Goal: Contribute content: Contribute content

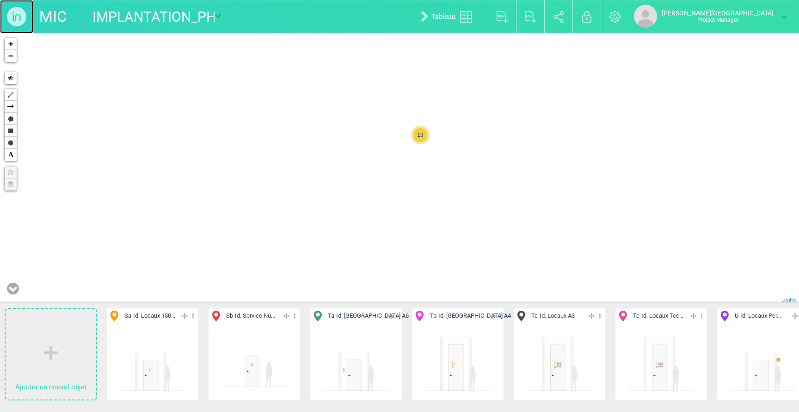
click at [22, 1] on img at bounding box center [16, 16] width 33 height 33
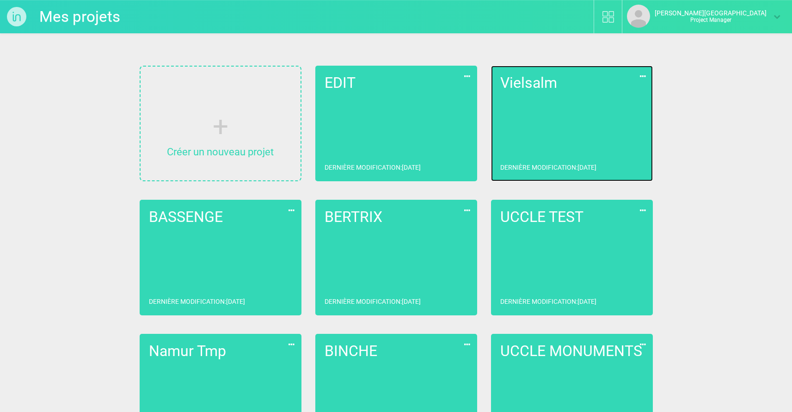
click at [583, 112] on link "Vielsalm Dernière modification : 24/09/2025" at bounding box center [572, 124] width 162 height 116
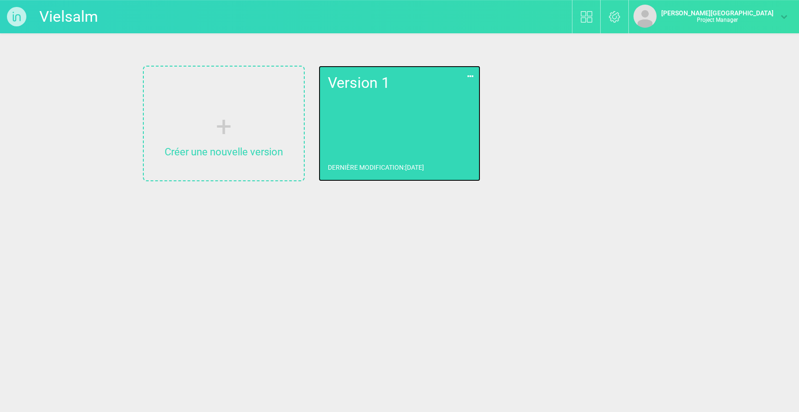
click at [382, 125] on link "Version 1 Dernière modification : 24/09/2025" at bounding box center [400, 124] width 162 height 116
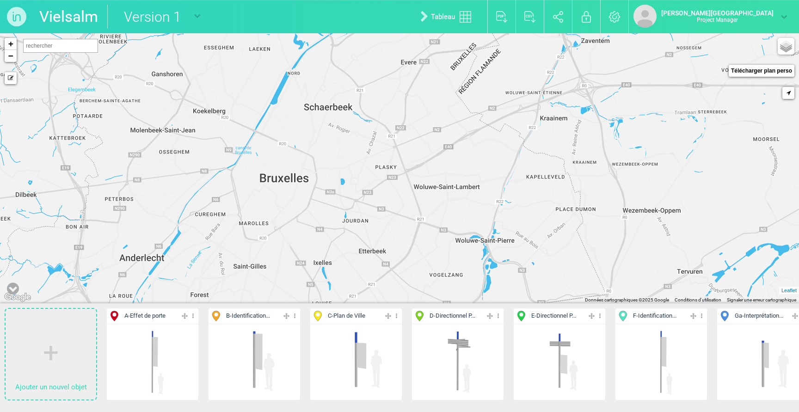
scroll to position [0, 15]
click at [15, 19] on img at bounding box center [16, 16] width 33 height 33
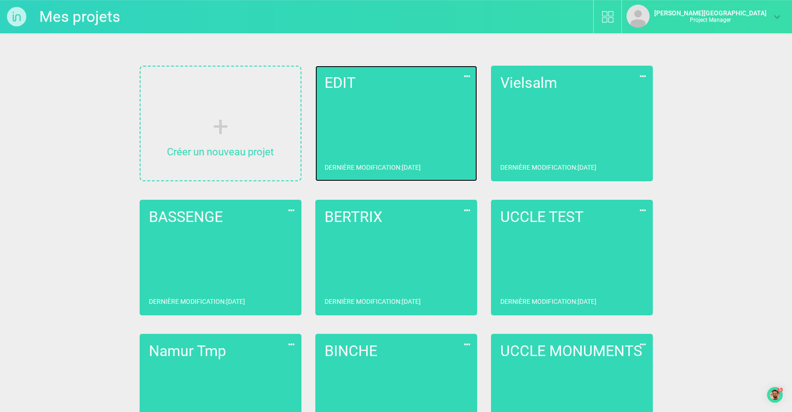
click at [361, 122] on link "EDIT Dernière modification : 06/10/2025" at bounding box center [396, 124] width 162 height 116
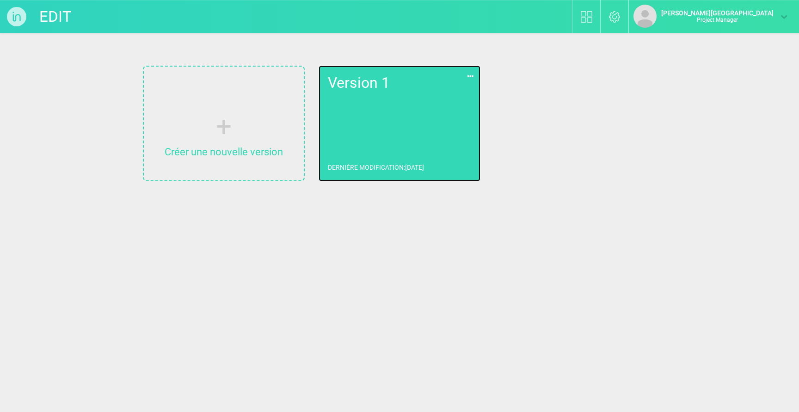
click at [375, 139] on link "Version 1 Dernière modification : 06/10/2025" at bounding box center [400, 124] width 162 height 116
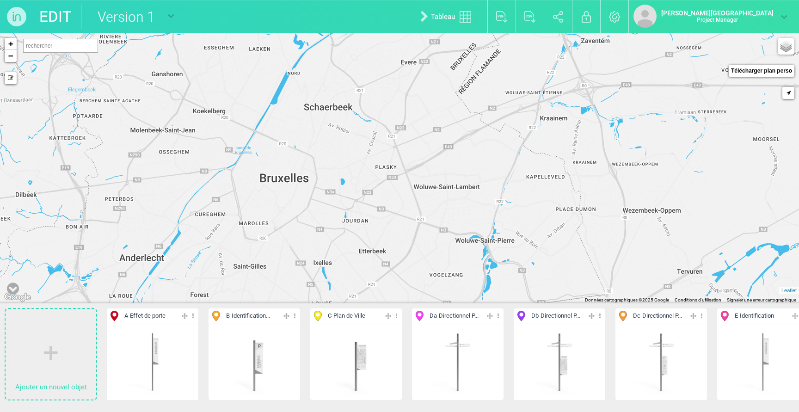
click at [60, 49] on input "text" at bounding box center [60, 46] width 75 height 14
click at [164, 364] on img at bounding box center [152, 362] width 68 height 68
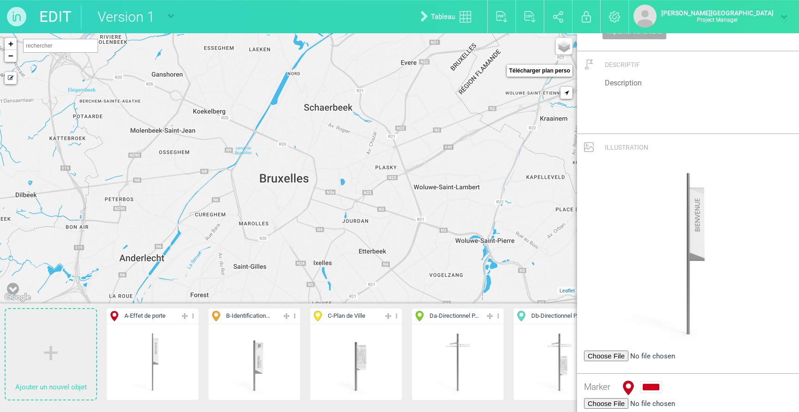
scroll to position [108, 0]
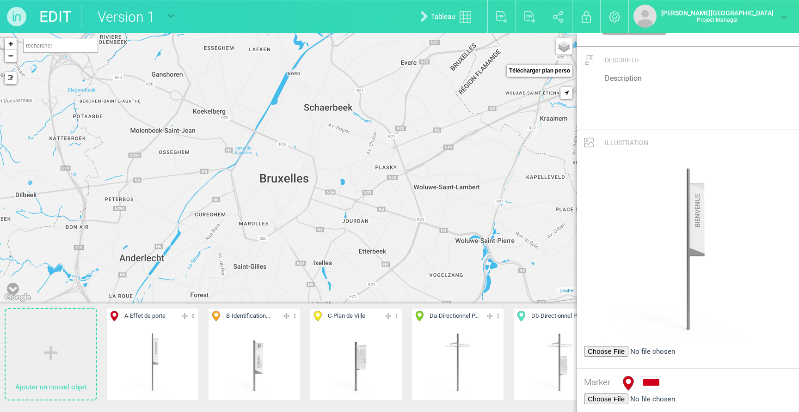
click at [264, 368] on img at bounding box center [254, 362] width 68 height 68
type input "Identification Parking"
type input "B"
click at [317, 365] on div "Editer Cacher Aff. uniquement Dupliquer Supprimer" at bounding box center [356, 363] width 92 height 76
click at [463, 362] on img at bounding box center [458, 362] width 68 height 68
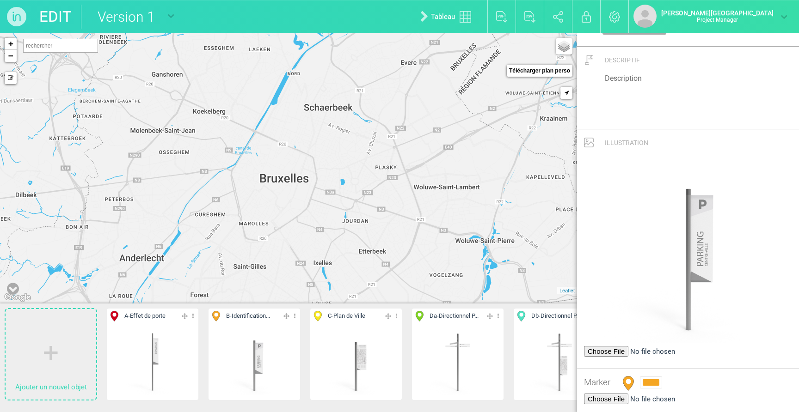
type input "Directionnel Piétons"
type input "Da"
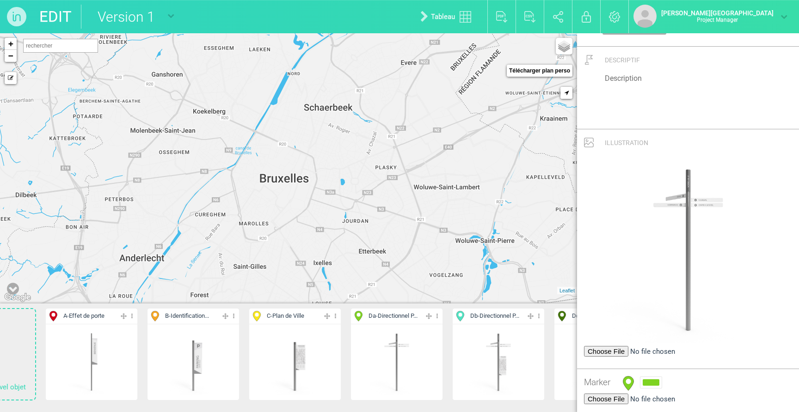
scroll to position [0, 70]
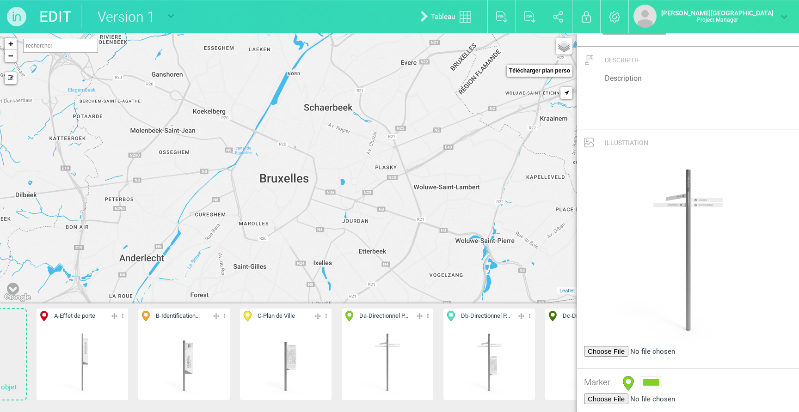
click at [541, 352] on li "Dc - Directionnel P... Editer Cacher Aff. uniquement Dupliquer Supprimer" at bounding box center [591, 358] width 102 height 109
click at [529, 350] on div "Editer Cacher Aff. uniquement Dupliquer Supprimer" at bounding box center [489, 363] width 92 height 76
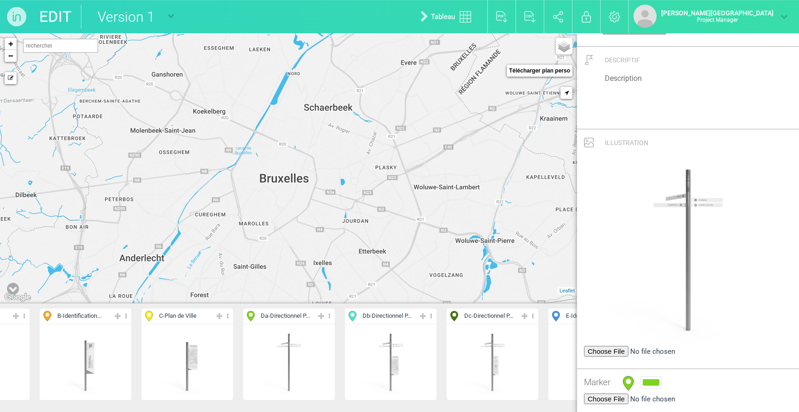
scroll to position [0, 333]
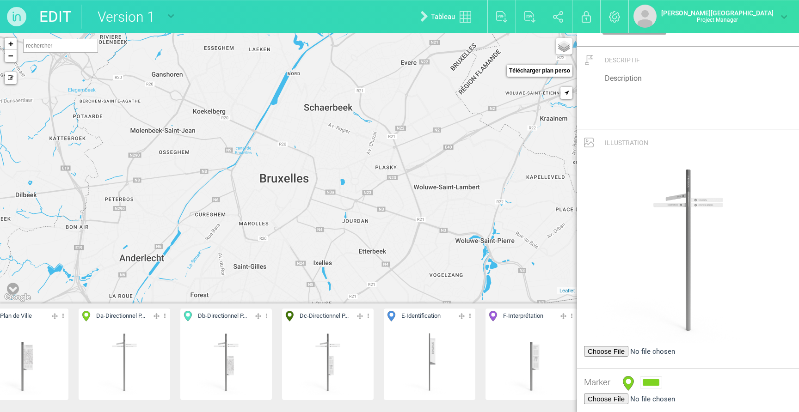
click at [337, 362] on img at bounding box center [328, 362] width 68 height 68
type input "Directionnel Piétons / Interprétation"
type input "Dc"
click at [405, 361] on img at bounding box center [429, 362] width 68 height 68
type input "Identification"
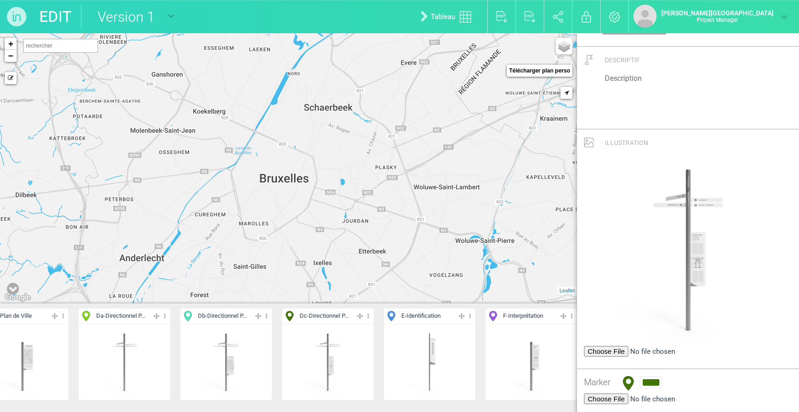
type input "E"
click at [505, 355] on img at bounding box center [531, 362] width 68 height 68
type input "Interprétation"
type input "F"
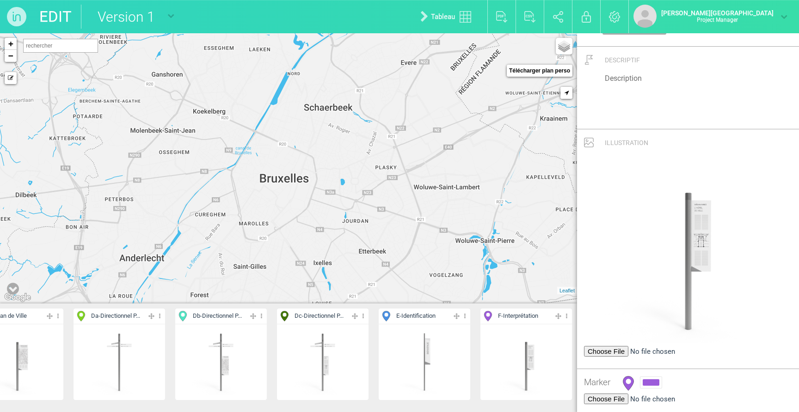
scroll to position [0, 0]
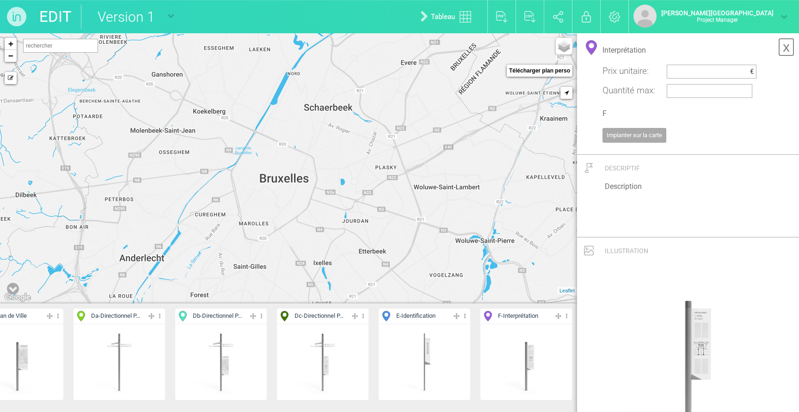
click at [781, 46] on link "x" at bounding box center [786, 47] width 16 height 18
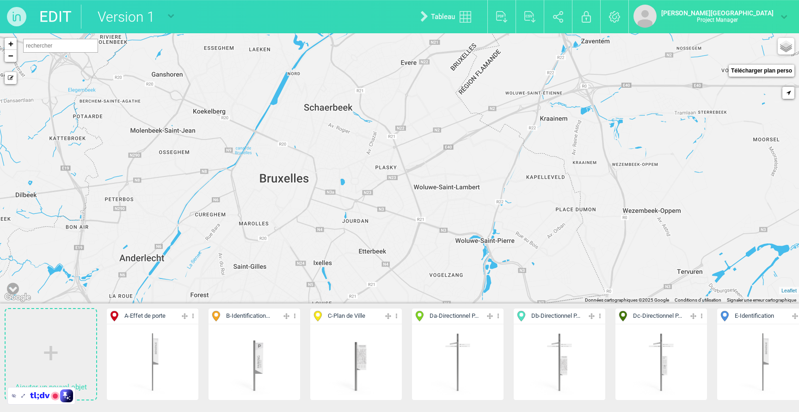
click at [54, 43] on input "text" at bounding box center [60, 46] width 75 height 14
click at [55, 61] on div "Vielsalm, Belgique" at bounding box center [67, 59] width 82 height 8
type input "Vielsalm, Belgique"
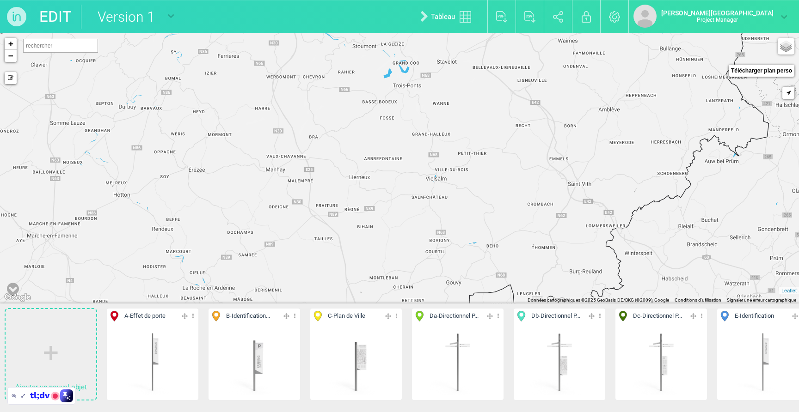
drag, startPoint x: 516, startPoint y: 236, endPoint x: 518, endPoint y: 253, distance: 17.3
click at [519, 254] on div "+ − Mode dessin Google Maps Roads Google Maps Terrain Google Maps Satellite Goo…" at bounding box center [399, 168] width 799 height 271
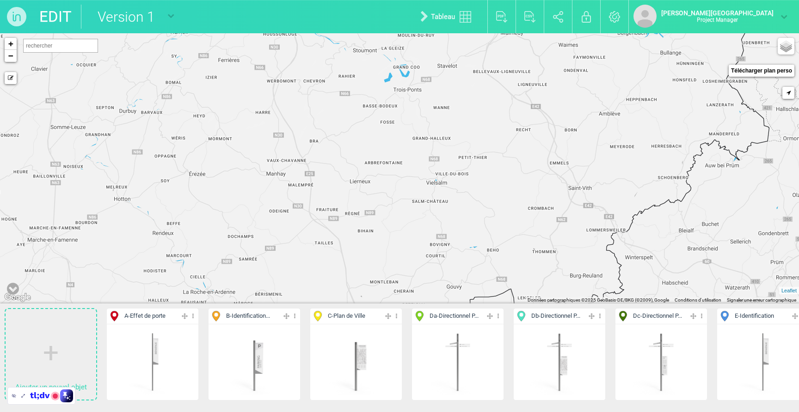
click at [416, 83] on div "+ − Mode dessin Google Maps Roads Google Maps Terrain Google Maps Satellite Goo…" at bounding box center [399, 168] width 799 height 271
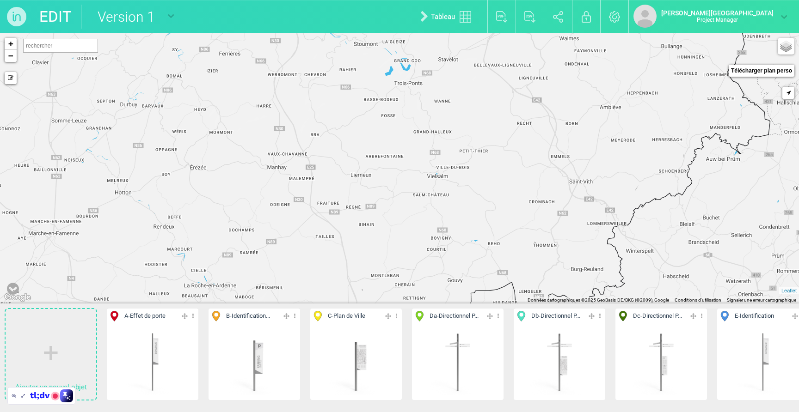
drag, startPoint x: 368, startPoint y: 160, endPoint x: 369, endPoint y: 152, distance: 7.9
click at [369, 152] on div "+ − Mode dessin Google Maps Roads Google Maps Terrain Google Maps Satellite Goo…" at bounding box center [399, 168] width 799 height 271
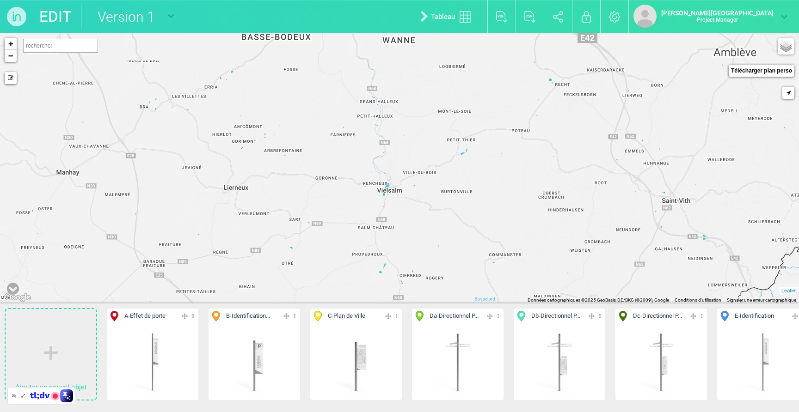
drag, startPoint x: 539, startPoint y: 160, endPoint x: 465, endPoint y: 184, distance: 78.2
click at [465, 185] on div "+ − Mode dessin Google Maps Roads Google Maps Terrain Google Maps Satellite Goo…" at bounding box center [399, 168] width 799 height 271
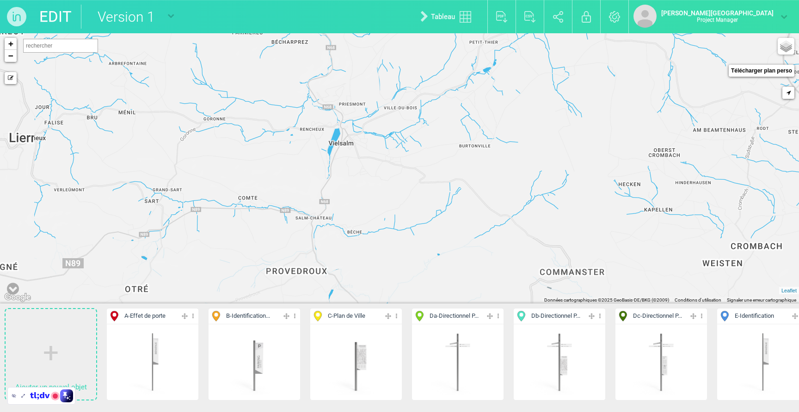
drag, startPoint x: 294, startPoint y: 195, endPoint x: 342, endPoint y: 154, distance: 62.3
click at [342, 154] on div "+ − Mode dessin Google Maps Roads Google Maps Terrain Google Maps Satellite Goo…" at bounding box center [399, 168] width 799 height 271
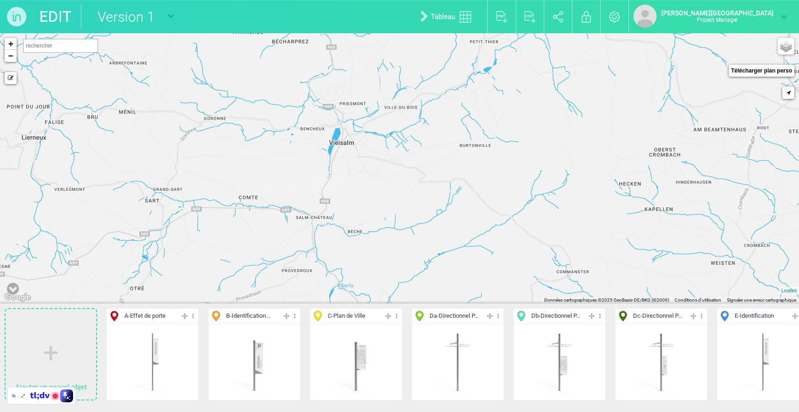
click at [426, 104] on div "+ − Mode dessin Google Maps Roads Google Maps Terrain Google Maps Satellite Goo…" at bounding box center [399, 168] width 799 height 271
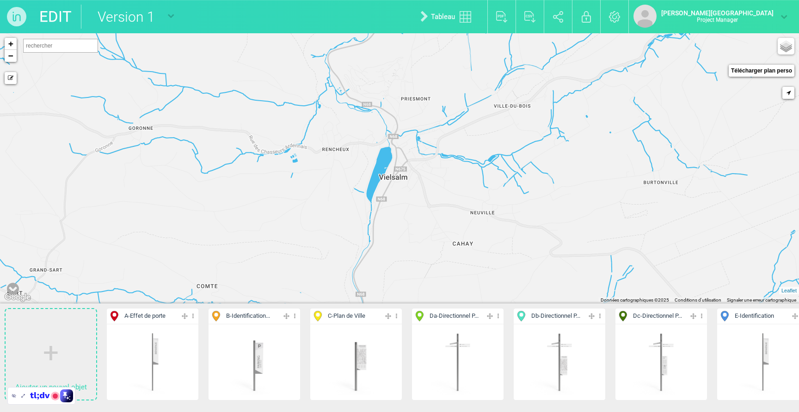
drag, startPoint x: 334, startPoint y: 148, endPoint x: 417, endPoint y: 180, distance: 88.7
click at [417, 180] on div "+ − Mode dessin Google Maps Roads Google Maps Terrain Google Maps Satellite Goo…" at bounding box center [399, 168] width 799 height 271
drag, startPoint x: 575, startPoint y: 135, endPoint x: 578, endPoint y: 146, distance: 11.0
click at [578, 146] on div "+ − Mode dessin Google Maps Roads Google Maps Terrain Google Maps Satellite Goo…" at bounding box center [399, 168] width 799 height 271
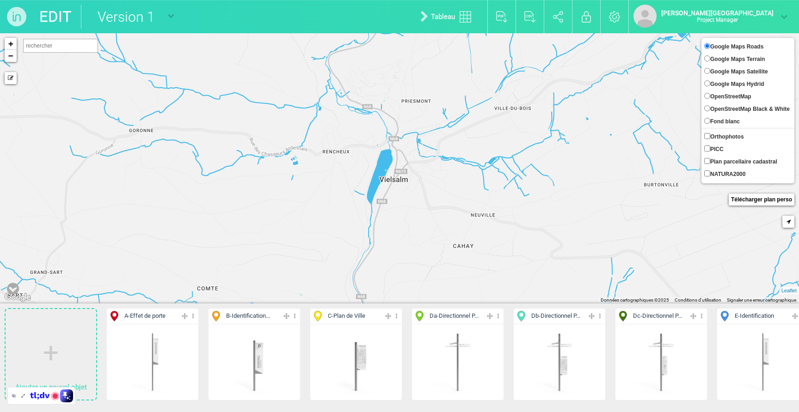
click at [738, 62] on span "Google Maps Terrain" at bounding box center [737, 59] width 55 height 6
click at [710, 62] on input "Google Maps Terrain" at bounding box center [707, 58] width 6 height 6
radio input "true"
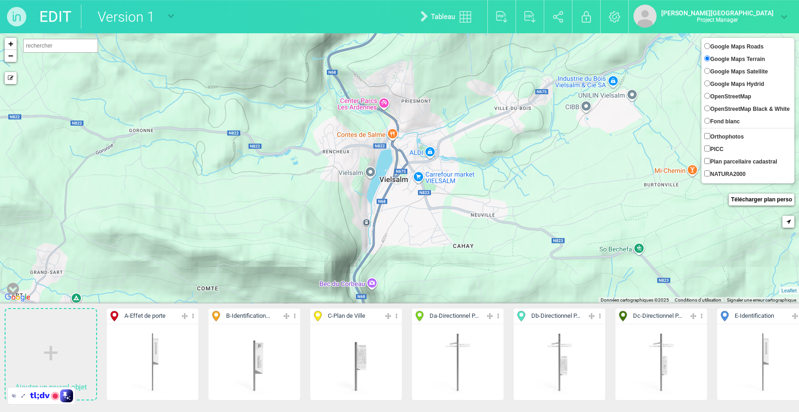
click at [765, 70] on span "Google Maps Satellite" at bounding box center [739, 71] width 58 height 6
click at [710, 70] on input "Google Maps Satellite" at bounding box center [707, 71] width 6 height 6
radio input "true"
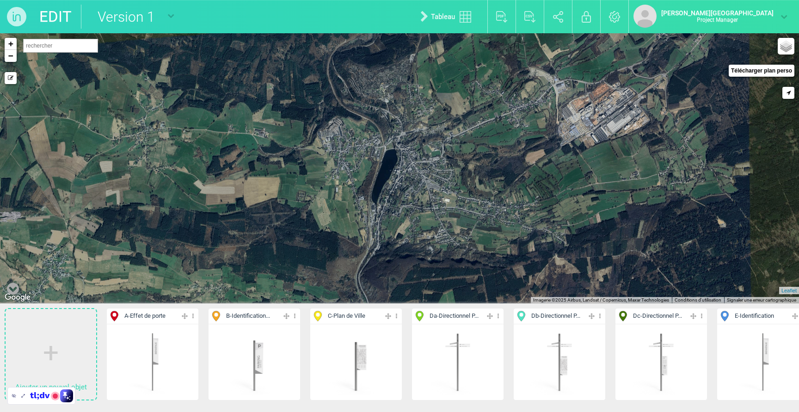
drag, startPoint x: 318, startPoint y: 166, endPoint x: 326, endPoint y: 167, distance: 7.4
click at [326, 167] on div "+ − Mode dessin Google Maps Roads Google Maps Terrain Google Maps Satellite Goo…" at bounding box center [399, 168] width 799 height 271
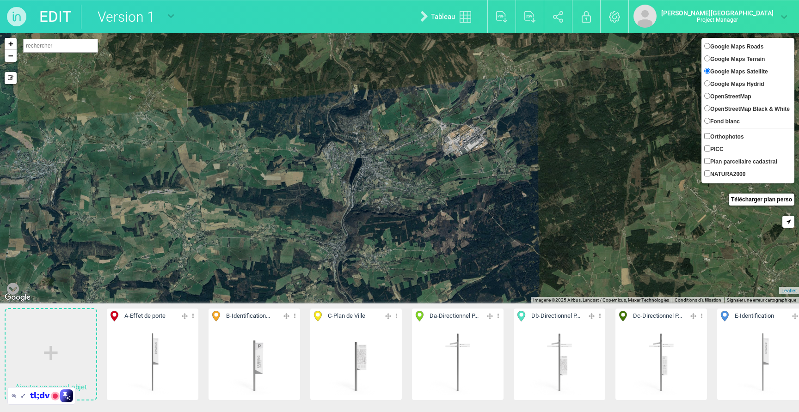
click at [738, 84] on span "Google Maps Hydrid" at bounding box center [737, 84] width 54 height 6
click at [710, 84] on input "Google Maps Hydrid" at bounding box center [707, 83] width 6 height 6
radio input "true"
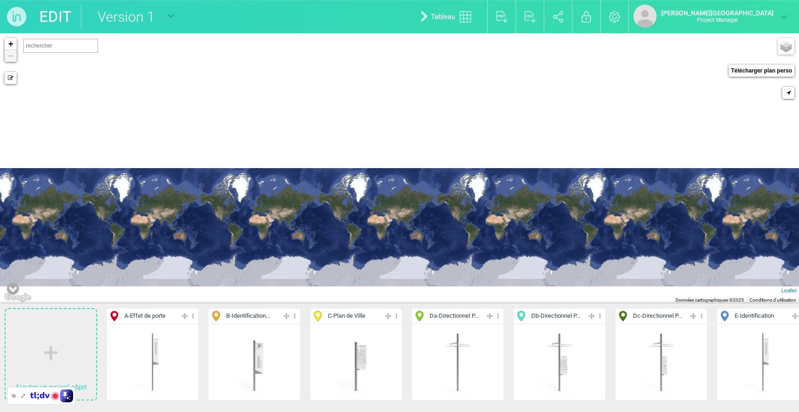
click at [37, 48] on input "text" at bounding box center [60, 46] width 75 height 14
type input "vielsalm"
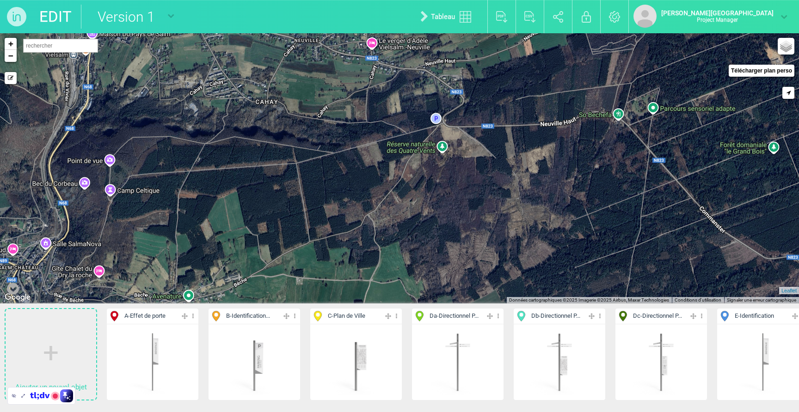
drag, startPoint x: 450, startPoint y: 177, endPoint x: 452, endPoint y: 290, distance: 113.3
click at [452, 291] on div "+ − Mode dessin Google Maps Roads Google Maps Terrain Google Maps Satellite Goo…" at bounding box center [399, 168] width 799 height 271
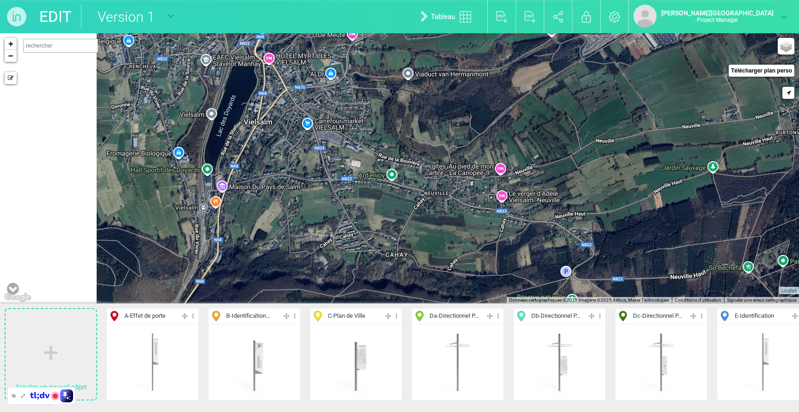
drag, startPoint x: 553, startPoint y: 211, endPoint x: 566, endPoint y: 230, distance: 23.1
click at [566, 230] on div "+ − Mode dessin Google Maps Roads Google Maps Terrain Google Maps Satellite Goo…" at bounding box center [399, 168] width 799 height 271
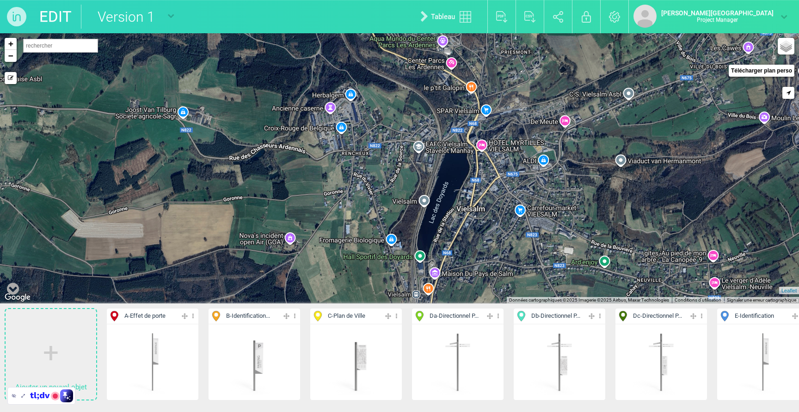
drag, startPoint x: 305, startPoint y: 150, endPoint x: 510, endPoint y: 218, distance: 215.8
click at [510, 218] on div "+ − Mode dessin Google Maps Roads Google Maps Terrain Google Maps Satellite Goo…" at bounding box center [399, 168] width 799 height 271
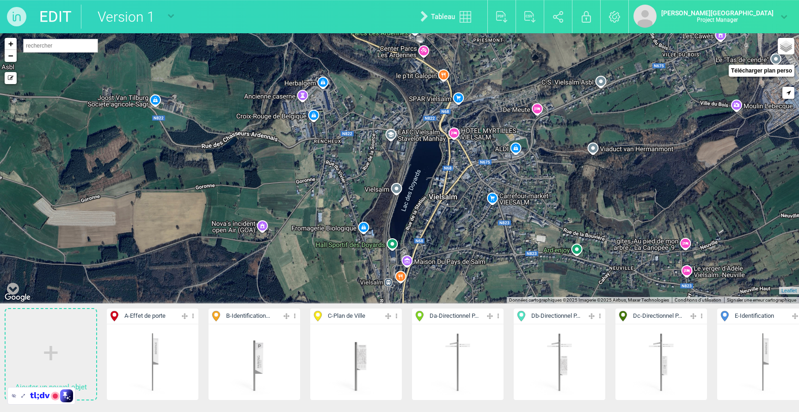
drag, startPoint x: 510, startPoint y: 218, endPoint x: 480, endPoint y: 203, distance: 33.3
click at [480, 203] on div "+ − Mode dessin Google Maps Roads Google Maps Terrain Google Maps Satellite Goo…" at bounding box center [399, 168] width 799 height 271
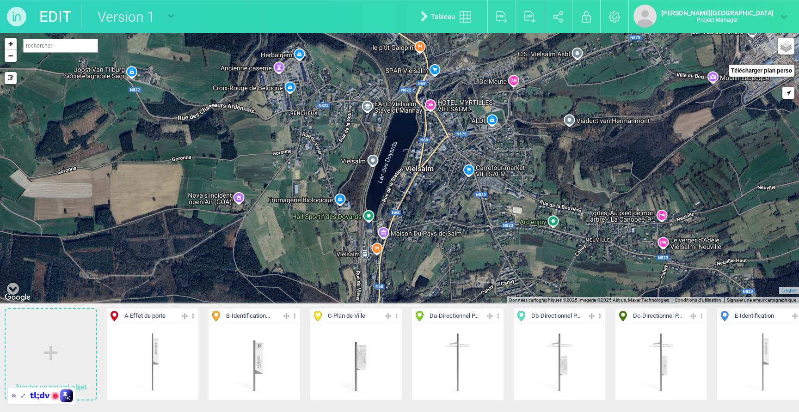
drag, startPoint x: 388, startPoint y: 259, endPoint x: 363, endPoint y: 228, distance: 40.2
click at [363, 228] on div "+ − Mode dessin Google Maps Roads Google Maps Terrain Google Maps Satellite Goo…" at bounding box center [399, 168] width 799 height 271
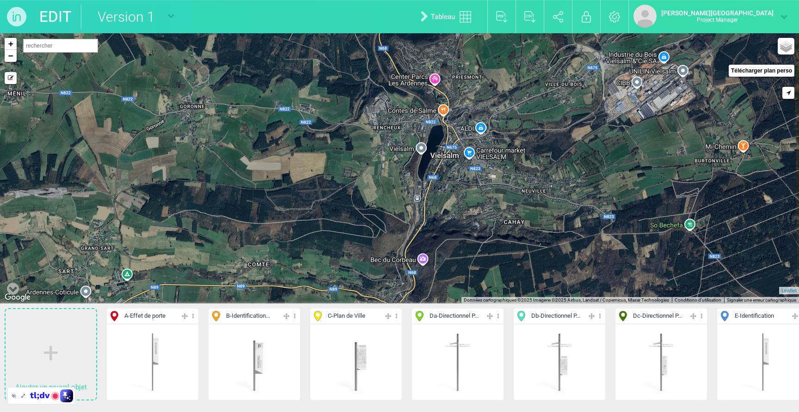
drag, startPoint x: 443, startPoint y: 179, endPoint x: 465, endPoint y: 175, distance: 22.0
click at [465, 175] on div "+ − Mode dessin Google Maps Roads Google Maps Terrain Google Maps Satellite Goo…" at bounding box center [399, 168] width 799 height 271
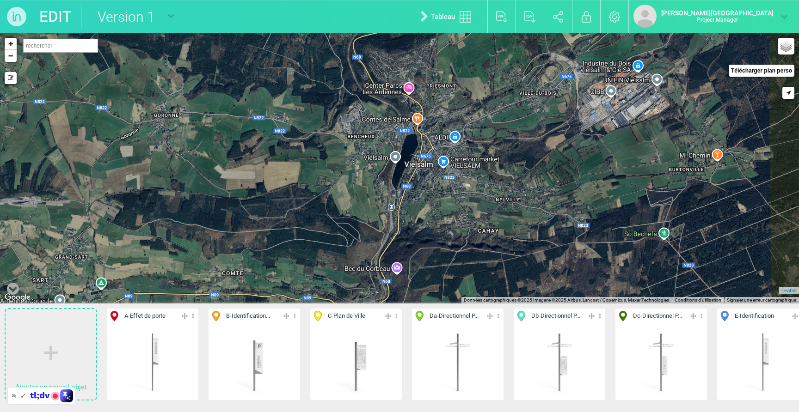
drag, startPoint x: 386, startPoint y: 152, endPoint x: 359, endPoint y: 161, distance: 27.9
click at [359, 161] on div "+ − Mode dessin Google Maps Roads Google Maps Terrain Google Maps Satellite Goo…" at bounding box center [399, 168] width 799 height 271
drag, startPoint x: 439, startPoint y: 170, endPoint x: 317, endPoint y: 133, distance: 128.1
click at [443, 171] on div "+ − Mode dessin Google Maps Roads Google Maps Terrain Google Maps Satellite Goo…" at bounding box center [399, 168] width 799 height 271
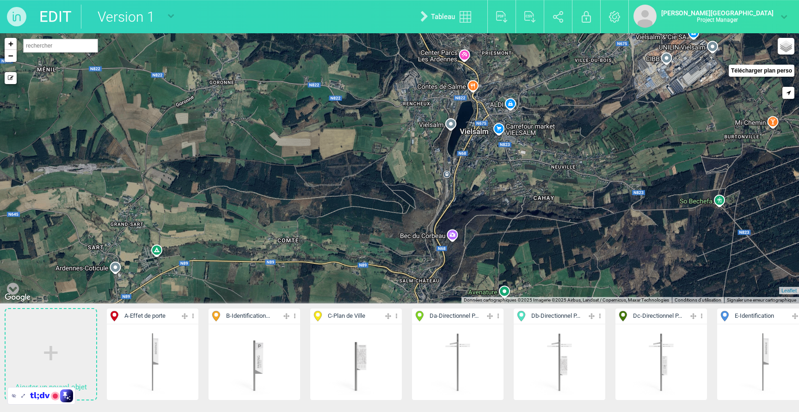
drag, startPoint x: 434, startPoint y: 212, endPoint x: 489, endPoint y: 178, distance: 64.4
click at [489, 178] on div "+ − Mode dessin Google Maps Roads Google Maps Terrain Google Maps Satellite Goo…" at bounding box center [399, 168] width 799 height 271
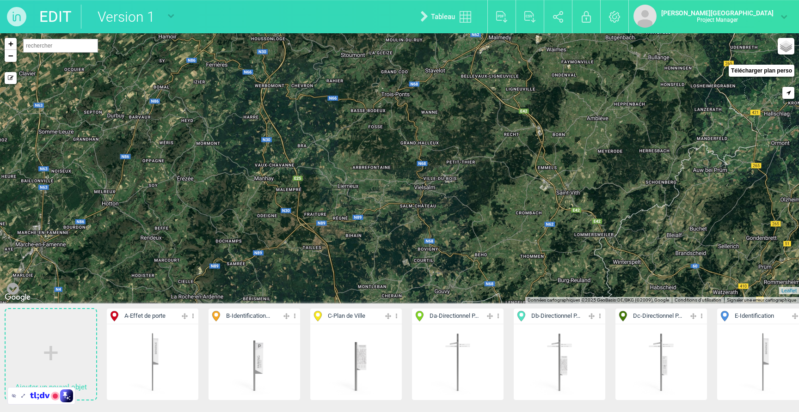
drag, startPoint x: 456, startPoint y: 197, endPoint x: 391, endPoint y: 169, distance: 70.9
click at [393, 213] on div "+ − Mode dessin Google Maps Roads Google Maps Terrain Google Maps Satellite Goo…" at bounding box center [399, 168] width 799 height 271
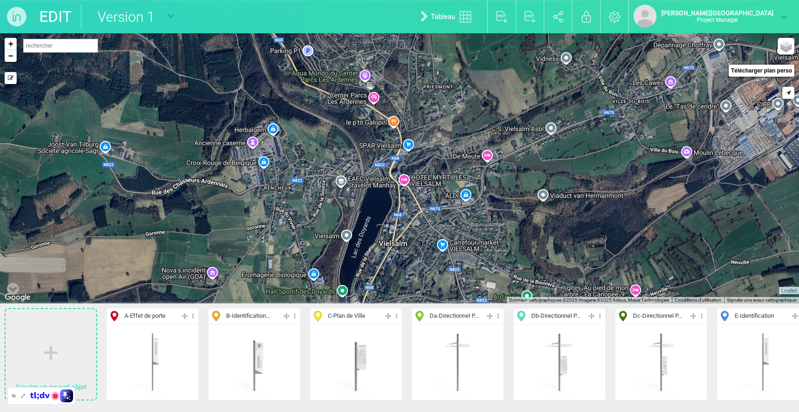
drag, startPoint x: 512, startPoint y: 209, endPoint x: 531, endPoint y: 163, distance: 49.5
click at [531, 163] on div "+ − Mode dessin Google Maps Roads Google Maps Terrain Google Maps Satellite Goo…" at bounding box center [399, 168] width 799 height 271
click at [13, 284] on icon at bounding box center [13, 290] width 12 height 14
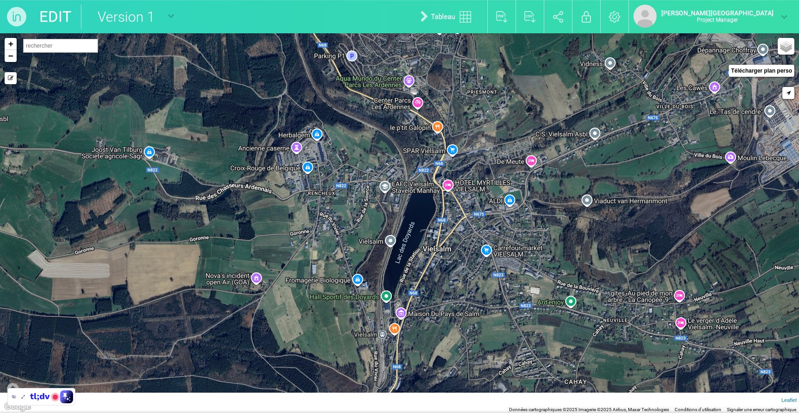
drag, startPoint x: 586, startPoint y: 251, endPoint x: 632, endPoint y: 228, distance: 51.1
click at [632, 228] on div "+ − Mode dessin Google Maps Roads Google Maps Terrain Google Maps Satellite Goo…" at bounding box center [399, 223] width 799 height 380
click at [11, 60] on link "−" at bounding box center [11, 56] width 12 height 12
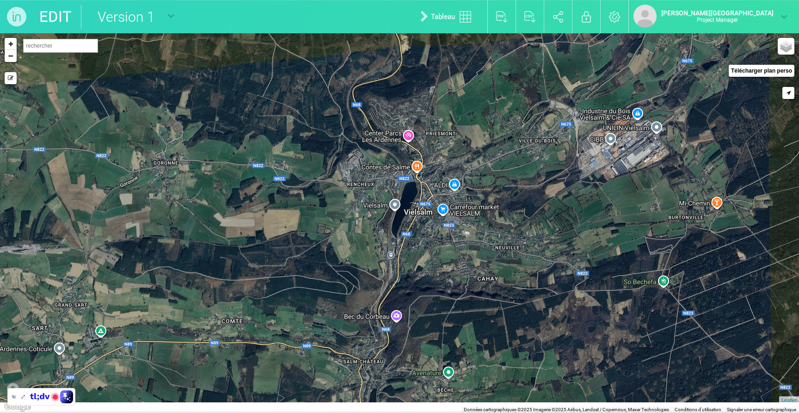
drag, startPoint x: 337, startPoint y: 163, endPoint x: 337, endPoint y: 149, distance: 13.9
click at [337, 149] on div "+ − Mode dessin Google Maps Roads Google Maps Terrain Google Maps Satellite Goo…" at bounding box center [399, 223] width 799 height 380
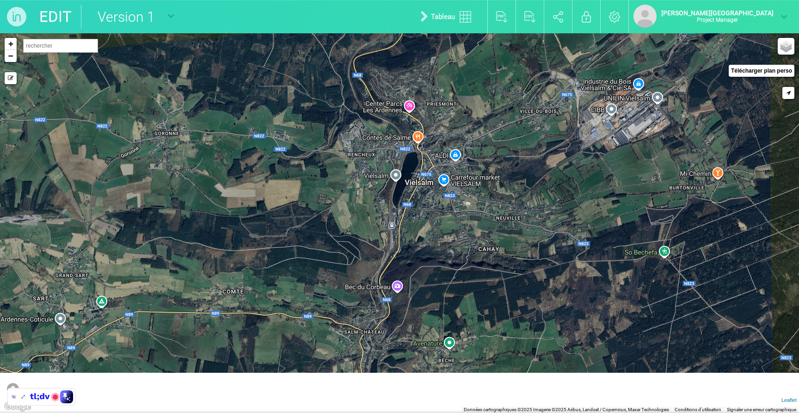
drag, startPoint x: 335, startPoint y: 272, endPoint x: 335, endPoint y: 246, distance: 25.9
click at [335, 246] on div "+ − Mode dessin Google Maps Roads Google Maps Terrain Google Maps Satellite Goo…" at bounding box center [399, 223] width 799 height 380
click at [12, 383] on icon at bounding box center [13, 389] width 12 height 14
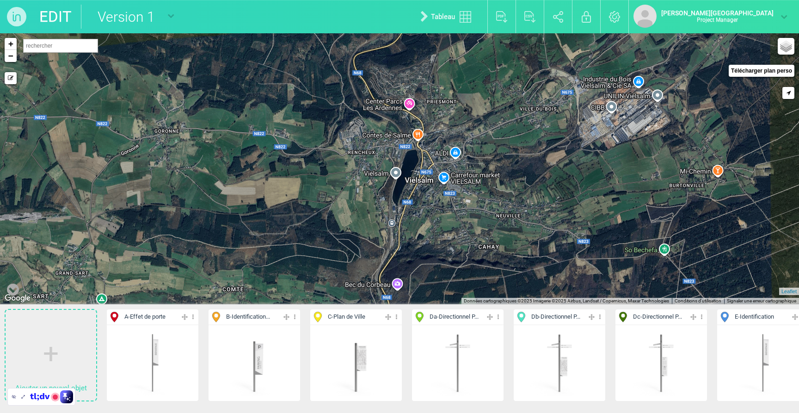
click at [158, 318] on span "A - Effet de porte" at bounding box center [144, 317] width 41 height 9
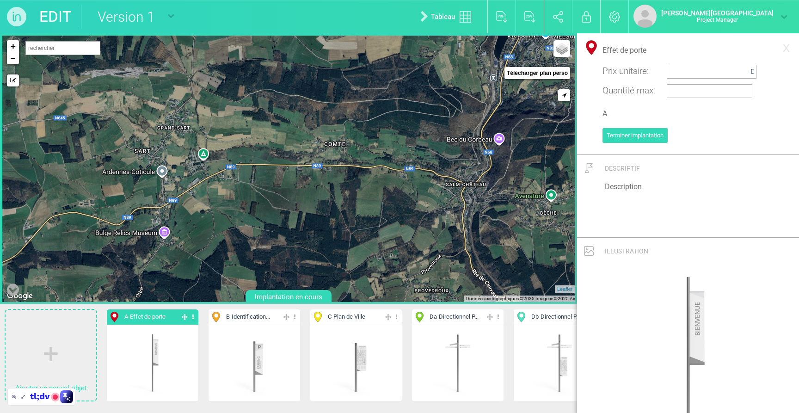
drag, startPoint x: 204, startPoint y: 245, endPoint x: 304, endPoint y: 97, distance: 178.5
click at [304, 97] on div "+ − Mode dessin Google Maps Roads Google Maps Terrain Google Maps Satellite Goo…" at bounding box center [288, 169] width 572 height 266
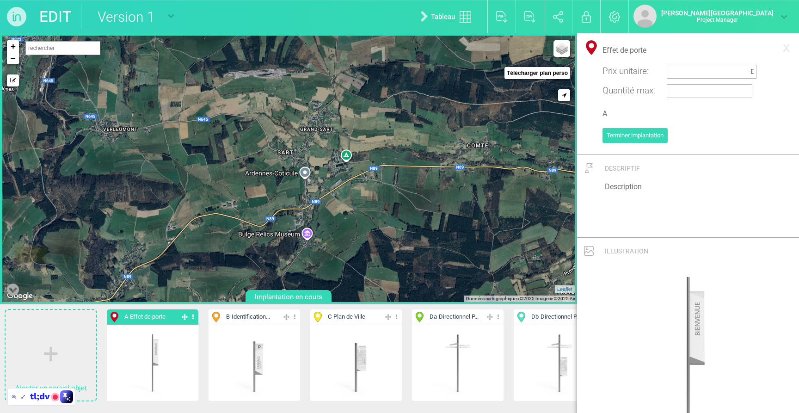
drag, startPoint x: 146, startPoint y: 190, endPoint x: 290, endPoint y: 191, distance: 144.3
click at [290, 191] on div "+ − Mode dessin Google Maps Roads Google Maps Terrain Google Maps Satellite Goo…" at bounding box center [288, 169] width 572 height 266
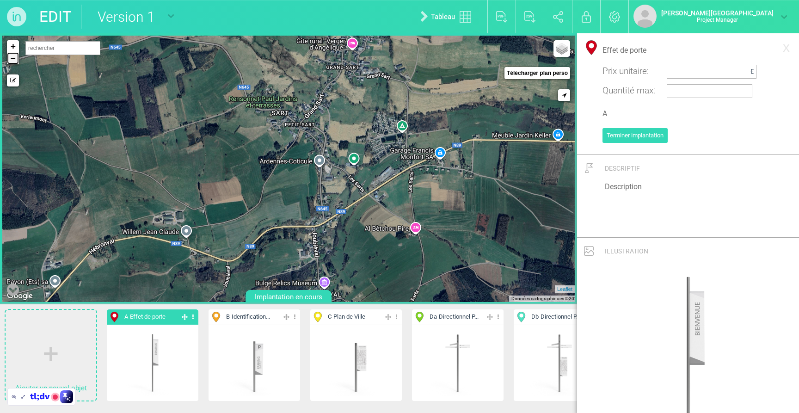
click at [16, 64] on link "−" at bounding box center [13, 58] width 12 height 12
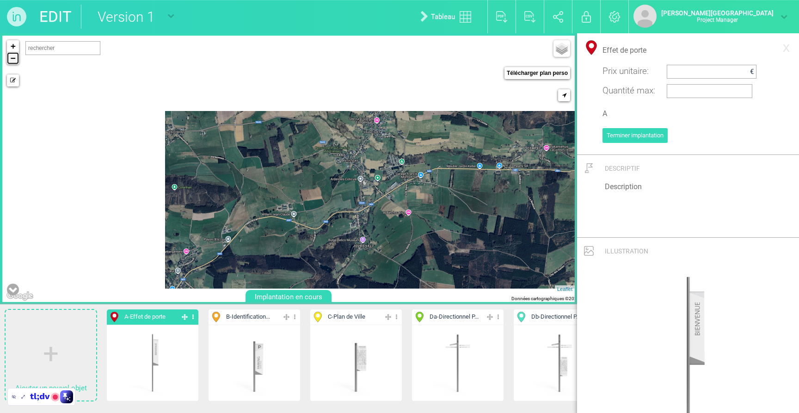
click at [14, 61] on link "−" at bounding box center [13, 58] width 12 height 12
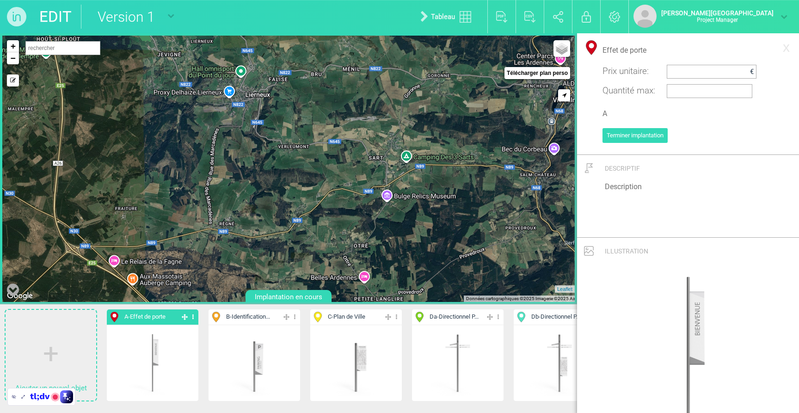
drag, startPoint x: 177, startPoint y: 194, endPoint x: 186, endPoint y: 130, distance: 64.5
click at [186, 130] on div "+ − Mode dessin Google Maps Roads Google Maps Terrain Google Maps Satellite Goo…" at bounding box center [288, 169] width 572 height 266
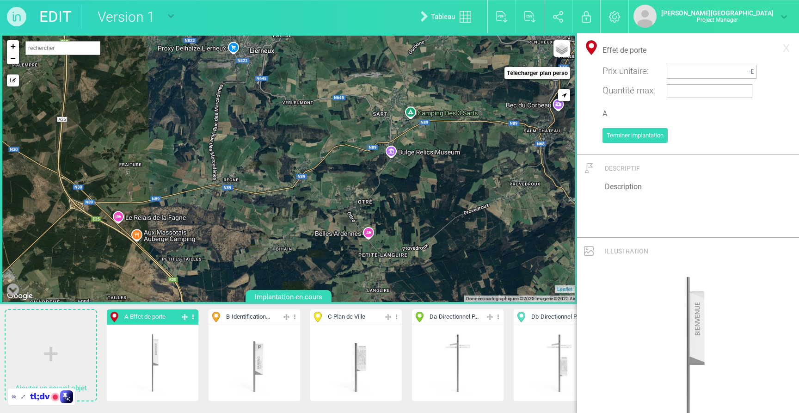
click at [108, 203] on div "+ − Mode dessin Google Maps Roads Google Maps Terrain Google Maps Satellite Goo…" at bounding box center [288, 169] width 572 height 266
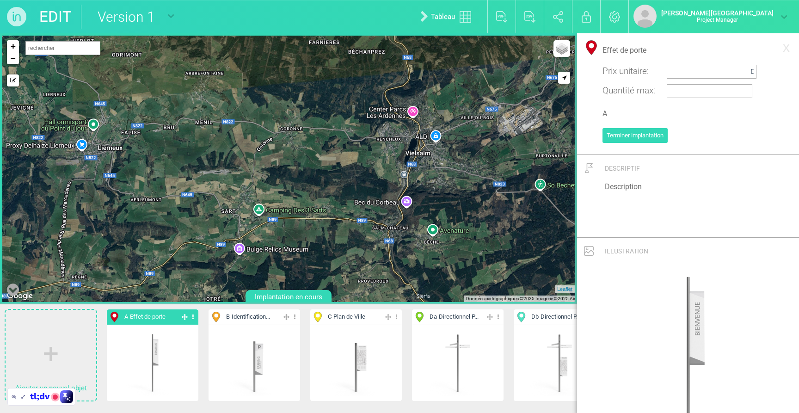
drag, startPoint x: 416, startPoint y: 148, endPoint x: 242, endPoint y: 252, distance: 203.5
click at [242, 254] on div "1-A + − Mode dessin Google Maps Roads Google Maps Terrain Google Maps Satellite…" at bounding box center [288, 169] width 572 height 266
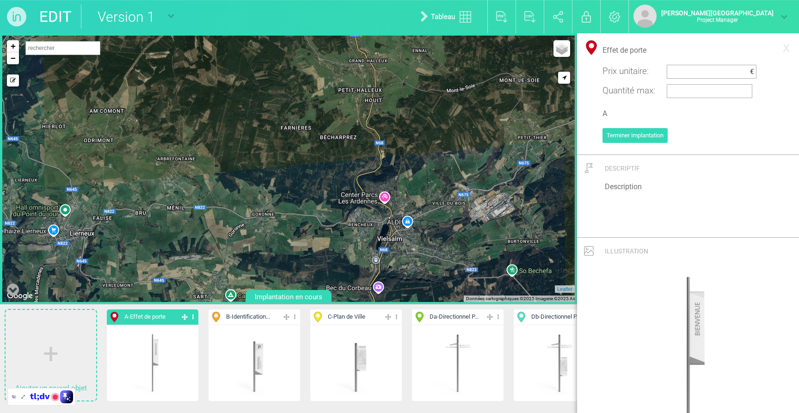
drag, startPoint x: 387, startPoint y: 78, endPoint x: 380, endPoint y: 156, distance: 78.9
click at [380, 156] on div "1-A + − Mode dessin Google Maps Roads Google Maps Terrain Google Maps Satellite…" at bounding box center [288, 169] width 572 height 266
click at [380, 151] on div "1-A + − Mode dessin Google Maps Roads Google Maps Terrain Google Maps Satellite…" at bounding box center [288, 169] width 572 height 266
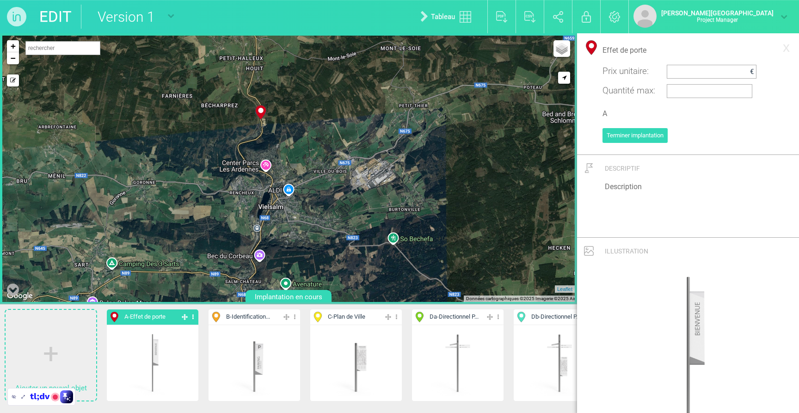
drag, startPoint x: 408, startPoint y: 154, endPoint x: 293, endPoint y: 124, distance: 119.3
click at [293, 124] on div "2-A 1-A + − Mode dessin Google Maps Roads Google Maps Terrain Google Maps Satel…" at bounding box center [288, 169] width 572 height 266
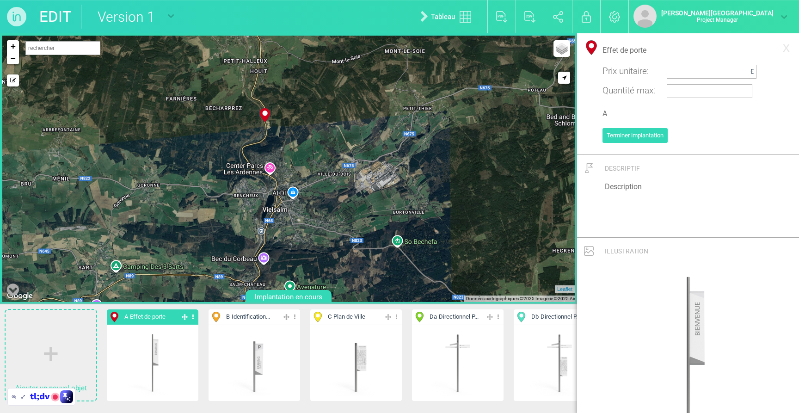
click at [264, 110] on icon at bounding box center [264, 115] width 11 height 14
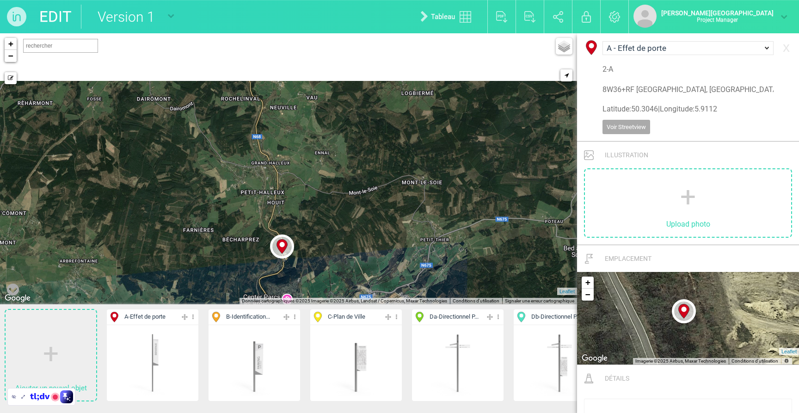
drag, startPoint x: 308, startPoint y: 128, endPoint x: 455, endPoint y: 309, distance: 233.4
click at [455, 309] on div "Ajouter un nouvel objet A - Effet de porte Editer Cacher Aff. uniquement Dupliq…" at bounding box center [288, 223] width 577 height 380
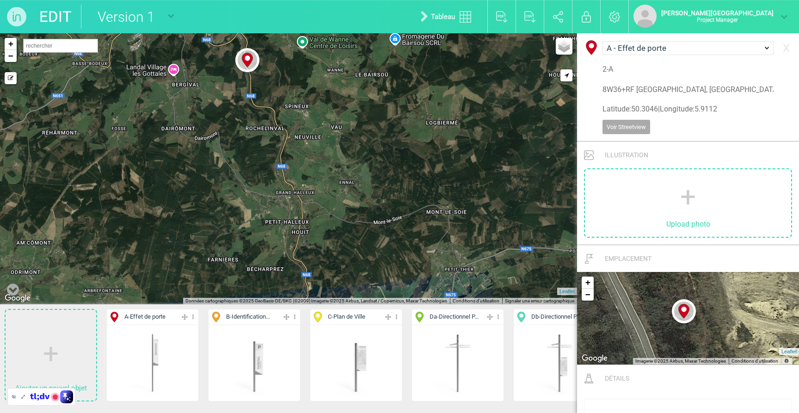
drag, startPoint x: 305, startPoint y: 269, endPoint x: 246, endPoint y: 55, distance: 222.6
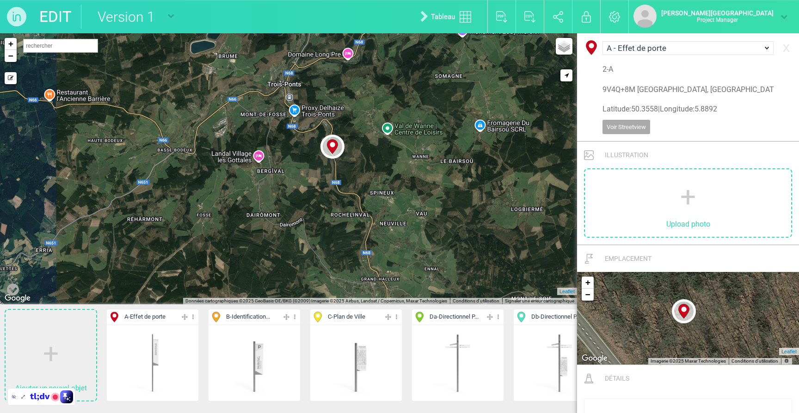
drag, startPoint x: 339, startPoint y: 158, endPoint x: 394, endPoint y: 191, distance: 64.1
click at [394, 191] on div "1-A 2-A + − Mode dessin Google Maps Roads Google Maps Terrain Google Maps Satel…" at bounding box center [288, 168] width 577 height 271
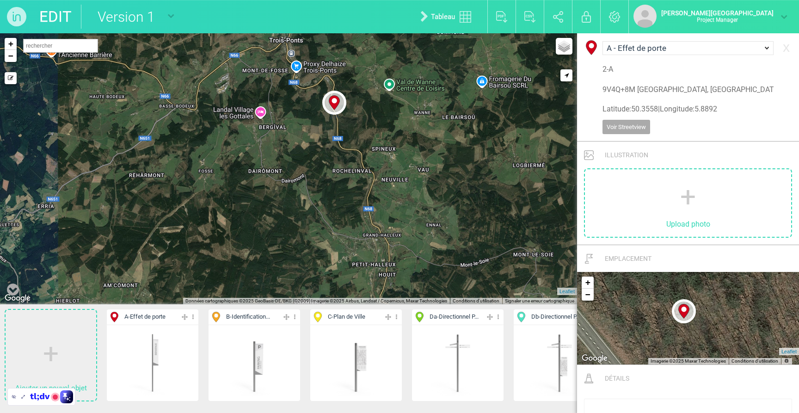
drag, startPoint x: 394, startPoint y: 214, endPoint x: 396, endPoint y: 167, distance: 46.7
click at [396, 167] on div "2-A + − Mode dessin Google Maps Roads Google Maps Terrain Google Maps Satellite…" at bounding box center [288, 168] width 577 height 271
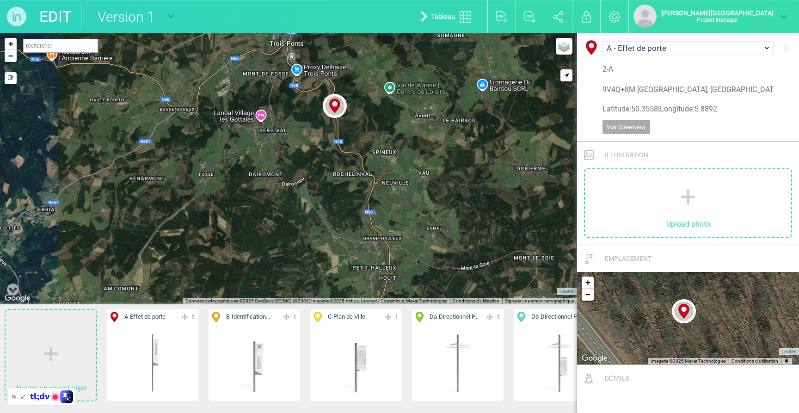
click at [367, 117] on div "2-A 1-A + − Mode dessin Google Maps Roads Google Maps Terrain Google Maps Satel…" at bounding box center [288, 168] width 577 height 271
drag, startPoint x: 336, startPoint y: 106, endPoint x: 389, endPoint y: 244, distance: 147.9
type input "GRAND HALLEUX [GEOGRAPHIC_DATA], 6698 [GEOGRAPHIC_DATA], [GEOGRAPHIC_DATA]"
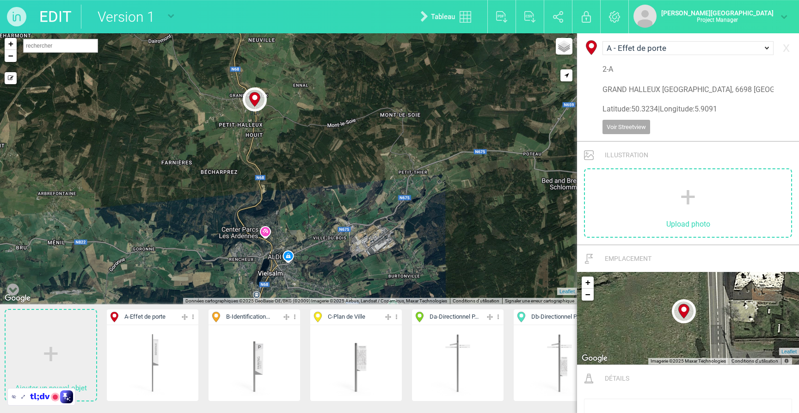
drag, startPoint x: 431, startPoint y: 205, endPoint x: 243, endPoint y: 78, distance: 227.4
click at [308, 81] on div "1-A 2-A + − Mode dessin Google Maps Roads Google Maps Terrain Google Maps Satel…" at bounding box center [288, 168] width 577 height 271
click at [163, 316] on span "A - Effet de porte" at bounding box center [144, 317] width 41 height 9
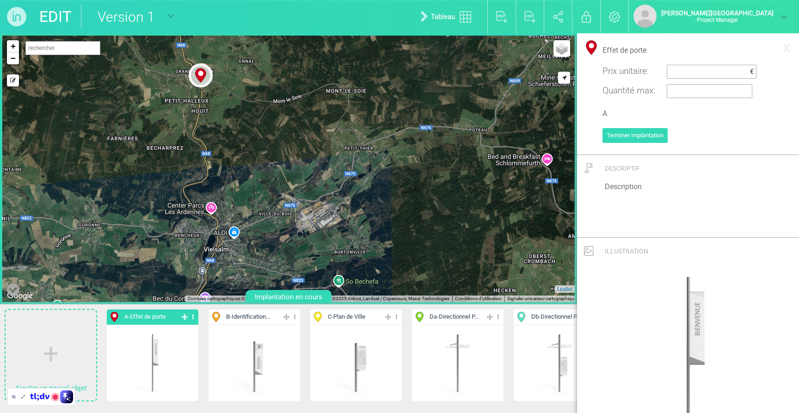
drag, startPoint x: 529, startPoint y: 177, endPoint x: 473, endPoint y: 151, distance: 62.3
click at [473, 151] on div "1-A 2-A + − Mode dessin Google Maps Roads Google Maps Terrain Google Maps Satel…" at bounding box center [288, 169] width 572 height 266
click at [474, 129] on div "1-A 2-A + − Mode dessin Google Maps Roads Google Maps Terrain Google Maps Satel…" at bounding box center [288, 169] width 572 height 266
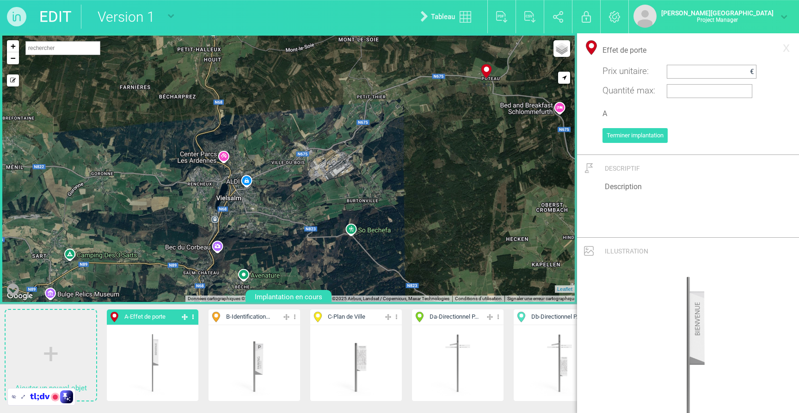
drag, startPoint x: 471, startPoint y: 176, endPoint x: 484, endPoint y: 123, distance: 54.3
click at [484, 123] on div "1-A 2-A 3-A + − Mode dessin Google Maps Roads Google Maps Terrain Google Maps S…" at bounding box center [288, 169] width 572 height 266
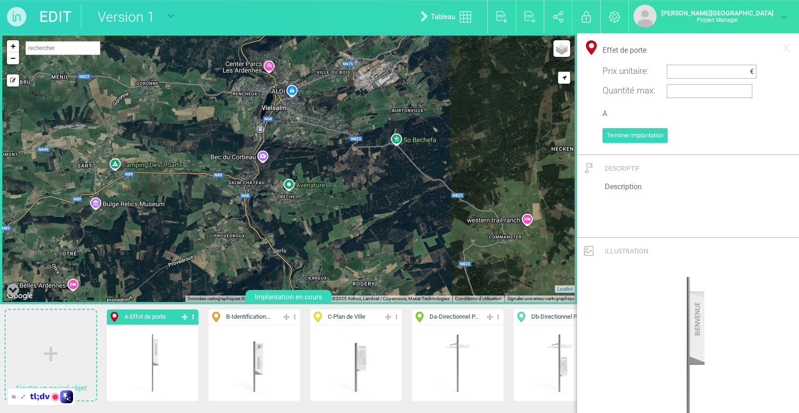
drag, startPoint x: 381, startPoint y: 219, endPoint x: 426, endPoint y: 128, distance: 102.0
click at [426, 128] on div "1-A 2-A 3-A + − Mode dessin Google Maps Roads Google Maps Terrain Google Maps S…" at bounding box center [288, 169] width 572 height 266
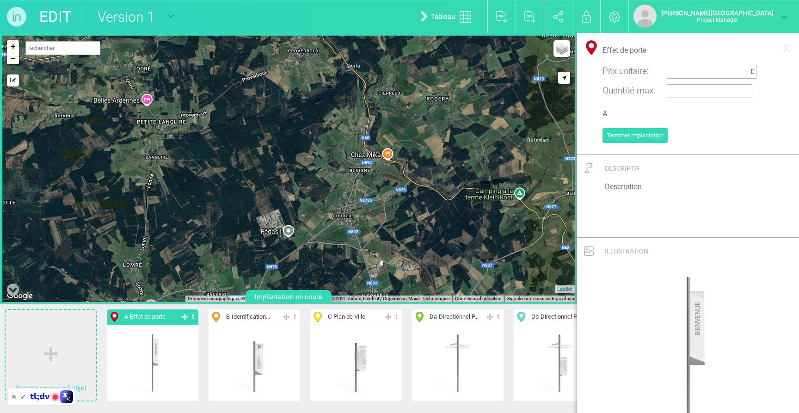
drag, startPoint x: 389, startPoint y: 173, endPoint x: 460, endPoint y: -7, distance: 193.9
click at [460, 0] on html "EDIT Version 1 Version 1 Nouveau plan vierge Tableau Exporter au format PDF Exp…" at bounding box center [399, 206] width 799 height 413
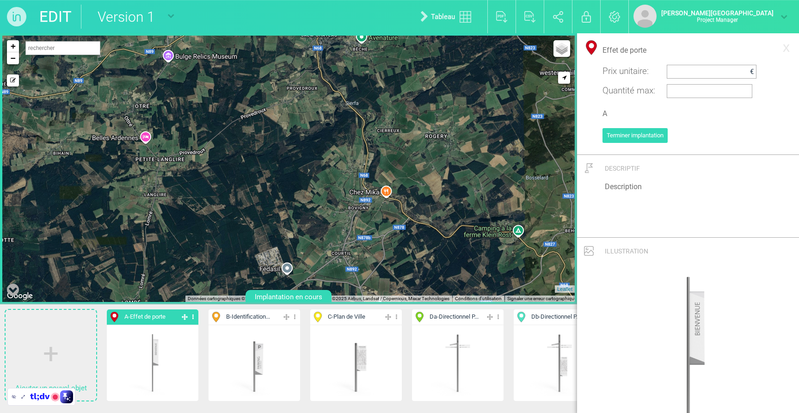
drag, startPoint x: 349, startPoint y: 157, endPoint x: 348, endPoint y: 162, distance: 5.3
click at [348, 219] on div "1-A 3-A + − Mode dessin Google Maps Roads Google Maps Terrain Google Maps Satel…" at bounding box center [288, 169] width 572 height 266
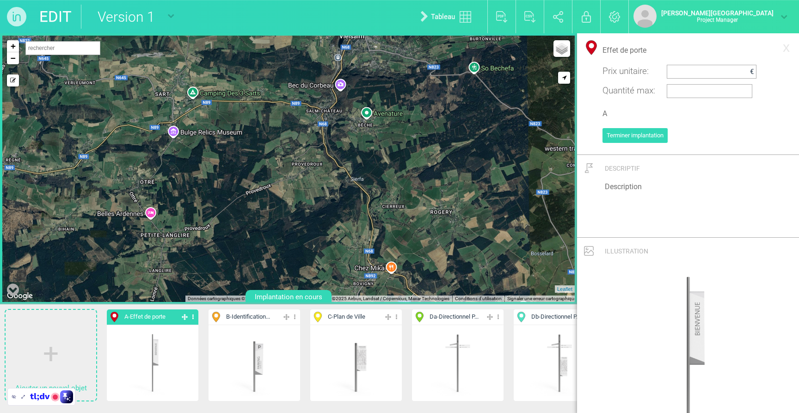
drag, startPoint x: 355, startPoint y: 51, endPoint x: 361, endPoint y: 106, distance: 55.8
click at [361, 106] on div "1-A 3-A 2-A + − Mode dessin Google Maps Roads Google Maps Terrain Google Maps S…" at bounding box center [288, 169] width 572 height 266
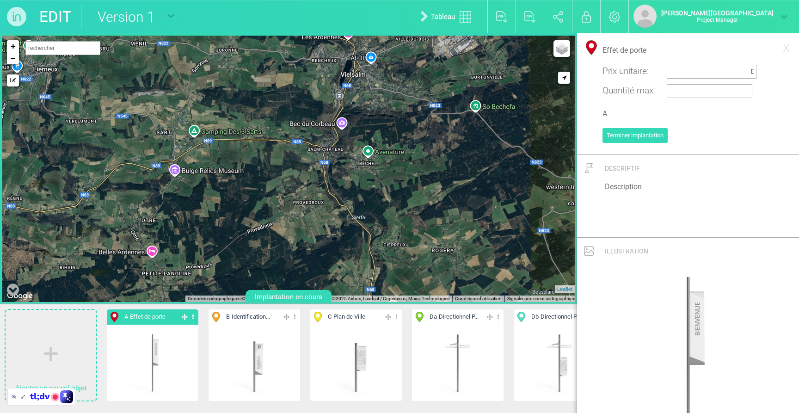
drag, startPoint x: 323, startPoint y: 141, endPoint x: 325, endPoint y: 180, distance: 39.3
click at [325, 180] on div "1-A 3-A 2-A + − Mode dessin Google Maps Roads Google Maps Terrain Google Maps S…" at bounding box center [288, 169] width 572 height 266
click at [344, 204] on div "1-A 3-A 2-A + − Mode dessin Google Maps Roads Google Maps Terrain Google Maps S…" at bounding box center [288, 169] width 572 height 266
click at [164, 314] on span "A - Effet de porte" at bounding box center [144, 317] width 41 height 9
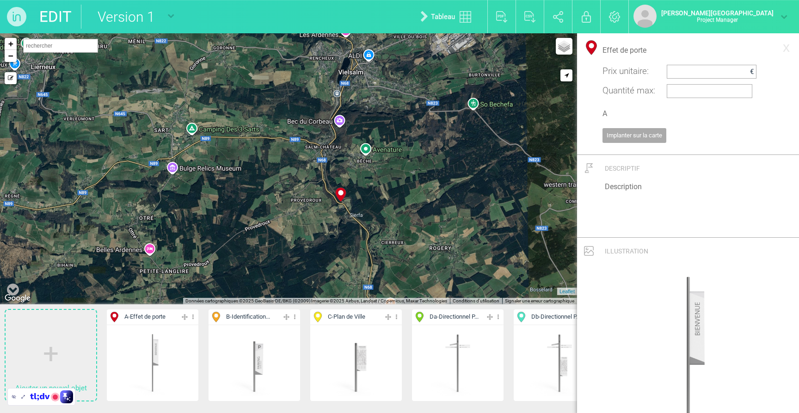
click at [258, 316] on span "B - Identification..." at bounding box center [248, 317] width 44 height 9
type input "Identification Parking"
type input "B"
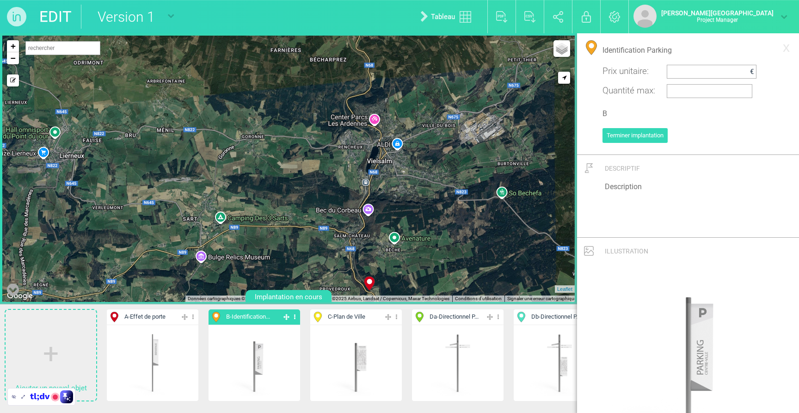
drag, startPoint x: 347, startPoint y: 68, endPoint x: 374, endPoint y: 158, distance: 94.5
click at [374, 158] on div "1-A 2-A 3-A 4-A + − Mode dessin Google Maps Roads Google Maps Terrain Google Ma…" at bounding box center [288, 169] width 572 height 266
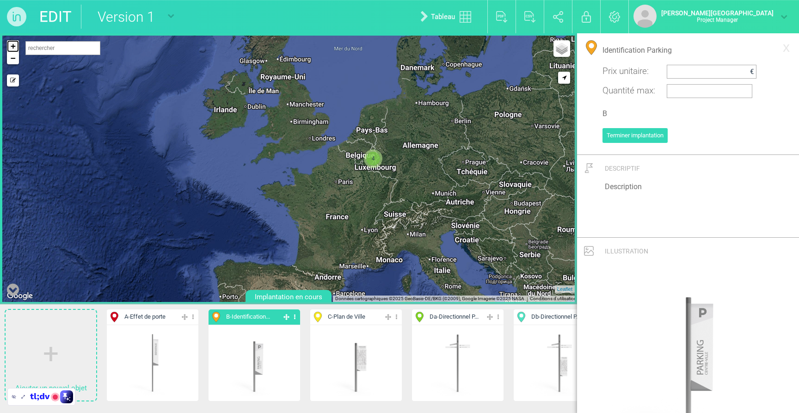
click at [10, 47] on link "+" at bounding box center [13, 46] width 12 height 12
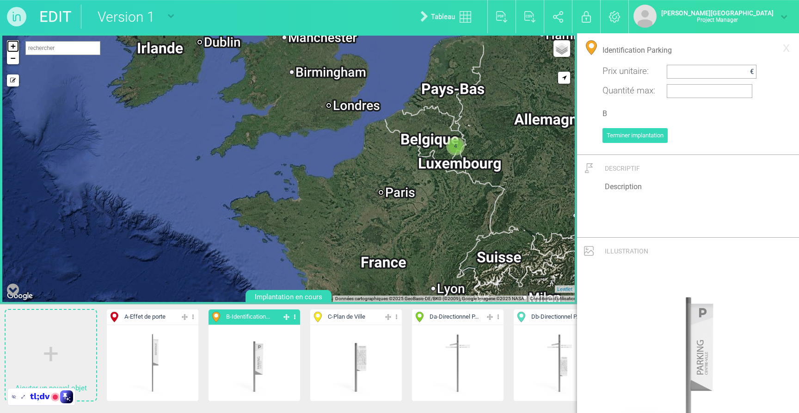
click at [10, 47] on link "+" at bounding box center [13, 46] width 12 height 12
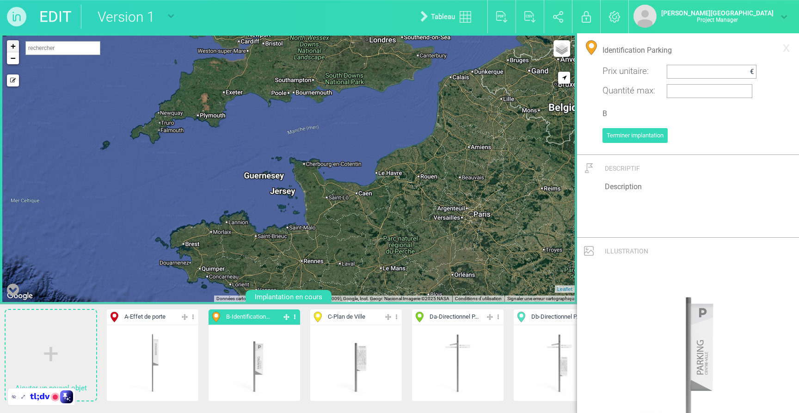
click at [12, 40] on div "4 + − Mode dessin Google Maps Roads Google Maps Terrain Google Maps Satellite G…" at bounding box center [288, 169] width 572 height 266
click at [12, 44] on link "+" at bounding box center [13, 46] width 12 height 12
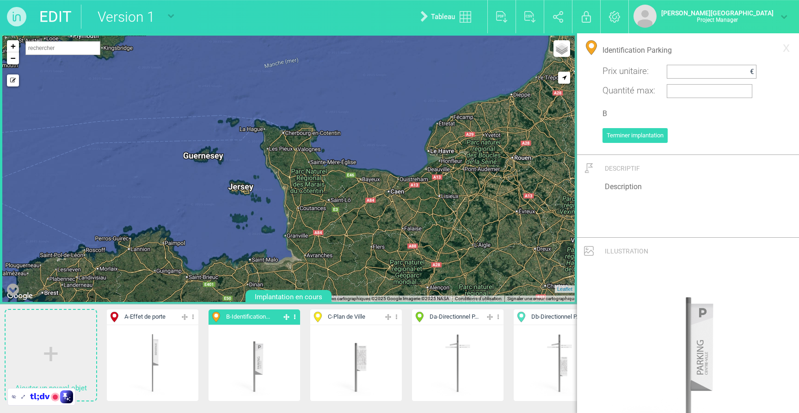
drag, startPoint x: 416, startPoint y: 187, endPoint x: 376, endPoint y: 162, distance: 46.8
click at [376, 162] on div "5-B 1-A 3 + − Mode dessin Google Maps Roads Google Maps Terrain Google Maps Sat…" at bounding box center [288, 169] width 572 height 266
click at [253, 319] on span "B - Identification..." at bounding box center [248, 317] width 44 height 9
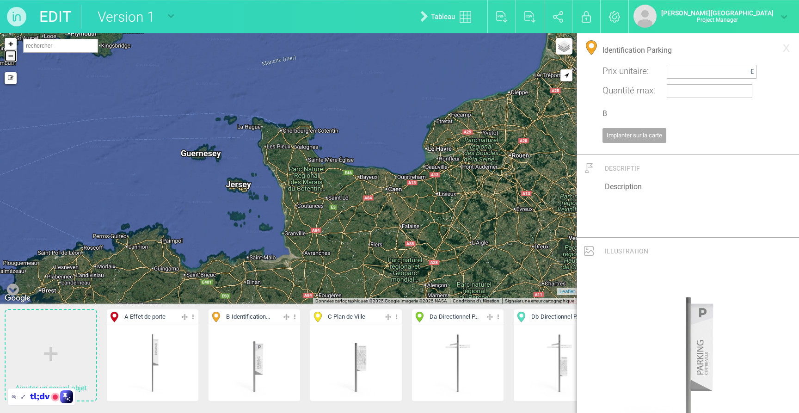
click at [14, 59] on link "−" at bounding box center [11, 56] width 12 height 12
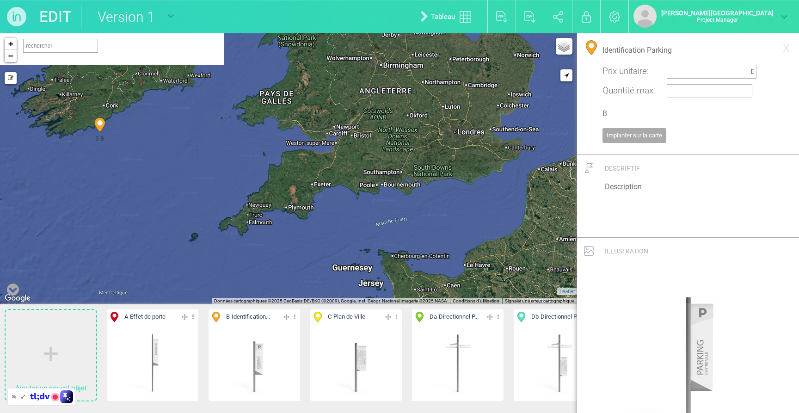
drag, startPoint x: 168, startPoint y: 102, endPoint x: 277, endPoint y: 209, distance: 153.4
click at [277, 209] on div "5-B 4 + − Mode dessin Google Maps Roads Google Maps Terrain Google Maps Satelli…" at bounding box center [288, 168] width 577 height 271
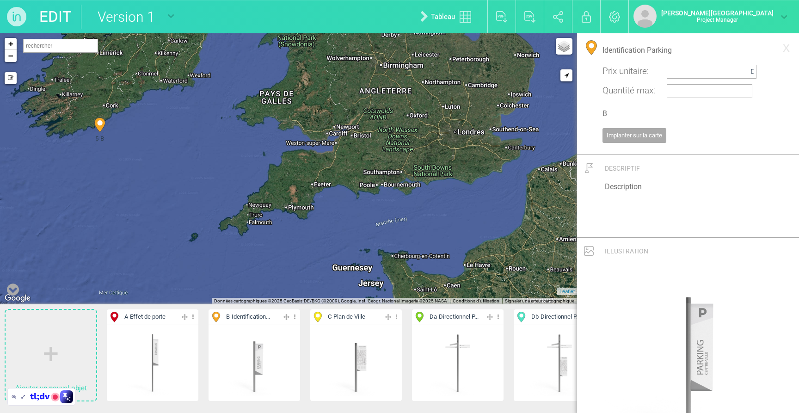
click at [96, 111] on div "5-B 4 + − Mode dessin Google Maps Roads Google Maps Terrain Google Maps Satelli…" at bounding box center [288, 168] width 577 height 271
click at [98, 122] on circle at bounding box center [99, 122] width 5 height 5
select select "19447"
type input "9C3HGC5R+FM"
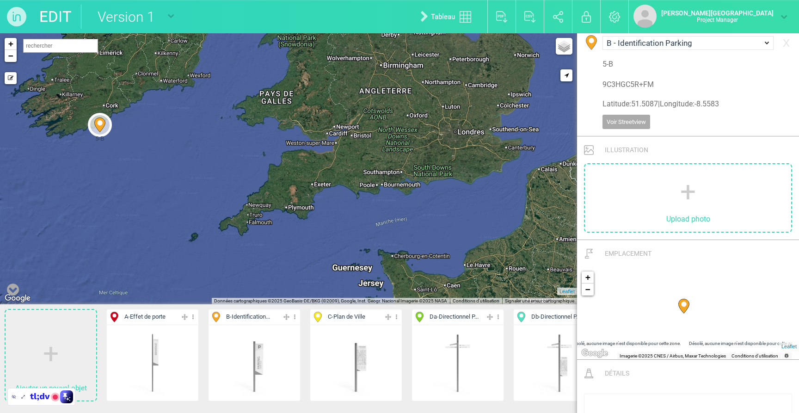
scroll to position [277, 0]
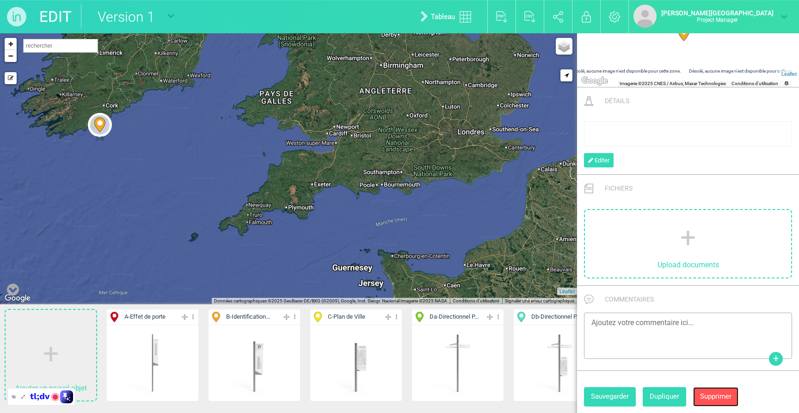
click at [714, 395] on button "Supprimer" at bounding box center [715, 396] width 45 height 19
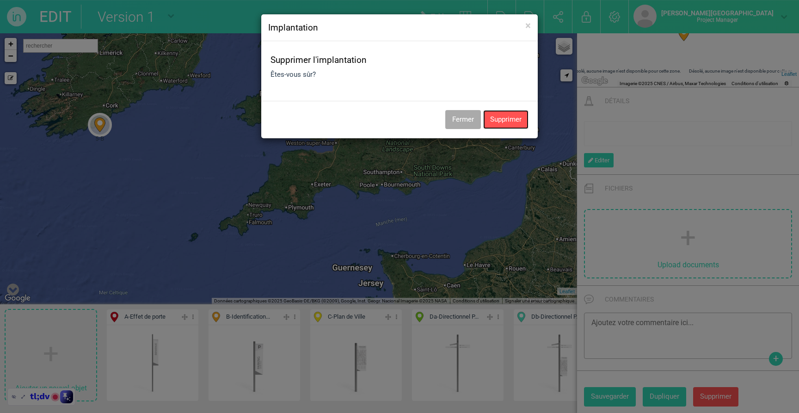
click at [511, 126] on button "Supprimer" at bounding box center [505, 119] width 45 height 19
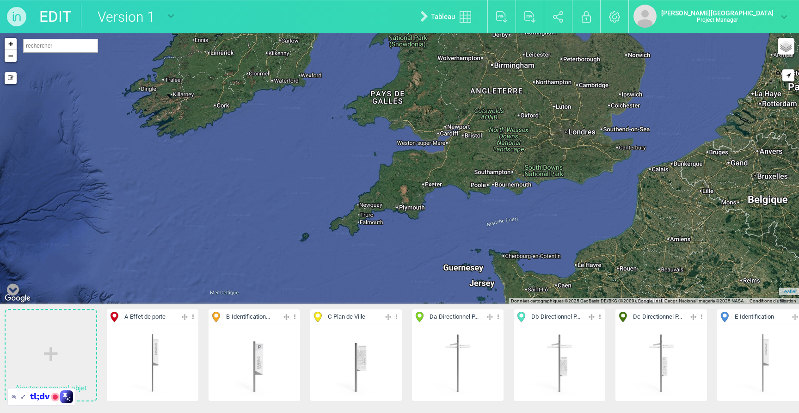
click at [32, 48] on input "text" at bounding box center [60, 46] width 75 height 14
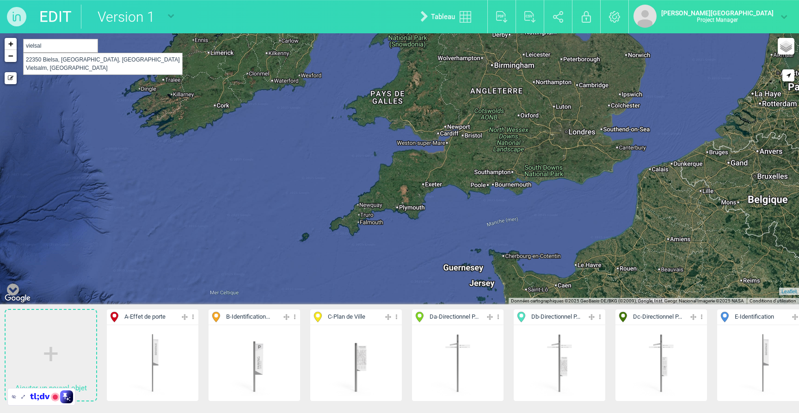
type input "vielsalm"
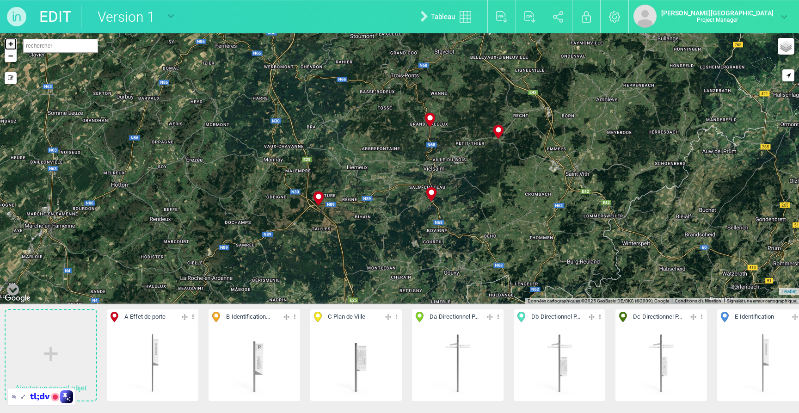
click at [9, 46] on link "+" at bounding box center [11, 44] width 12 height 12
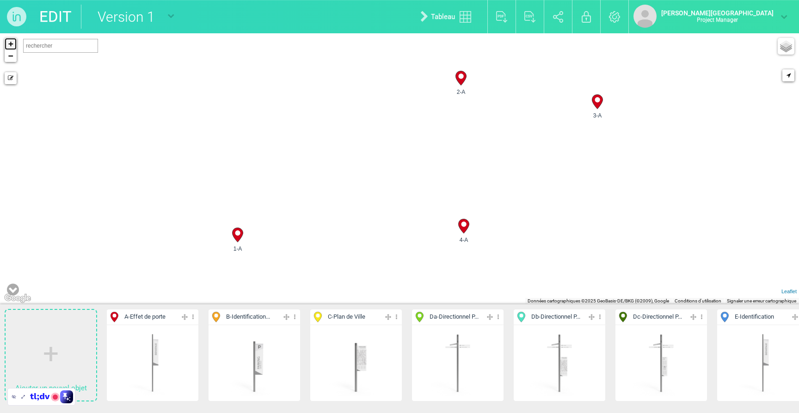
click at [9, 46] on link "+" at bounding box center [11, 44] width 12 height 12
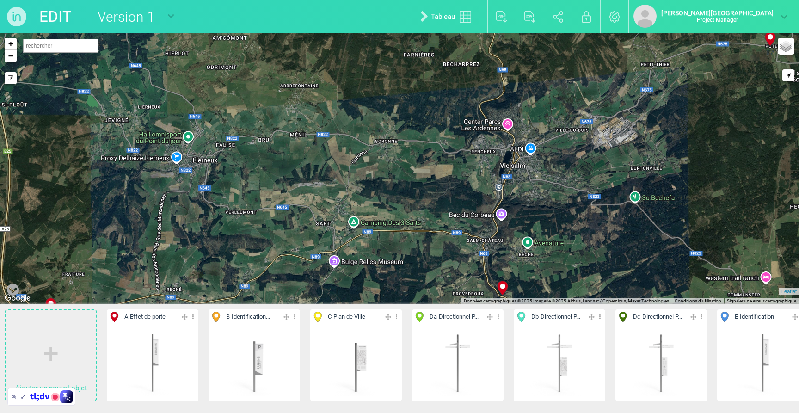
drag, startPoint x: 537, startPoint y: 182, endPoint x: 509, endPoint y: 180, distance: 28.3
click at [509, 180] on div "1-A 4-A 3-A 2-A + − Mode dessin Google Maps Roads Google Maps Terrain Google Ma…" at bounding box center [399, 168] width 799 height 271
click at [9, 47] on link "+" at bounding box center [11, 44] width 12 height 12
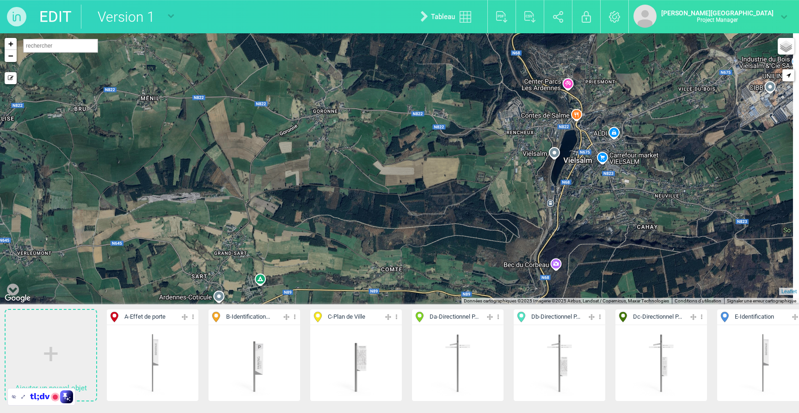
drag, startPoint x: 595, startPoint y: 167, endPoint x: 484, endPoint y: 161, distance: 110.7
click at [484, 161] on div "1-A 4-A 3-A 2-A + − Mode dessin Google Maps Roads Google Maps Terrain Google Ma…" at bounding box center [399, 168] width 799 height 271
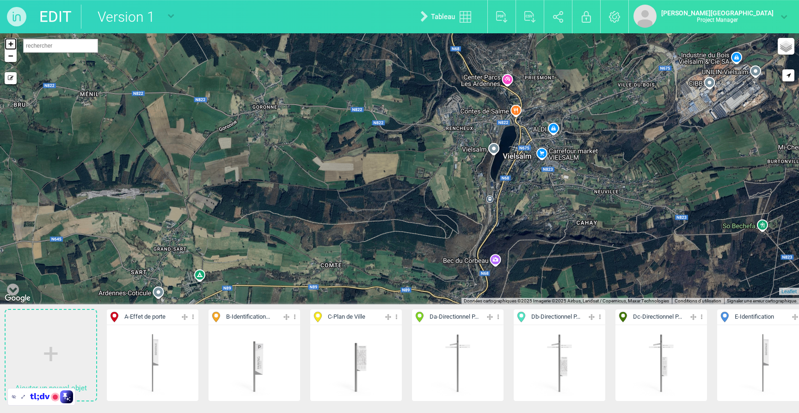
click at [12, 45] on link "+" at bounding box center [11, 44] width 12 height 12
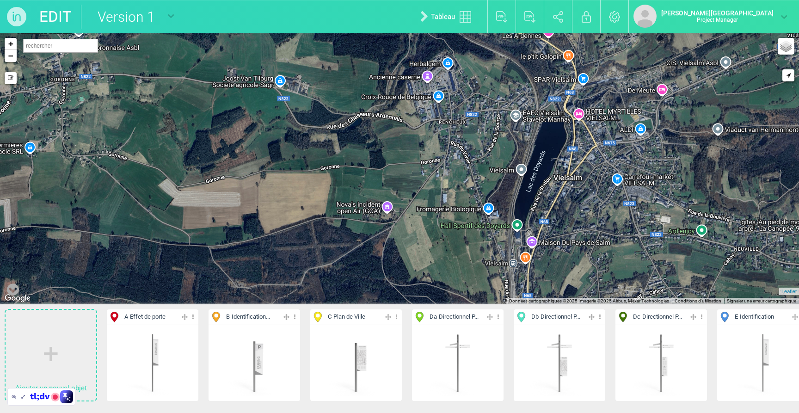
drag, startPoint x: 639, startPoint y: 170, endPoint x: 597, endPoint y: 208, distance: 56.3
click at [597, 208] on div "+ − Mode dessin Google Maps Roads Google Maps Terrain Google Maps Satellite Goo…" at bounding box center [399, 168] width 799 height 271
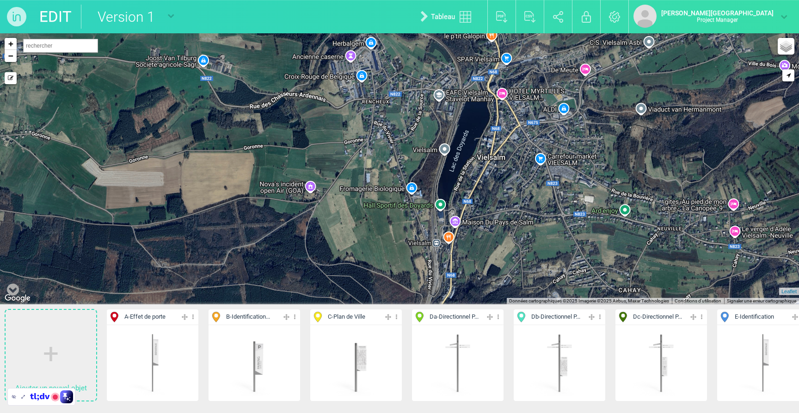
drag, startPoint x: 597, startPoint y: 206, endPoint x: 507, endPoint y: 175, distance: 94.9
click at [517, 183] on div "+ − Mode dessin Google Maps Roads Google Maps Terrain Google Maps Satellite Goo…" at bounding box center [399, 168] width 799 height 271
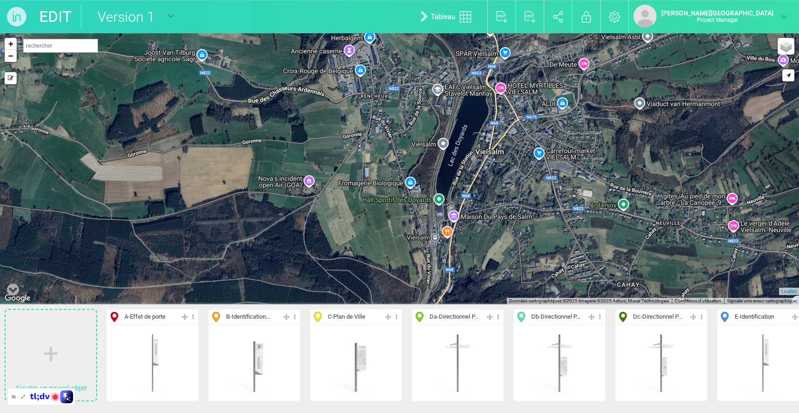
drag, startPoint x: 249, startPoint y: 149, endPoint x: 248, endPoint y: 142, distance: 7.1
click at [248, 142] on div "+ − Mode dessin Google Maps Roads Google Maps Terrain Google Maps Satellite Goo…" at bounding box center [399, 168] width 799 height 271
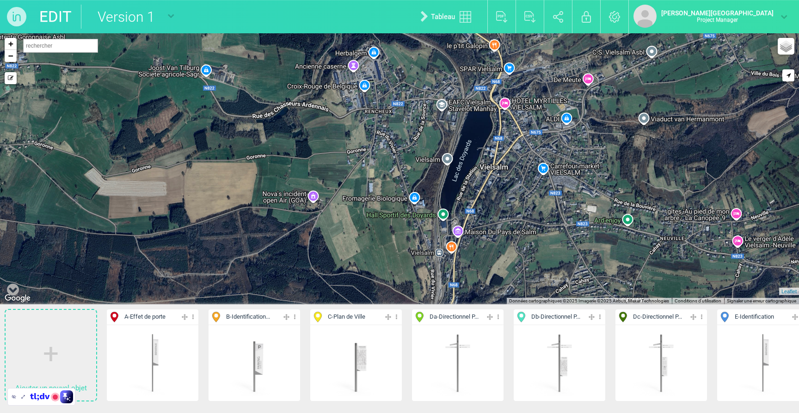
drag, startPoint x: 502, startPoint y: 156, endPoint x: 507, endPoint y: 173, distance: 17.3
click at [507, 173] on div "+ − Mode dessin Google Maps Roads Google Maps Terrain Google Maps Satellite Goo…" at bounding box center [399, 168] width 799 height 271
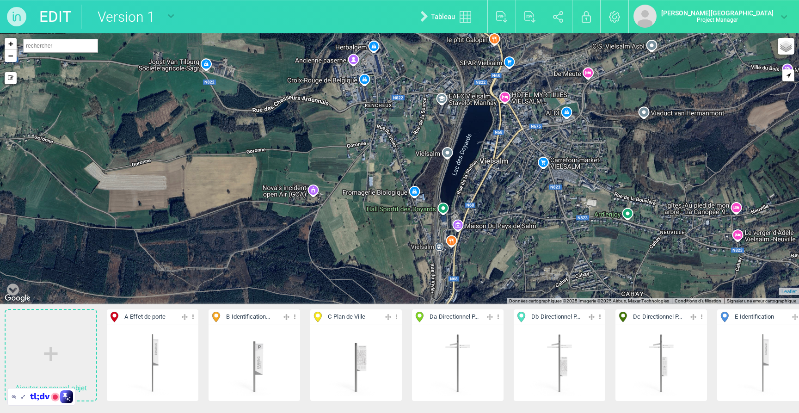
drag, startPoint x: 467, startPoint y: 198, endPoint x: 467, endPoint y: 190, distance: 8.8
click at [467, 190] on div "+ − Mode dessin Google Maps Roads Google Maps Terrain Google Maps Satellite Goo…" at bounding box center [399, 168] width 799 height 271
click at [13, 46] on link "+" at bounding box center [11, 44] width 12 height 12
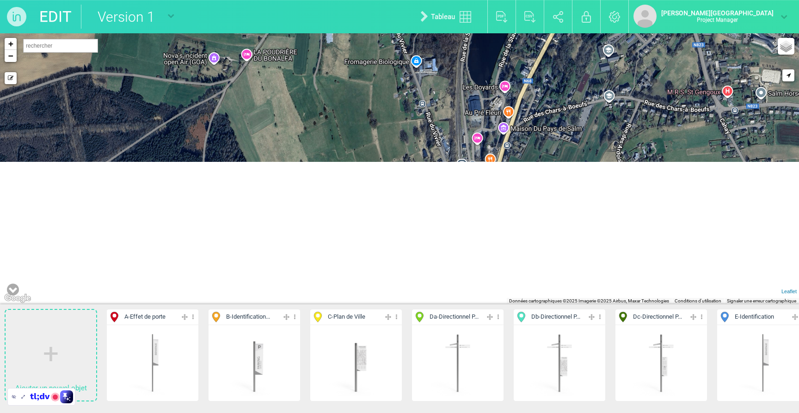
drag, startPoint x: 518, startPoint y: 178, endPoint x: 512, endPoint y: 88, distance: 89.9
click at [508, 68] on div "+ − Mode dessin Google Maps Roads Google Maps Terrain Google Maps Satellite Goo…" at bounding box center [399, 168] width 799 height 271
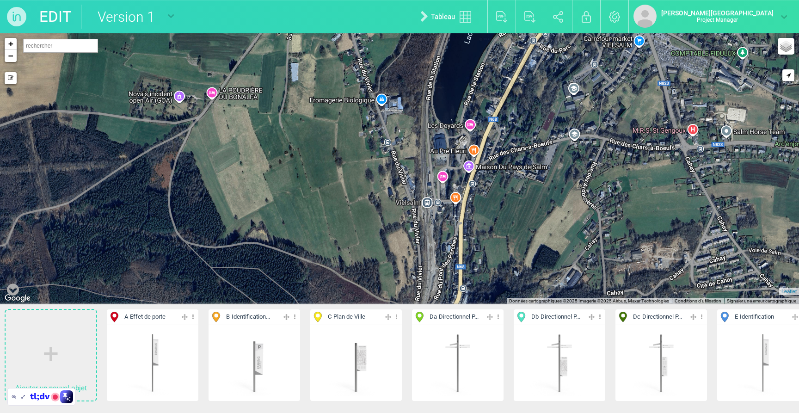
drag, startPoint x: 526, startPoint y: 183, endPoint x: 491, endPoint y: 221, distance: 51.7
click at [491, 221] on div "+ − Mode dessin Google Maps Roads Google Maps Terrain Google Maps Satellite Goo…" at bounding box center [399, 168] width 799 height 271
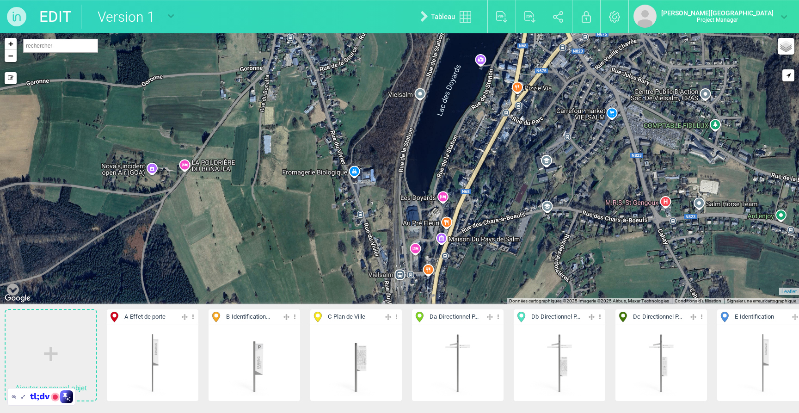
drag, startPoint x: 438, startPoint y: 116, endPoint x: 410, endPoint y: 191, distance: 79.8
click at [410, 191] on div "+ − Mode dessin Google Maps Roads Google Maps Terrain Google Maps Satellite Goo…" at bounding box center [399, 168] width 799 height 271
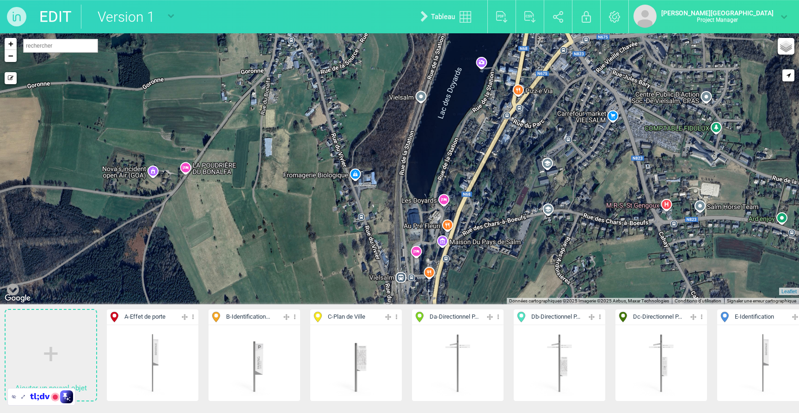
drag, startPoint x: 479, startPoint y: 110, endPoint x: 480, endPoint y: 115, distance: 4.7
click at [480, 115] on div "+ − Mode dessin Google Maps Roads Google Maps Terrain Google Maps Satellite Goo…" at bounding box center [399, 168] width 799 height 271
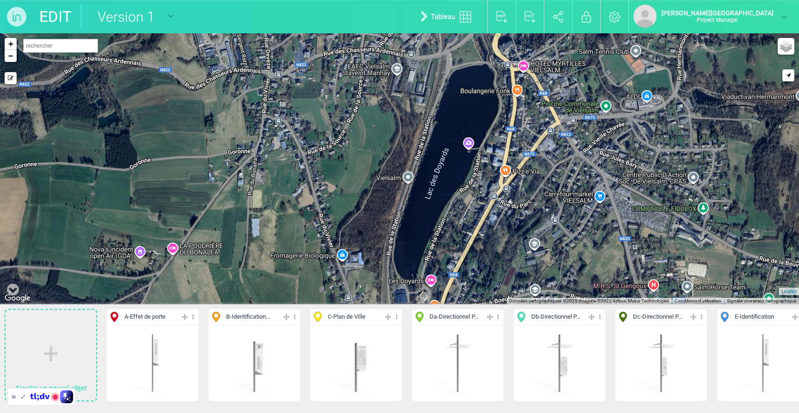
drag, startPoint x: 512, startPoint y: 103, endPoint x: 500, endPoint y: 203, distance: 100.6
click at [500, 203] on div "+ − Mode dessin Google Maps Roads Google Maps Terrain Google Maps Satellite Goo…" at bounding box center [399, 168] width 799 height 271
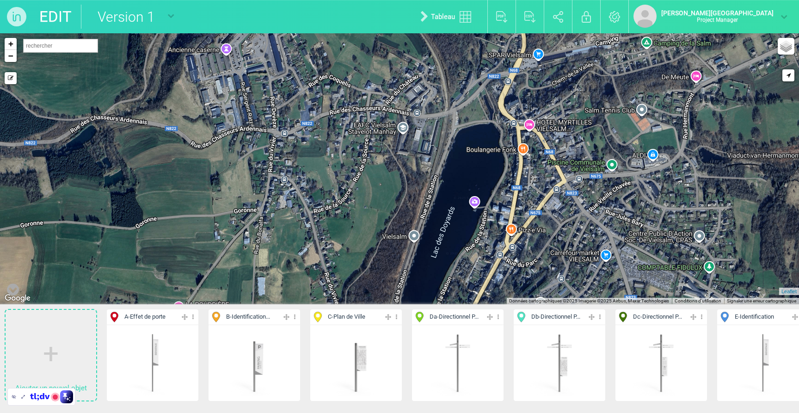
drag, startPoint x: 505, startPoint y: 70, endPoint x: 511, endPoint y: 109, distance: 38.7
click at [511, 109] on div "+ − Mode dessin Google Maps Roads Google Maps Terrain Google Maps Satellite Goo…" at bounding box center [399, 168] width 799 height 271
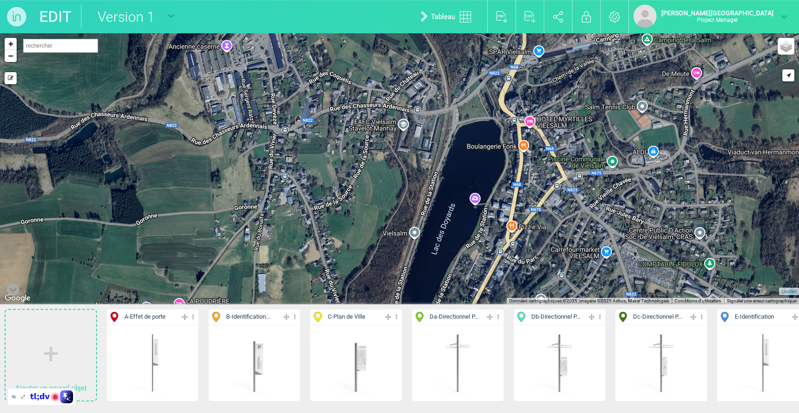
click at [492, 222] on div "+ − Mode dessin Google Maps Roads Google Maps Terrain Google Maps Satellite Goo…" at bounding box center [399, 168] width 799 height 271
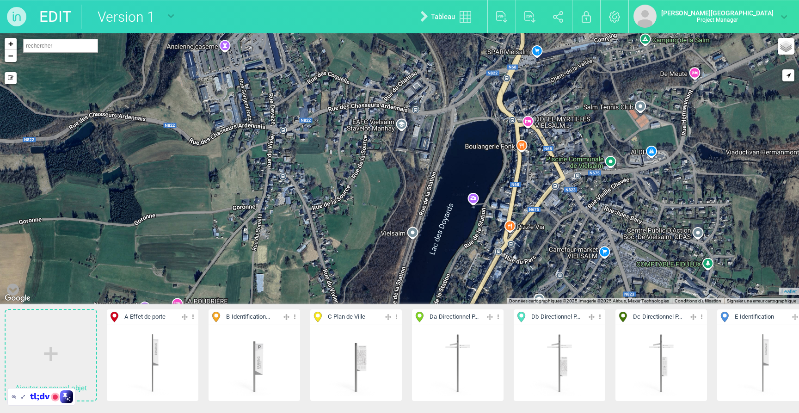
click at [561, 132] on div "+ − Mode dessin Google Maps Roads Google Maps Terrain Google Maps Satellite Goo…" at bounding box center [399, 168] width 799 height 271
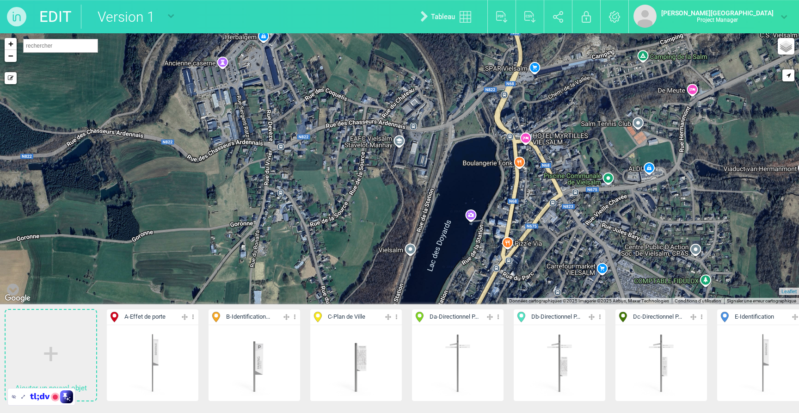
drag, startPoint x: 506, startPoint y: 82, endPoint x: 519, endPoint y: 141, distance: 60.2
click at [504, 100] on div "+ − Mode dessin Google Maps Roads Google Maps Terrain Google Maps Satellite Goo…" at bounding box center [399, 168] width 799 height 271
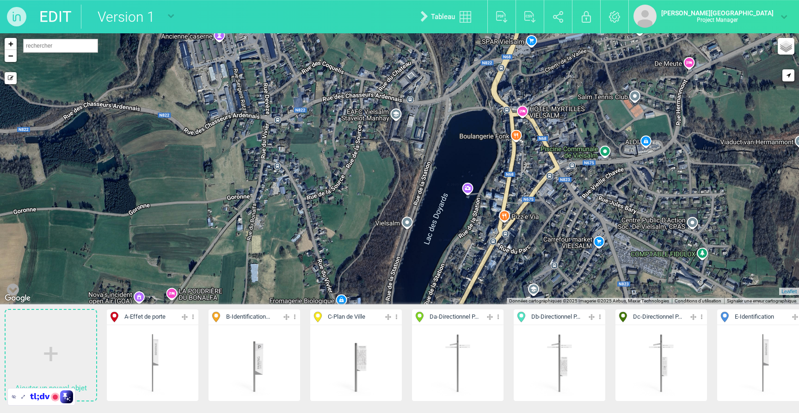
drag, startPoint x: 562, startPoint y: 193, endPoint x: 558, endPoint y: 166, distance: 27.6
click at [558, 166] on div "+ − Mode dessin Google Maps Roads Google Maps Terrain Google Maps Satellite Goo…" at bounding box center [399, 168] width 799 height 271
click at [10, 46] on link "+" at bounding box center [11, 44] width 12 height 12
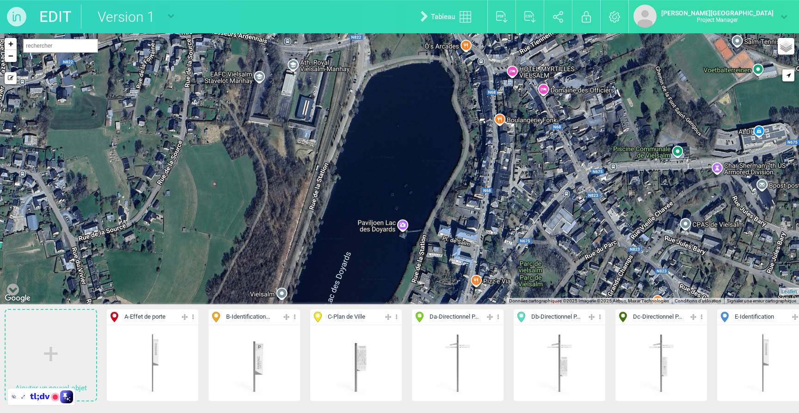
drag, startPoint x: 692, startPoint y: 195, endPoint x: 557, endPoint y: 205, distance: 135.4
click at [557, 205] on div "+ − Mode dessin Google Maps Roads Google Maps Terrain Google Maps Satellite Goo…" at bounding box center [399, 168] width 799 height 271
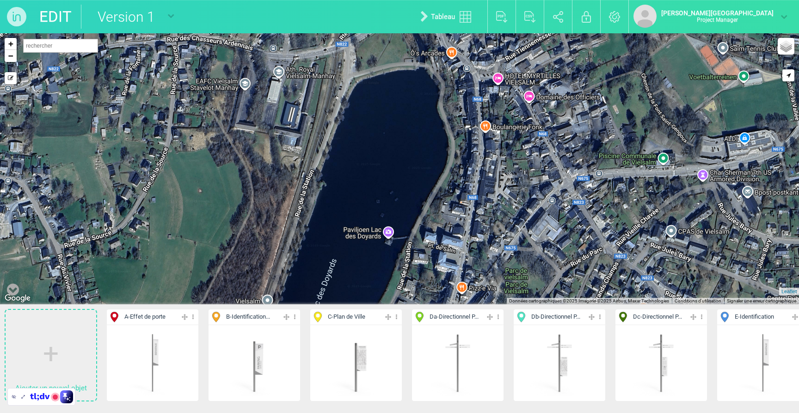
drag, startPoint x: 588, startPoint y: 174, endPoint x: 563, endPoint y: 181, distance: 26.0
click at [563, 181] on div "+ − Mode dessin Google Maps Roads Google Maps Terrain Google Maps Satellite Goo…" at bounding box center [399, 168] width 799 height 271
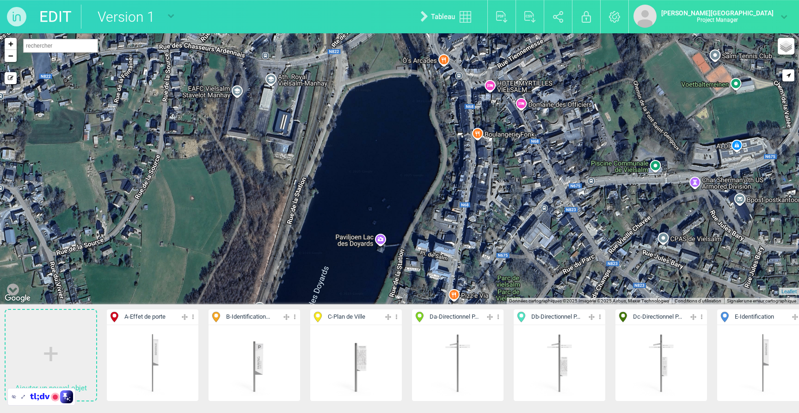
drag, startPoint x: 560, startPoint y: 180, endPoint x: 563, endPoint y: 188, distance: 8.5
click at [563, 188] on div "+ − Mode dessin Google Maps Roads Google Maps Terrain Google Maps Satellite Goo…" at bounding box center [399, 168] width 799 height 271
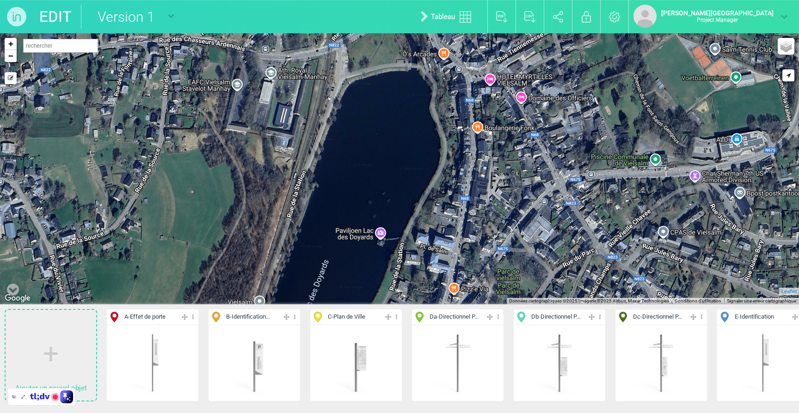
drag, startPoint x: 541, startPoint y: 226, endPoint x: 542, endPoint y: 215, distance: 11.1
click at [542, 215] on div "+ − Mode dessin Google Maps Roads Google Maps Terrain Google Maps Satellite Goo…" at bounding box center [399, 168] width 799 height 271
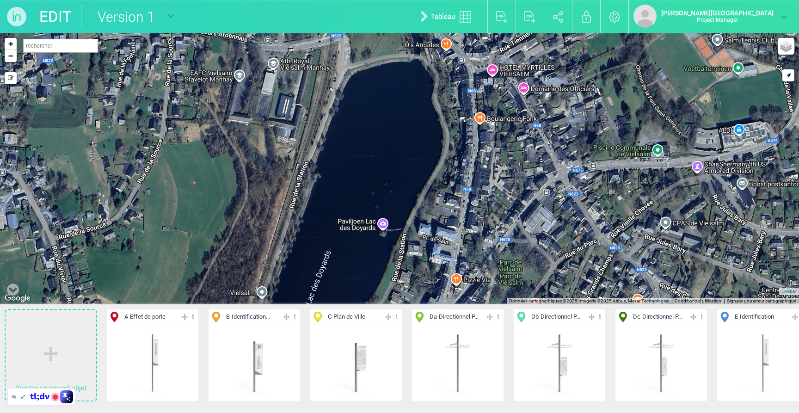
drag, startPoint x: 541, startPoint y: 264, endPoint x: 543, endPoint y: 257, distance: 7.6
click at [543, 257] on div "+ − Mode dessin Google Maps Roads Google Maps Terrain Google Maps Satellite Goo…" at bounding box center [399, 168] width 799 height 271
click at [10, 46] on link "+" at bounding box center [11, 44] width 12 height 12
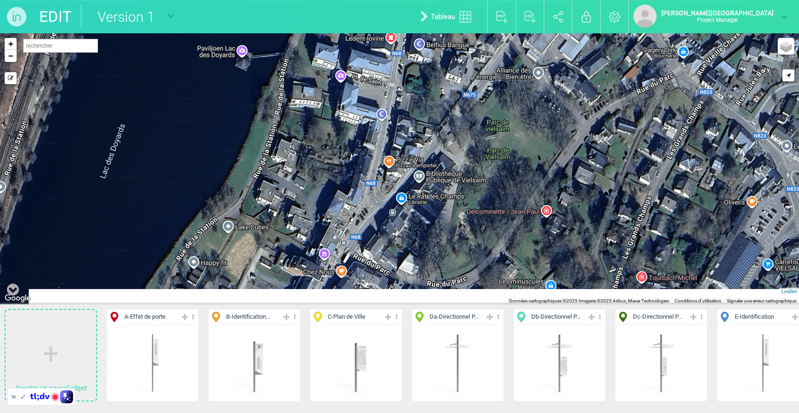
drag, startPoint x: 644, startPoint y: 233, endPoint x: 519, endPoint y: -4, distance: 267.7
click at [519, 0] on html "EDIT Version 1 Version 1 Nouveau plan vierge Tableau Exporter au format PDF Exp…" at bounding box center [399, 206] width 799 height 413
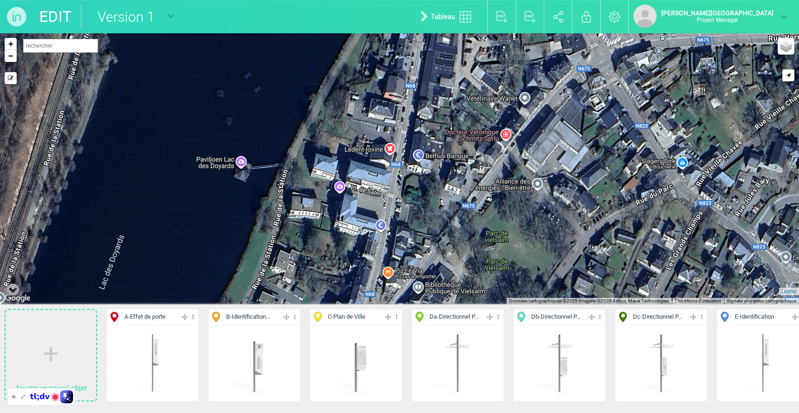
drag, startPoint x: 541, startPoint y: 108, endPoint x: 540, endPoint y: 221, distance: 112.4
click at [540, 221] on div "+ − Mode dessin Google Maps Roads Google Maps Terrain Google Maps Satellite Goo…" at bounding box center [399, 168] width 799 height 271
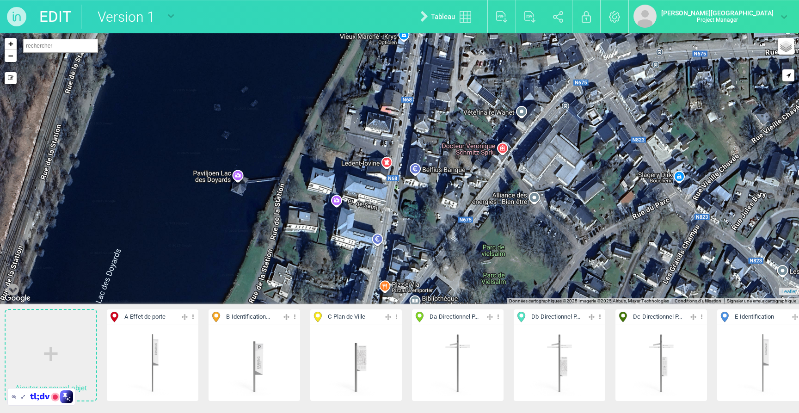
drag, startPoint x: 621, startPoint y: 137, endPoint x: 616, endPoint y: 153, distance: 16.3
click at [616, 153] on div "+ − Mode dessin Google Maps Roads Google Maps Terrain Google Maps Satellite Goo…" at bounding box center [399, 168] width 799 height 271
click at [236, 316] on span "B - Identification..." at bounding box center [248, 317] width 44 height 9
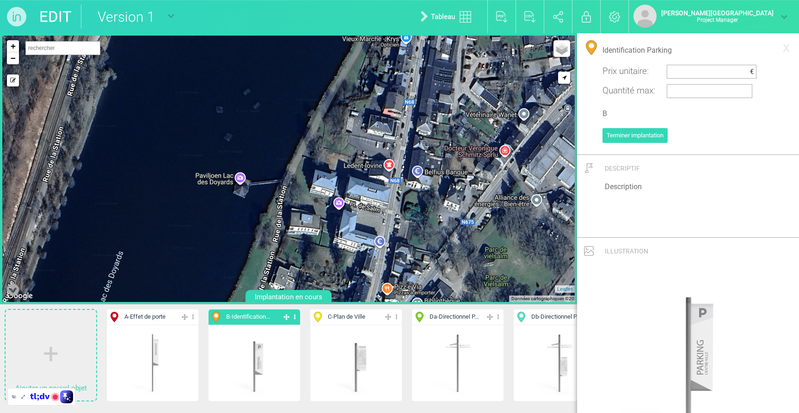
click at [465, 80] on div "+ − Mode dessin Google Maps Roads Google Maps Terrain Google Maps Satellite Goo…" at bounding box center [288, 169] width 572 height 266
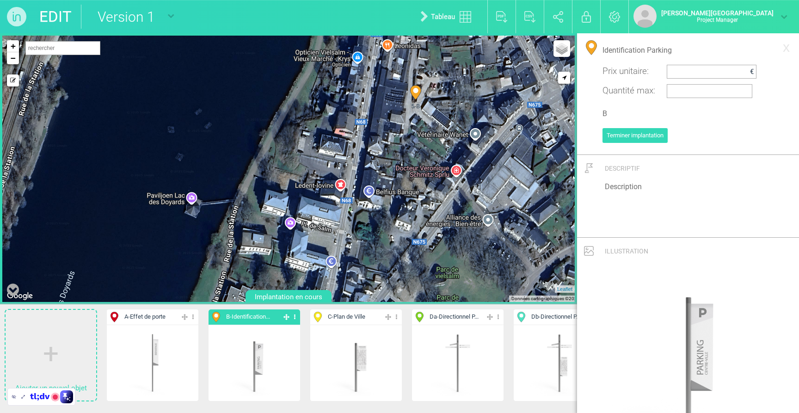
drag, startPoint x: 475, startPoint y: 94, endPoint x: 425, endPoint y: 115, distance: 53.9
click at [425, 115] on div "5-B + − Mode dessin Google Maps Roads Google Maps Terrain Google Maps Satellite…" at bounding box center [288, 169] width 572 height 266
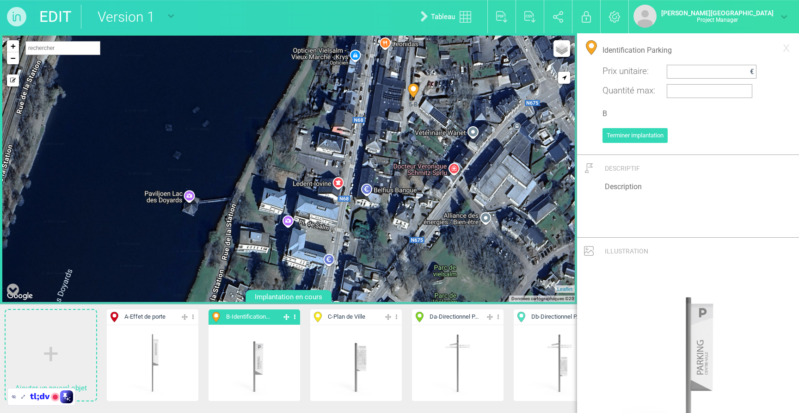
click at [438, 118] on div "5-B + − Mode dessin Google Maps Roads Google Maps Terrain Google Maps Satellite…" at bounding box center [288, 169] width 572 height 266
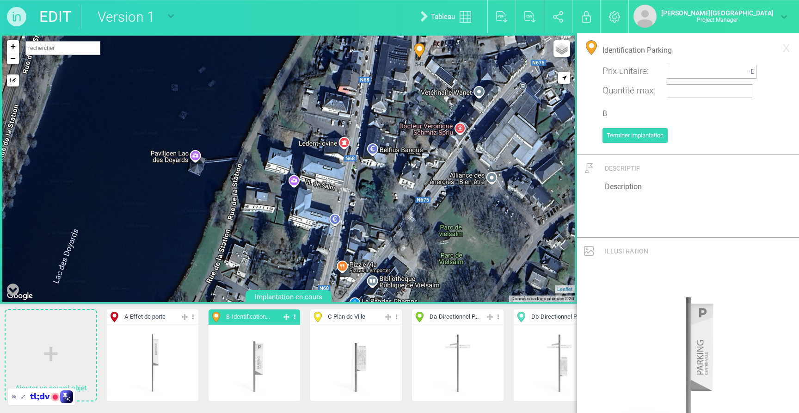
drag, startPoint x: 356, startPoint y: 227, endPoint x: 362, endPoint y: 184, distance: 43.5
click at [362, 184] on div "5-B + − Mode dessin Google Maps Roads Google Maps Terrain Google Maps Satellite…" at bounding box center [288, 169] width 572 height 266
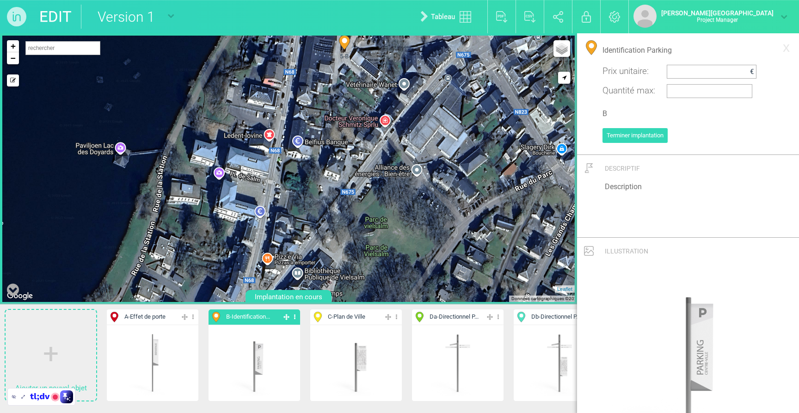
drag, startPoint x: 412, startPoint y: 159, endPoint x: 339, endPoint y: 143, distance: 73.8
click at [339, 143] on div "5-B + − Mode dessin Google Maps Roads Google Maps Terrain Google Maps Satellite…" at bounding box center [288, 169] width 572 height 266
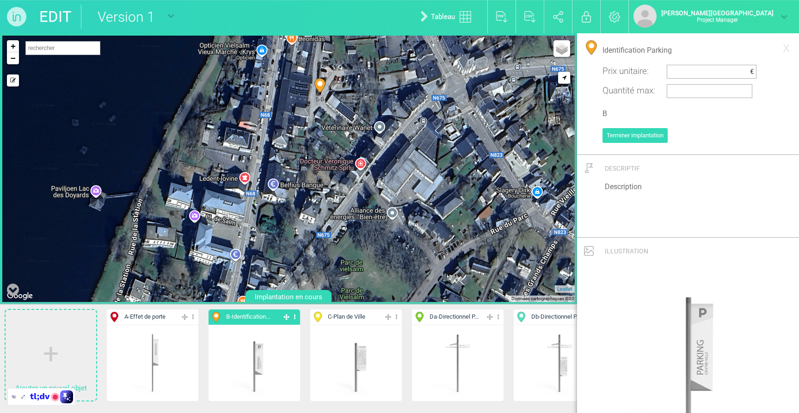
drag, startPoint x: 429, startPoint y: 245, endPoint x: 419, endPoint y: 266, distance: 23.6
click at [419, 266] on div "5-B + − Mode dessin Google Maps Roads Google Maps Terrain Google Maps Satellite…" at bounding box center [288, 169] width 572 height 266
click at [10, 59] on link "−" at bounding box center [13, 58] width 12 height 12
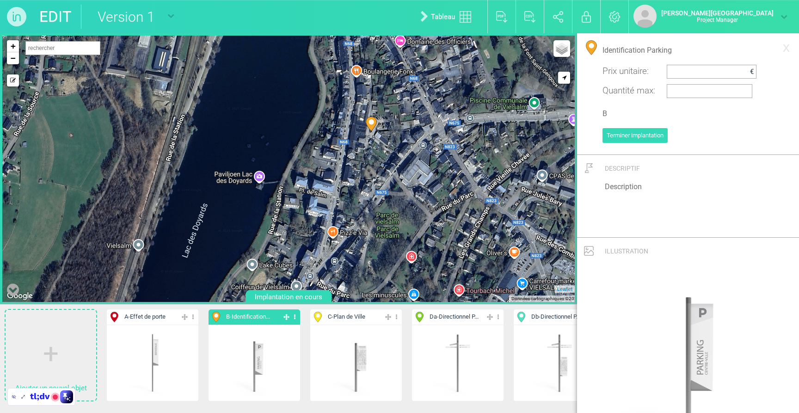
drag, startPoint x: 406, startPoint y: 174, endPoint x: 419, endPoint y: 174, distance: 13.0
click at [419, 174] on div "5-B + − Mode dessin Google Maps Roads Google Maps Terrain Google Maps Satellite…" at bounding box center [288, 169] width 572 height 266
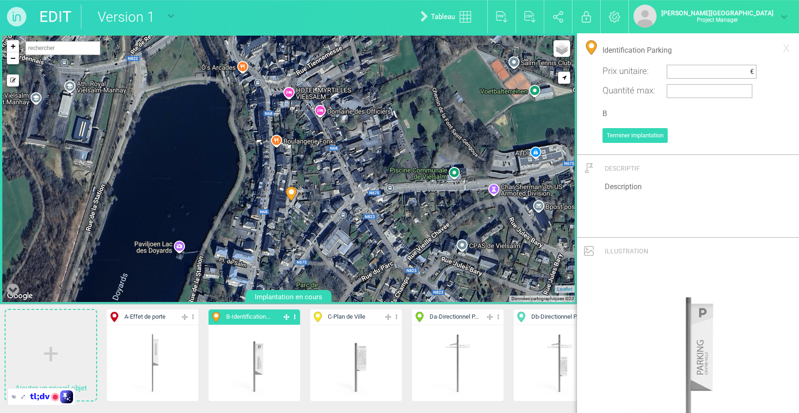
drag, startPoint x: 420, startPoint y: 123, endPoint x: 340, endPoint y: 194, distance: 107.1
click at [340, 194] on div "5-B + − Mode dessin Google Maps Roads Google Maps Terrain Google Maps Satellite…" at bounding box center [288, 169] width 572 height 266
click at [471, 180] on div "5-B + − Mode dessin Google Maps Roads Google Maps Terrain Google Maps Satellite…" at bounding box center [288, 169] width 572 height 266
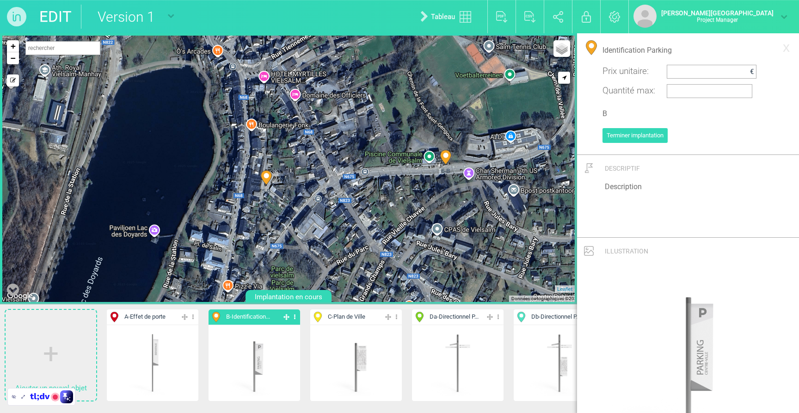
drag, startPoint x: 492, startPoint y: 177, endPoint x: 466, endPoint y: 159, distance: 30.9
click at [466, 159] on div "5-B 6-B + − Mode dessin Google Maps Roads Google Maps Terrain Google Maps Satel…" at bounding box center [288, 169] width 572 height 266
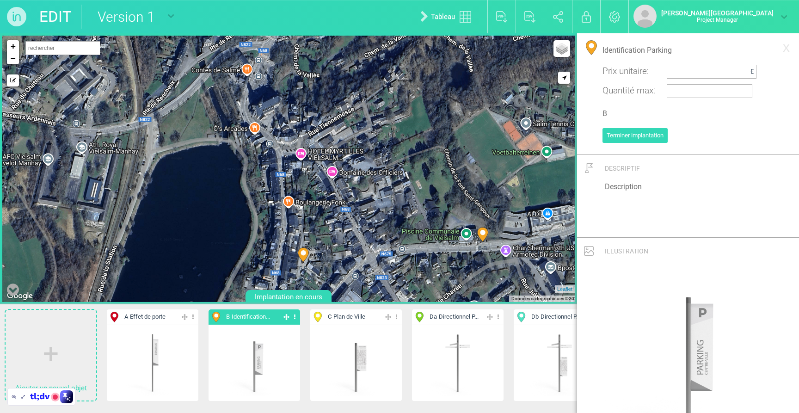
drag, startPoint x: 233, startPoint y: 55, endPoint x: 267, endPoint y: 133, distance: 84.9
click at [268, 135] on div "5-B 6-B + − Mode dessin Google Maps Roads Google Maps Terrain Google Maps Satel…" at bounding box center [288, 169] width 572 height 266
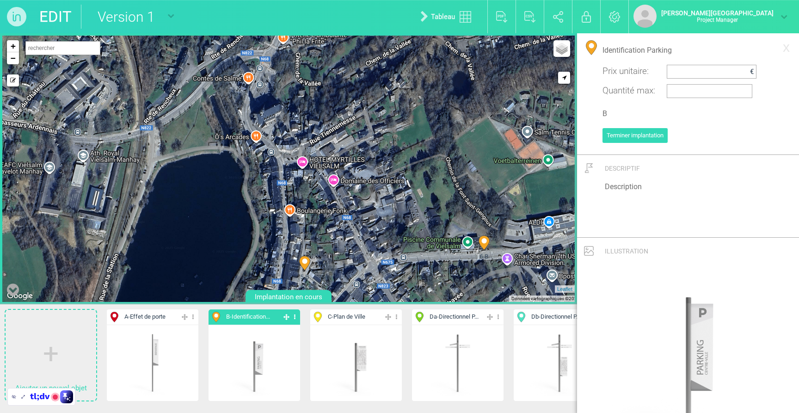
drag, startPoint x: 264, startPoint y: 63, endPoint x: 265, endPoint y: 76, distance: 13.0
click at [265, 73] on div "5-B 6-B + − Mode dessin Google Maps Roads Google Maps Terrain Google Maps Satel…" at bounding box center [288, 169] width 572 height 266
click at [264, 76] on div "5-B 6-B + − Mode dessin Google Maps Roads Google Maps Terrain Google Maps Satel…" at bounding box center [288, 169] width 572 height 266
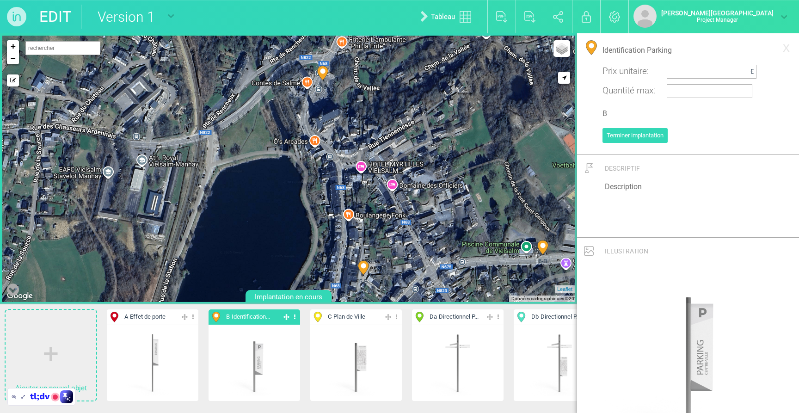
drag, startPoint x: 267, startPoint y: 87, endPoint x: 326, endPoint y: 90, distance: 59.3
click at [326, 90] on div "5-B 6-B 7-B + − Mode dessin Google Maps Roads Google Maps Terrain Google Maps S…" at bounding box center [288, 169] width 572 height 266
click at [215, 133] on div "5-B 6-B 7-B + − Mode dessin Google Maps Roads Google Maps Terrain Google Maps S…" at bounding box center [288, 169] width 572 height 266
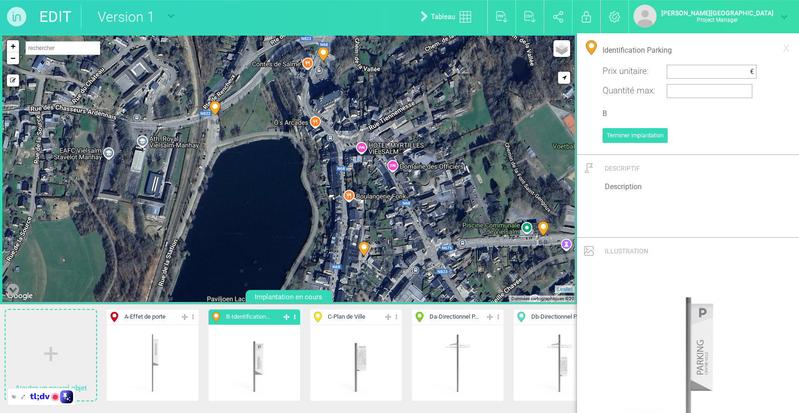
drag, startPoint x: 259, startPoint y: 219, endPoint x: 259, endPoint y: 197, distance: 21.7
click at [259, 197] on div "5-B 6-B 7-B 8-B + − Mode dessin Google Maps Roads Google Maps Terrain Google Ma…" at bounding box center [288, 169] width 572 height 266
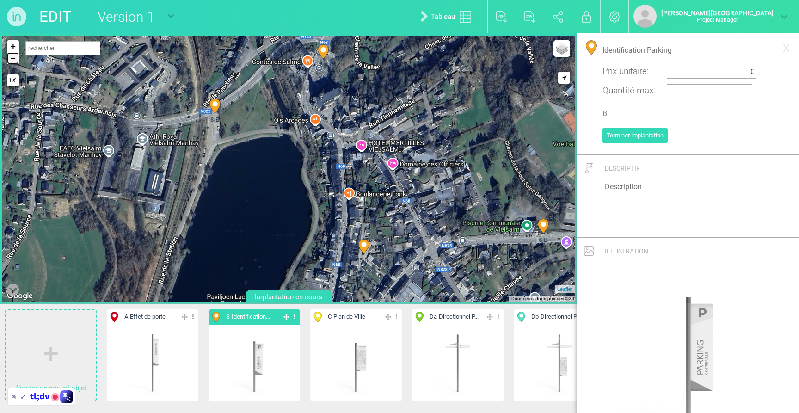
click at [12, 61] on link "−" at bounding box center [13, 58] width 12 height 12
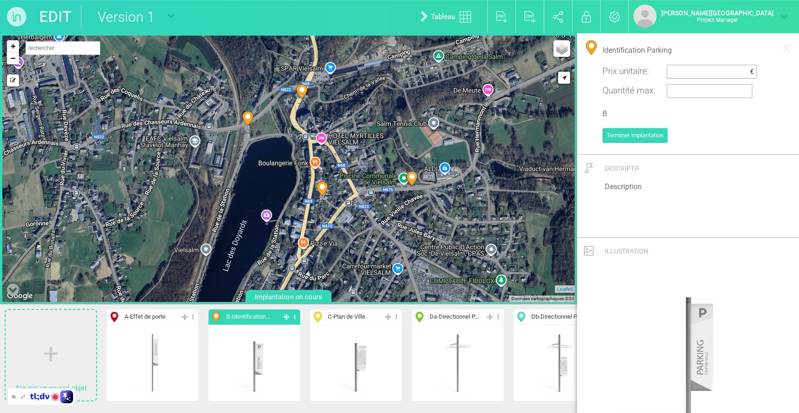
drag, startPoint x: 392, startPoint y: 194, endPoint x: 307, endPoint y: 198, distance: 85.2
click at [310, 198] on span "5-B" at bounding box center [322, 202] width 24 height 8
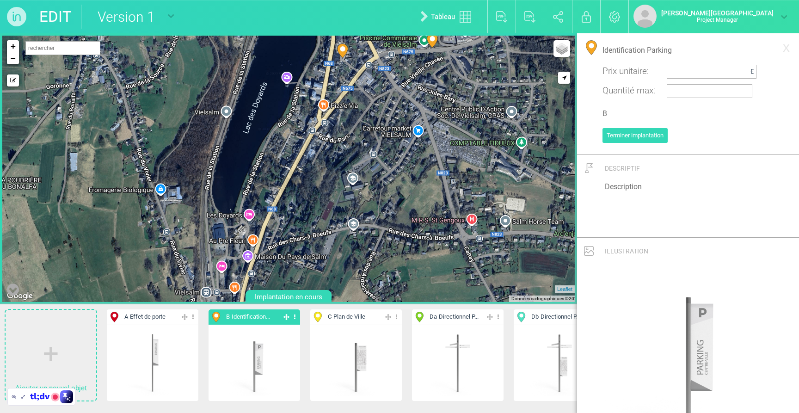
drag, startPoint x: 200, startPoint y: 191, endPoint x: 246, endPoint y: 53, distance: 145.8
click at [246, 53] on div "5-B 6-B 7-B 8-B + − Mode dessin Google Maps Roads Google Maps Terrain Google Ma…" at bounding box center [288, 169] width 572 height 266
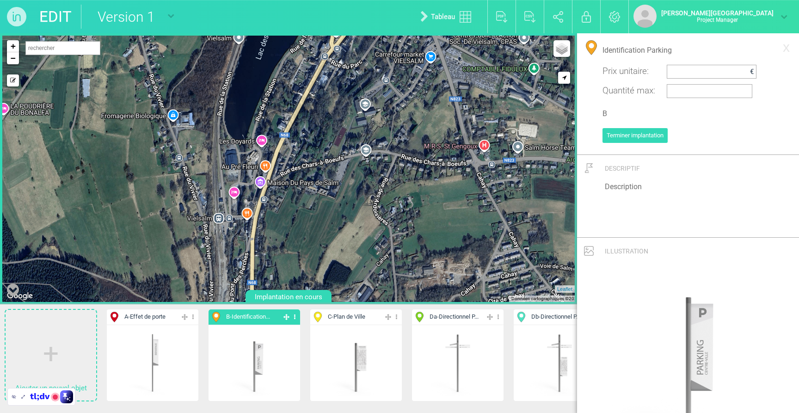
drag, startPoint x: 226, startPoint y: 204, endPoint x: 235, endPoint y: 160, distance: 44.9
click at [235, 160] on div "5-B 6-B 7-B 8-B + − Mode dessin Google Maps Roads Google Maps Terrain Google Ma…" at bounding box center [288, 169] width 572 height 266
click at [12, 46] on link "+" at bounding box center [13, 46] width 12 height 12
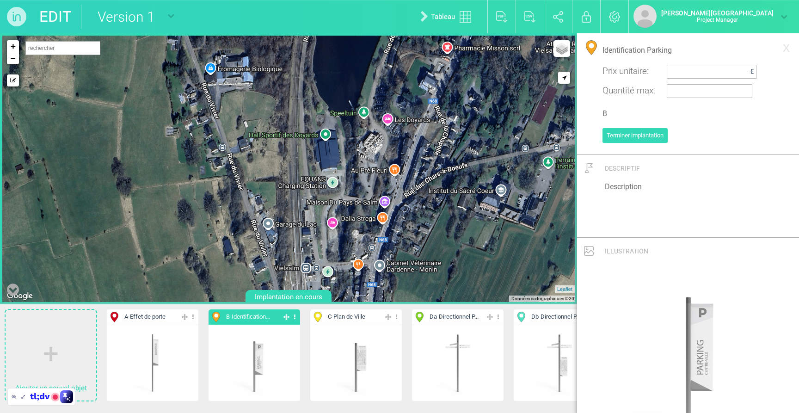
drag, startPoint x: 220, startPoint y: 202, endPoint x: 486, endPoint y: 203, distance: 266.4
click at [486, 203] on div "5-B 6-B + − Mode dessin Google Maps Roads Google Maps Terrain Google Maps Satel…" at bounding box center [288, 169] width 572 height 266
click at [337, 195] on div "5-B 6-B + − Mode dessin Google Maps Roads Google Maps Terrain Google Maps Satel…" at bounding box center [288, 169] width 572 height 266
click at [15, 58] on link "−" at bounding box center [13, 58] width 12 height 12
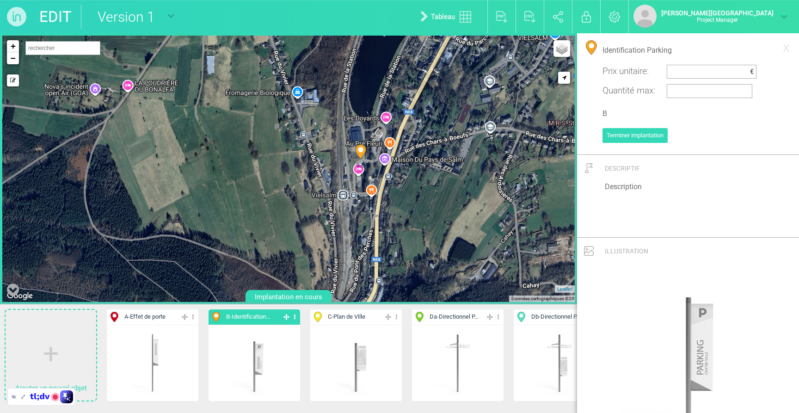
drag, startPoint x: 429, startPoint y: 159, endPoint x: 419, endPoint y: 136, distance: 24.5
click at [419, 136] on div "5-B 6-B 9-B 8-B 7-B" at bounding box center [288, 169] width 572 height 266
click at [12, 46] on link "+" at bounding box center [13, 46] width 12 height 12
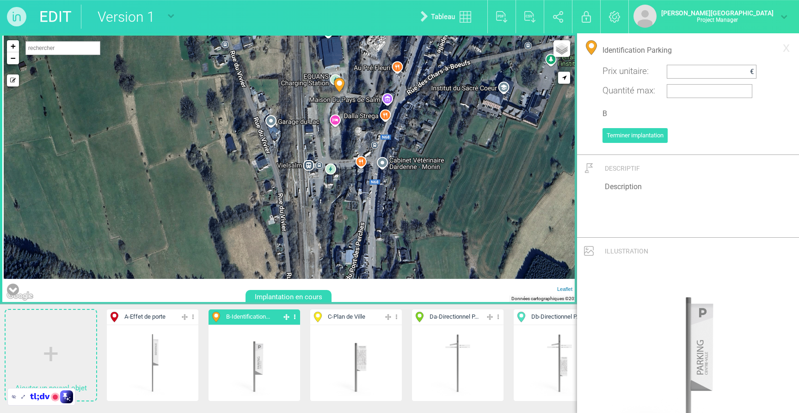
drag, startPoint x: 293, startPoint y: 211, endPoint x: 308, endPoint y: 176, distance: 37.7
click at [308, 176] on div "9-B + − Mode dessin Google Maps Roads Google Maps Terrain Google Maps Satellite…" at bounding box center [288, 169] width 572 height 266
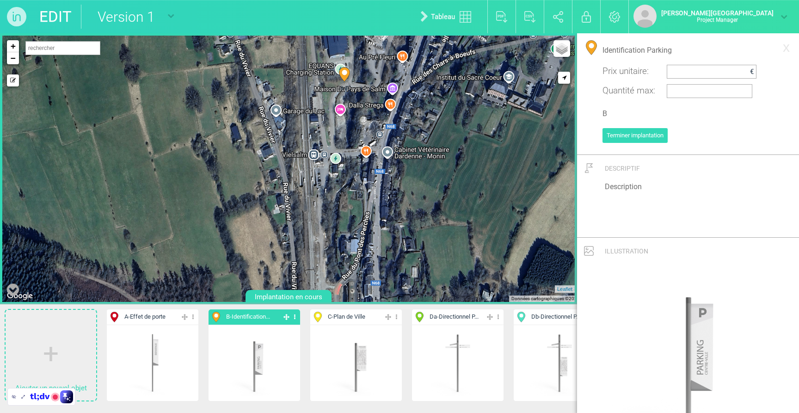
click at [323, 169] on div "9-B + − Mode dessin Google Maps Roads Google Maps Terrain Google Maps Satellite…" at bounding box center [288, 169] width 572 height 266
click at [12, 55] on link "−" at bounding box center [13, 58] width 12 height 12
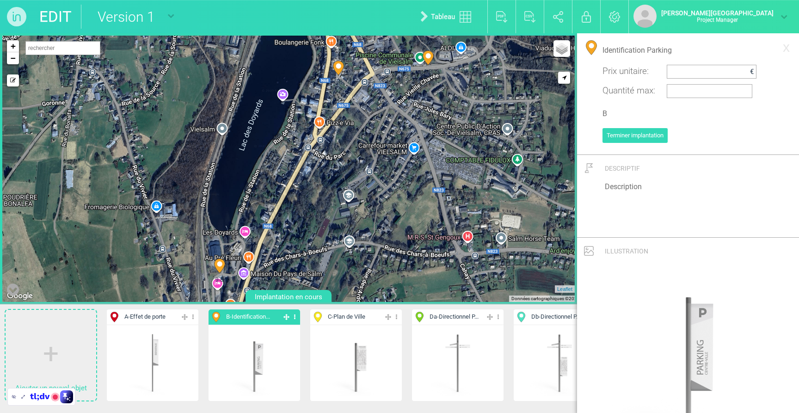
drag, startPoint x: 348, startPoint y: 119, endPoint x: 193, endPoint y: 259, distance: 208.2
click at [193, 267] on div "9-B 10-B 6-B 5-B 8-B" at bounding box center [288, 169] width 572 height 266
click at [19, 58] on div "9-B 10-B 6-B 5-B 8-B" at bounding box center [288, 169] width 572 height 266
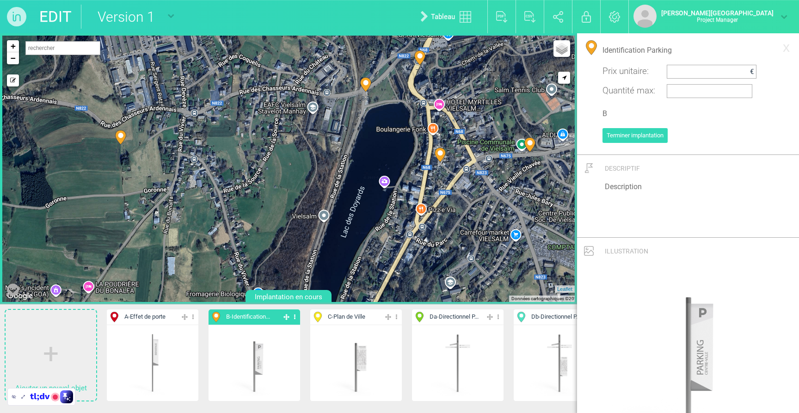
drag, startPoint x: 39, startPoint y: 92, endPoint x: 142, endPoint y: 180, distance: 136.1
click at [142, 180] on div "5-B 6-B 7-B 8-B 9-B" at bounding box center [288, 169] width 572 height 266
click at [123, 135] on circle at bounding box center [120, 135] width 5 height 5
select select "19447"
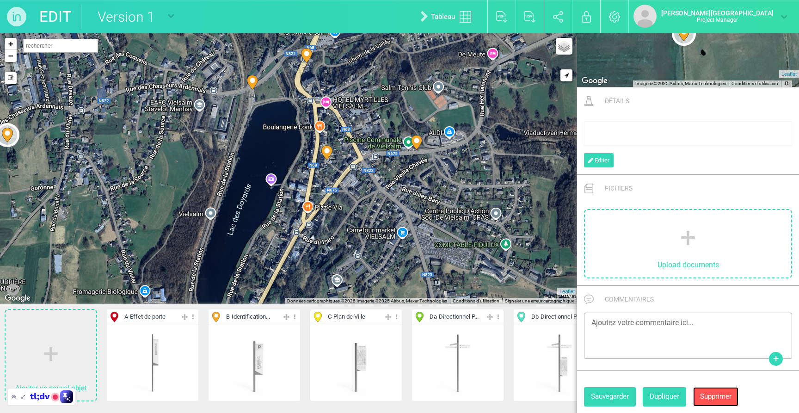
click at [714, 392] on button "Supprimer" at bounding box center [715, 396] width 45 height 19
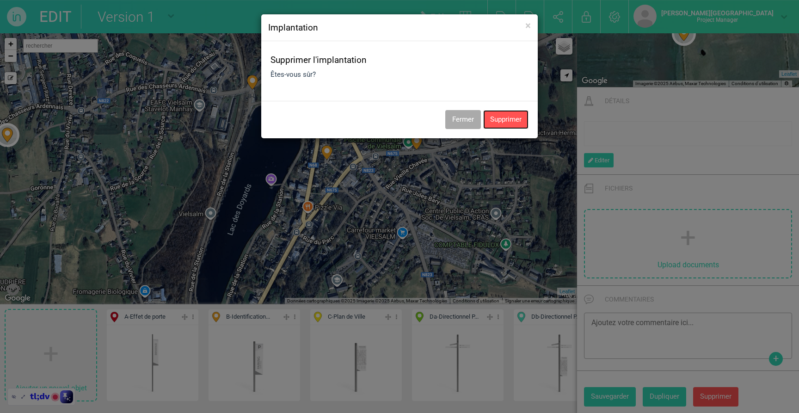
click at [504, 120] on button "Supprimer" at bounding box center [505, 119] width 45 height 19
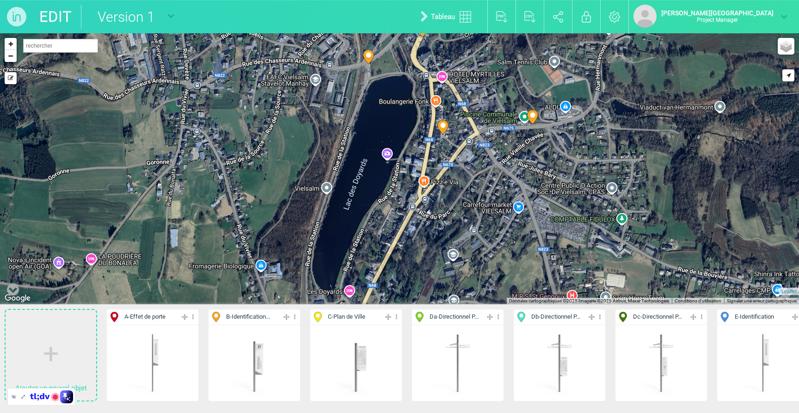
drag, startPoint x: 336, startPoint y: 138, endPoint x: 342, endPoint y: 110, distance: 28.7
click at [342, 110] on div "5-B 6-B 7-B 8-B 9-B" at bounding box center [399, 168] width 799 height 271
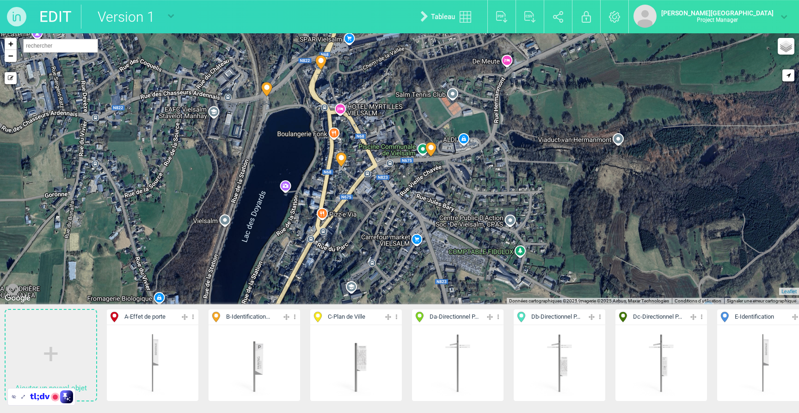
drag, startPoint x: 278, startPoint y: 135, endPoint x: 176, endPoint y: 169, distance: 107.8
click at [176, 169] on div "5-B 6-B 7-B 8-B 9-B" at bounding box center [399, 168] width 799 height 271
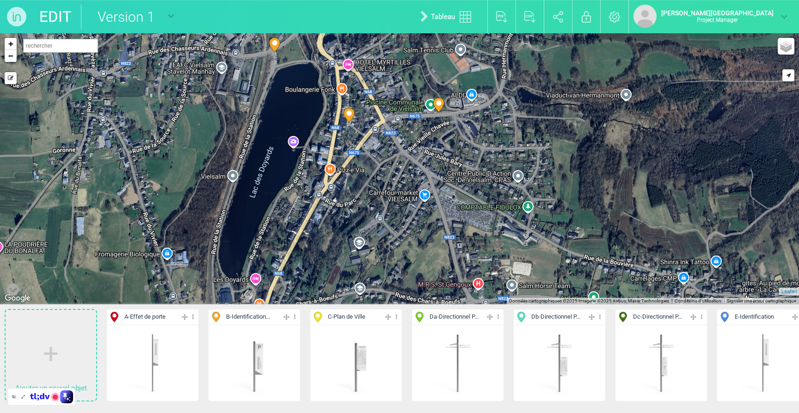
drag, startPoint x: 199, startPoint y: 234, endPoint x: 212, endPoint y: 172, distance: 63.2
click at [212, 172] on div "5-B 6-B 7-B 8-B 9-B" at bounding box center [399, 168] width 799 height 271
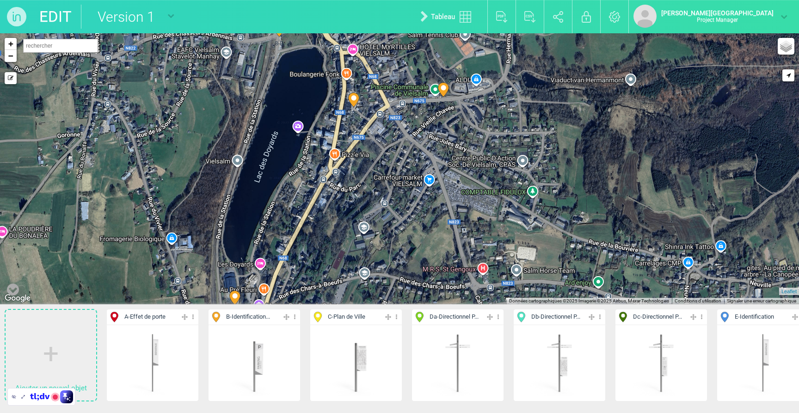
click at [456, 316] on span "Da - Directionnel P..." at bounding box center [454, 317] width 49 height 9
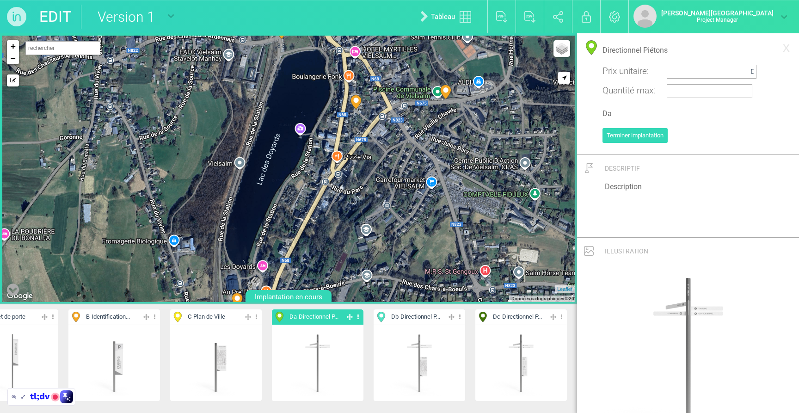
scroll to position [0, 141]
click at [415, 319] on span "Db - Directionnel P..." at bounding box center [415, 317] width 49 height 9
type input "Directionnel Piétons / Plan de Ville"
type input "Db"
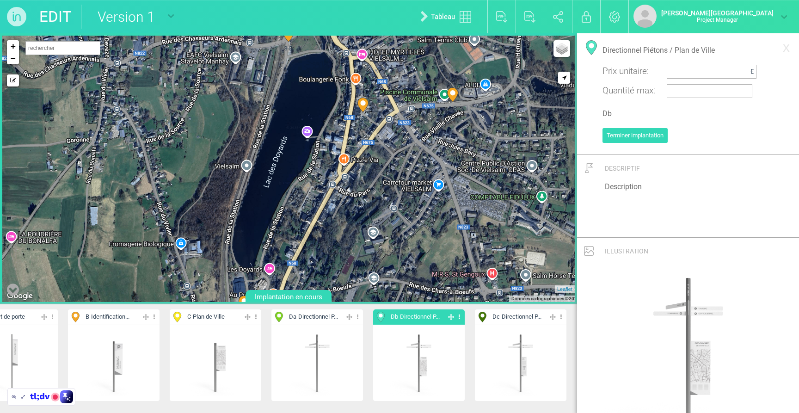
drag, startPoint x: 354, startPoint y: 211, endPoint x: 362, endPoint y: 214, distance: 8.8
click at [362, 214] on div "5-B 6-B 7-B 8-B 9-B" at bounding box center [288, 169] width 572 height 266
click at [12, 47] on link "+" at bounding box center [13, 46] width 12 height 12
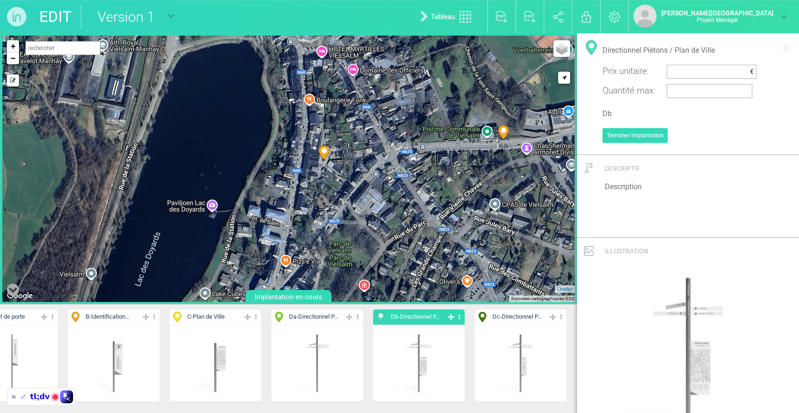
drag, startPoint x: 289, startPoint y: 116, endPoint x: 289, endPoint y: 210, distance: 93.9
click at [289, 210] on div "5-B 6-B 7-B 8-B 9-B" at bounding box center [288, 169] width 572 height 266
click at [12, 48] on link "+" at bounding box center [13, 46] width 12 height 12
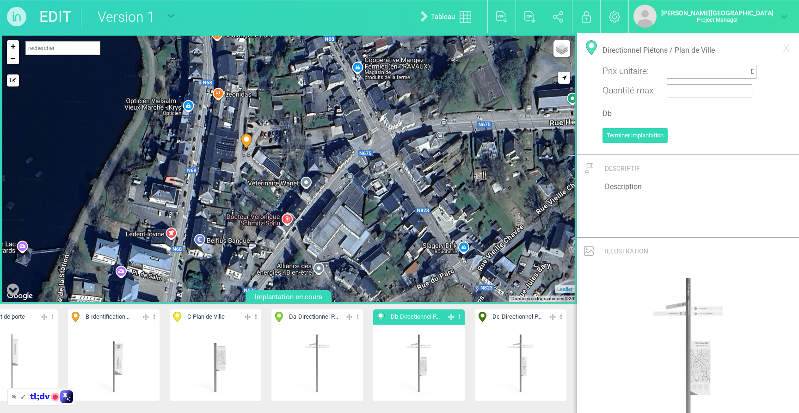
click at [261, 143] on div "5-B 6-B 8-B + − Mode dessin Google Maps Roads Google Maps Terrain Google Maps S…" at bounding box center [288, 169] width 572 height 266
click at [260, 143] on span "2" at bounding box center [254, 146] width 14 height 14
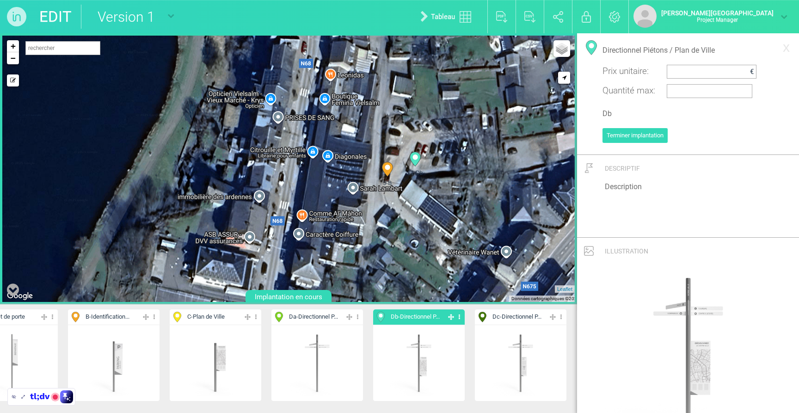
click at [419, 159] on icon at bounding box center [415, 159] width 11 height 14
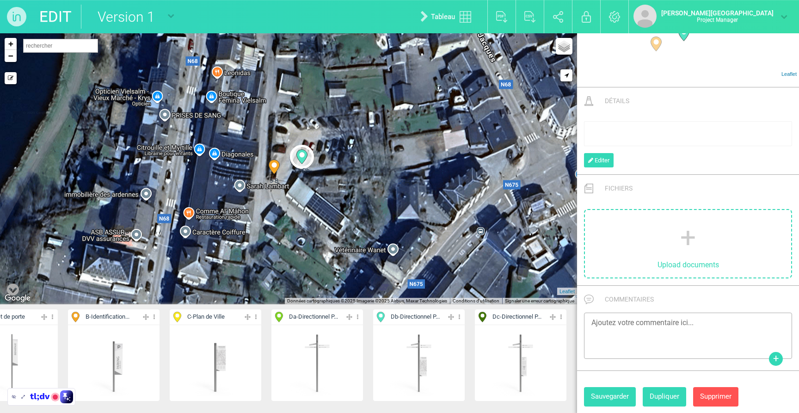
scroll to position [0, 117]
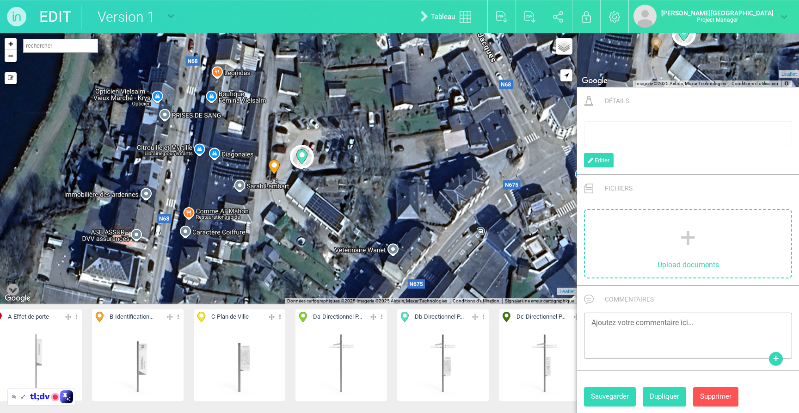
click at [18, 59] on div "5-B 6-B 11-Db + − Mode dessin Google Maps Roads Google Maps Terrain Google Maps…" at bounding box center [288, 168] width 577 height 271
click at [14, 58] on link "−" at bounding box center [11, 56] width 12 height 12
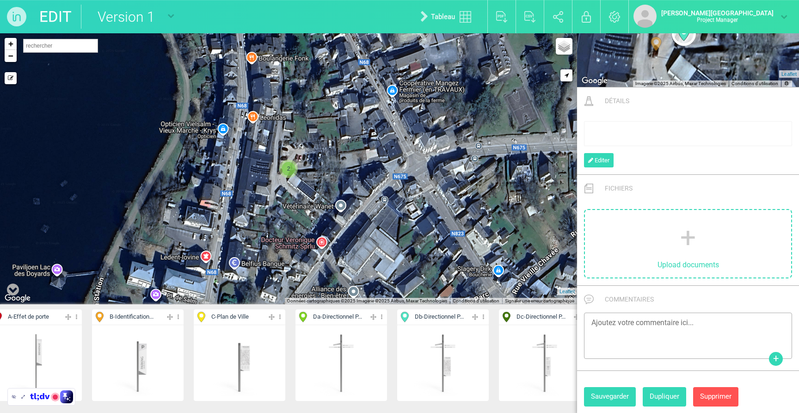
click at [333, 131] on div "6-B 2 8-B 7-B + − Mode dessin Google Maps Roads Google Maps Terrain Google Maps…" at bounding box center [288, 168] width 577 height 271
click at [10, 58] on link "−" at bounding box center [11, 56] width 12 height 12
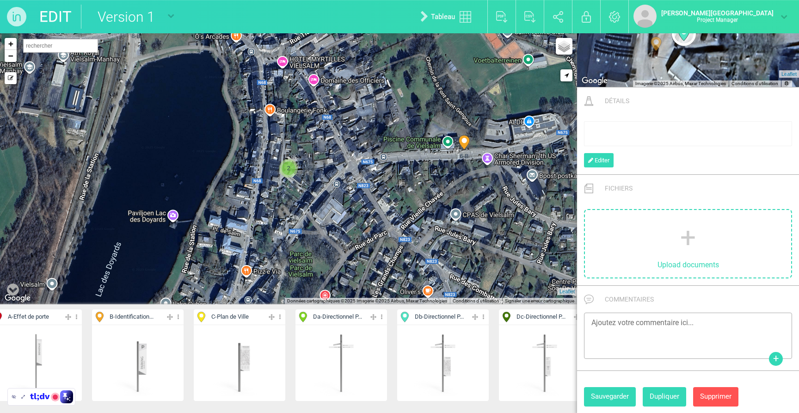
click at [461, 314] on span "Db - Directionnel P..." at bounding box center [439, 317] width 49 height 9
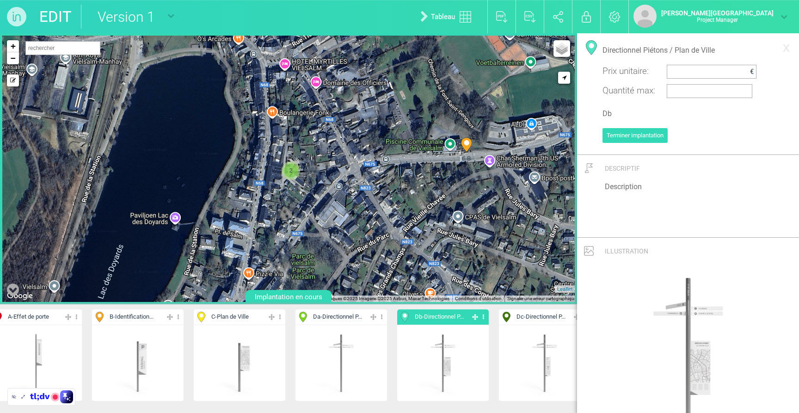
click at [459, 153] on div "6-B" at bounding box center [467, 147] width 24 height 24
select select "19447"
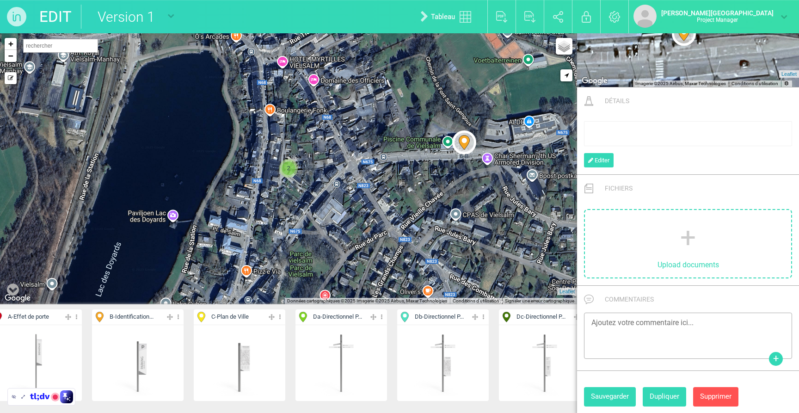
click at [443, 319] on span "Db - Directionnel P..." at bounding box center [439, 317] width 49 height 9
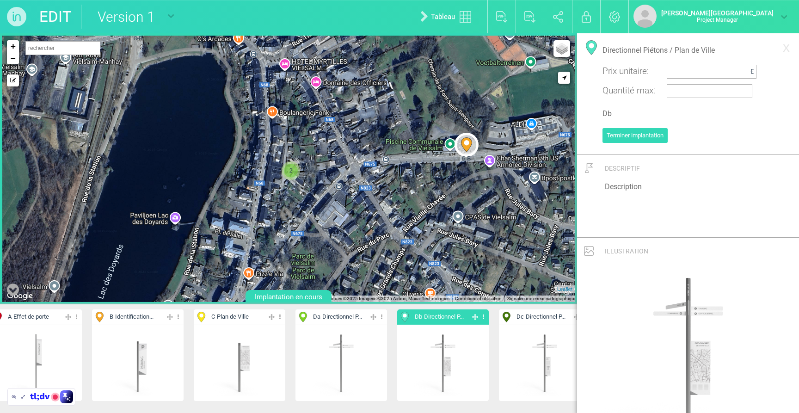
click at [452, 150] on div "6-B 7-B 8-B 9-B 2 + − Mode dessin Google Maps Roads Google Maps Terrain Google …" at bounding box center [288, 169] width 572 height 266
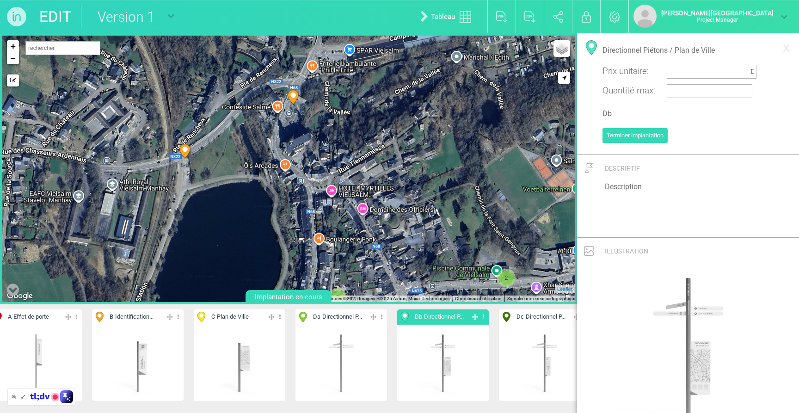
drag, startPoint x: 310, startPoint y: 90, endPoint x: 357, endPoint y: 219, distance: 137.4
click at [357, 219] on div "7-B 8-B 9-B 2 2 + − Mode dessin Google Maps Roads Google Maps Terrain Google Ma…" at bounding box center [288, 169] width 572 height 266
click at [289, 103] on icon at bounding box center [293, 97] width 15 height 15
type input "VIELSALM [DEMOGRAPHIC_DATA], 6690 [GEOGRAPHIC_DATA], [GEOGRAPHIC_DATA]"
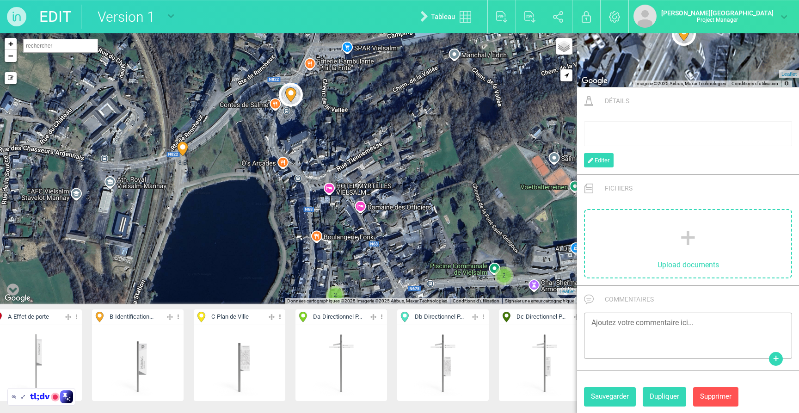
click at [439, 315] on span "Db - Directionnel P..." at bounding box center [439, 317] width 49 height 9
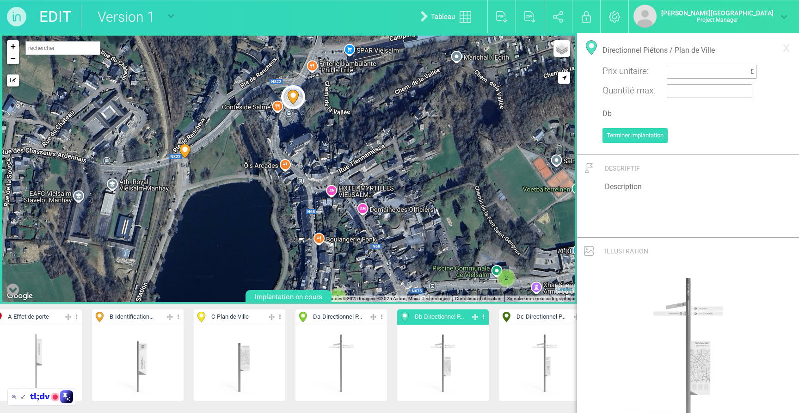
click at [289, 115] on div "7-B 8-B 2 2 + − Mode dessin Google Maps Roads Google Maps Terrain Google Maps S…" at bounding box center [288, 169] width 572 height 266
click at [199, 149] on div "8-B 2 2 2 + − Mode dessin Google Maps Roads Google Maps Terrain Google Maps Sat…" at bounding box center [288, 169] width 572 height 266
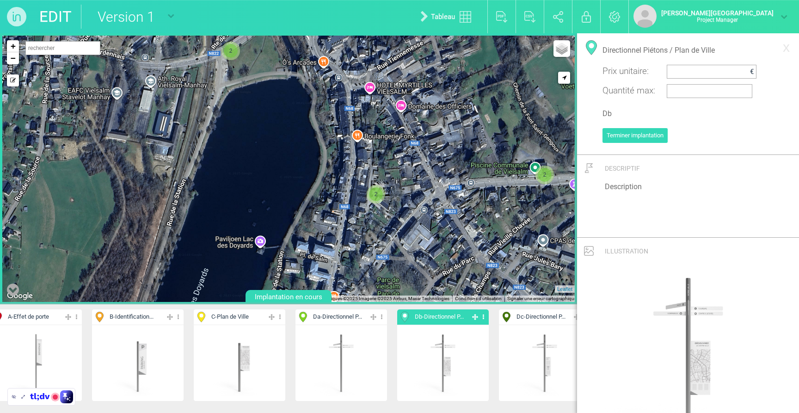
drag, startPoint x: 229, startPoint y: 196, endPoint x: 290, endPoint y: 12, distance: 193.9
click at [293, 0] on html "EDIT Version 1 Version 1 Nouveau plan vierge Tableau Exporter au format PDF Exp…" at bounding box center [399, 206] width 799 height 413
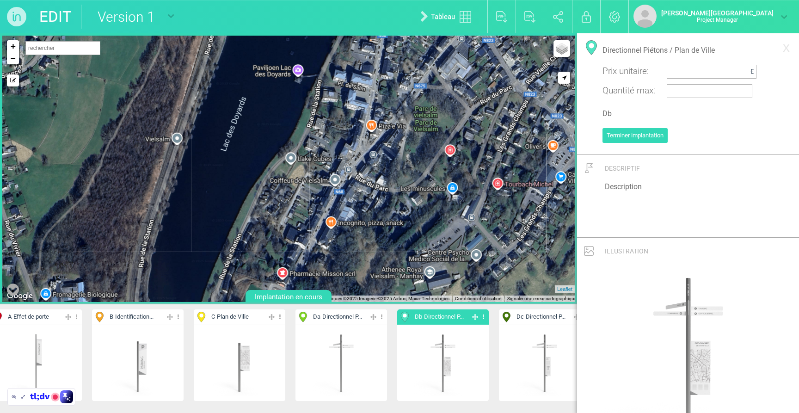
drag, startPoint x: 253, startPoint y: 174, endPoint x: 290, endPoint y: -19, distance: 197.2
click at [290, 0] on html "EDIT Version 1 Version 1 Nouveau plan vierge Tableau Exporter au format PDF Exp…" at bounding box center [399, 206] width 799 height 413
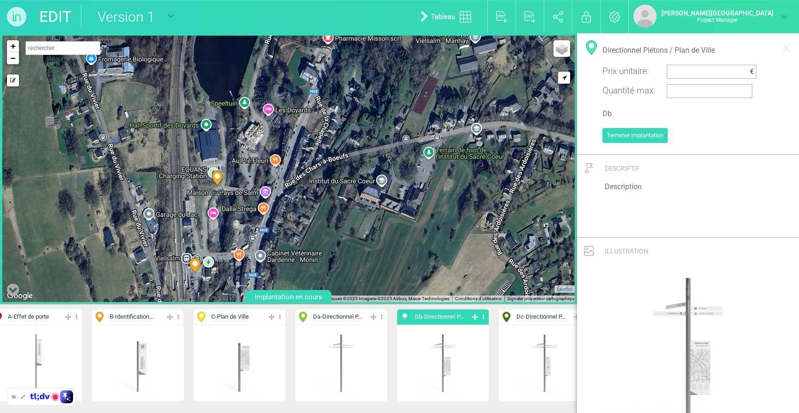
click at [226, 152] on div "2 2 10-B 9-B + − Mode dessin Google Maps Roads Google Maps Terrain Google Maps …" at bounding box center [288, 169] width 572 height 266
click at [226, 140] on icon at bounding box center [225, 145] width 11 height 14
select select "19449"
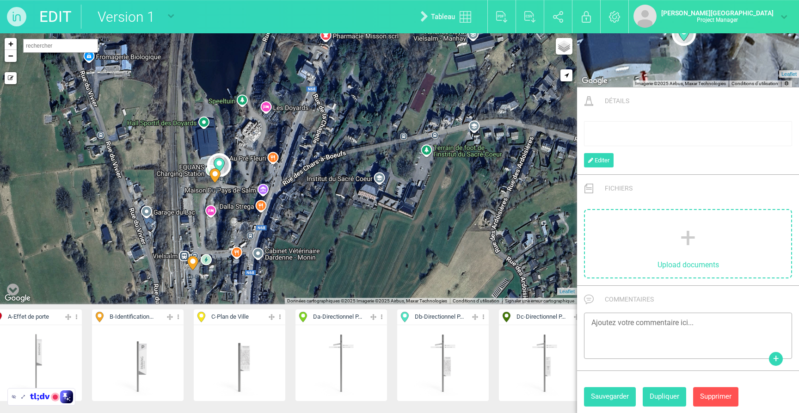
drag, startPoint x: 226, startPoint y: 141, endPoint x: 221, endPoint y: 164, distance: 24.0
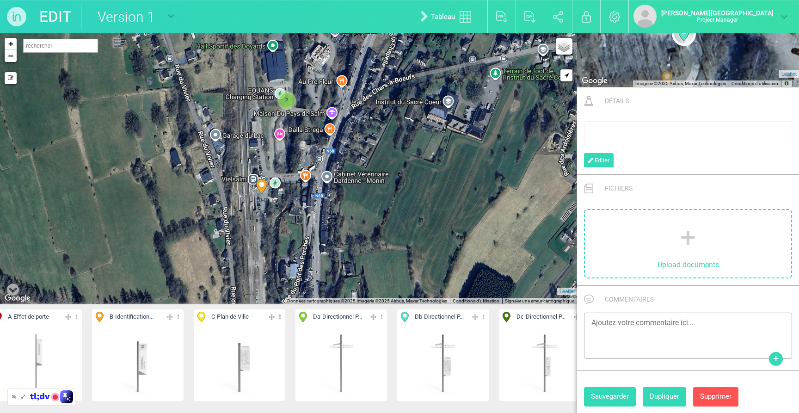
drag, startPoint x: 203, startPoint y: 219, endPoint x: 275, endPoint y: 140, distance: 106.4
click at [275, 140] on div "10-B 2 2 2 + − Mode dessin Google Maps Roads Google Maps Terrain Google Maps Sa…" at bounding box center [288, 168] width 577 height 271
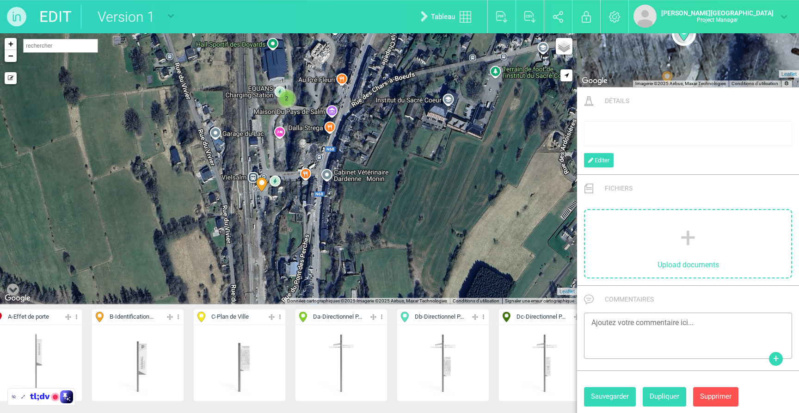
click at [435, 319] on span "Db - Directionnel P..." at bounding box center [439, 317] width 49 height 9
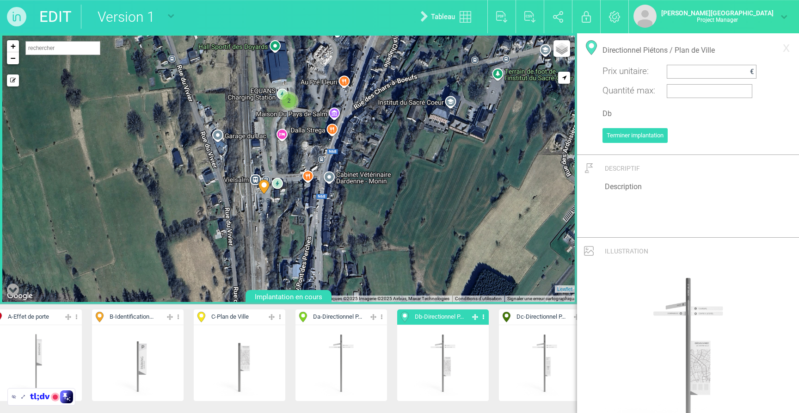
click at [267, 173] on div "10-B 2 + − Mode dessin Google Maps Roads Google Maps Terrain Google Maps Satell…" at bounding box center [288, 169] width 572 height 266
click at [268, 162] on circle at bounding box center [266, 164] width 5 height 5
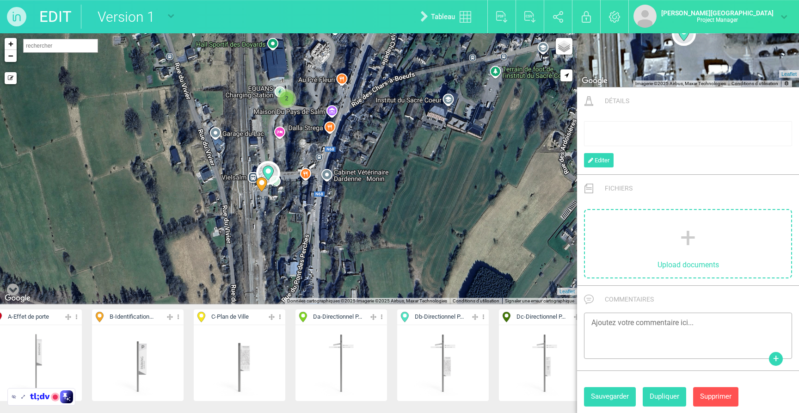
drag, startPoint x: 267, startPoint y: 162, endPoint x: 271, endPoint y: 172, distance: 10.6
type input "[STREET_ADDRESS]"
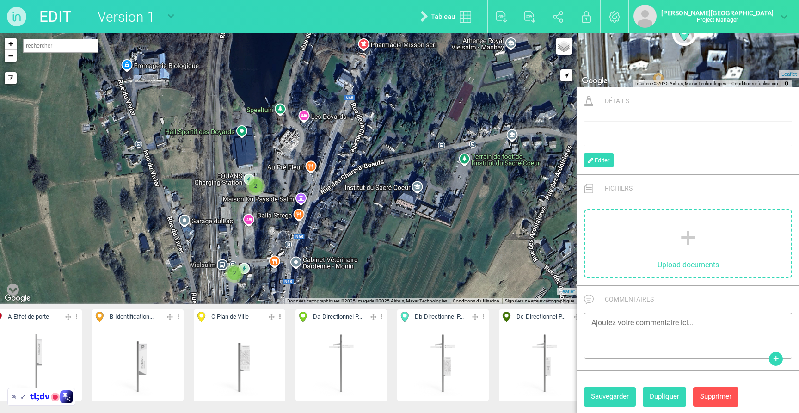
drag, startPoint x: 305, startPoint y: 115, endPoint x: 310, endPoint y: 199, distance: 83.9
click at [273, 203] on div "2 2 + − Mode dessin Google Maps Roads Google Maps Terrain Google Maps Satellite…" at bounding box center [288, 168] width 577 height 271
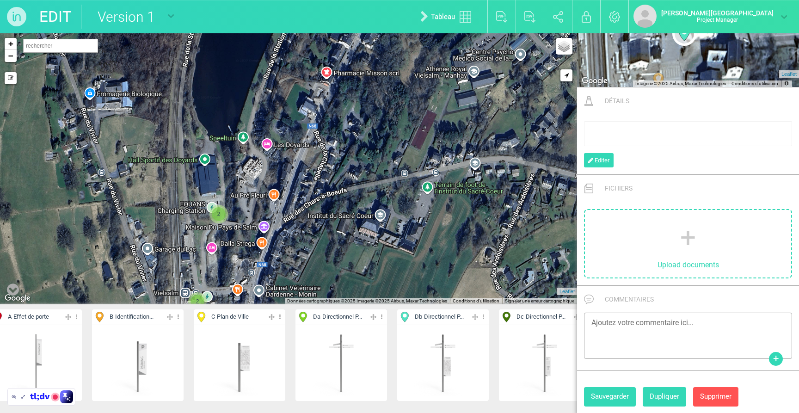
drag, startPoint x: 221, startPoint y: 138, endPoint x: 184, endPoint y: 165, distance: 45.3
click at [184, 165] on div "2 2 2 2 + − Mode dessin Google Maps Roads Google Maps Terrain Google Maps Satel…" at bounding box center [288, 168] width 577 height 271
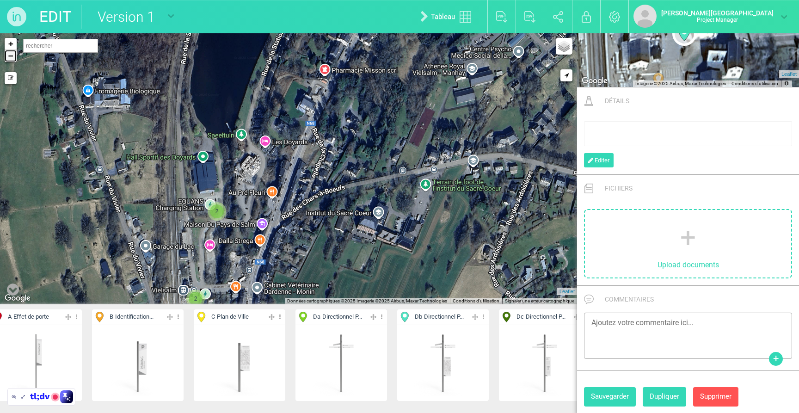
click at [12, 59] on link "−" at bounding box center [11, 56] width 12 height 12
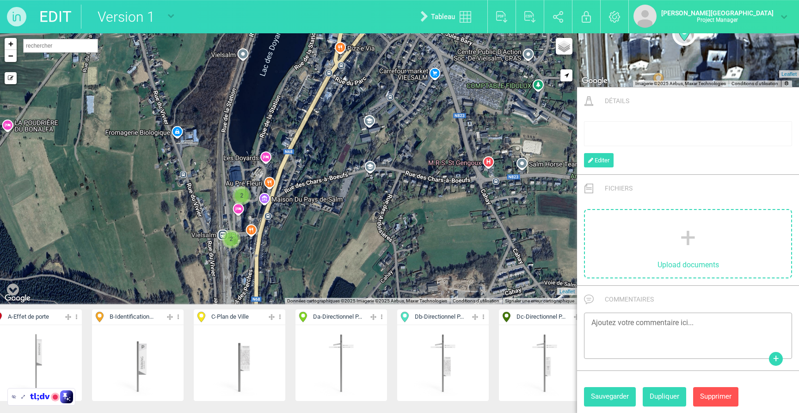
drag, startPoint x: 257, startPoint y: 142, endPoint x: 245, endPoint y: 148, distance: 13.2
click at [245, 148] on div "2 2 2 2 2 2 + − Mode dessin Google Maps Roads Google Maps Terrain Google Maps S…" at bounding box center [288, 168] width 577 height 271
click at [354, 318] on span "Da - Directionnel P..." at bounding box center [337, 317] width 49 height 9
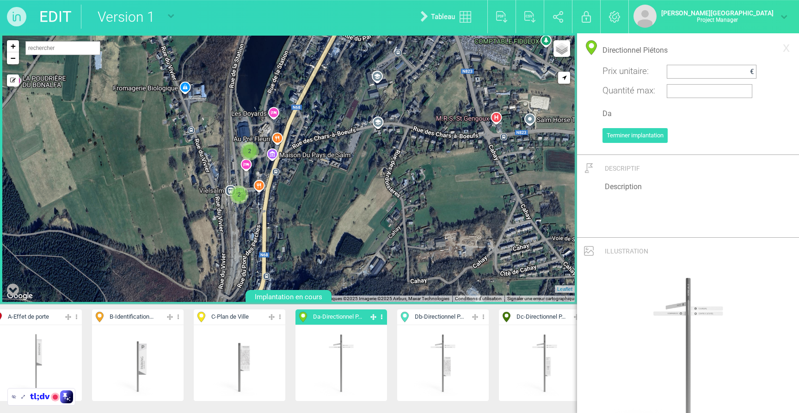
drag, startPoint x: 280, startPoint y: 171, endPoint x: 287, endPoint y: 124, distance: 47.6
click at [287, 124] on div "2 2 2 2 2 2 + − Mode dessin Google Maps Roads Google Maps Terrain Google Maps S…" at bounding box center [288, 169] width 572 height 266
click at [12, 47] on link "+" at bounding box center [13, 46] width 12 height 12
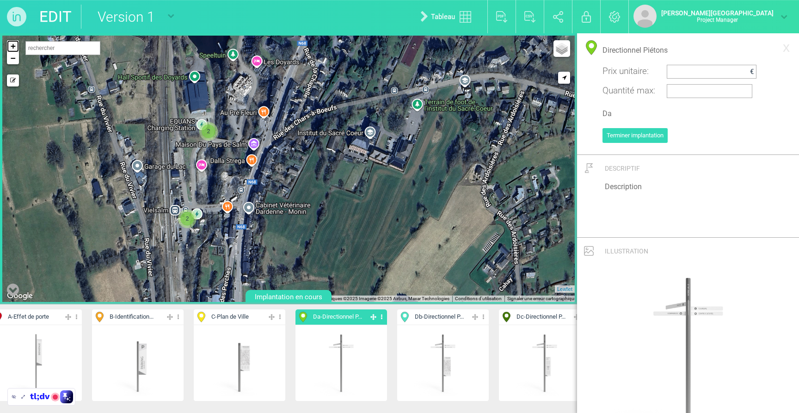
click at [12, 47] on link "+" at bounding box center [13, 46] width 12 height 12
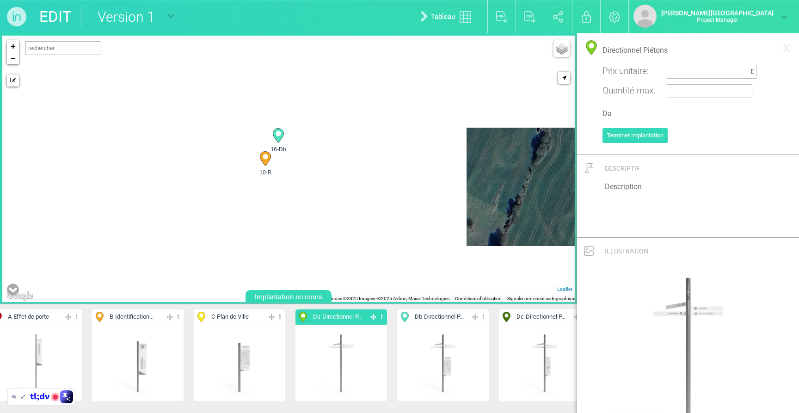
drag, startPoint x: 225, startPoint y: 224, endPoint x: 415, endPoint y: 122, distance: 215.8
click at [415, 122] on div "16-Db 10-B 15-Db 9-B + − Mode dessin Google Maps Roads Google Maps Terrain Goog…" at bounding box center [288, 169] width 572 height 266
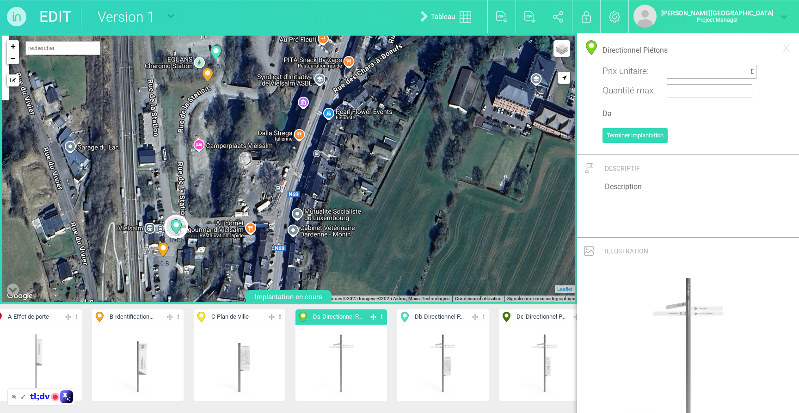
drag, startPoint x: 410, startPoint y: 175, endPoint x: 304, endPoint y: 257, distance: 133.6
click at [305, 258] on div "16-Db 10-B 15-Db 9-B + − Mode dessin Google Maps Roads Google Maps Terrain Goog…" at bounding box center [288, 169] width 572 height 266
click at [277, 214] on div "16-Db 10-B 15-Db 9-B + − Mode dessin Google Maps Roads Google Maps Terrain Goog…" at bounding box center [288, 169] width 572 height 266
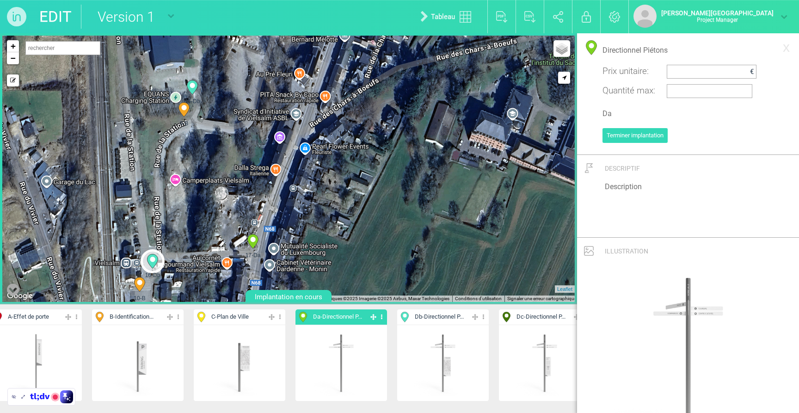
drag, startPoint x: 292, startPoint y: 158, endPoint x: 268, endPoint y: 193, distance: 43.0
click at [268, 193] on div "9-B 10-B 15-Db 16-Db" at bounding box center [288, 169] width 572 height 266
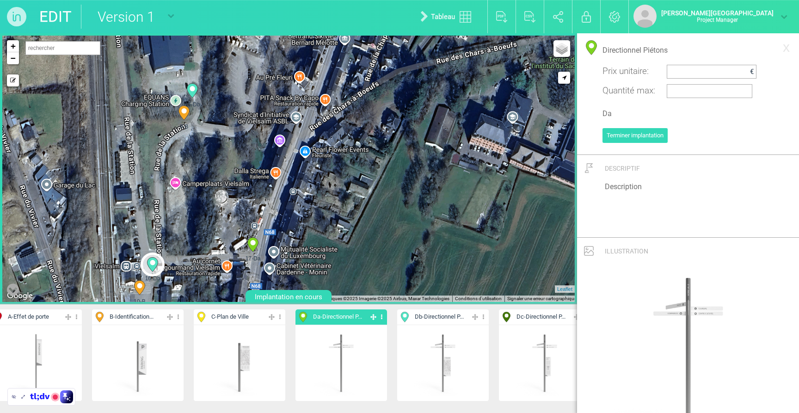
drag, startPoint x: 275, startPoint y: 219, endPoint x: 275, endPoint y: 230, distance: 11.1
click at [275, 230] on div "9-B 10-B 15-Db 16-Db" at bounding box center [288, 169] width 572 height 266
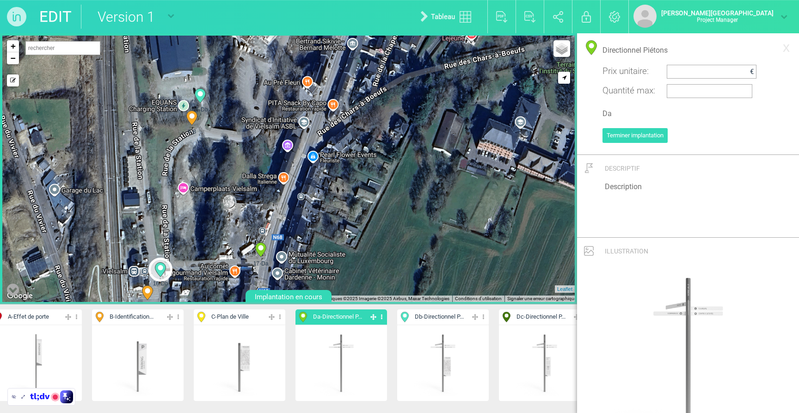
drag, startPoint x: 242, startPoint y: 214, endPoint x: 250, endPoint y: 214, distance: 7.9
click at [250, 215] on div "9-B 10-B 15-Db 16-Db" at bounding box center [288, 169] width 572 height 266
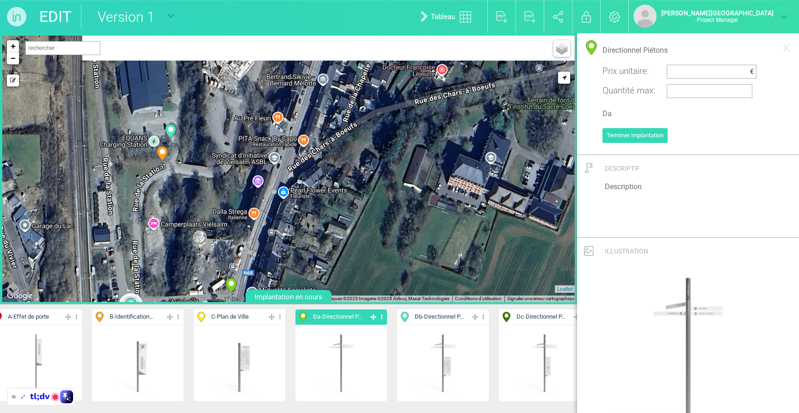
drag, startPoint x: 312, startPoint y: 182, endPoint x: 282, endPoint y: 218, distance: 47.6
click at [282, 218] on div "9-B 10-B 15-Db 16-Db" at bounding box center [288, 169] width 572 height 266
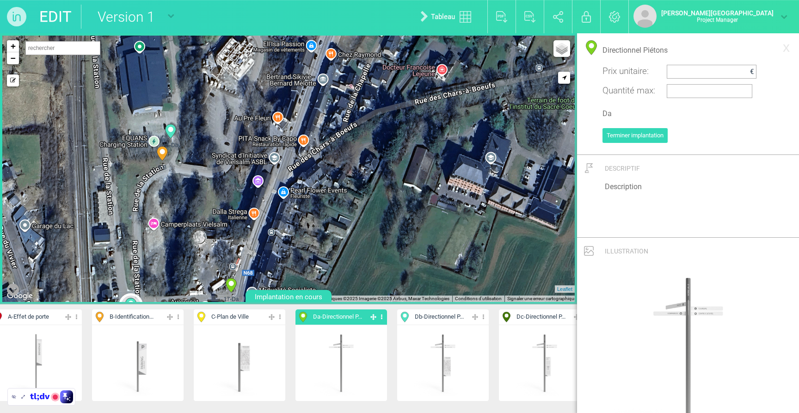
click at [302, 157] on div "9-B 10-B 15-Db 16-Db" at bounding box center [288, 169] width 572 height 266
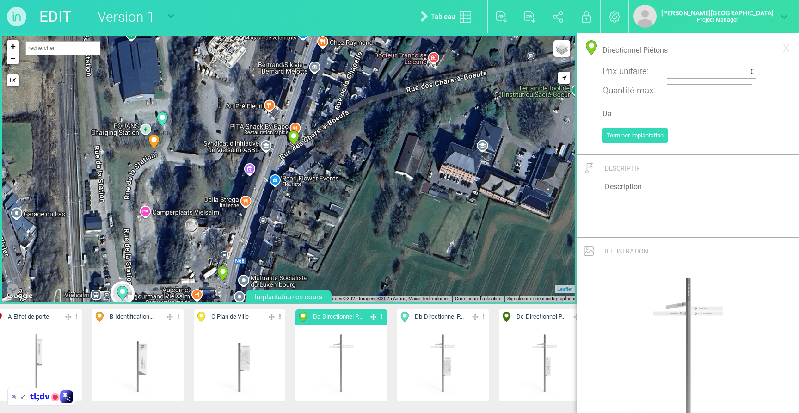
drag, startPoint x: 285, startPoint y: 181, endPoint x: 272, endPoint y: 173, distance: 15.3
click at [276, 167] on div "9-B 10-B 15-Db 16-Db" at bounding box center [288, 169] width 572 height 266
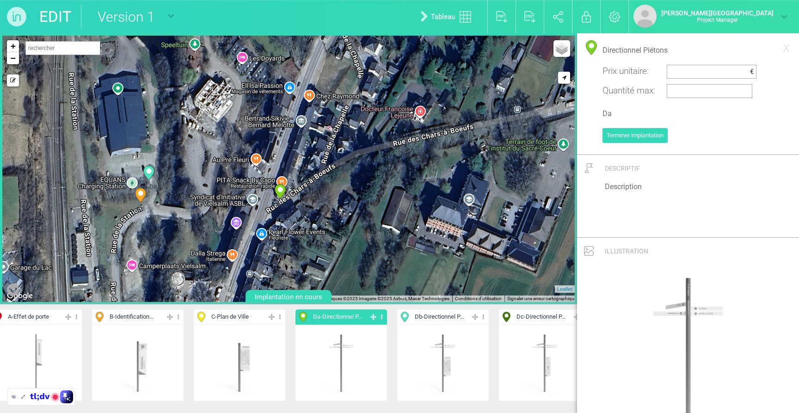
drag, startPoint x: 291, startPoint y: 111, endPoint x: 278, endPoint y: 167, distance: 58.0
click at [278, 167] on div "9-B 10-B 15-Db 16-Db" at bounding box center [288, 169] width 572 height 266
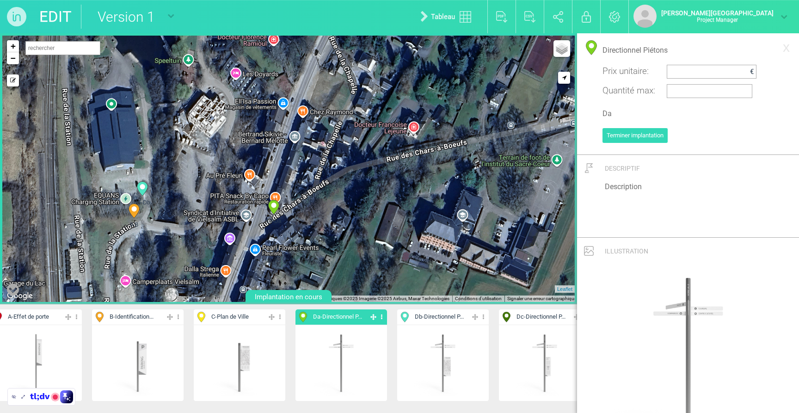
drag, startPoint x: 268, startPoint y: 142, endPoint x: 262, endPoint y: 158, distance: 16.8
click at [262, 158] on div "9-B 10-B 15-Db 16-Db" at bounding box center [288, 169] width 572 height 266
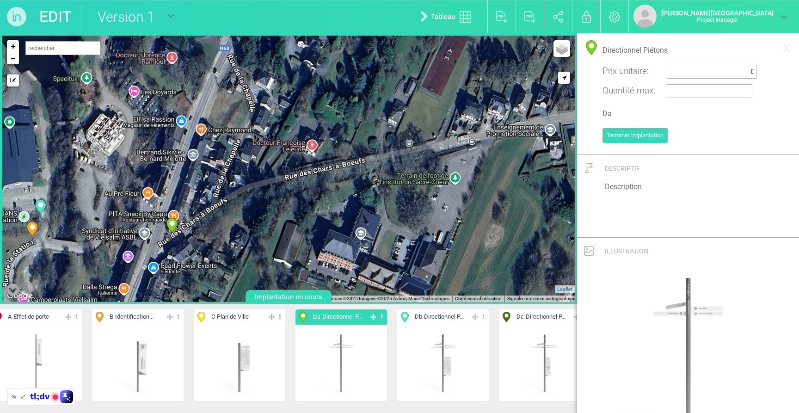
drag, startPoint x: 276, startPoint y: 141, endPoint x: 174, endPoint y: 160, distance: 103.6
click at [174, 160] on div "9-B 10-B 15-Db 16-Db" at bounding box center [288, 169] width 572 height 266
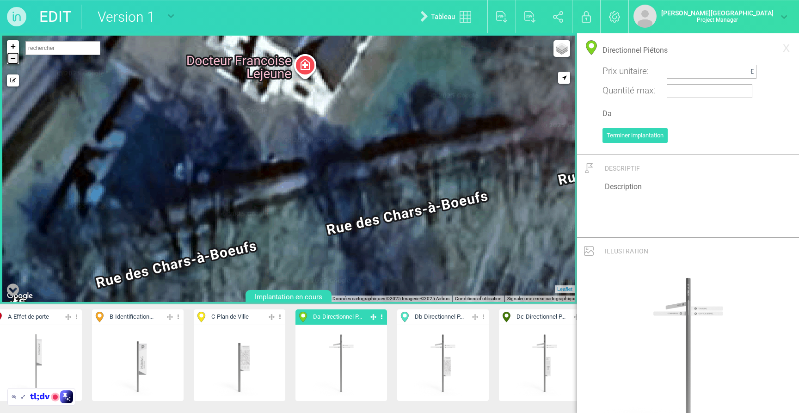
click at [14, 59] on link "−" at bounding box center [13, 58] width 12 height 12
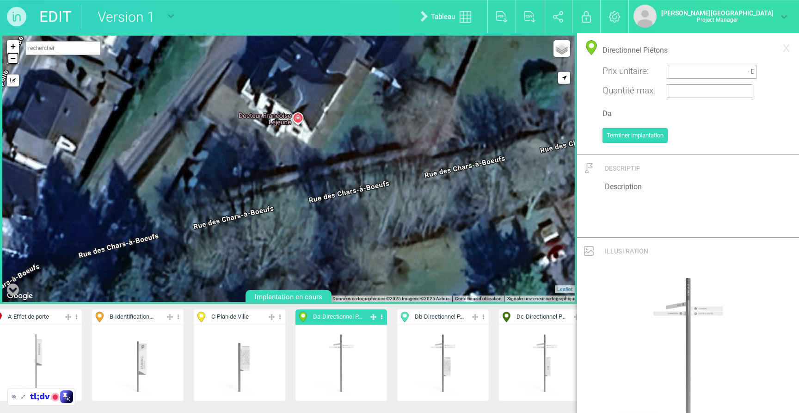
click at [13, 59] on link "−" at bounding box center [13, 58] width 12 height 12
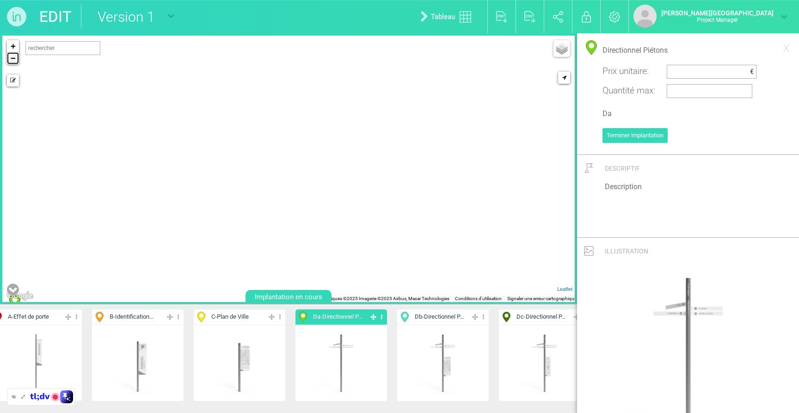
click at [13, 59] on link "−" at bounding box center [13, 58] width 12 height 12
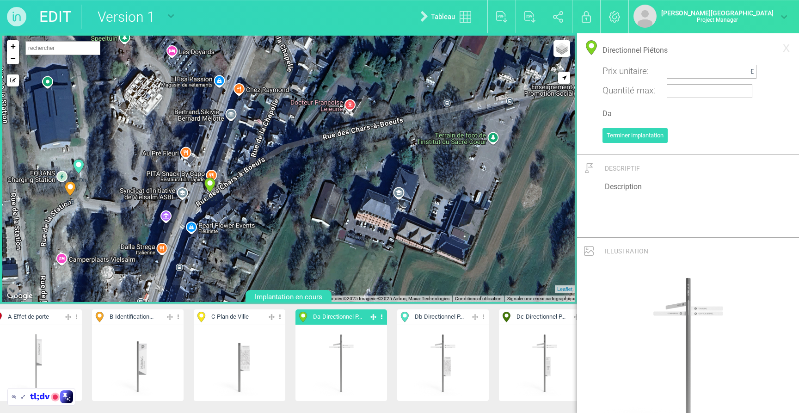
drag, startPoint x: 247, startPoint y: 136, endPoint x: 300, endPoint y: 92, distance: 68.6
click at [300, 92] on div "18-Da 15-Db 9-B 17-Da +" at bounding box center [288, 169] width 572 height 266
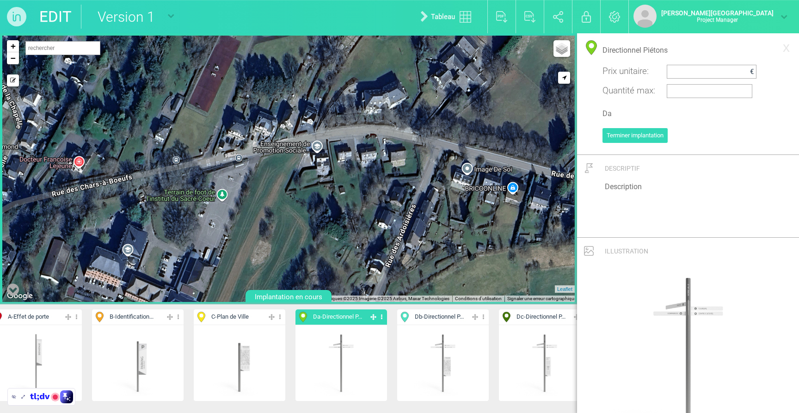
drag, startPoint x: 500, startPoint y: 103, endPoint x: 228, endPoint y: 160, distance: 278.2
click at [228, 160] on div "18-Da 15-Db 9-B 17-Da +" at bounding box center [288, 169] width 572 height 266
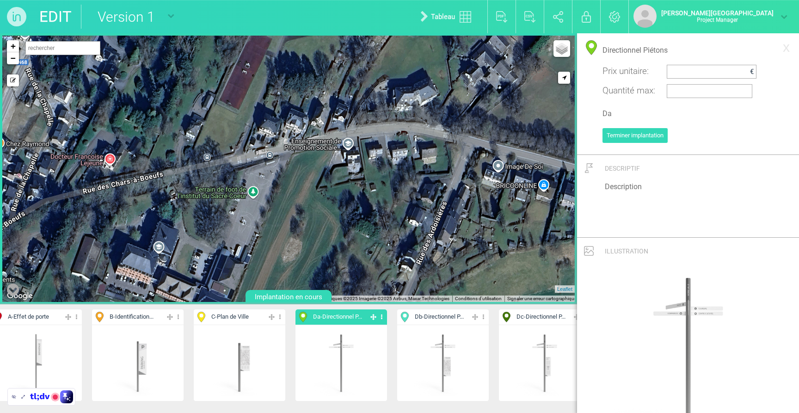
drag, startPoint x: 323, startPoint y: 136, endPoint x: 355, endPoint y: 134, distance: 32.0
click at [355, 134] on div "18-Da 15-Db 9-B 17-Da +" at bounding box center [288, 169] width 572 height 266
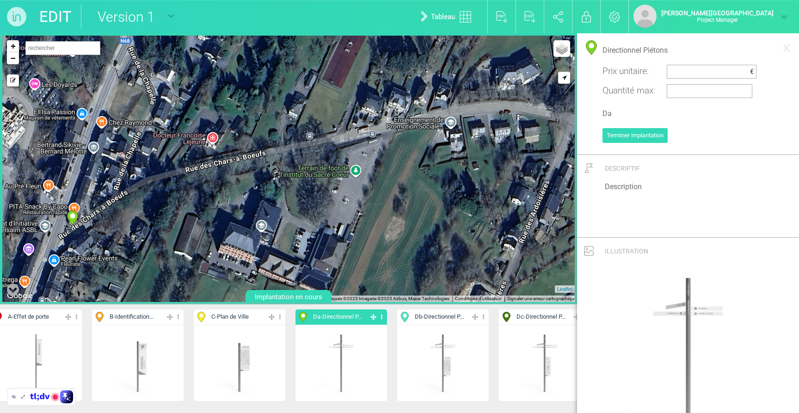
drag, startPoint x: 218, startPoint y: 150, endPoint x: 460, endPoint y: 134, distance: 241.9
click at [460, 134] on div "18-Da 15-Db 9-B 17-Da +" at bounding box center [288, 169] width 572 height 266
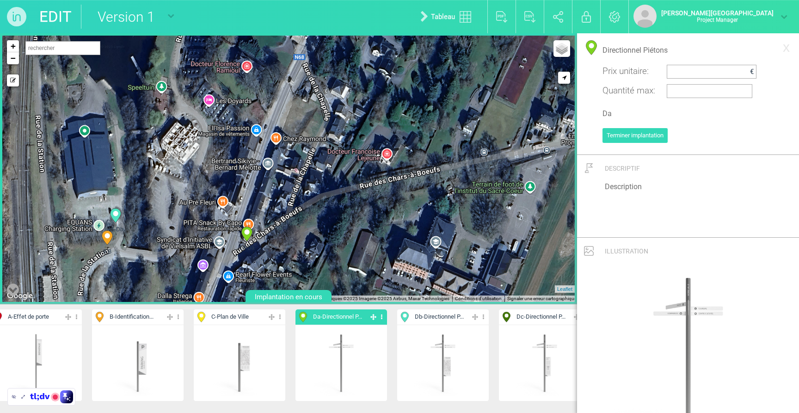
drag, startPoint x: 261, startPoint y: 156, endPoint x: 303, endPoint y: 165, distance: 42.4
click at [303, 165] on div "18-Da 15-Db 9-B 17-Da +" at bounding box center [288, 169] width 572 height 266
click at [16, 59] on link "−" at bounding box center [13, 58] width 12 height 12
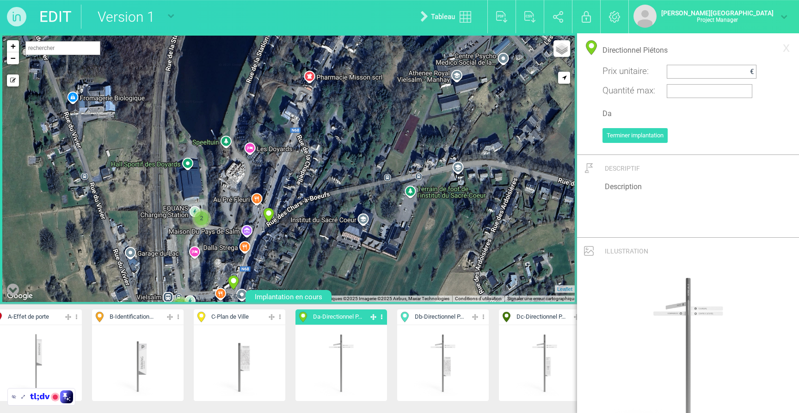
drag, startPoint x: 242, startPoint y: 140, endPoint x: 242, endPoint y: 158, distance: 18.0
click at [242, 158] on div "18-Da 17-Da 2 2 2 2 + − Mode dessin Google Maps Roads Google Maps Terrain Googl…" at bounding box center [288, 169] width 572 height 266
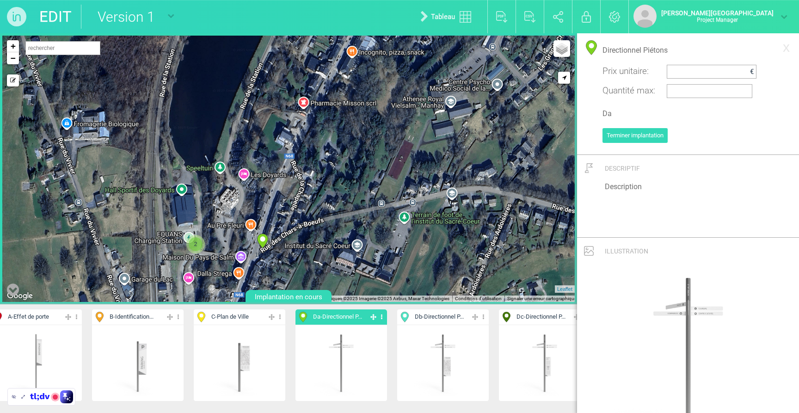
drag, startPoint x: 240, startPoint y: 125, endPoint x: 234, endPoint y: 154, distance: 29.8
click at [234, 154] on div "18-Da 17-Da 2 2 2 2 + − Mode dessin Google Maps Roads Google Maps Terrain Googl…" at bounding box center [288, 169] width 572 height 266
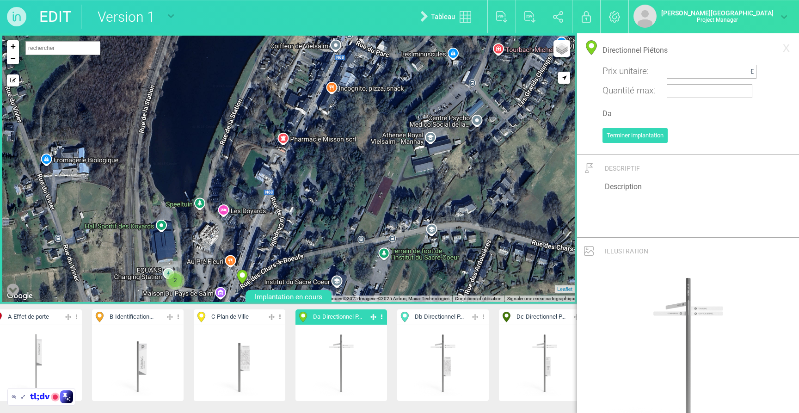
drag, startPoint x: 242, startPoint y: 141, endPoint x: 222, endPoint y: 176, distance: 40.4
click at [222, 176] on div "18-Da 17-Da 2 2 2 2 + − Mode dessin Google Maps Roads Google Maps Terrain Googl…" at bounding box center [288, 169] width 572 height 266
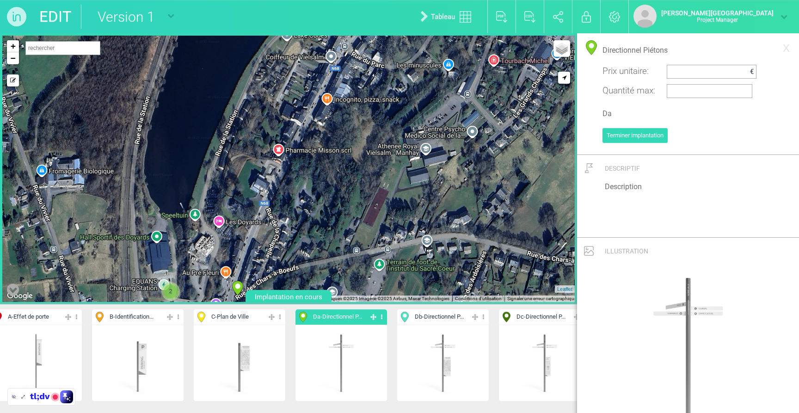
drag, startPoint x: 239, startPoint y: 128, endPoint x: 236, endPoint y: 134, distance: 7.2
click at [233, 143] on div "18-Da 17-Da 2 2 2 2 + − Mode dessin Google Maps Roads Google Maps Terrain Googl…" at bounding box center [288, 169] width 572 height 266
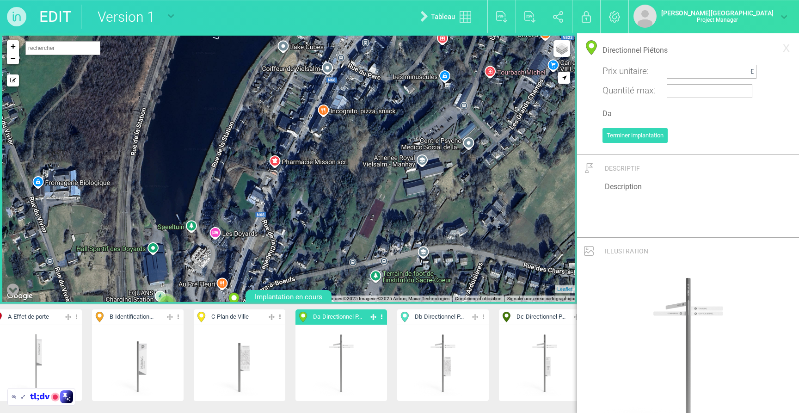
drag, startPoint x: 305, startPoint y: 90, endPoint x: 302, endPoint y: 98, distance: 9.2
click at [302, 101] on div "18-Da 17-Da 2 2 2 2 + − Mode dessin Google Maps Roads Google Maps Terrain Googl…" at bounding box center [288, 169] width 572 height 266
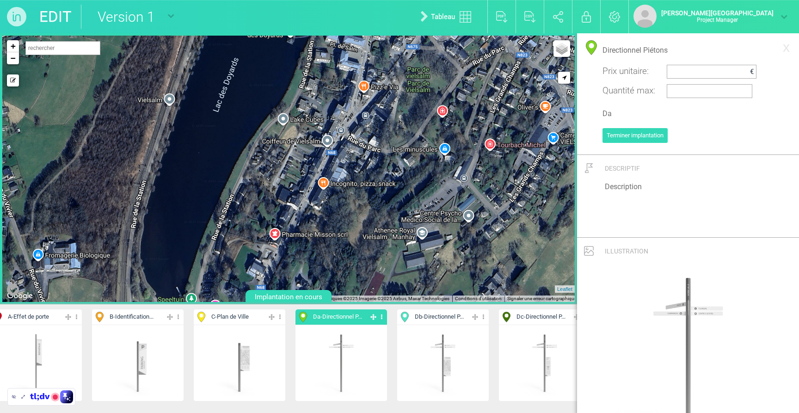
drag, startPoint x: 316, startPoint y: 77, endPoint x: 338, endPoint y: 55, distance: 31.1
click at [317, 152] on div "18-Da 17-Da 2 2 2 2 2 + − Mode dessin Google Maps Roads Google Maps Terrain Goo…" at bounding box center [288, 169] width 572 height 266
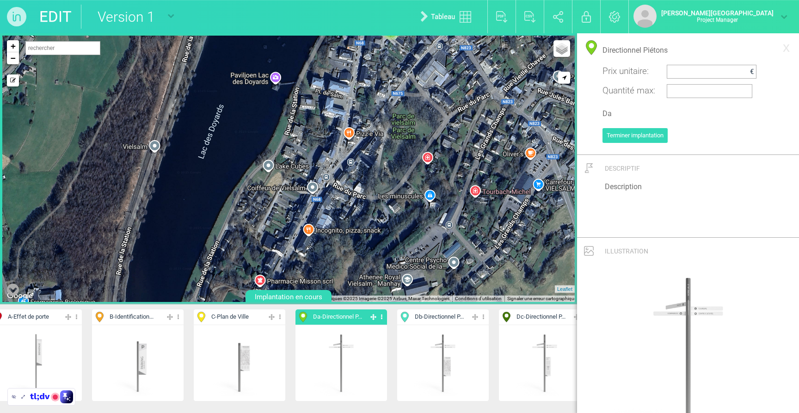
drag, startPoint x: 362, startPoint y: 59, endPoint x: 347, endPoint y: 104, distance: 47.2
click at [347, 104] on div "18-Da 17-Da 2 2 2 2 2 2 + − Mode dessin Google Maps Roads Google Maps Terrain G…" at bounding box center [288, 169] width 572 height 266
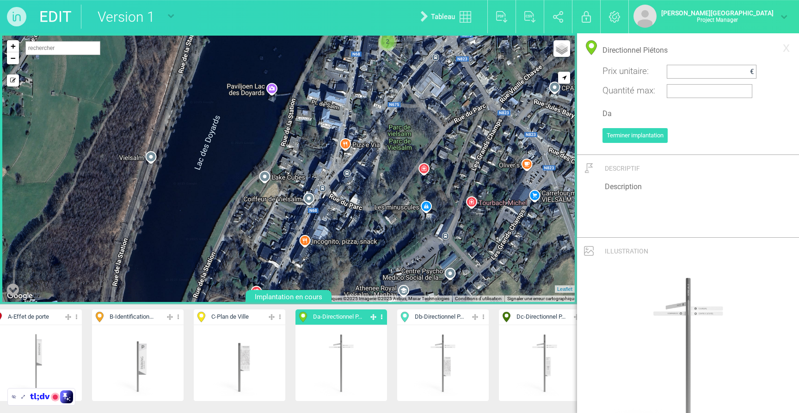
drag, startPoint x: 347, startPoint y: 105, endPoint x: 342, endPoint y: 117, distance: 12.9
click at [342, 117] on div "18-Da 17-Da 2 2 2 2 2 2 + − Mode dessin Google Maps Roads Google Maps Terrain G…" at bounding box center [288, 169] width 572 height 266
click at [346, 108] on div "18-Da 17-Da 2 2 2 2 2 2 + − Mode dessin Google Maps Roads Google Maps Terrain G…" at bounding box center [288, 169] width 572 height 266
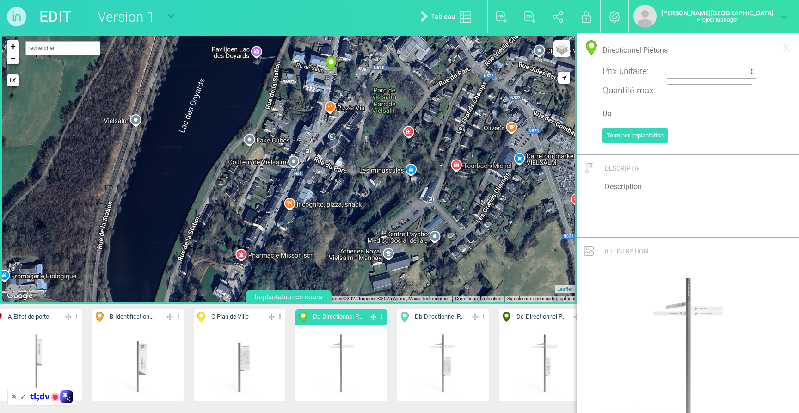
drag, startPoint x: 356, startPoint y: 114, endPoint x: 341, endPoint y: 79, distance: 38.6
click at [341, 79] on span "19-Da" at bounding box center [331, 78] width 24 height 8
click at [303, 158] on div "2 2 2 2 2 2 17-Da 18-Da 19-Da + − Mode dessin Google Maps Roads Google Maps Ter…" at bounding box center [288, 169] width 572 height 266
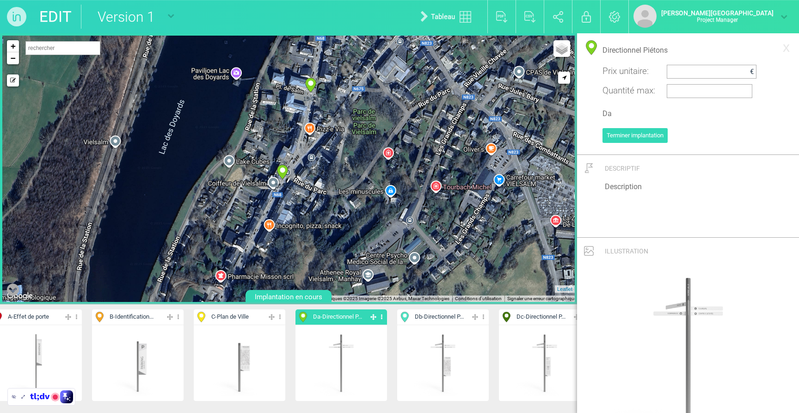
drag, startPoint x: 336, startPoint y: 173, endPoint x: 315, endPoint y: 196, distance: 30.5
click at [315, 196] on div "2 2 2 2 2 2 17-Da 18-Da 19-Da 20-Da + − Mode dessin Google Maps Roads Google Ma…" at bounding box center [288, 169] width 572 height 266
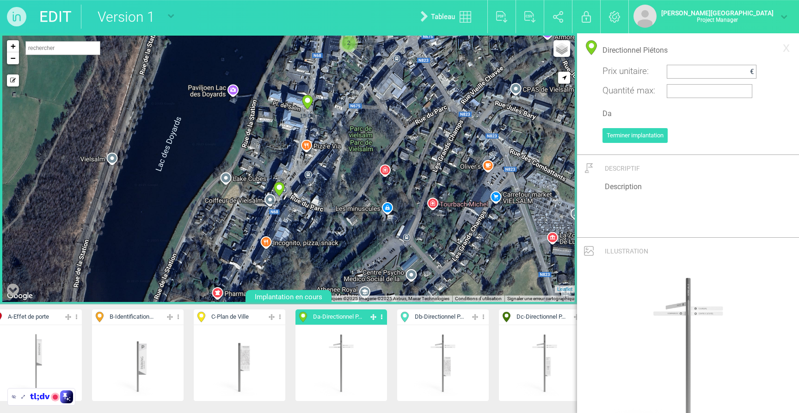
drag, startPoint x: 408, startPoint y: 108, endPoint x: 404, endPoint y: 131, distance: 23.4
click at [404, 131] on div "2 2 2 2 2 2 17-Da 18-Da 19-Da 20-Da + − Mode dessin Google Maps Roads Google Ma…" at bounding box center [288, 169] width 572 height 266
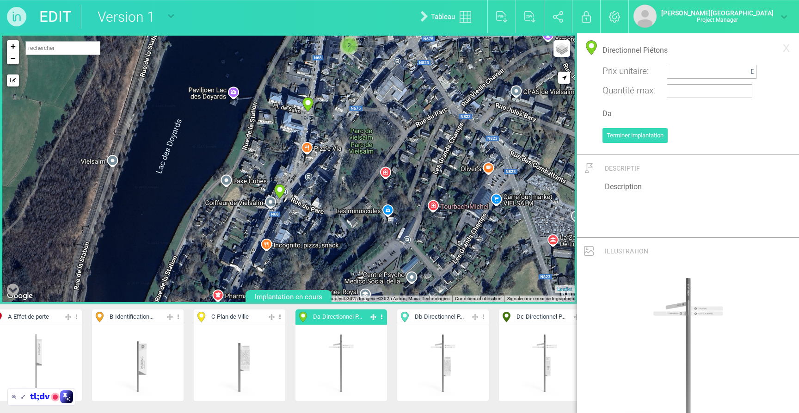
click at [385, 110] on div "2 2 2 2 2 2 17-Da 18-Da 19-Da 20-Da + − Mode dessin Google Maps Roads Google Ma…" at bounding box center [288, 169] width 572 height 266
click at [384, 99] on circle at bounding box center [383, 100] width 5 height 5
select select "19450"
type input "Rue de l'Hôtel de Ville 10, 6690 Vielsalm, Belgique"
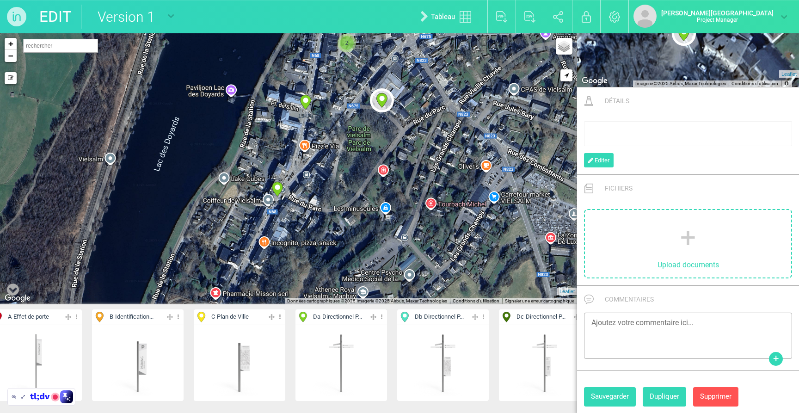
select select "19449"
drag, startPoint x: 382, startPoint y: 98, endPoint x: 386, endPoint y: 101, distance: 5.0
type input "[STREET_ADDRESS]"
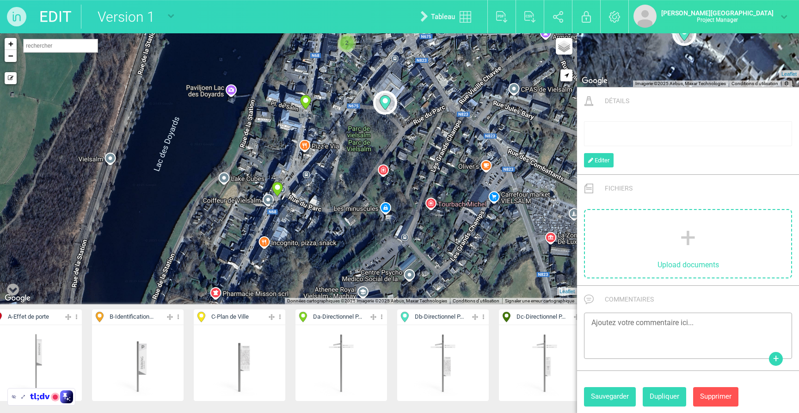
click at [347, 321] on span "Da - Directionnel P..." at bounding box center [333, 317] width 70 height 11
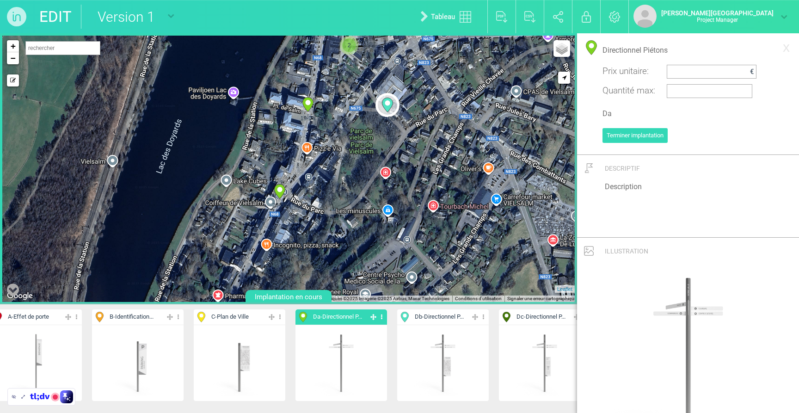
click at [448, 111] on div "2 2 2 2 2 2 17-Da 18-Da 19-Da 20-Da 21-Db + − X" at bounding box center [288, 169] width 572 height 266
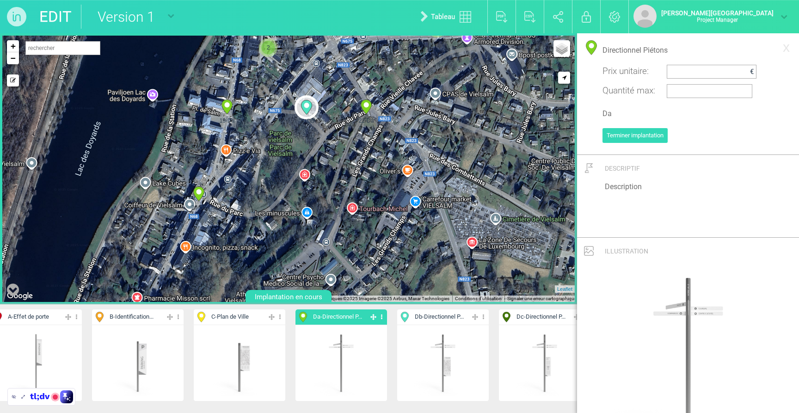
drag, startPoint x: 449, startPoint y: 113, endPoint x: 368, endPoint y: 116, distance: 81.9
click at [368, 116] on div "22-Da" at bounding box center [366, 109] width 24 height 24
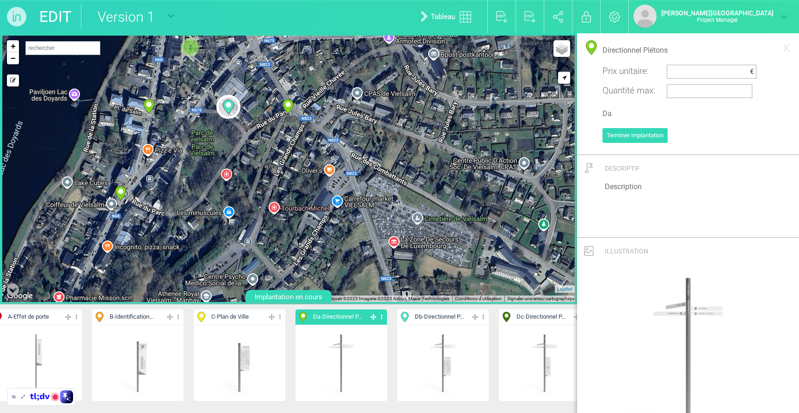
drag, startPoint x: 411, startPoint y: 106, endPoint x: 332, endPoint y: 106, distance: 79.1
click at [332, 106] on div "2 2 2 2 2 2 17-Da 18-Da 19-Da 20-Da 21-Db 22-Da +" at bounding box center [288, 169] width 572 height 266
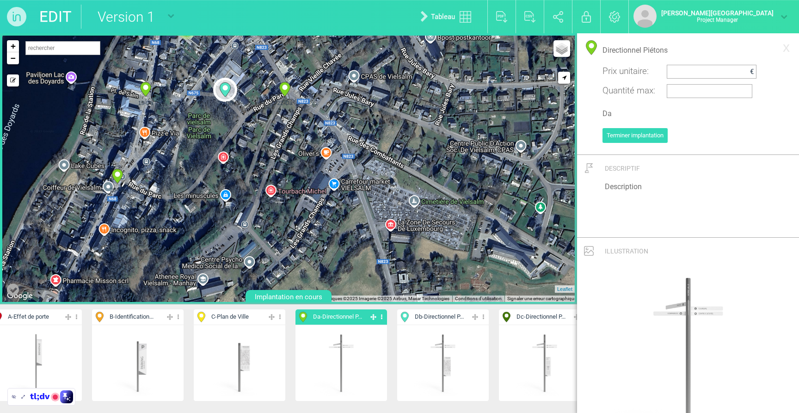
drag, startPoint x: 373, startPoint y: 166, endPoint x: 368, endPoint y: 148, distance: 19.2
click at [368, 148] on div "2 2 2 2 2 2 17-Da 18-Da 19-Da 20-Da 21-Db 22-Da +" at bounding box center [288, 169] width 572 height 266
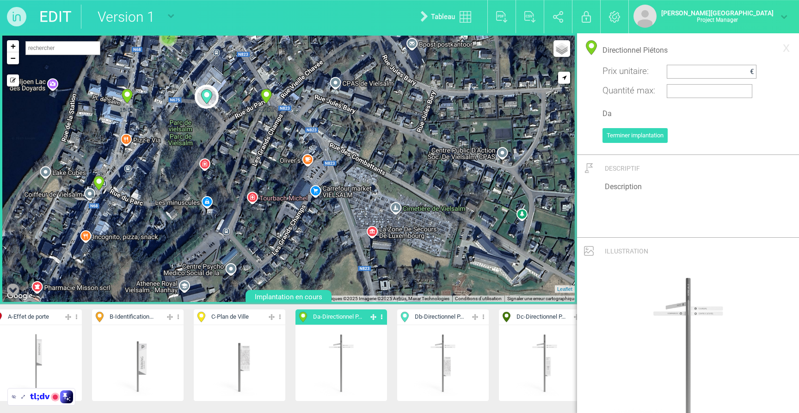
drag, startPoint x: 394, startPoint y: 157, endPoint x: 374, endPoint y: 164, distance: 21.1
click at [374, 164] on div "2 2 2 2 2 2 17-Da 18-Da 19-Da 20-Da 21-Db 22-Da +" at bounding box center [288, 169] width 572 height 266
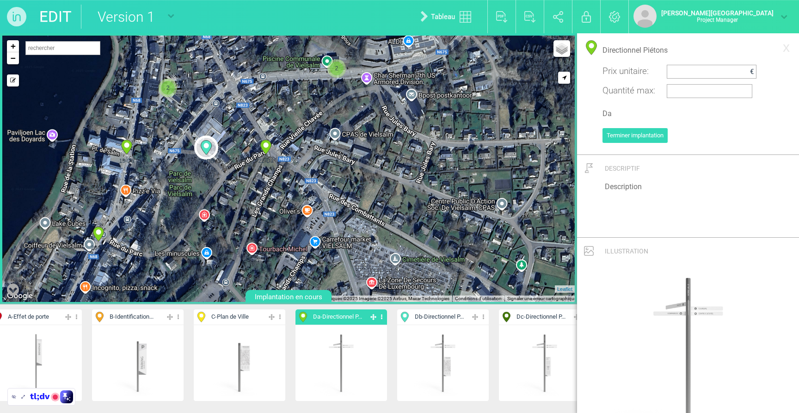
drag, startPoint x: 387, startPoint y: 129, endPoint x: 385, endPoint y: 141, distance: 12.1
click at [386, 179] on div "2 2 2 2 2 2 17-Da 18-Da 19-Da 20-Da 21-Db 22-Da +" at bounding box center [288, 169] width 572 height 266
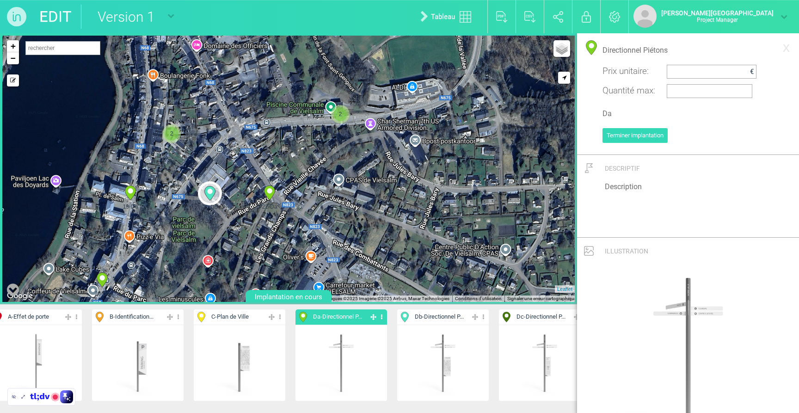
drag, startPoint x: 384, startPoint y: 121, endPoint x: 388, endPoint y: 169, distance: 47.8
click at [388, 169] on div "2 2 2 2 2 2 17-Da 18-Da 19-Da 20-Da 21-Db 22-Da +" at bounding box center [288, 169] width 572 height 266
click at [243, 125] on div "2 2 2 2 2 18-Da 19-Da 20-Da 21-Db 22-Da + − X" at bounding box center [288, 169] width 572 height 266
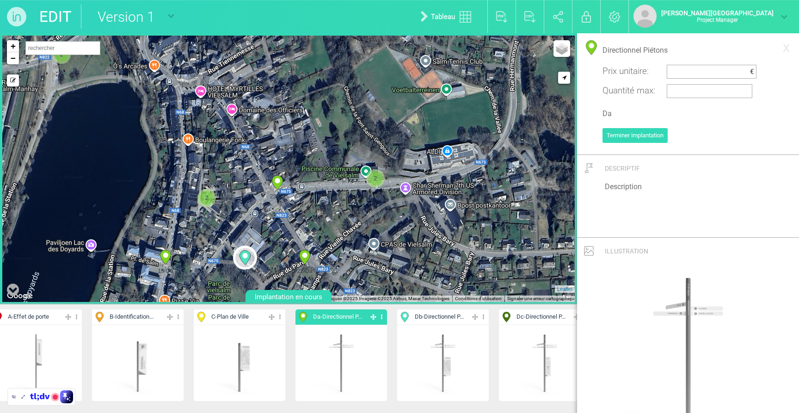
drag, startPoint x: 256, startPoint y: 118, endPoint x: 291, endPoint y: 184, distance: 74.3
click at [291, 184] on div "2 2 2 2 2 18-Da 19-Da 20-Da 21-Db 22-Da 23-Da + X" at bounding box center [288, 169] width 572 height 266
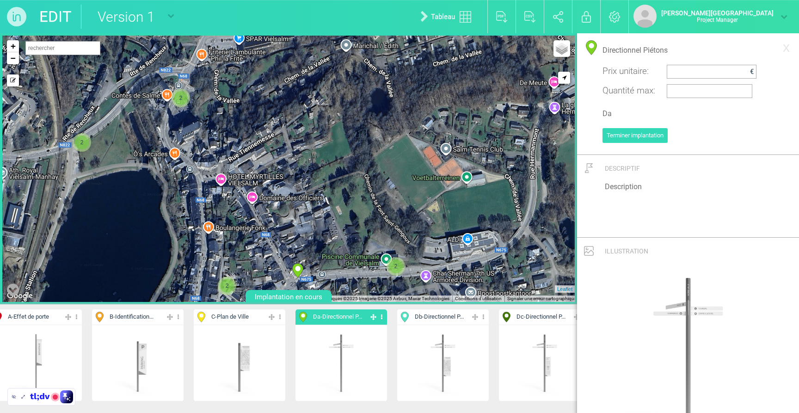
drag, startPoint x: 217, startPoint y: 96, endPoint x: 238, endPoint y: 185, distance: 91.1
click at [238, 185] on div "2 2 2 2 19-Da 20-Da 21-Db 22-Da 23-Da + − PICC" at bounding box center [288, 169] width 572 height 266
click at [186, 66] on div "2 2 2 2 19-Da 20-Da 21-Db 22-Da 23-Da + − PICC" at bounding box center [288, 169] width 572 height 266
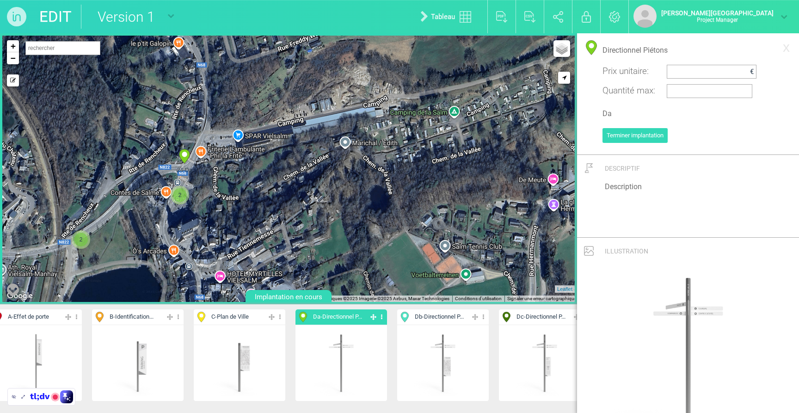
drag, startPoint x: 201, startPoint y: 99, endPoint x: 200, endPoint y: 178, distance: 79.5
click at [200, 178] on div "2 2 2 2 19-Da 20-Da 21-Db 22-Da 23-Da 24-Da + −" at bounding box center [288, 169] width 572 height 266
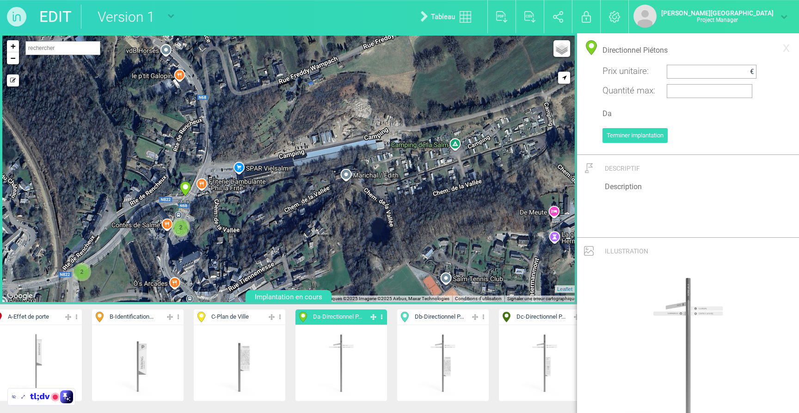
drag, startPoint x: 211, startPoint y: 122, endPoint x: 207, endPoint y: 135, distance: 13.7
click at [212, 154] on div "2 2 2 2 19-Da 20-Da 21-Db 22-Da 23-Da 24-Da + −" at bounding box center [288, 169] width 572 height 266
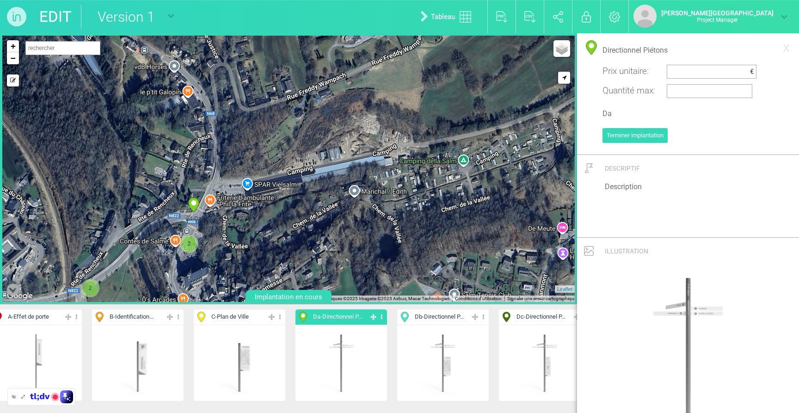
drag, startPoint x: 199, startPoint y: 80, endPoint x: 208, endPoint y: 96, distance: 18.0
click at [208, 96] on div "2 2 2 2 19-Da 20-Da 21-Db 22-Da 23-Da 24-Da + −" at bounding box center [288, 169] width 572 height 266
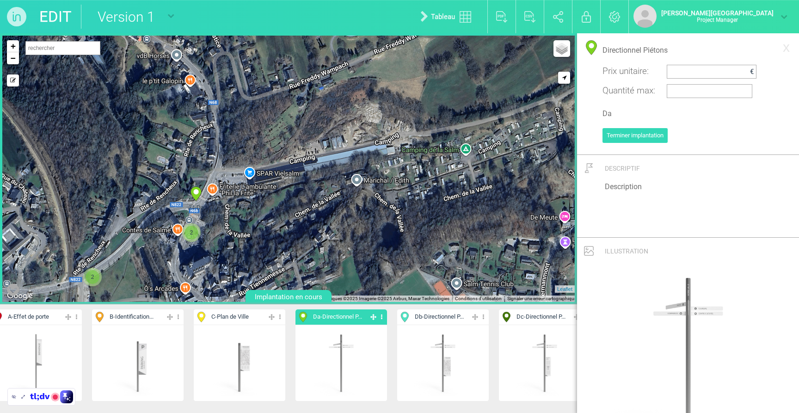
drag, startPoint x: 205, startPoint y: 102, endPoint x: 206, endPoint y: 120, distance: 18.5
click at [208, 88] on div "2 2 2 2 19-Da 21-Db 22-Da 23-Da 24-Da + − PICC" at bounding box center [288, 169] width 572 height 266
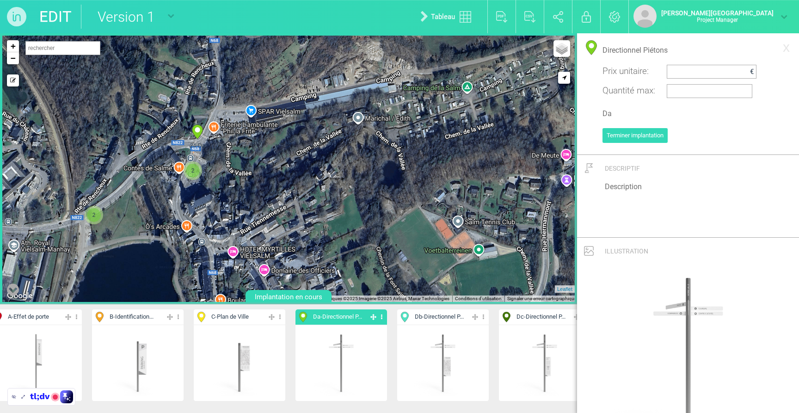
drag, startPoint x: 206, startPoint y: 164, endPoint x: 206, endPoint y: 158, distance: 5.5
click at [206, 158] on div "2 2 2 2 19-Da 21-Db 22-Da 23-Da 24-Da 20-Da + −" at bounding box center [288, 169] width 572 height 266
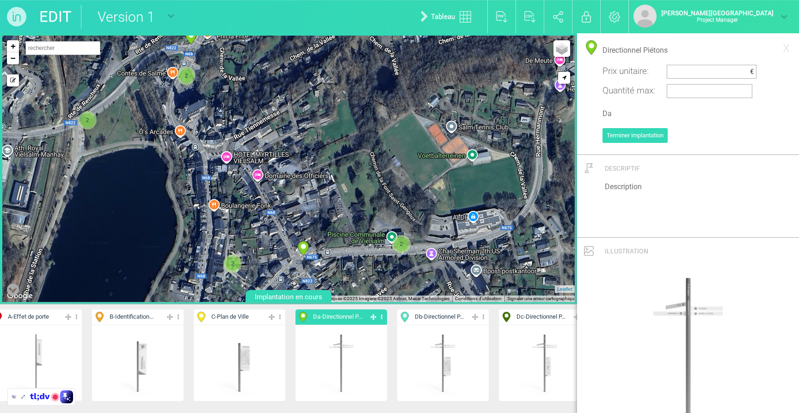
drag, startPoint x: 245, startPoint y: 192, endPoint x: 239, endPoint y: 95, distance: 97.3
click at [239, 95] on div "2 2 2 2 19-Da 21-Db 22-Da 23-Da 24-Da 20-Da + −" at bounding box center [288, 169] width 572 height 266
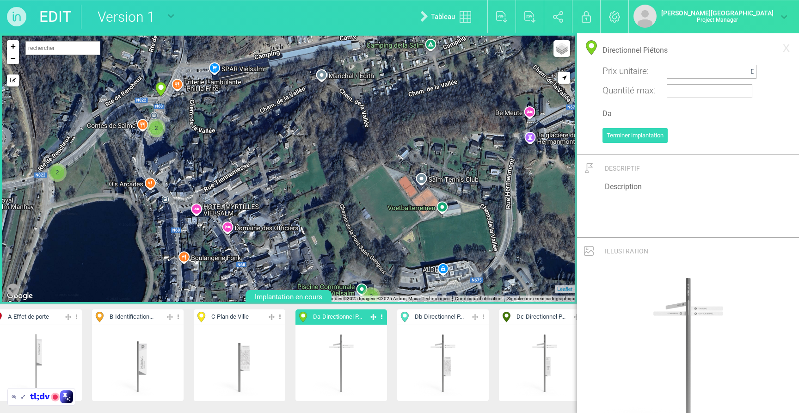
drag, startPoint x: 288, startPoint y: 109, endPoint x: 258, endPoint y: 161, distance: 59.9
click at [258, 161] on div "2 2 2 2 19-Da 21-Db 22-Da 23-Da 24-Da 20-Da + −" at bounding box center [288, 169] width 572 height 266
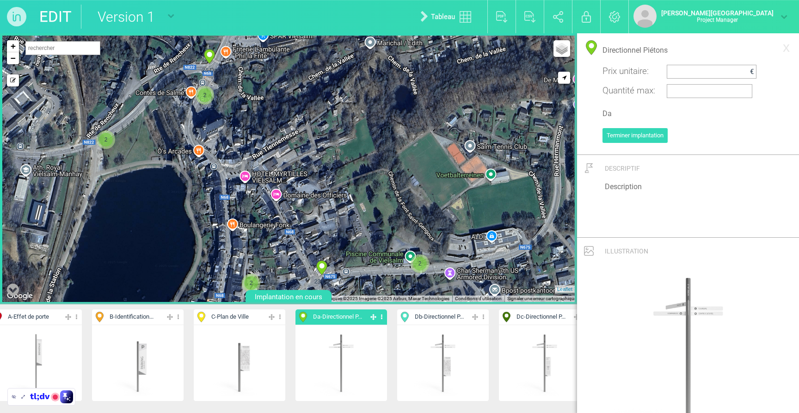
drag, startPoint x: 241, startPoint y: 181, endPoint x: 284, endPoint y: 147, distance: 54.6
click at [296, 144] on div "2 2 2 2 19-Da 21-Db 22-Da 23-Da 24-Da 20-Da + −" at bounding box center [288, 169] width 572 height 266
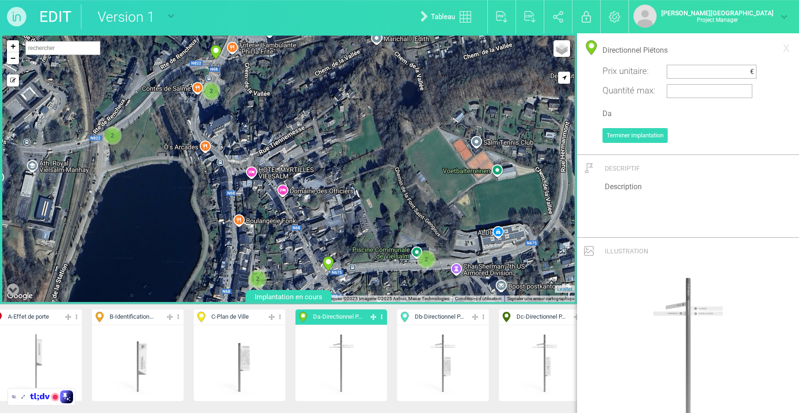
click at [524, 315] on span "Dc - Directionnel P..." at bounding box center [541, 317] width 49 height 9
type input "Directionnel Piétons / Interprétation"
type input "Dc"
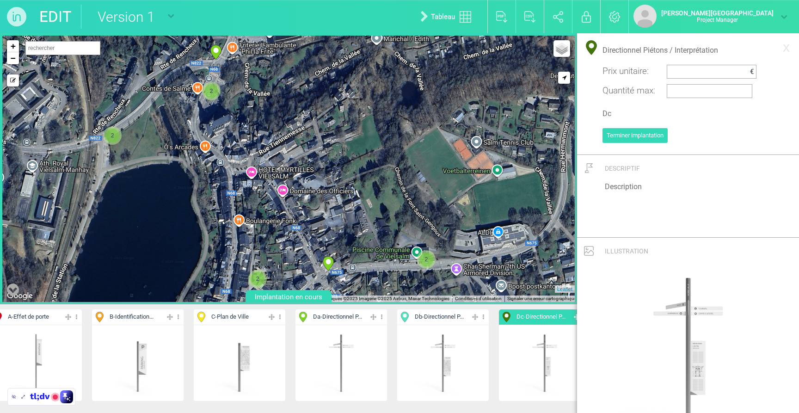
click at [356, 314] on span "Da - Directionnel P..." at bounding box center [337, 317] width 49 height 9
type input "Directionnel Piétons"
type input "Da"
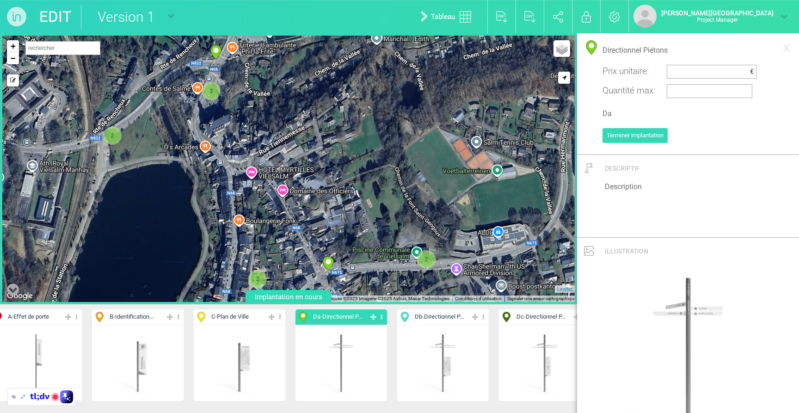
click at [112, 165] on div "2 2 2 2 19-Da 20-Da 21-Db 22-Da 23-Da 24-Da + −" at bounding box center [288, 169] width 572 height 266
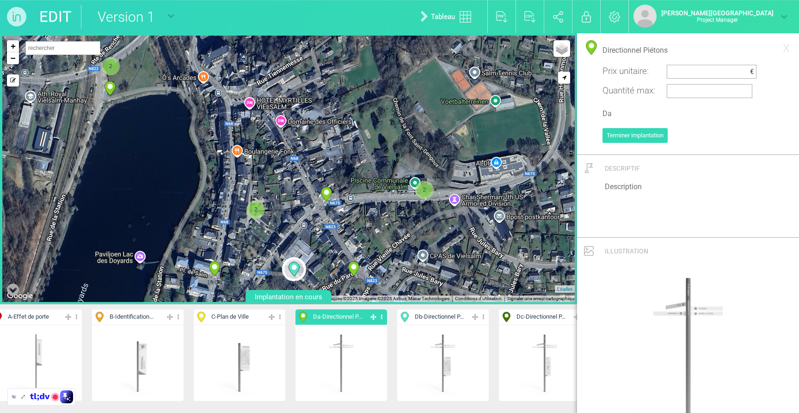
drag, startPoint x: 221, startPoint y: 193, endPoint x: 219, endPoint y: 116, distance: 77.2
click at [219, 116] on div "2 2 2 2 19-Da 20-Da 21-Db 22-Da 23-Da 24-Da 25-Da" at bounding box center [288, 169] width 572 height 266
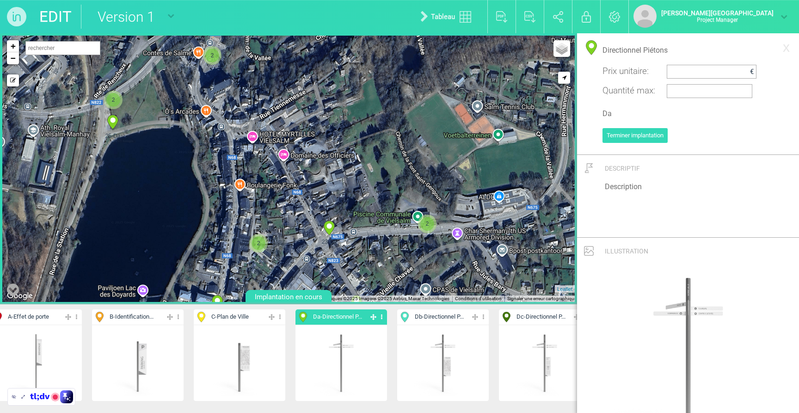
drag, startPoint x: 221, startPoint y: 191, endPoint x: 225, endPoint y: 229, distance: 38.5
click at [225, 229] on div "2 2 2 2 19-Da 20-Da 21-Db 22-Da 23-Da 24-Da 25-Da" at bounding box center [288, 169] width 572 height 266
click at [237, 136] on div "2 2 2 2 19-Da 20-Da 21-Db 22-Da 23-Da 24-Da 25-Da" at bounding box center [288, 169] width 572 height 266
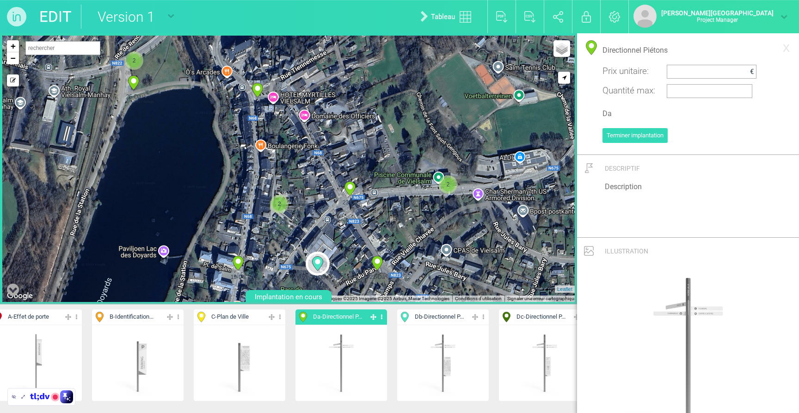
drag, startPoint x: 66, startPoint y: 228, endPoint x: 88, endPoint y: 187, distance: 47.2
click at [88, 187] on div "2 2 2 2 19-Da 20-Da 21-Db 22-Da 23-Da 24-Da 25-Da" at bounding box center [288, 169] width 572 height 266
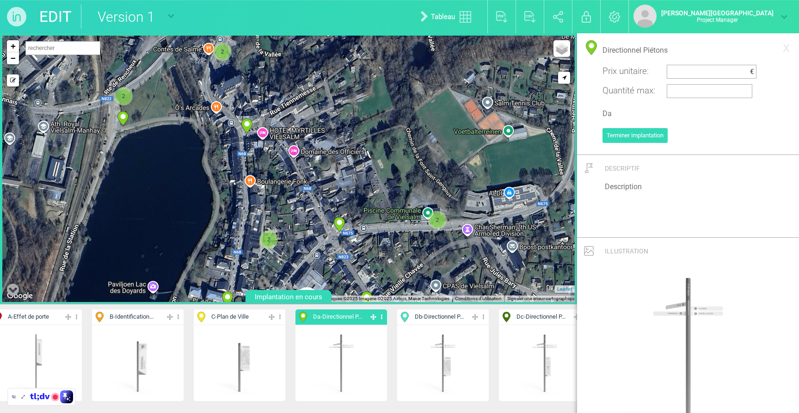
drag, startPoint x: 212, startPoint y: 71, endPoint x: 201, endPoint y: 107, distance: 38.2
click at [201, 107] on div "2 2 2 2 19-Da 20-Da 21-Db 22-Da 23-Da 24-Da 25-Da" at bounding box center [288, 169] width 572 height 266
click at [197, 78] on div "2 2 2 2 19-Da 20-Da 21-Db 22-Da 23-Da 24-Da 25-Da" at bounding box center [288, 169] width 572 height 266
click at [197, 73] on icon at bounding box center [196, 71] width 11 height 14
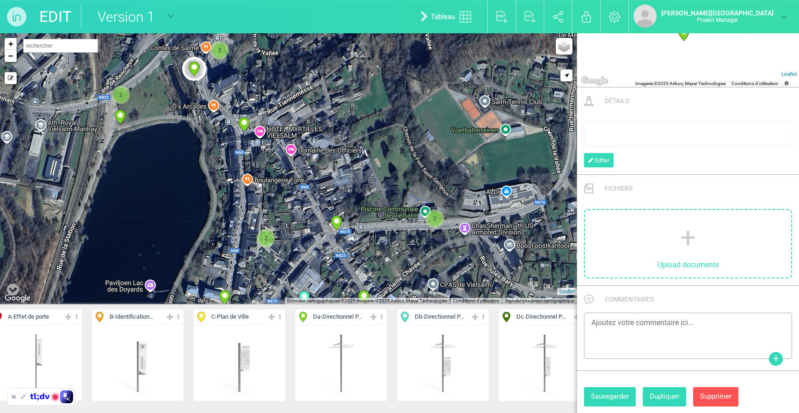
select select "19450"
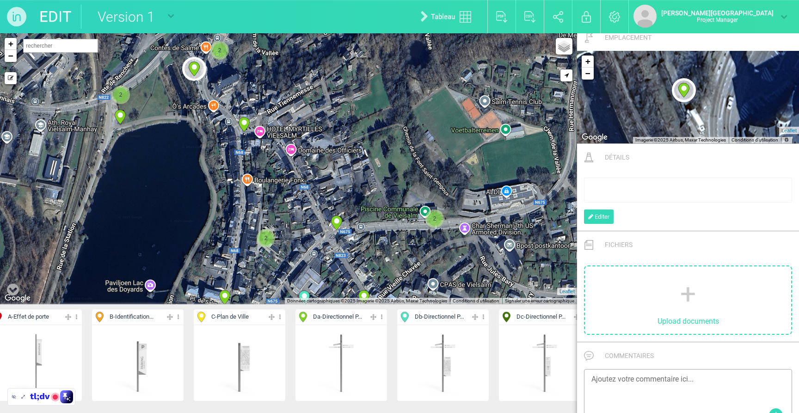
scroll to position [277, 0]
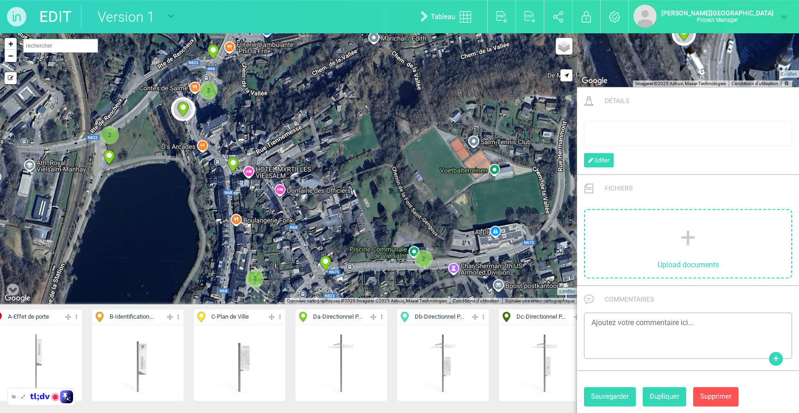
drag, startPoint x: 238, startPoint y: 90, endPoint x: 226, endPoint y: 132, distance: 43.2
click at [226, 132] on div "2 2 2 2 19-Da 20-Da 21-Db 22-Da 23-Da 24-Da 25-Da" at bounding box center [288, 168] width 577 height 271
drag, startPoint x: 184, startPoint y: 105, endPoint x: 282, endPoint y: 187, distance: 128.0
type input "[STREET_ADDRESS][PERSON_NAME]"
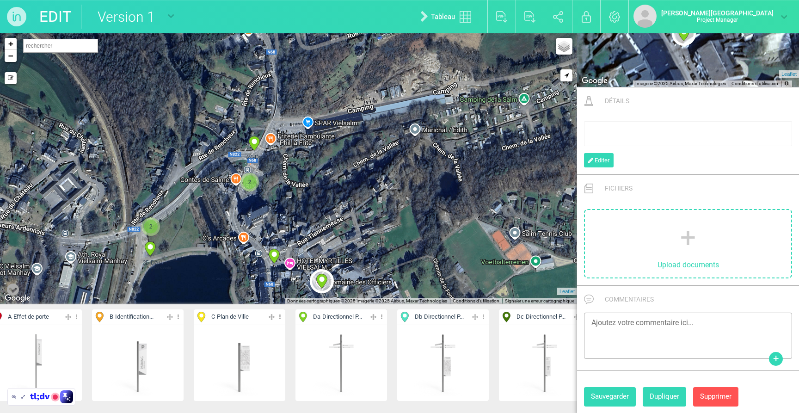
drag, startPoint x: 335, startPoint y: 106, endPoint x: 357, endPoint y: 168, distance: 66.3
click at [357, 169] on div "2 2 2 2 19-Da 20-Da 21-Db 22-Da 23-Da 24-Da 25-Da" at bounding box center [288, 168] width 577 height 271
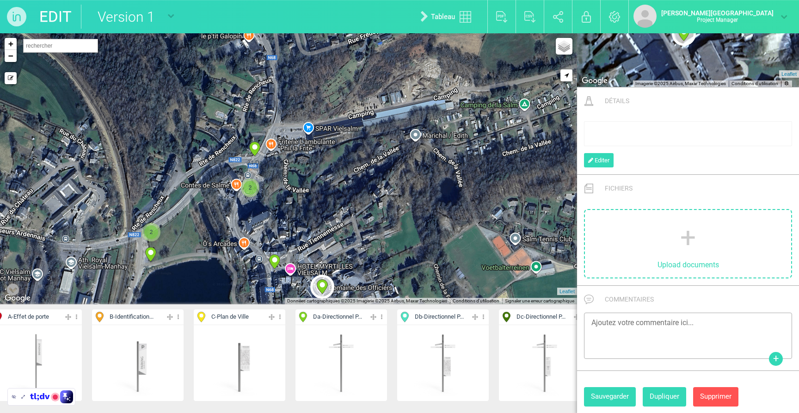
click at [338, 320] on span "Da - Directionnel P..." at bounding box center [337, 317] width 49 height 9
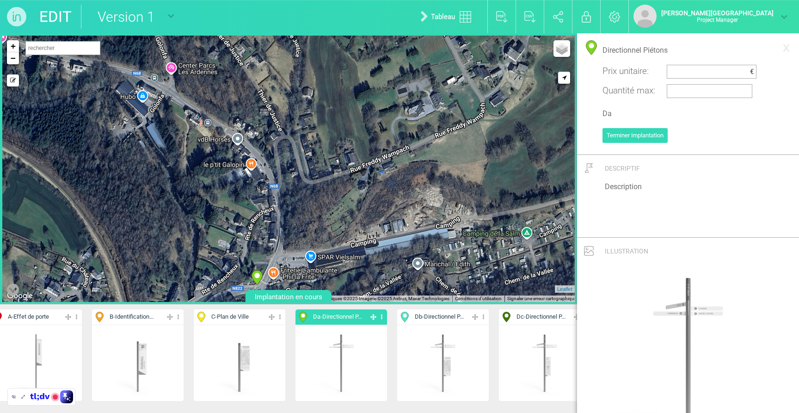
drag, startPoint x: 307, startPoint y: 107, endPoint x: 306, endPoint y: 224, distance: 117.5
click at [306, 224] on div "2 2 2 2 19-Da 20-Da 21-Db 22-Da 23-Da 24-Da 25-Da" at bounding box center [288, 169] width 572 height 266
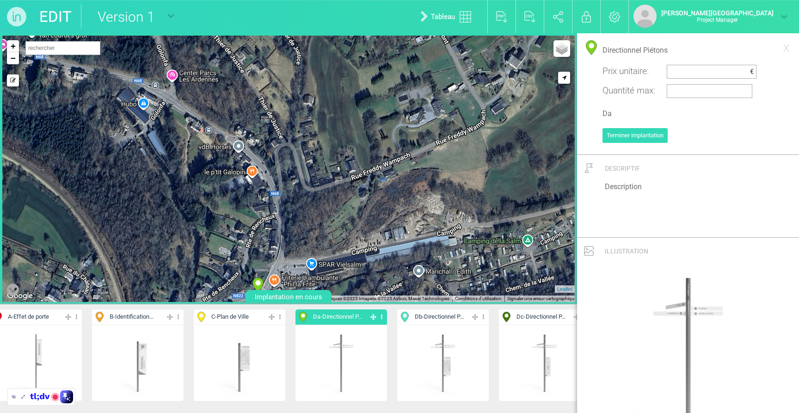
drag, startPoint x: 281, startPoint y: 151, endPoint x: 287, endPoint y: 172, distance: 22.0
click at [287, 172] on div "2 2 2 2 19-Da 21-Db 22-Da 23-Da 24-Da 25-Da 26-Da" at bounding box center [288, 169] width 572 height 266
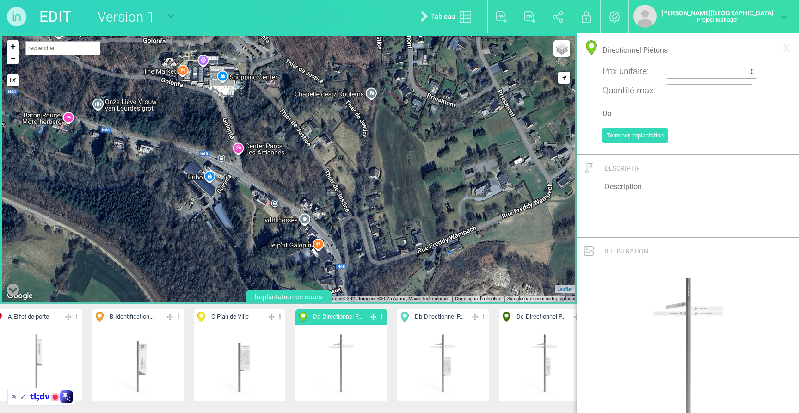
drag, startPoint x: 190, startPoint y: 98, endPoint x: 256, endPoint y: 158, distance: 89.0
click at [256, 159] on div "2 2 2 2 23-Da 24-Da 25-Da 26-Da 27-Da + − PICC" at bounding box center [288, 169] width 572 height 266
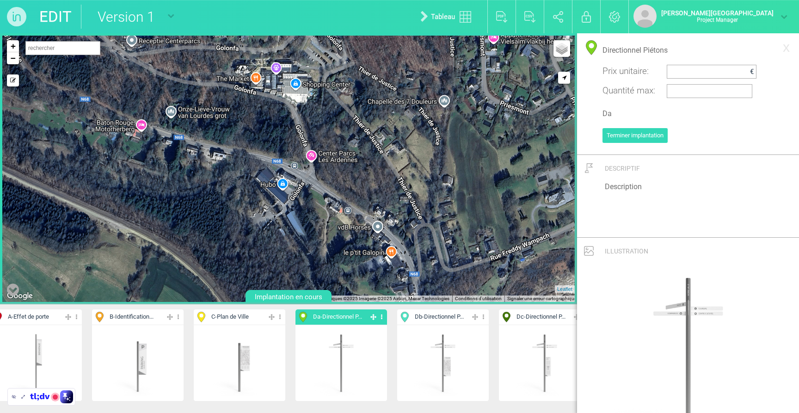
drag, startPoint x: 227, startPoint y: 103, endPoint x: 298, endPoint y: 102, distance: 70.8
click at [298, 102] on div "2 2 2 24-Da 25-Da 26-Da 27-Da + − Mode dessin Google Maps Roads Google Maps Ter…" at bounding box center [288, 169] width 572 height 266
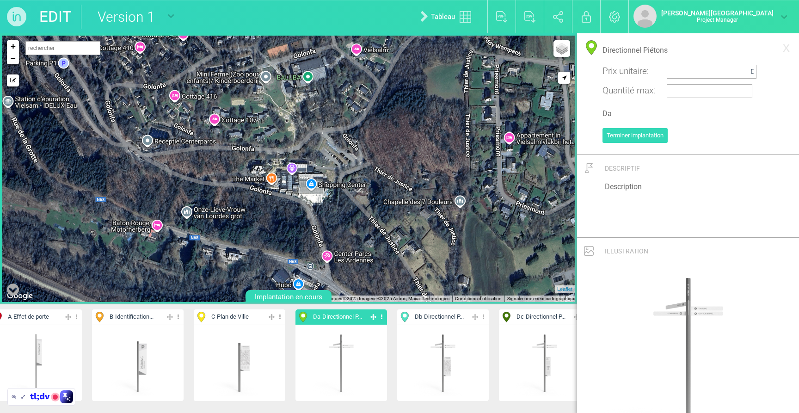
drag, startPoint x: 282, startPoint y: 94, endPoint x: 302, endPoint y: 197, distance: 104.7
click at [303, 197] on div "2 2 2 24-Da 25-Da 26-Da 27-Da + − Mode dessin Google Maps Roads Google Maps Ter…" at bounding box center [288, 169] width 572 height 266
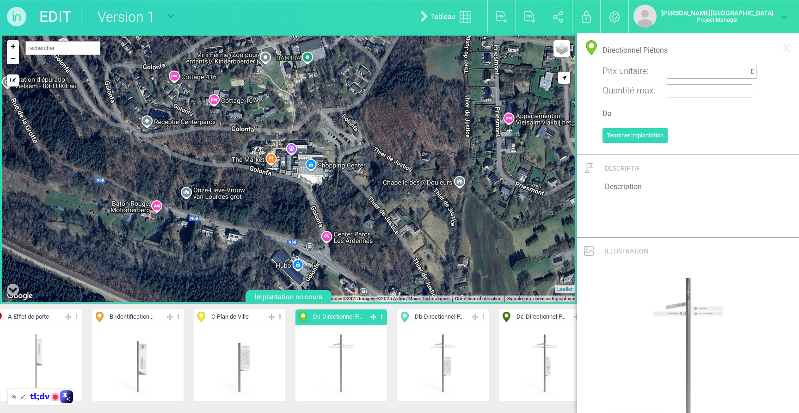
drag, startPoint x: 219, startPoint y: 154, endPoint x: 215, endPoint y: 133, distance: 20.8
click at [215, 133] on div "2 2 24-Da + − Mode dessin Google Maps Roads Google Maps Terrain Google Maps Sat…" at bounding box center [288, 169] width 572 height 266
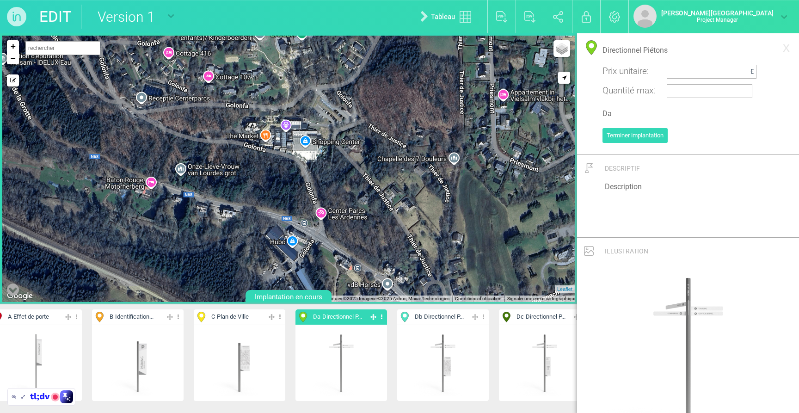
drag, startPoint x: 231, startPoint y: 203, endPoint x: 229, endPoint y: 197, distance: 5.8
click at [229, 197] on div "2 2 24-Da 26-Da 25-Da + − Mode dessin Google Maps Roads Google Maps Terrain Goo…" at bounding box center [288, 169] width 572 height 266
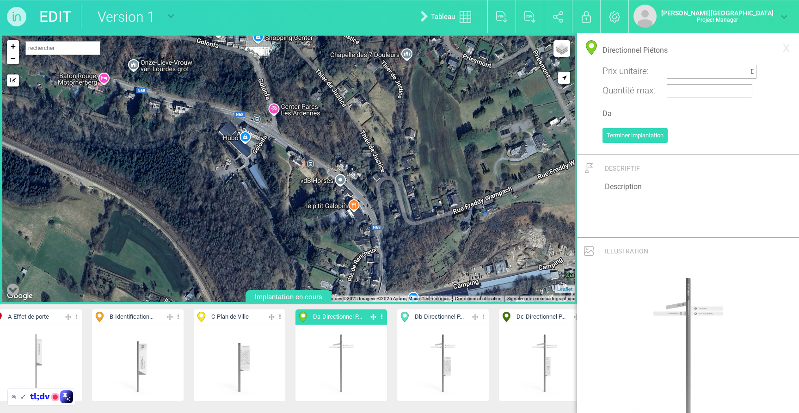
drag, startPoint x: 309, startPoint y: 233, endPoint x: 260, endPoint y: 124, distance: 119.0
click at [260, 124] on div "2 2 24-Da 26-Da 25-Da 27-Da + − Mode dessin Google Maps Roads Google Maps Terra…" at bounding box center [288, 169] width 572 height 266
click at [538, 315] on span "Dc - Directionnel P..." at bounding box center [541, 317] width 49 height 9
type input "Directionnel Piétons / Interprétation"
type input "Dc"
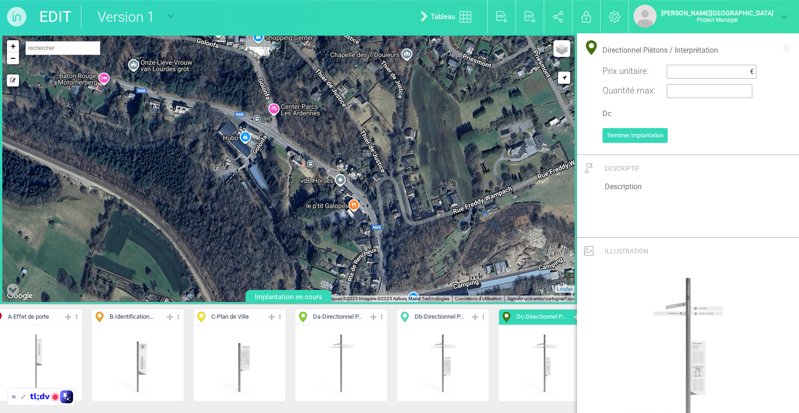
click at [278, 131] on div "2 2 2 2 23-Da 24-Da 25-Da 26-Da 27-Da + − PICC" at bounding box center [288, 169] width 572 height 266
click at [713, 52] on input "Directionnel Piétons / Interprétation" at bounding box center [688, 50] width 171 height 20
click at [461, 319] on span "Db - Directionnel P..." at bounding box center [439, 317] width 49 height 9
type input "Directionnel Piétons / Plan de Ville"
type input "Db"
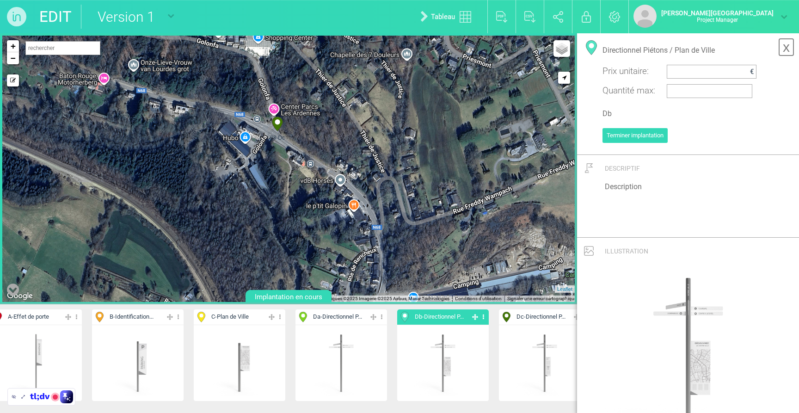
click at [780, 48] on link "x" at bounding box center [786, 47] width 16 height 18
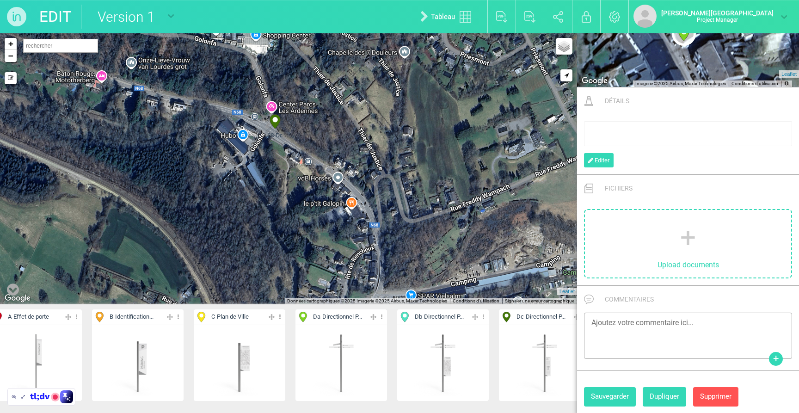
click at [275, 117] on circle at bounding box center [274, 119] width 5 height 5
select select "19453"
type input "[STREET_ADDRESS]"
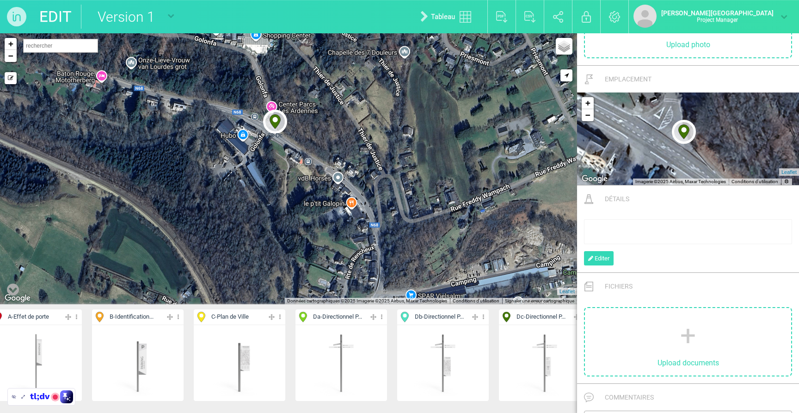
scroll to position [0, 0]
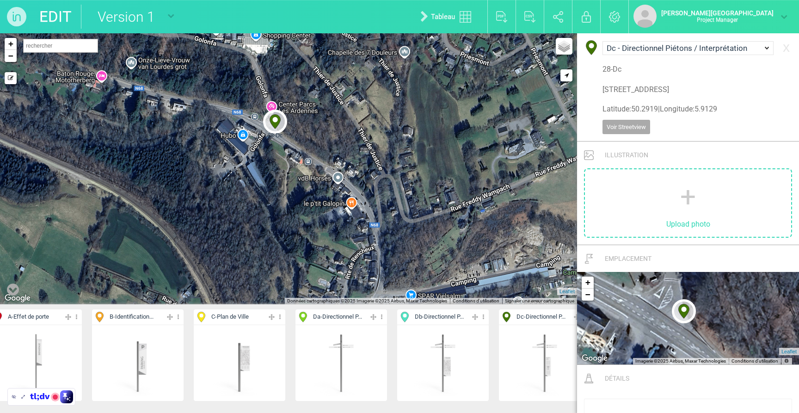
click at [695, 40] on div "A - Effet de porte B - Identification Parking C - Plan de Ville Da - Directionn…" at bounding box center [688, 90] width 171 height 101
click at [695, 46] on select "A - Effet de porte B - Identification Parking C - Plan de Ville Da - Directionn…" at bounding box center [688, 48] width 171 height 14
select select "19449"
click at [603, 41] on select "A - Effet de porte B - Identification Parking C - Plan de Ville Da - Directionn…" at bounding box center [688, 48] width 171 height 14
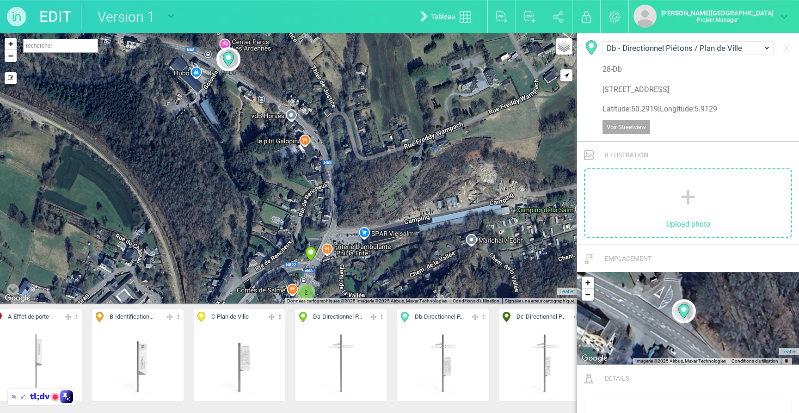
drag, startPoint x: 405, startPoint y: 174, endPoint x: 358, endPoint y: 111, distance: 79.0
click at [358, 111] on div "2 2 2 2 23-Da 24-Da 25-Da 26-Da 27-Da 28-Db + −" at bounding box center [288, 168] width 577 height 271
click at [329, 320] on span "Da - Directionnel P..." at bounding box center [337, 317] width 49 height 9
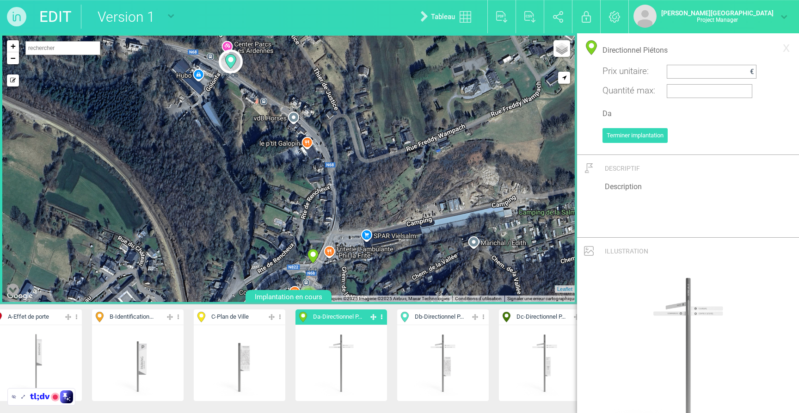
click at [334, 167] on div "2 2 2 2 19-Da 21-Db 22-Da 23-Da 24-Da 25-Da 26-Da" at bounding box center [288, 169] width 572 height 266
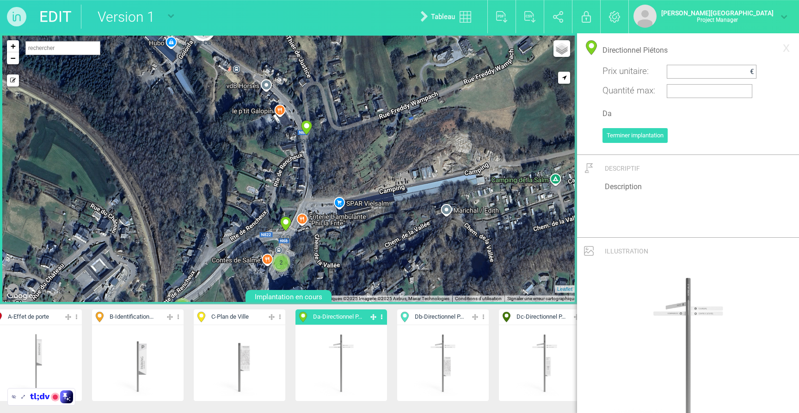
drag, startPoint x: 343, startPoint y: 188, endPoint x: 314, endPoint y: 154, distance: 44.3
click at [314, 154] on div "2 2 2 2 19-Da 21-Db 22-Da 23-Da 24-Da 25-Da 26-Da" at bounding box center [288, 169] width 572 height 266
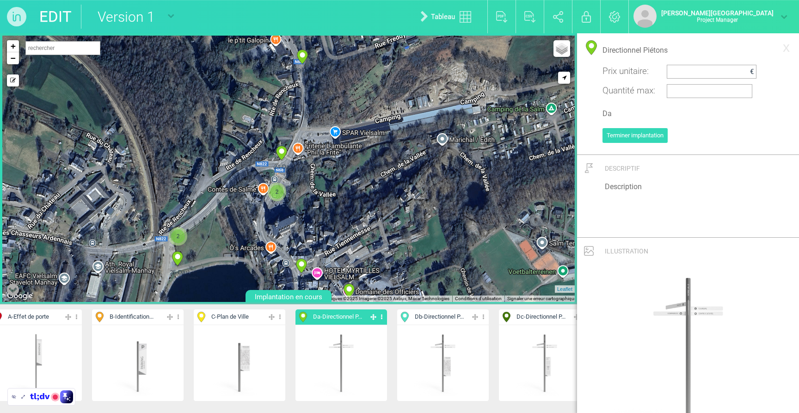
drag, startPoint x: 336, startPoint y: 289, endPoint x: 320, endPoint y: 86, distance: 203.6
click at [331, 218] on div "2 2 2 2 19-Da 21-Db 22-Da 23-Da 24-Da 25-Da 26-Da" at bounding box center [288, 169] width 572 height 266
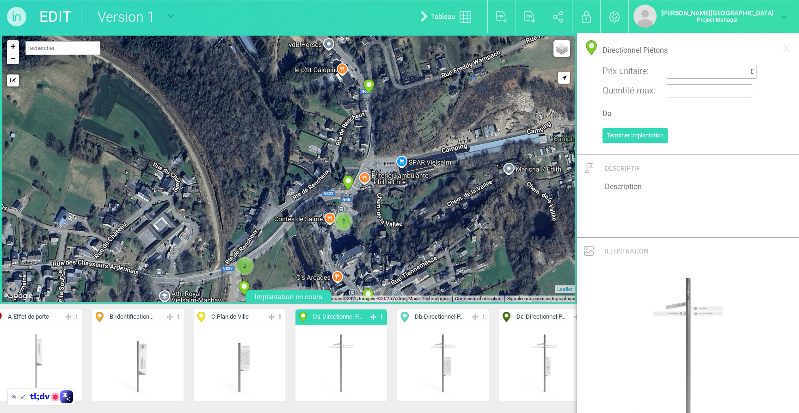
drag, startPoint x: 320, startPoint y: 86, endPoint x: 339, endPoint y: 64, distance: 28.9
click at [339, 65] on div "2 2 2 2 19-Da 21-Db 22-Da 23-Da 24-Da 25-Da 26-Da" at bounding box center [288, 169] width 572 height 266
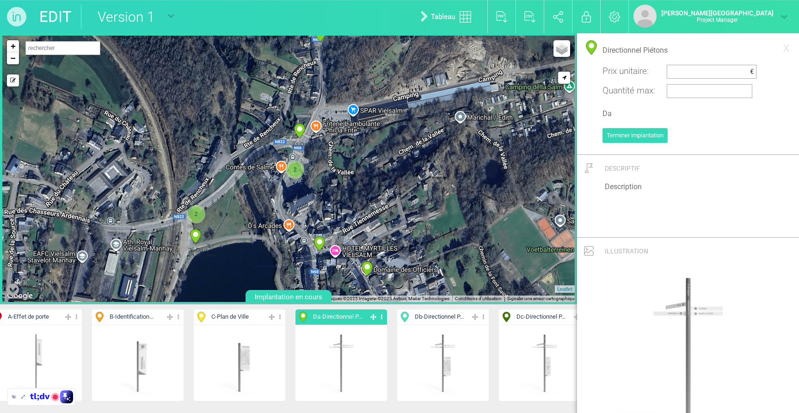
drag, startPoint x: 391, startPoint y: 140, endPoint x: 332, endPoint y: 74, distance: 88.4
click at [332, 74] on div "2 2 2 2 19-Da 21-Db 22-Da 23-Da 24-Da 25-Da 26-Da" at bounding box center [288, 169] width 572 height 266
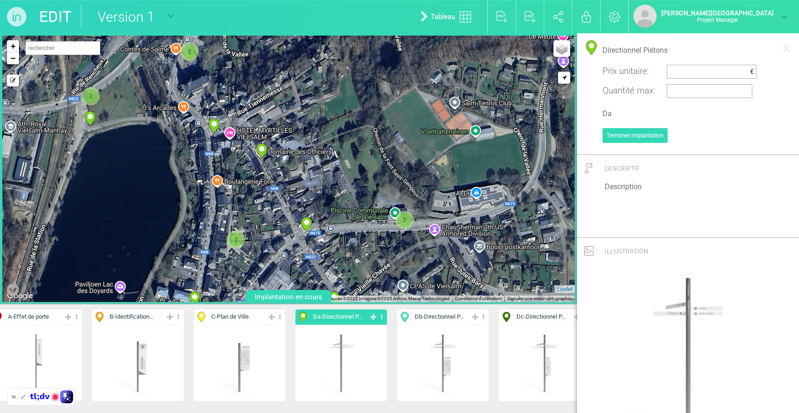
drag, startPoint x: 374, startPoint y: 178, endPoint x: 318, endPoint y: 115, distance: 84.9
click at [318, 115] on div "2 2 2 2 19-Da 21-Db 22-Da 23-Da 24-Da 25-Da 26-Da" at bounding box center [288, 169] width 572 height 266
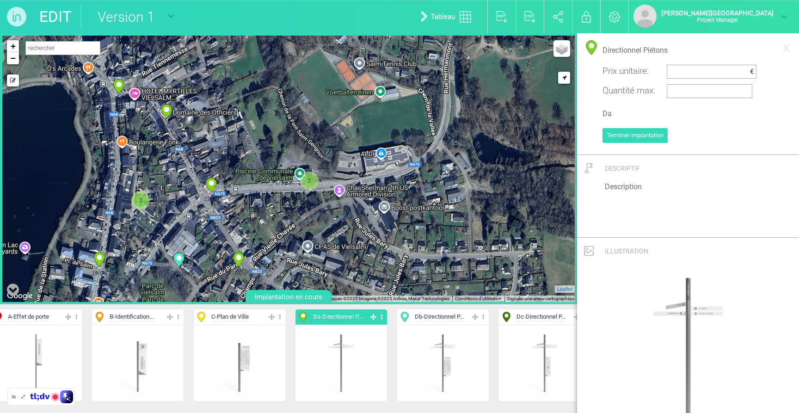
drag, startPoint x: 375, startPoint y: 148, endPoint x: 279, endPoint y: 109, distance: 103.7
click at [279, 109] on div "2 2 2 2 19-Da 21-Db 22-Da 23-Da 24-Da 25-Da 26-Da" at bounding box center [288, 169] width 572 height 266
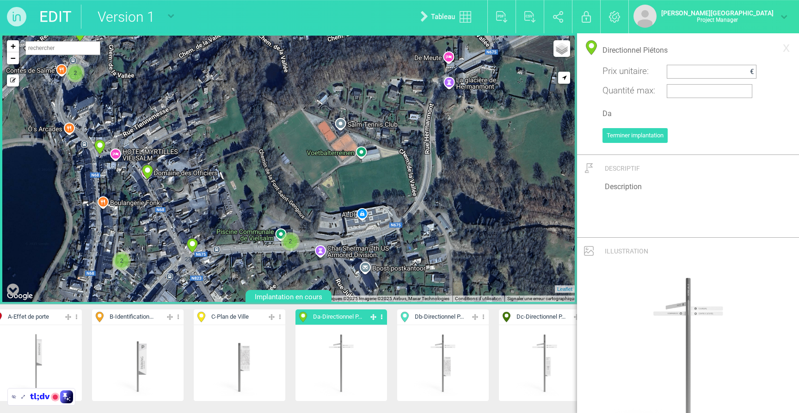
drag, startPoint x: 305, startPoint y: 124, endPoint x: 286, endPoint y: 186, distance: 64.8
click at [286, 186] on div "2 2 2 2 19-Da 21-Db 22-Da 23-Da 24-Da 25-Da 26-Da" at bounding box center [288, 169] width 572 height 266
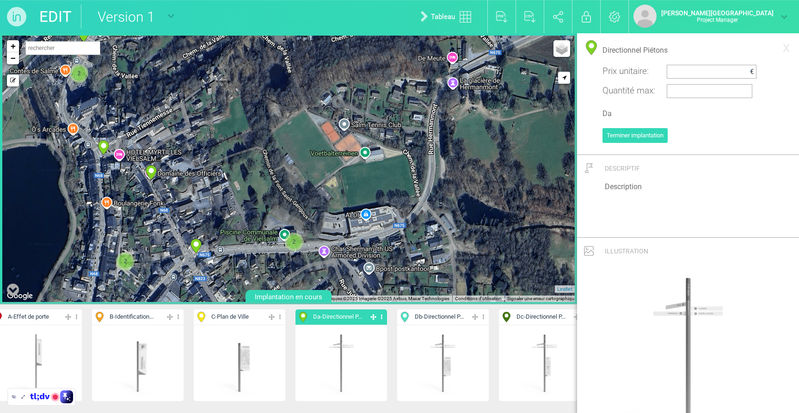
drag, startPoint x: 394, startPoint y: 156, endPoint x: 399, endPoint y: 156, distance: 5.1
click at [399, 157] on div "2 2 2 2 19-Da 21-Db 22-Da 23-Da 24-Da 25-Da 26-Da" at bounding box center [288, 169] width 572 height 266
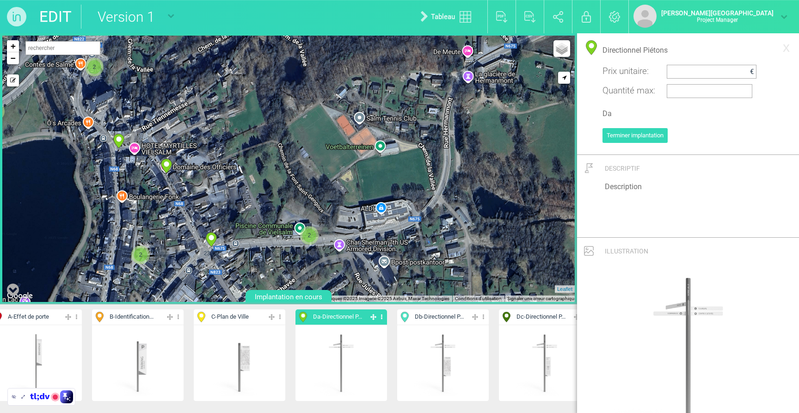
drag, startPoint x: 400, startPoint y: 159, endPoint x: 416, endPoint y: 150, distance: 18.6
click at [416, 150] on div "2 2 2 2 19-Da 21-Db 22-Da 23-Da 24-Da 25-Da 26-Da" at bounding box center [288, 169] width 572 height 266
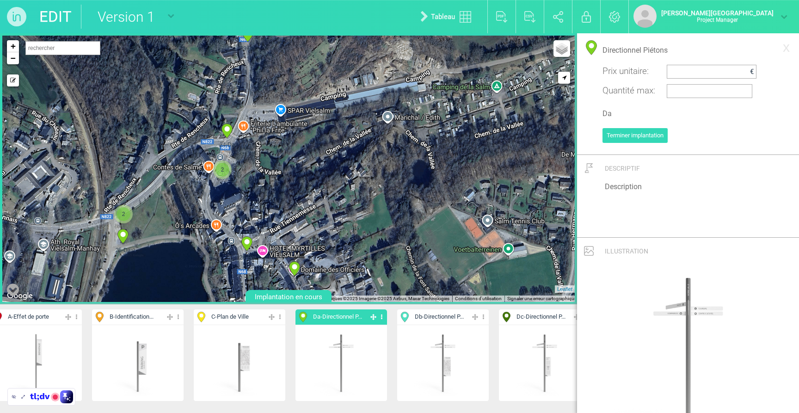
drag, startPoint x: 185, startPoint y: 97, endPoint x: 352, endPoint y: 209, distance: 201.5
click at [352, 209] on div "2 2 2 2 19-Da 21-Db 22-Da 23-Da 24-Da 25-Da 26-Da" at bounding box center [288, 169] width 572 height 266
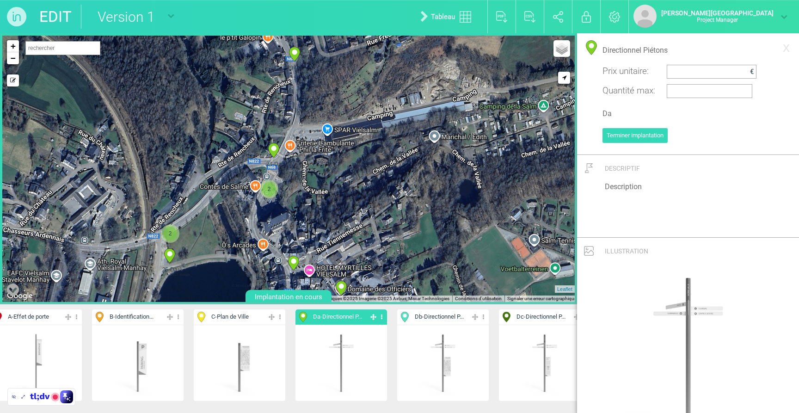
drag, startPoint x: 352, startPoint y: 165, endPoint x: 355, endPoint y: 160, distance: 5.2
click at [360, 178] on div "2 2 2 2 19-Da 21-Db 22-Da 23-Da 24-Da 25-Da 26-Da" at bounding box center [288, 169] width 572 height 266
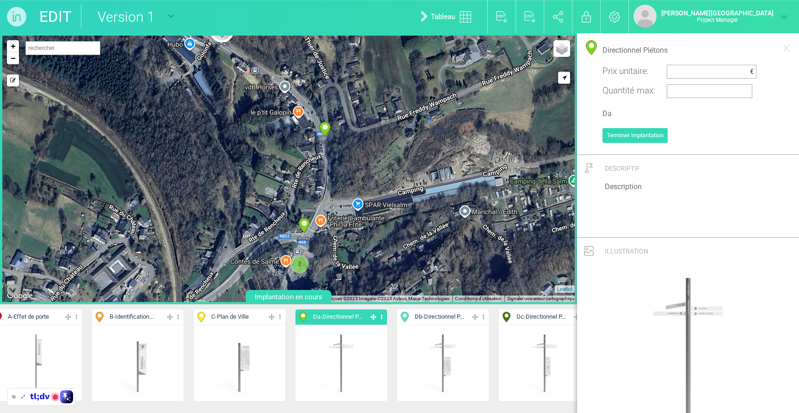
drag, startPoint x: 343, startPoint y: 123, endPoint x: 374, endPoint y: 198, distance: 81.2
click at [374, 200] on div "2 2 2 2 19-Da 21-Db 22-Da 23-Da 24-Da 25-Da 26-Da" at bounding box center [288, 169] width 572 height 266
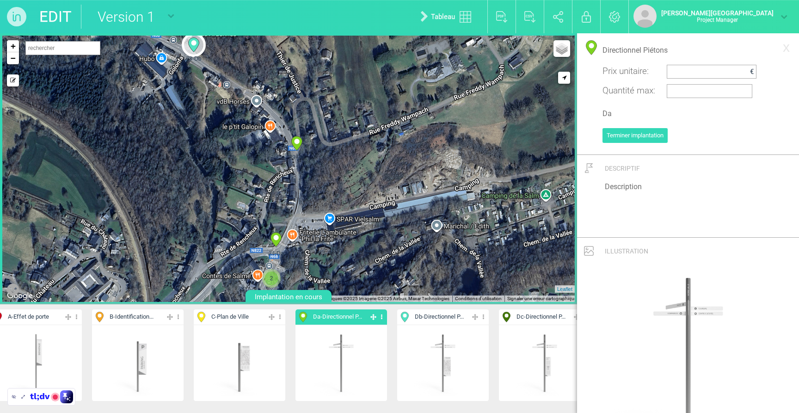
drag, startPoint x: 437, startPoint y: 130, endPoint x: 412, endPoint y: 142, distance: 27.1
click at [412, 142] on div "2 2 2 2 19-Da 21-Db 22-Da 23-Da 24-Da 25-Da 26-Da" at bounding box center [288, 169] width 572 height 266
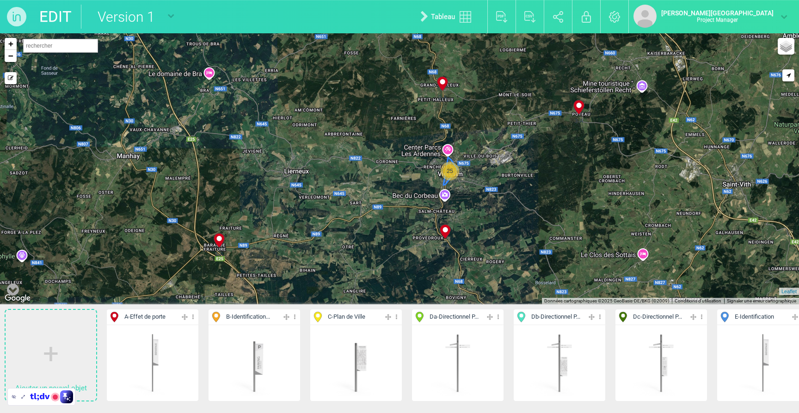
click at [449, 172] on span "25" at bounding box center [450, 171] width 14 height 14
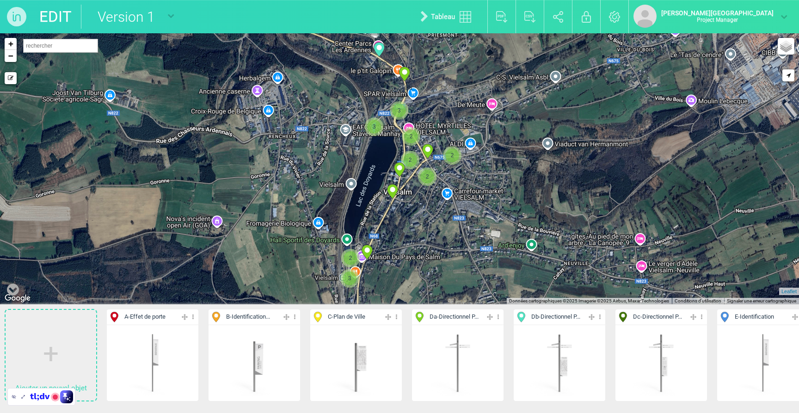
click at [375, 129] on span "3" at bounding box center [374, 127] width 14 height 14
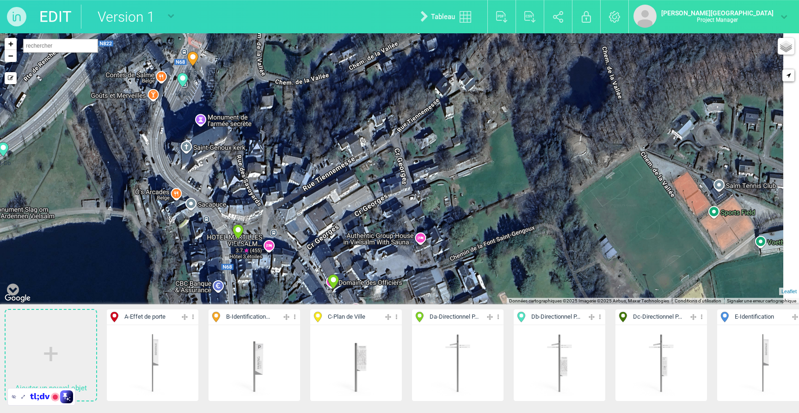
drag, startPoint x: 520, startPoint y: 145, endPoint x: 110, endPoint y: 162, distance: 410.1
click at [110, 162] on div "23-Da 19-Da 29-Da 12-Db" at bounding box center [399, 168] width 799 height 271
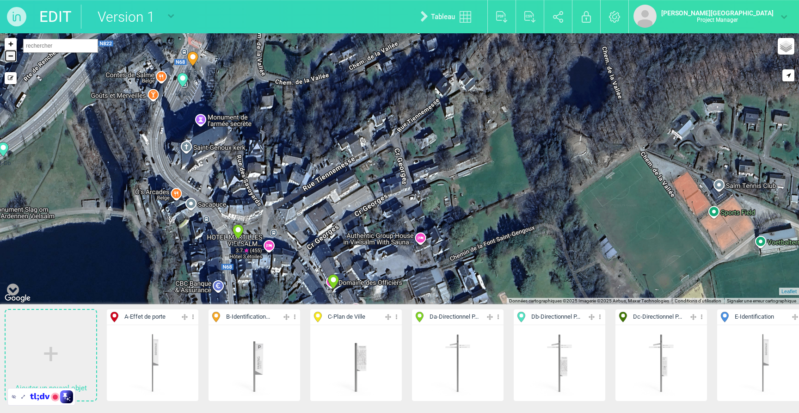
click at [7, 59] on link "−" at bounding box center [11, 56] width 12 height 12
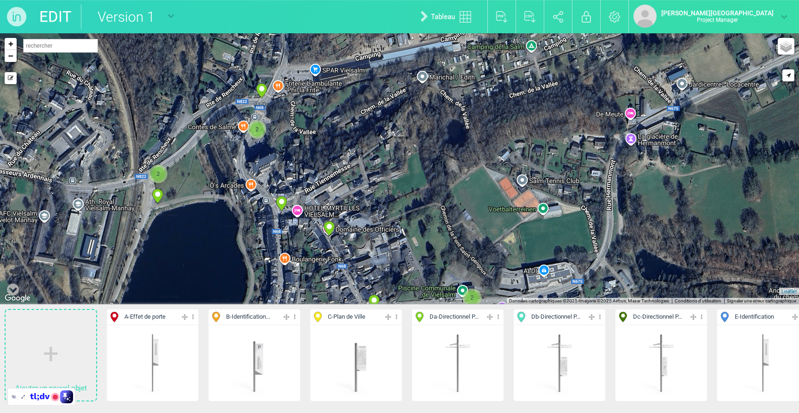
drag, startPoint x: 520, startPoint y: 101, endPoint x: 483, endPoint y: 106, distance: 37.3
click at [483, 106] on div "23-Da 29-Da 27-Da 26-Da" at bounding box center [399, 168] width 799 height 271
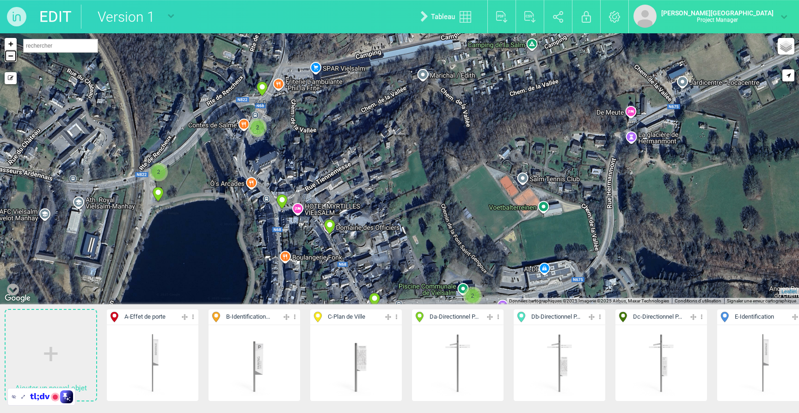
click at [12, 59] on link "−" at bounding box center [11, 56] width 12 height 12
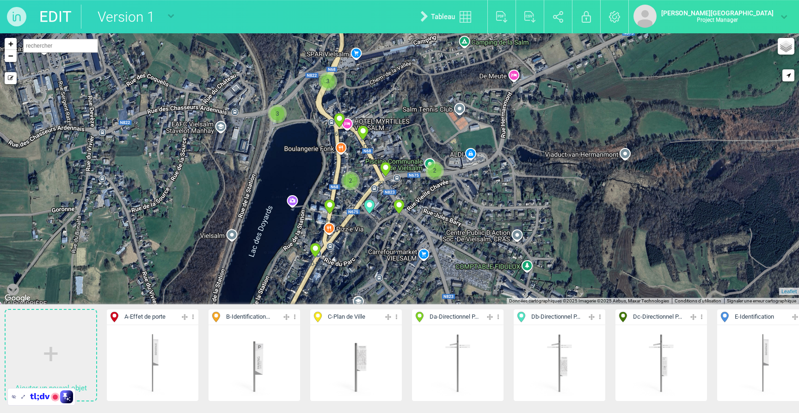
drag, startPoint x: 441, startPoint y: 161, endPoint x: 438, endPoint y: 92, distance: 69.0
click at [438, 92] on div "23-Da 29-Da 27-Da 26-Da" at bounding box center [399, 168] width 799 height 271
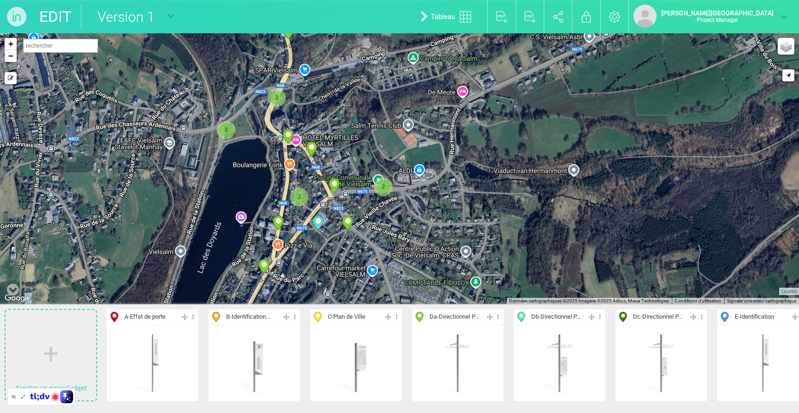
drag, startPoint x: 455, startPoint y: 135, endPoint x: 397, endPoint y: 156, distance: 61.4
click at [397, 156] on div "23-Da 29-Da 27-Da 26-Da" at bounding box center [399, 168] width 799 height 271
click at [7, 45] on link "+" at bounding box center [11, 44] width 12 height 12
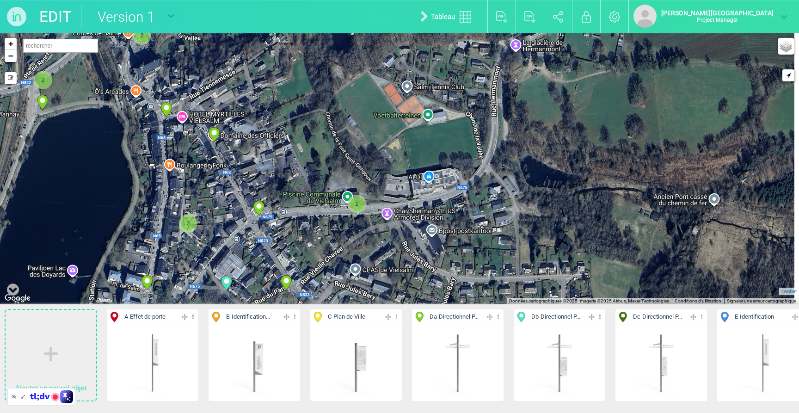
drag, startPoint x: 398, startPoint y: 138, endPoint x: 361, endPoint y: 129, distance: 38.6
click at [387, 137] on div "23-Da 29-Da 27-Da 26-Da" at bounding box center [399, 168] width 799 height 271
click at [6, 43] on link "+" at bounding box center [11, 44] width 12 height 12
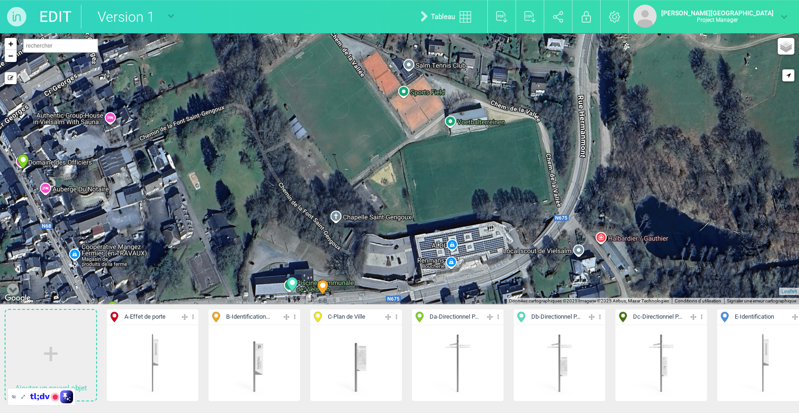
drag, startPoint x: 428, startPoint y: 106, endPoint x: 422, endPoint y: 161, distance: 55.8
click at [422, 161] on div "23-Da 27-Da 26-Da 19-Da" at bounding box center [399, 168] width 799 height 271
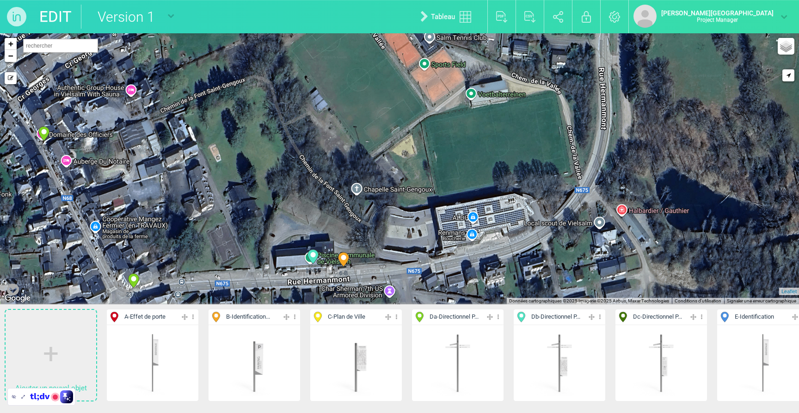
drag, startPoint x: 342, startPoint y: 182, endPoint x: 362, endPoint y: 159, distance: 30.1
click at [362, 159] on div "23-Da 27-Da 26-Da 19-Da" at bounding box center [399, 168] width 799 height 271
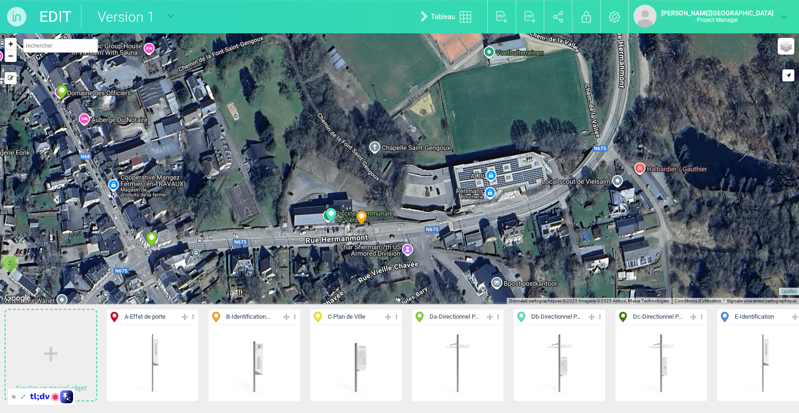
drag, startPoint x: 362, startPoint y: 160, endPoint x: 380, endPoint y: 117, distance: 47.1
click at [380, 117] on div "23-Da 27-Da 26-Da 19-Da" at bounding box center [399, 168] width 799 height 271
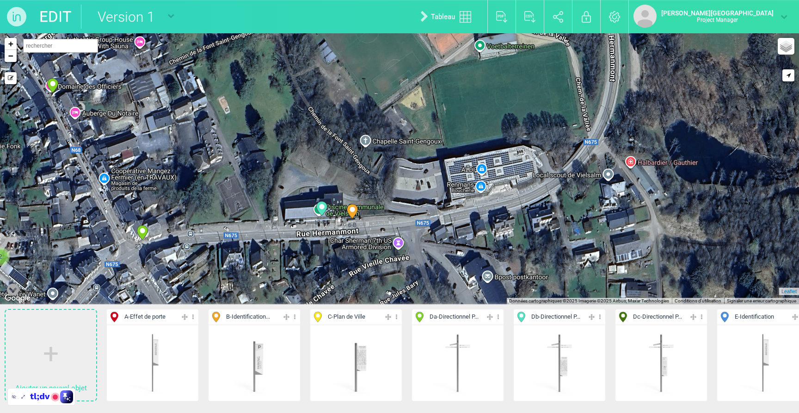
drag, startPoint x: 610, startPoint y: 117, endPoint x: 600, endPoint y: 114, distance: 10.8
click at [600, 111] on div "23-Da 27-Da 26-Da 19-Da" at bounding box center [399, 168] width 799 height 271
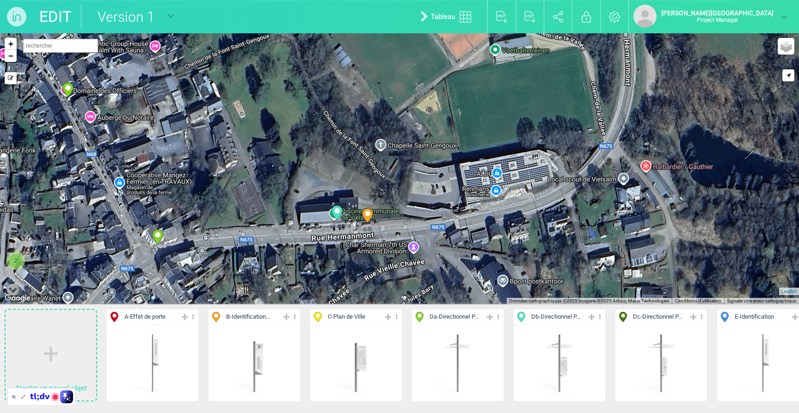
drag, startPoint x: 485, startPoint y: 204, endPoint x: 503, endPoint y: 209, distance: 18.2
click at [503, 209] on div "23-Da 27-Da 26-Da 19-Da" at bounding box center [399, 168] width 799 height 271
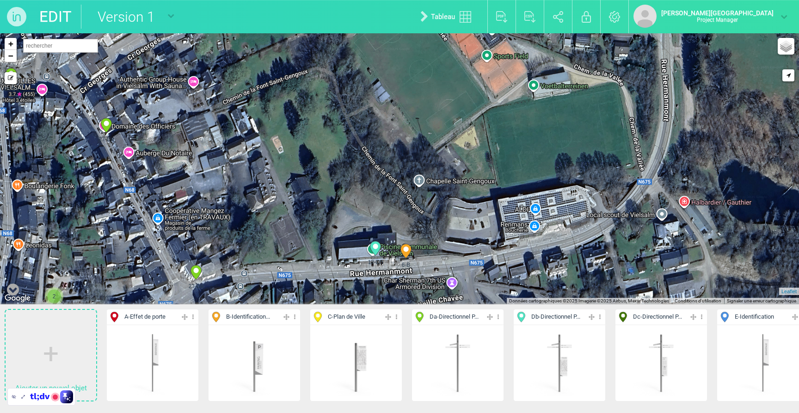
drag, startPoint x: 494, startPoint y: 127, endPoint x: 531, endPoint y: 159, distance: 49.2
click at [531, 159] on div "23-Da 27-Da 26-Da 19-Da" at bounding box center [399, 168] width 799 height 271
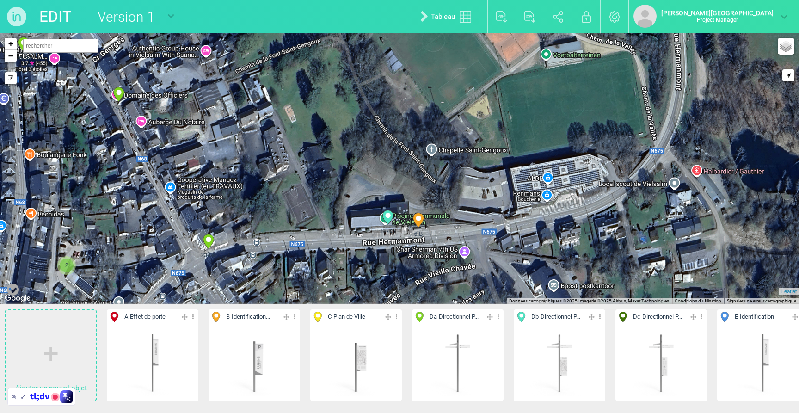
drag, startPoint x: 454, startPoint y: 136, endPoint x: 466, endPoint y: 104, distance: 35.1
click at [466, 104] on div "23-Da 27-Da 26-Da 19-Da" at bounding box center [399, 168] width 799 height 271
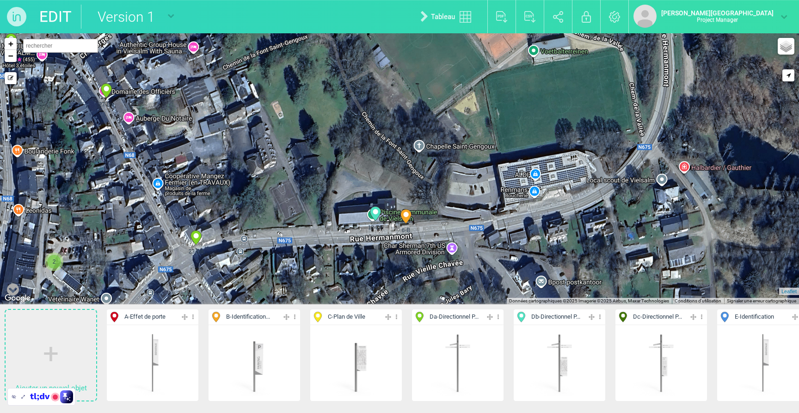
drag, startPoint x: 630, startPoint y: 160, endPoint x: 619, endPoint y: 157, distance: 11.4
click at [619, 157] on div "23-Da 27-Da 26-Da 19-Da" at bounding box center [399, 168] width 799 height 271
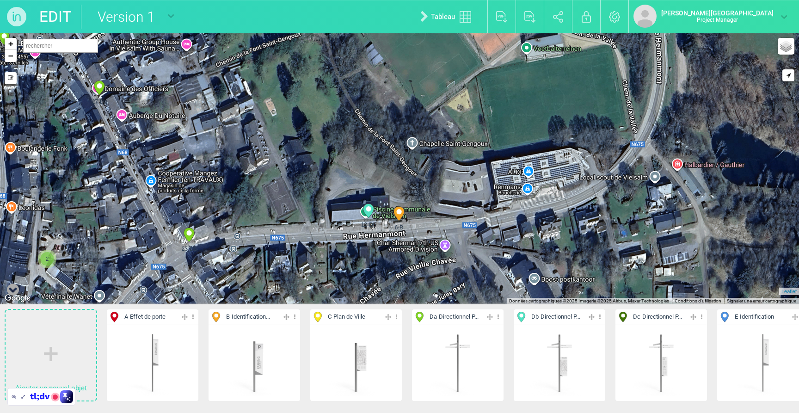
drag, startPoint x: 622, startPoint y: 152, endPoint x: 614, endPoint y: 150, distance: 8.2
click at [614, 150] on div "23-Da 27-Da 26-Da 19-Da" at bounding box center [399, 168] width 799 height 271
click at [468, 318] on span "Da - Directionnel P..." at bounding box center [454, 317] width 49 height 9
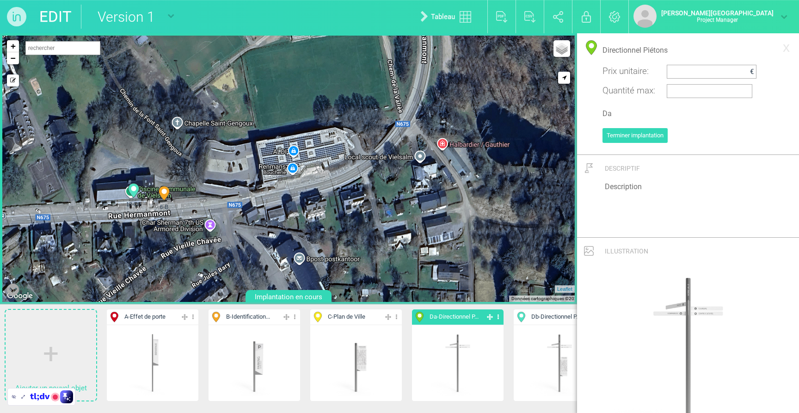
drag, startPoint x: 517, startPoint y: 145, endPoint x: 278, endPoint y: 122, distance: 239.3
click at [278, 123] on div "6-B 7-B 8-B 2 12-Db" at bounding box center [288, 169] width 572 height 266
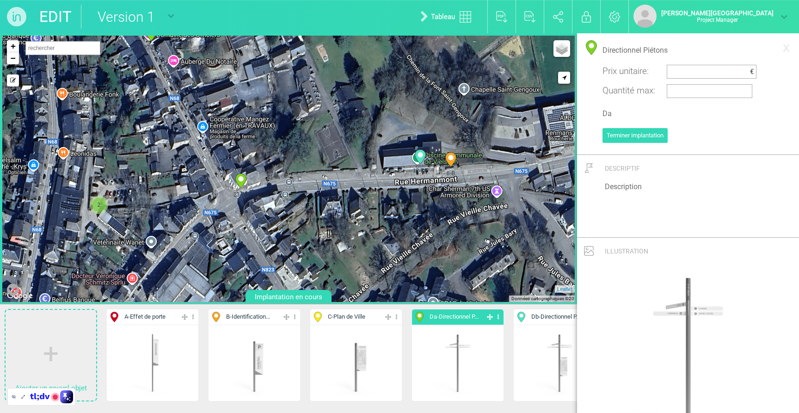
drag, startPoint x: 277, startPoint y: 196, endPoint x: 566, endPoint y: 162, distance: 290.1
click at [566, 162] on div "6-B 7-B 8-B 2 12-Db" at bounding box center [288, 169] width 572 height 266
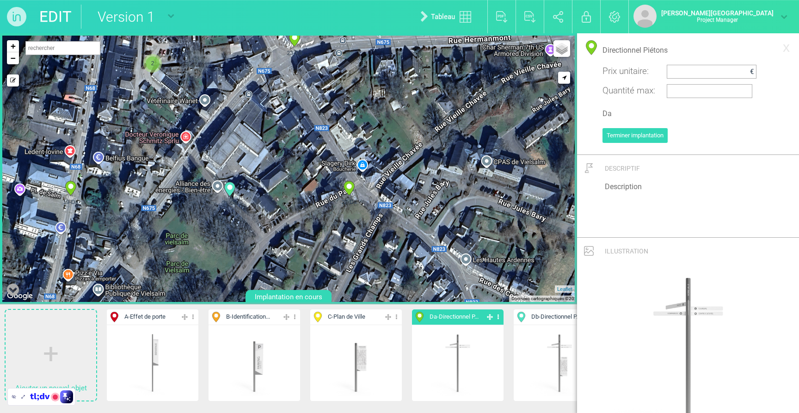
drag, startPoint x: 305, startPoint y: 197, endPoint x: 359, endPoint y: 53, distance: 154.5
click at [359, 53] on div "6-B 7-B 8-B 2 12-Db" at bounding box center [288, 169] width 572 height 266
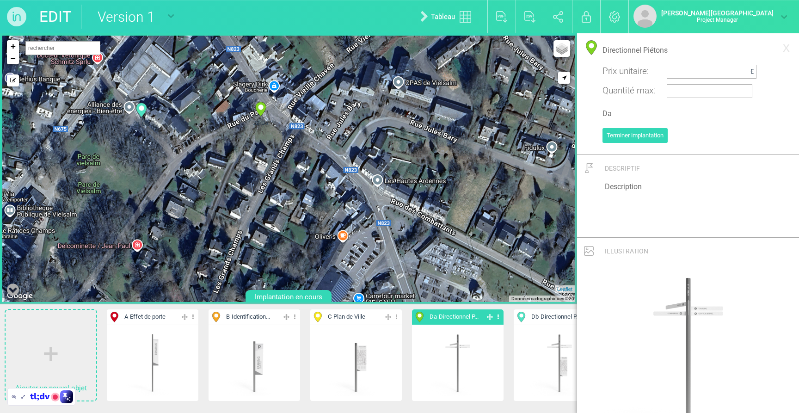
drag, startPoint x: 414, startPoint y: 181, endPoint x: 327, endPoint y: 96, distance: 121.0
click at [327, 96] on div "6-B 8-B 2 12-Db 14-Db +" at bounding box center [288, 169] width 572 height 266
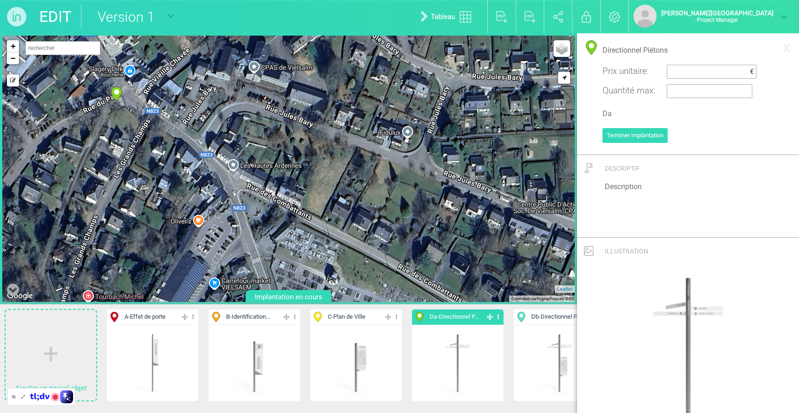
drag, startPoint x: 345, startPoint y: 103, endPoint x: 209, endPoint y: 97, distance: 136.5
click at [209, 97] on div "6-B 2 12-Db 19-Da 20-Da" at bounding box center [288, 169] width 572 height 266
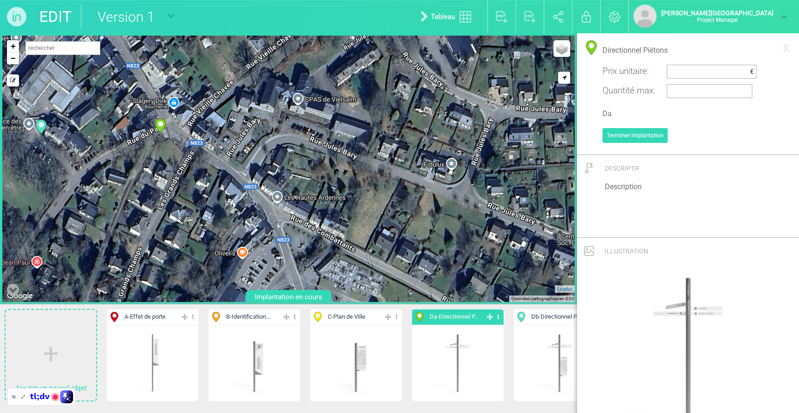
drag, startPoint x: 237, startPoint y: 125, endPoint x: 281, endPoint y: 158, distance: 55.2
click at [281, 158] on div "6-B 2 12-Db 19-Da 20-Da" at bounding box center [288, 169] width 572 height 266
click at [559, 318] on span "Db - Directionnel P..." at bounding box center [555, 317] width 49 height 9
type input "Directionnel Piétons / Plan de Ville"
type input "Db"
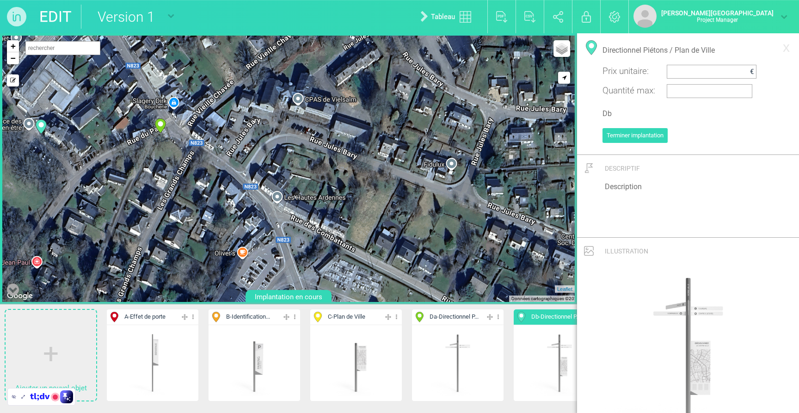
click at [290, 131] on div "6-B 2 12-Db 19-Da 20-Da" at bounding box center [288, 169] width 572 height 266
click at [457, 320] on span "Da - Directionnel P..." at bounding box center [454, 317] width 49 height 9
type input "Directionnel Piétons"
type input "Da"
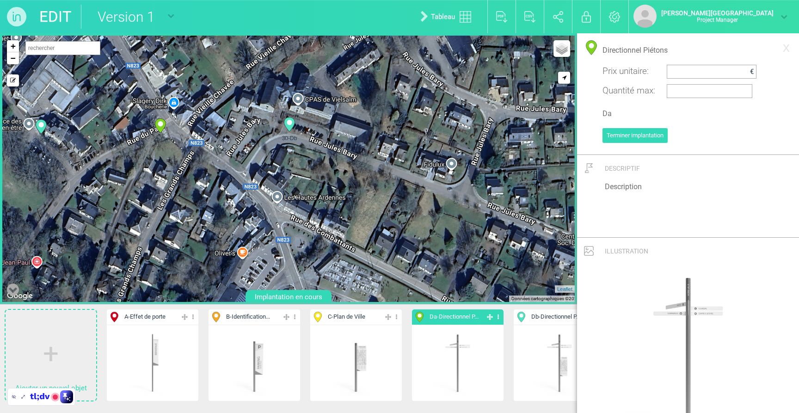
click at [244, 173] on div "6-B 2 12-Db 19-Da 20-Da" at bounding box center [288, 169] width 572 height 266
click at [12, 56] on link "−" at bounding box center [13, 58] width 12 height 12
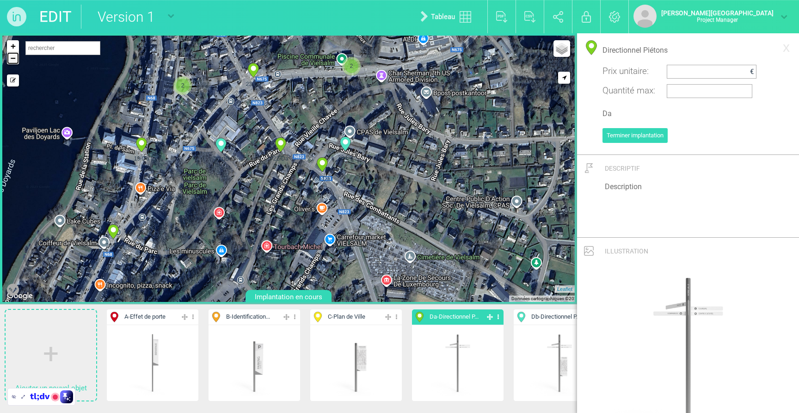
click at [13, 57] on link "−" at bounding box center [13, 58] width 12 height 12
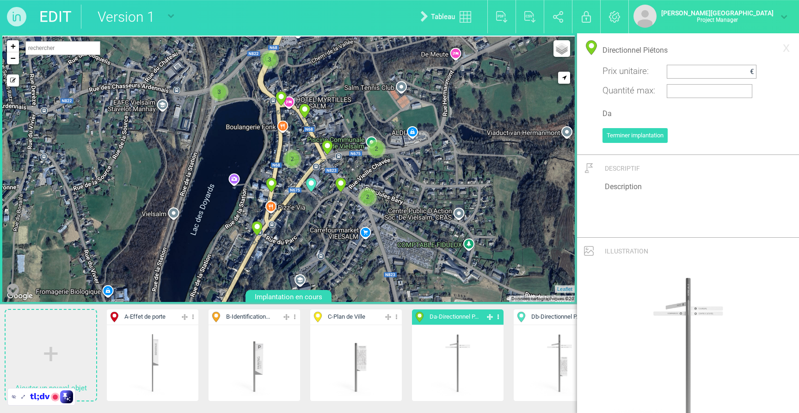
drag, startPoint x: 481, startPoint y: 145, endPoint x: 481, endPoint y: 176, distance: 30.5
click at [481, 176] on div "19-Da 20-Da 21-Db 22-Da" at bounding box center [288, 169] width 572 height 266
click at [783, 45] on link "x" at bounding box center [786, 47] width 16 height 18
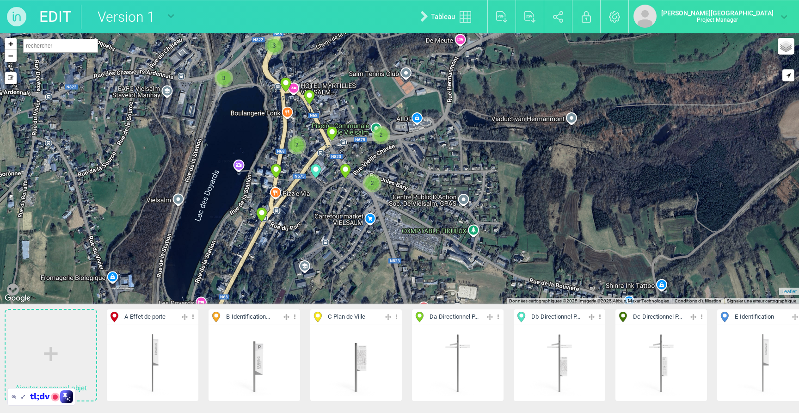
drag, startPoint x: 443, startPoint y: 155, endPoint x: 450, endPoint y: 143, distance: 14.1
click at [450, 143] on div "2 2 2 2 17-Da 18-Da 19-Da 20-Da 21-Db 22-Da 23-Da" at bounding box center [399, 168] width 799 height 271
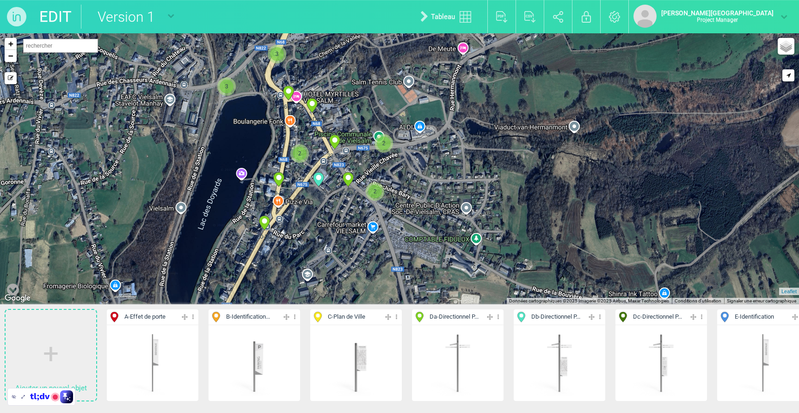
drag, startPoint x: 441, startPoint y: 247, endPoint x: 445, endPoint y: 255, distance: 8.9
click at [445, 255] on div "2 2 2 2 17-Da 18-Da 19-Da 20-Da 21-Db 22-Da 23-Da" at bounding box center [399, 168] width 799 height 271
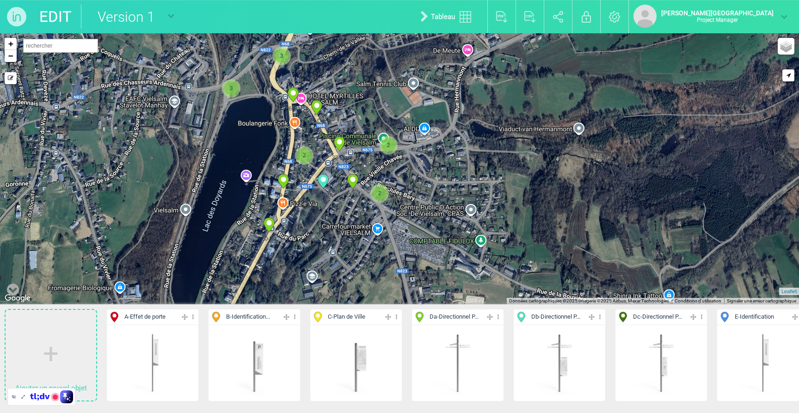
drag, startPoint x: 392, startPoint y: 161, endPoint x: 399, endPoint y: 164, distance: 7.2
click at [399, 164] on div "2 2 2 2 17-Da 18-Da 19-Da 20-Da 21-Db 22-Da 23-Da" at bounding box center [399, 168] width 799 height 271
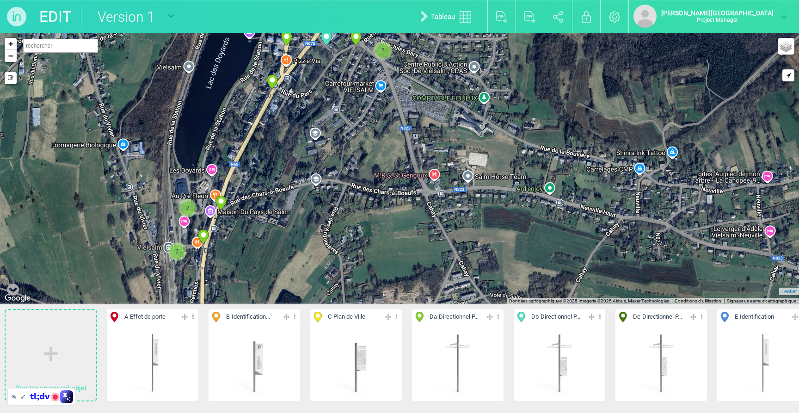
drag, startPoint x: 426, startPoint y: 176, endPoint x: 429, endPoint y: 31, distance: 144.8
click at [429, 31] on div "EDIT Version 1 Version 1 Nouveau plan vierge Tableau Exporter au format PDF Exp…" at bounding box center [399, 206] width 799 height 413
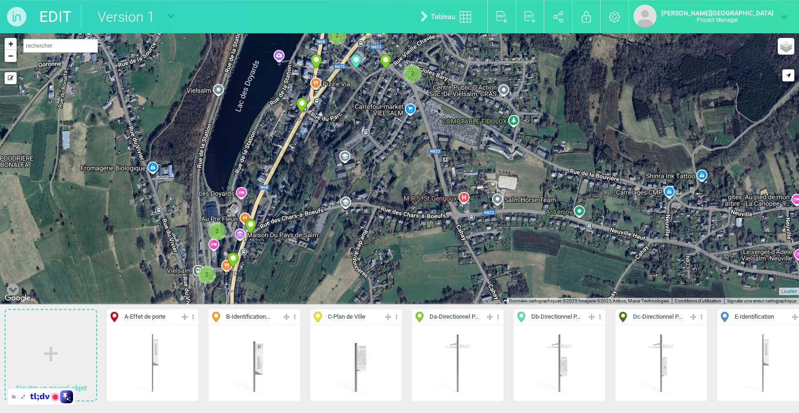
drag, startPoint x: 341, startPoint y: 112, endPoint x: 372, endPoint y: 136, distance: 38.6
click at [372, 136] on div "2 2 2 2 17-Da 18-Da 19-Da 20-Da 21-Db 22-Da 23-Da" at bounding box center [399, 168] width 799 height 271
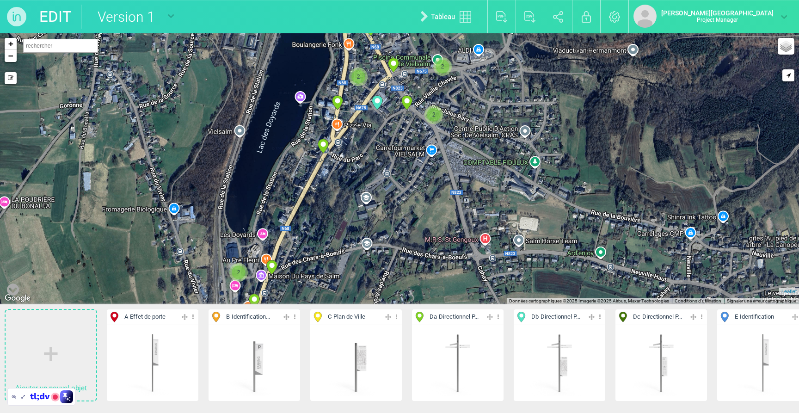
drag, startPoint x: 274, startPoint y: 155, endPoint x: 295, endPoint y: 197, distance: 46.3
click at [295, 197] on div "2 2 2 2 17-Da 18-Da 19-Da 20-Da 21-Db 22-Da 23-Da" at bounding box center [399, 168] width 799 height 271
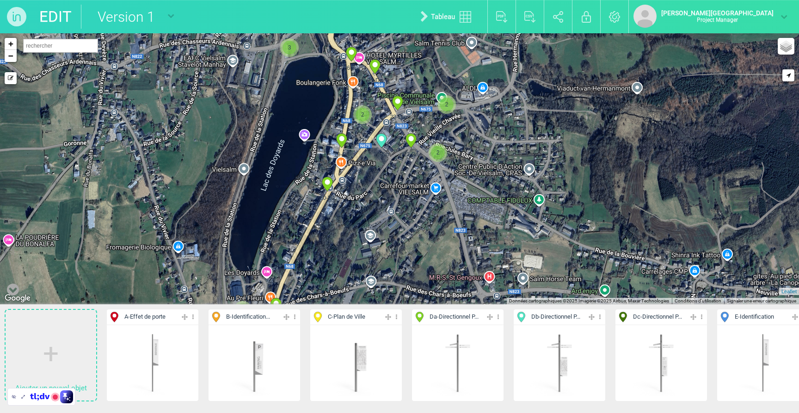
drag, startPoint x: 489, startPoint y: 145, endPoint x: 492, endPoint y: 177, distance: 32.0
click at [492, 177] on div "2 2 2 2 17-Da 18-Da 19-Da 20-Da 21-Db 22-Da 23-Da" at bounding box center [399, 168] width 799 height 271
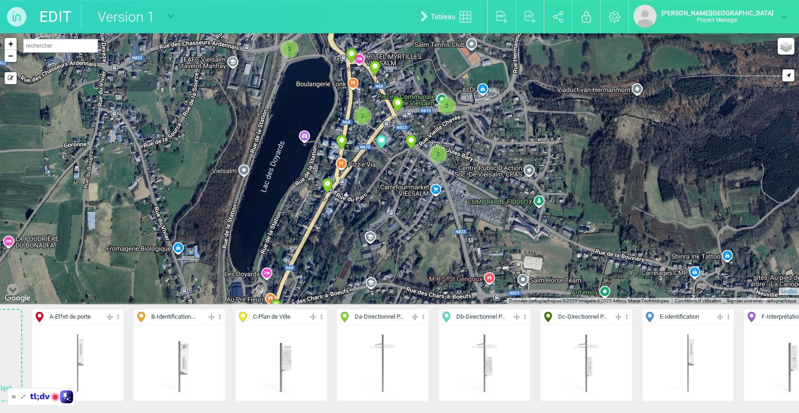
scroll to position [0, 117]
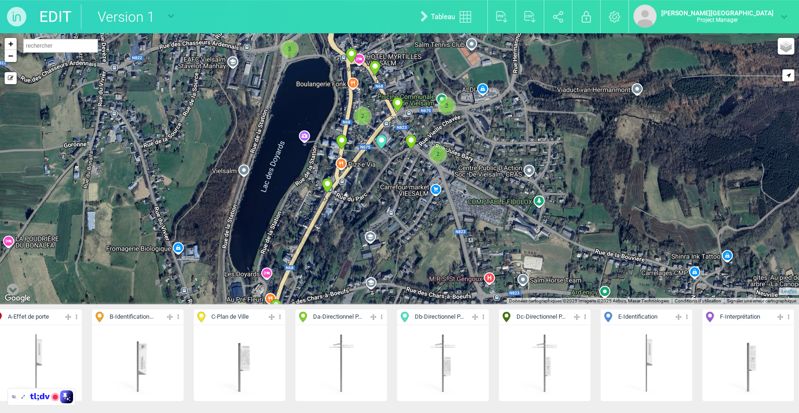
click at [635, 317] on span "E - Identification" at bounding box center [637, 317] width 39 height 9
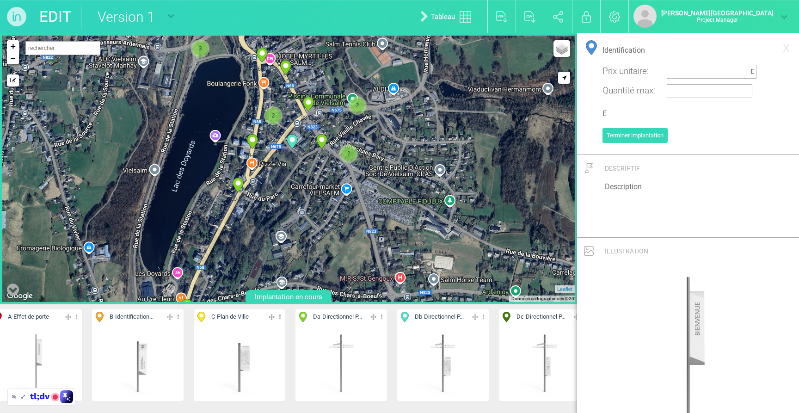
drag, startPoint x: 438, startPoint y: 207, endPoint x: 342, endPoint y: 204, distance: 96.2
click at [342, 204] on div "2 2 2 2 17-Da 18-Da 19-Da 20-Da 21-Db 22-Da 23-Da" at bounding box center [288, 169] width 572 height 266
click at [11, 49] on link "+" at bounding box center [13, 46] width 12 height 12
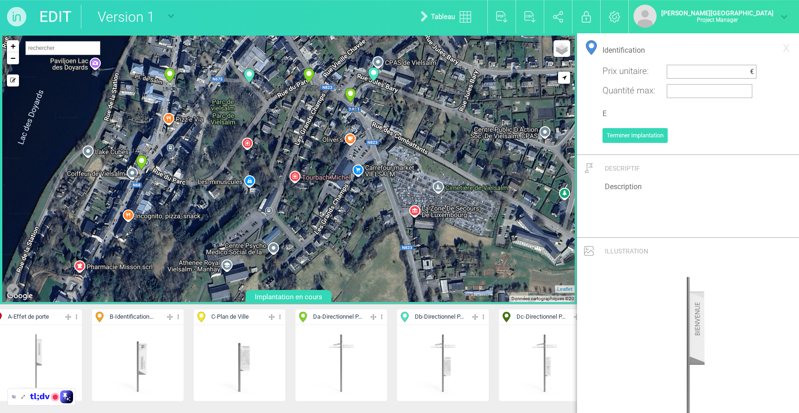
drag, startPoint x: 246, startPoint y: 171, endPoint x: 319, endPoint y: 122, distance: 87.9
click at [319, 122] on div "17-Da 18-Da 19-Da 20-Da" at bounding box center [288, 169] width 572 height 266
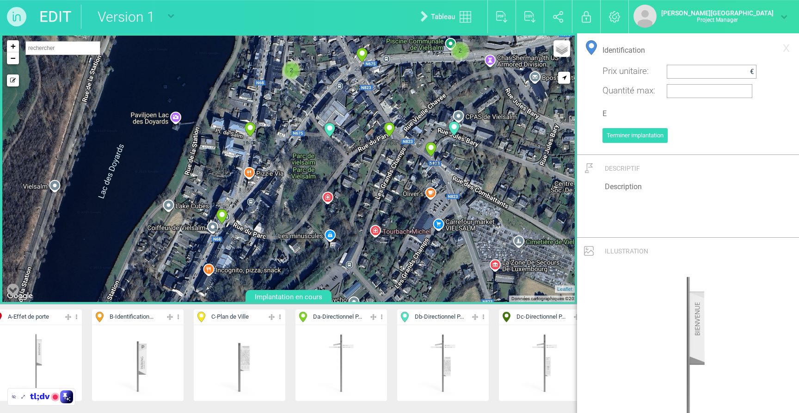
drag, startPoint x: 309, startPoint y: 171, endPoint x: 394, endPoint y: 224, distance: 99.9
click at [394, 224] on div "17-Da 18-Da 19-Da 20-Da" at bounding box center [288, 169] width 572 height 266
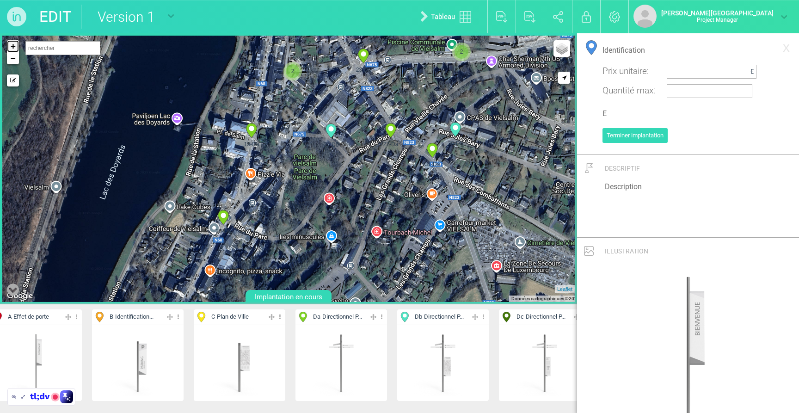
click at [13, 45] on link "+" at bounding box center [13, 46] width 12 height 12
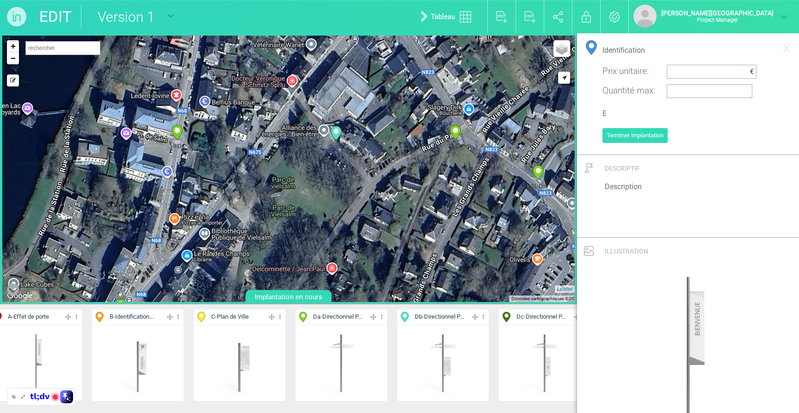
drag, startPoint x: 366, startPoint y: 161, endPoint x: 431, endPoint y: 184, distance: 69.5
click at [431, 184] on div "19-Da 20-Da 21-Db 22-Da" at bounding box center [288, 169] width 572 height 266
click at [353, 152] on div "19-Da 20-Da 21-Db 22-Da" at bounding box center [288, 169] width 572 height 266
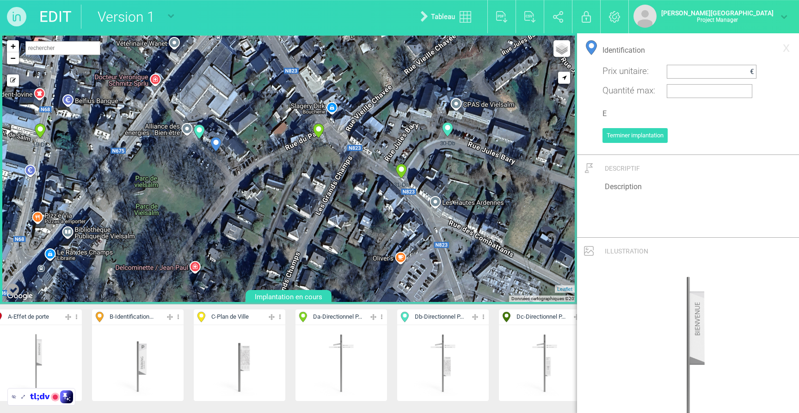
drag, startPoint x: 369, startPoint y: 162, endPoint x: 227, endPoint y: 159, distance: 142.4
click at [227, 160] on div "6-B 2 12-Db 19-Da 20-Da" at bounding box center [288, 169] width 572 height 266
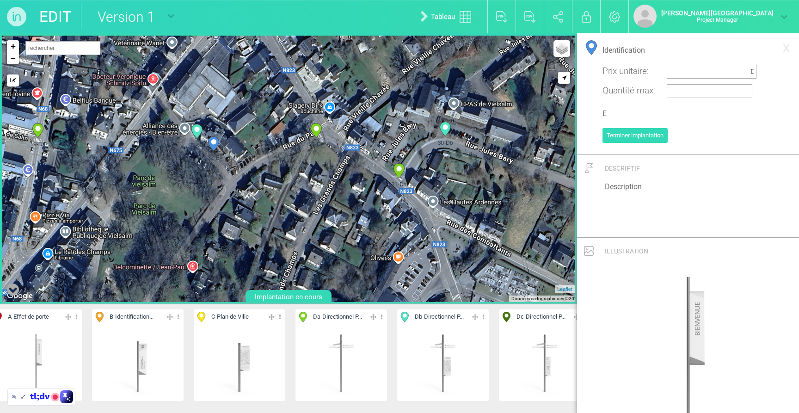
click at [461, 121] on div "6-B 2 12-Db 19-Da 20-Da" at bounding box center [288, 169] width 572 height 266
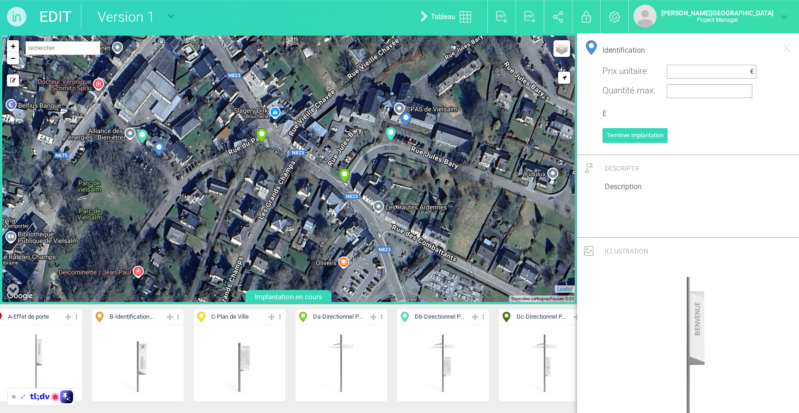
drag, startPoint x: 506, startPoint y: 137, endPoint x: 450, endPoint y: 141, distance: 56.1
click at [450, 141] on div "6-B 2 12-Db 19-Da 20-Da" at bounding box center [288, 169] width 572 height 266
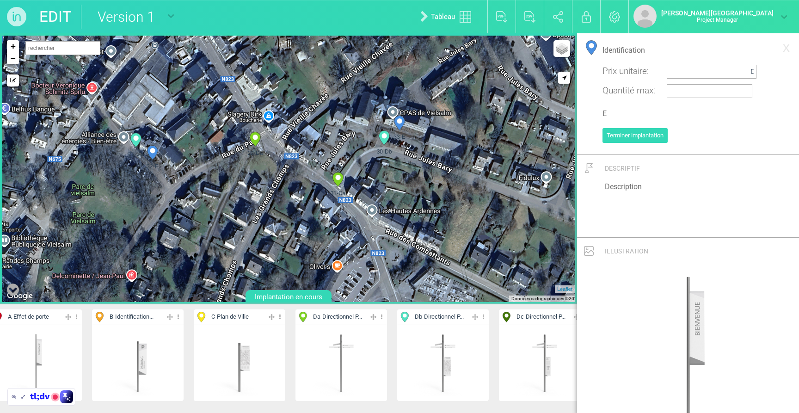
drag, startPoint x: 463, startPoint y: 152, endPoint x: 455, endPoint y: 156, distance: 8.3
click at [455, 156] on div "6-B 2 12-Db 19-Da 20-Da" at bounding box center [288, 169] width 572 height 266
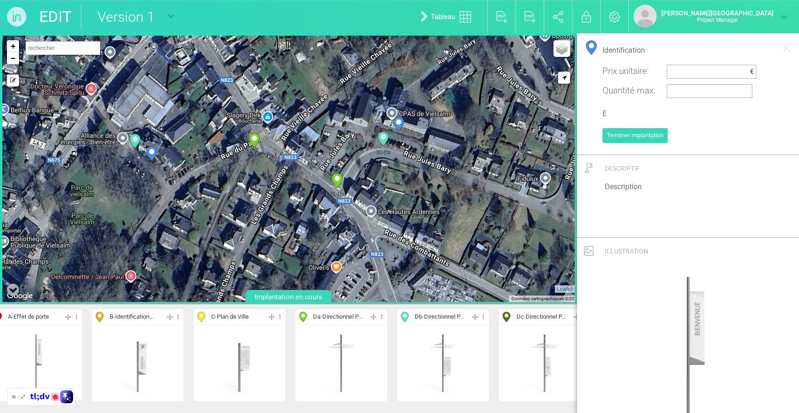
click at [447, 150] on div "6-B 2 12-Db 19-Da 20-Da" at bounding box center [288, 169] width 572 height 266
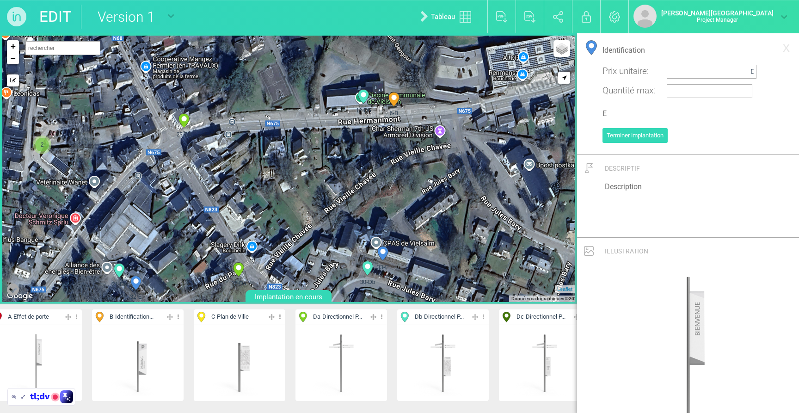
drag, startPoint x: 188, startPoint y: 121, endPoint x: 174, endPoint y: 253, distance: 133.0
click at [174, 253] on div "6-B 2 12-Db 19-Da 20-Da" at bounding box center [288, 169] width 572 height 266
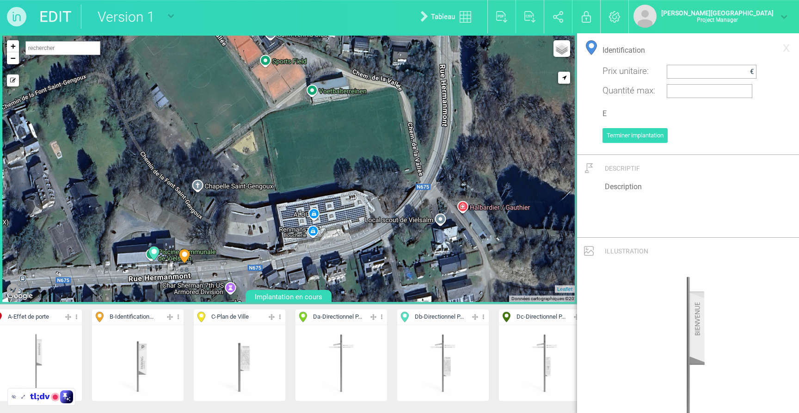
drag, startPoint x: 469, startPoint y: 112, endPoint x: 260, endPoint y: 269, distance: 261.6
click at [260, 269] on div "6-B 2 12-Db 19-Da 20-Da" at bounding box center [288, 169] width 572 height 266
click at [424, 168] on div "6-B 2 12-Db 19-Da 21-Db" at bounding box center [288, 169] width 572 height 266
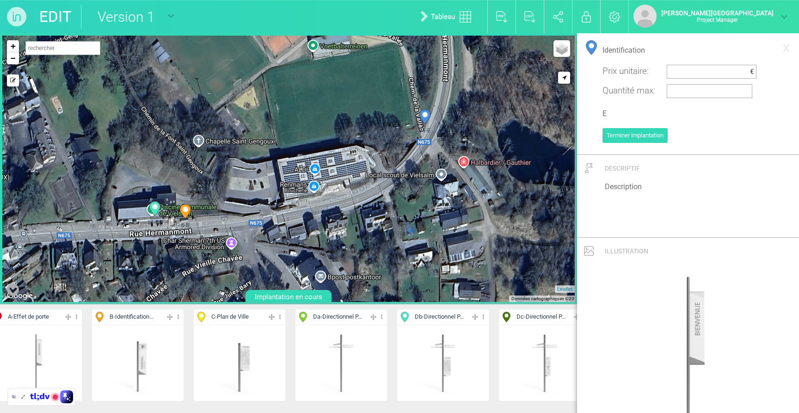
drag, startPoint x: 408, startPoint y: 192, endPoint x: 409, endPoint y: 144, distance: 47.6
click at [409, 144] on div "6-B 7-B 8-B 2 12-Db" at bounding box center [288, 169] width 572 height 266
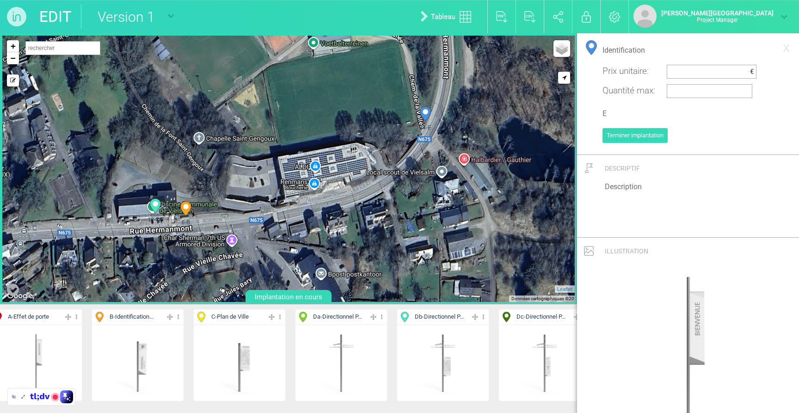
click at [201, 211] on div "6-B 7-B 8-B 2 12-Db" at bounding box center [288, 169] width 572 height 266
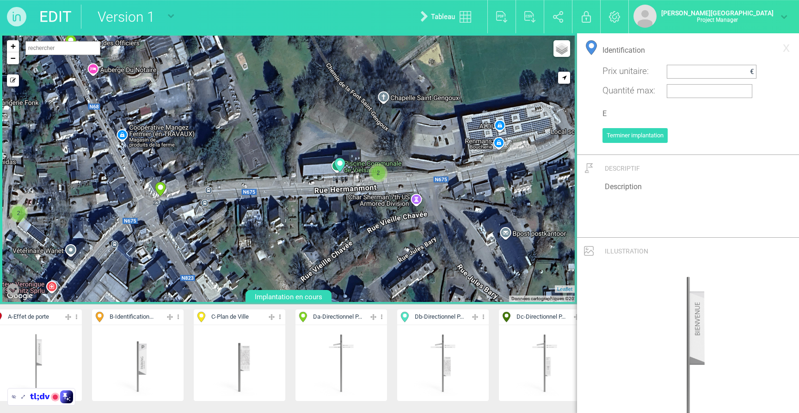
drag, startPoint x: 198, startPoint y: 240, endPoint x: 387, endPoint y: 198, distance: 193.3
click at [387, 198] on div "7-B 8-B 2 12-Db 13-Db 2" at bounding box center [288, 169] width 572 height 266
click at [15, 56] on link "−" at bounding box center [13, 58] width 12 height 12
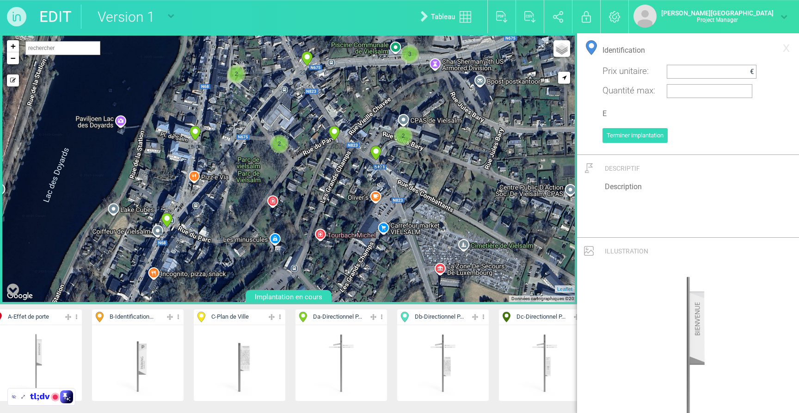
click at [268, 55] on div "19-Da 20-Da 22-Da 23-Da" at bounding box center [288, 169] width 572 height 266
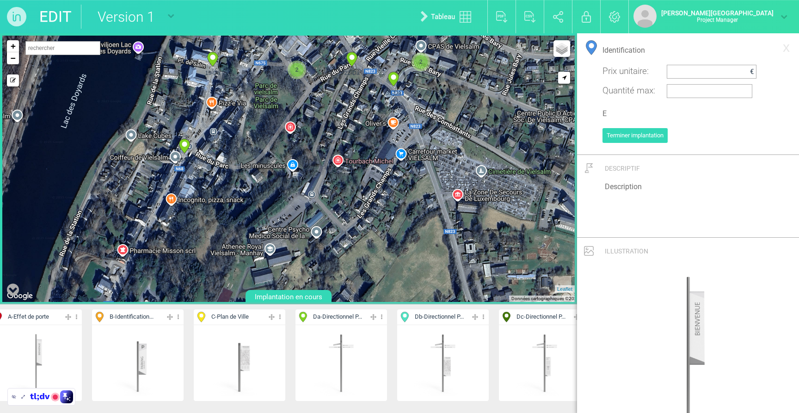
drag, startPoint x: 207, startPoint y: 155, endPoint x: 220, endPoint y: 123, distance: 33.8
click at [220, 123] on div "19-Da 20-Da 22-Da 23-Da" at bounding box center [288, 169] width 572 height 266
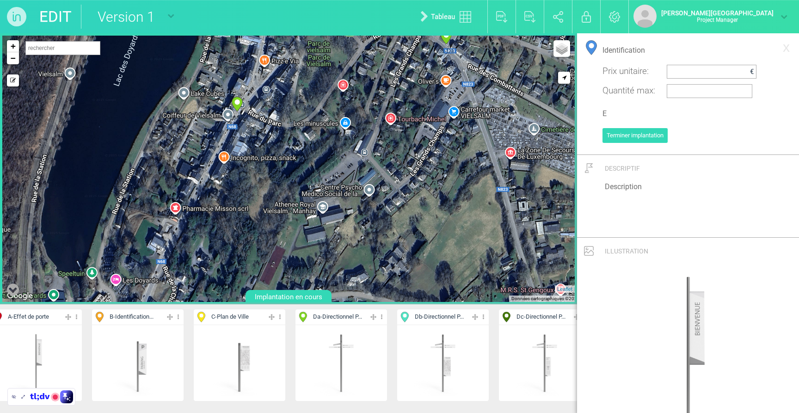
drag, startPoint x: 205, startPoint y: 123, endPoint x: 258, endPoint y: 81, distance: 67.2
click at [258, 81] on div "19-Da 20-Da 22-Da 23-Da" at bounding box center [288, 169] width 572 height 266
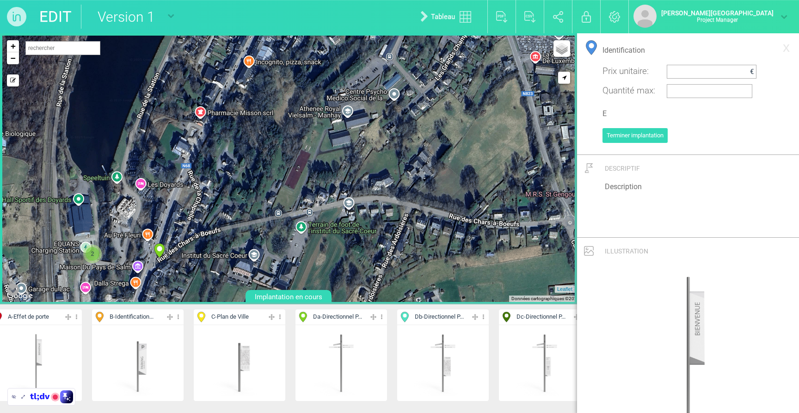
drag, startPoint x: 265, startPoint y: 186, endPoint x: 293, endPoint y: 85, distance: 104.6
click at [293, 85] on div "19-Da 20-Da 22-Da 23-Da" at bounding box center [288, 169] width 572 height 266
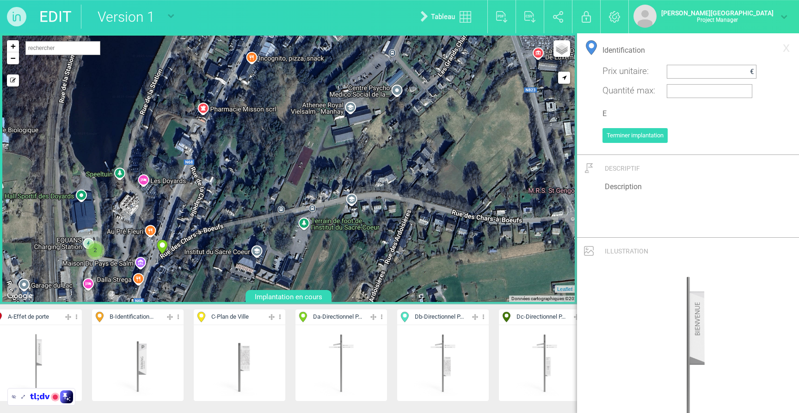
click at [451, 317] on span "Db - Directionnel P..." at bounding box center [439, 317] width 49 height 9
type input "Directionnel Piétons / Plan de Ville"
type input "Db"
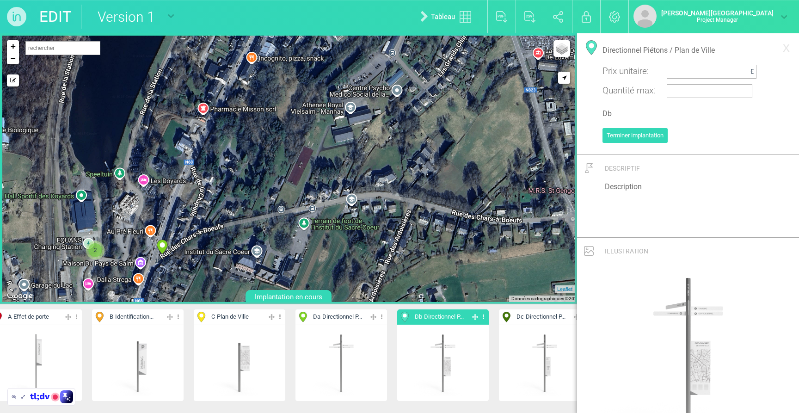
click at [169, 207] on div "2 2 2 17-Da 18-Da 19-Da 20-Da 22-Da 23-Da 27-Da 2" at bounding box center [288, 169] width 572 height 266
click at [171, 196] on icon at bounding box center [168, 200] width 11 height 14
select select "19449"
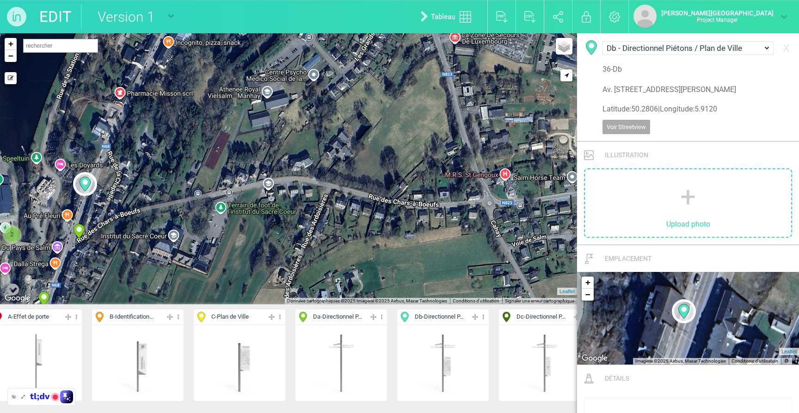
drag, startPoint x: 41, startPoint y: 202, endPoint x: 194, endPoint y: 158, distance: 159.2
click at [194, 158] on div "2 2 2 17-Da 18-Da 19-Da 20-Da 22-Da 23-Da 27-Da 2" at bounding box center [288, 168] width 577 height 271
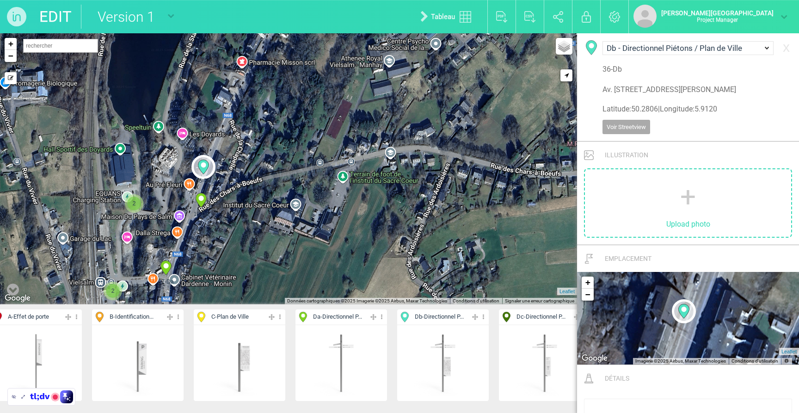
drag, startPoint x: 208, startPoint y: 153, endPoint x: 203, endPoint y: 169, distance: 16.8
type input "[STREET_ADDRESS]"
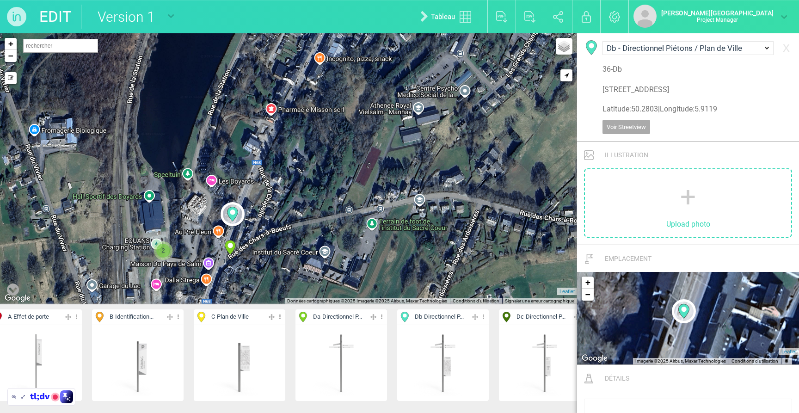
drag, startPoint x: 210, startPoint y: 116, endPoint x: 240, endPoint y: 166, distance: 59.1
click at [240, 166] on div "2 2 2 17-Da 18-Da 19-Da 20-Da 22-Da 23-Da 31-Da 2" at bounding box center [288, 168] width 577 height 271
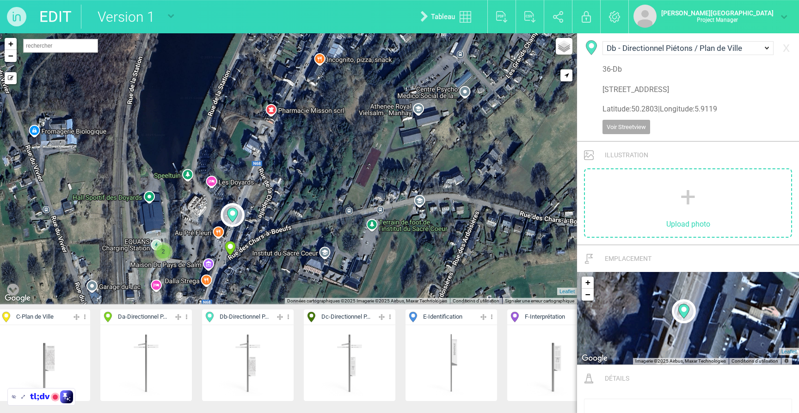
scroll to position [0, 338]
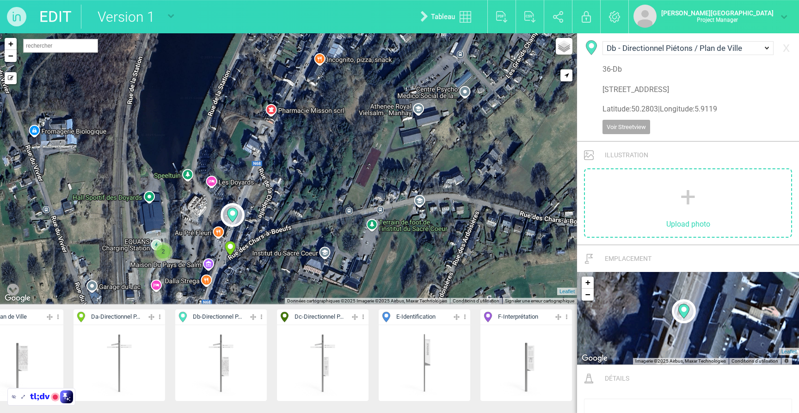
click at [436, 317] on span "E - Identification" at bounding box center [415, 317] width 39 height 9
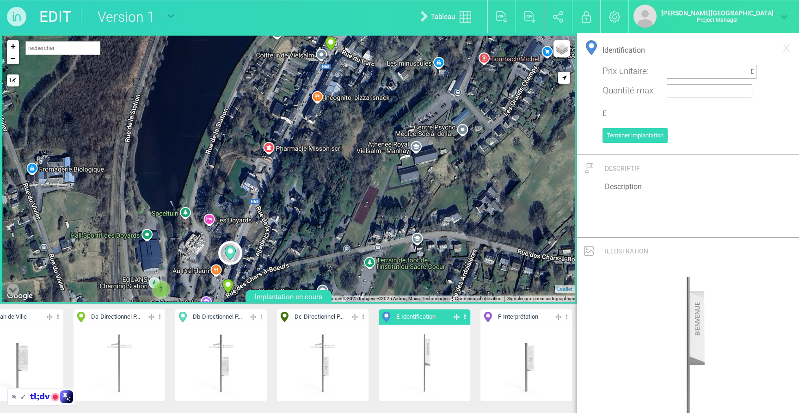
drag, startPoint x: 288, startPoint y: 118, endPoint x: 274, endPoint y: 144, distance: 29.2
click at [275, 260] on div "2 2 2 17-Da 18-Da 19-Da 20-Da 22-Da 23-Da 27-Da 2" at bounding box center [288, 169] width 572 height 266
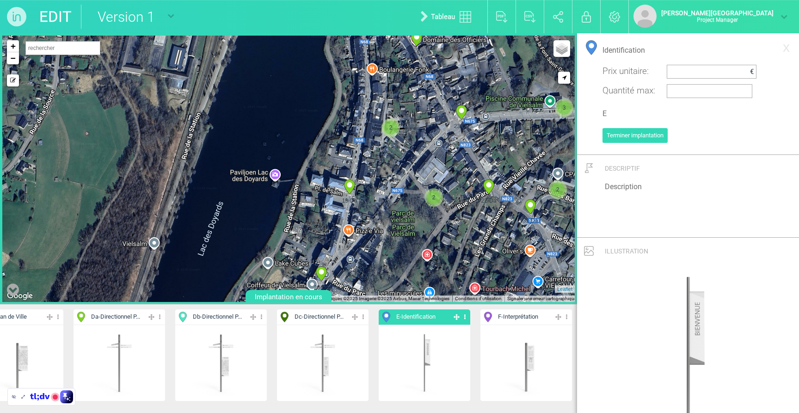
click at [270, 246] on div "2 2 2 17-Da 18-Da 19-Da 20-Da 22-Da 23-Da 27-Da 2" at bounding box center [288, 169] width 572 height 266
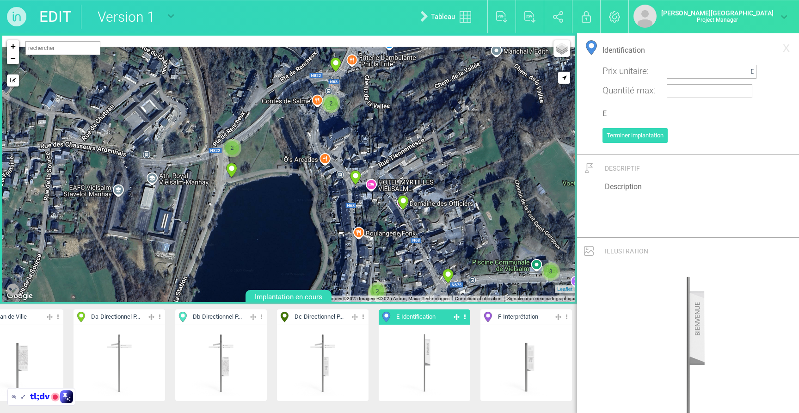
drag, startPoint x: 280, startPoint y: 92, endPoint x: 270, endPoint y: 211, distance: 119.3
click at [270, 214] on div "2 2 18-Da 19-Da 20-Da 22-Da 23-Da 27-Da 31-Da 2 2" at bounding box center [288, 169] width 572 height 266
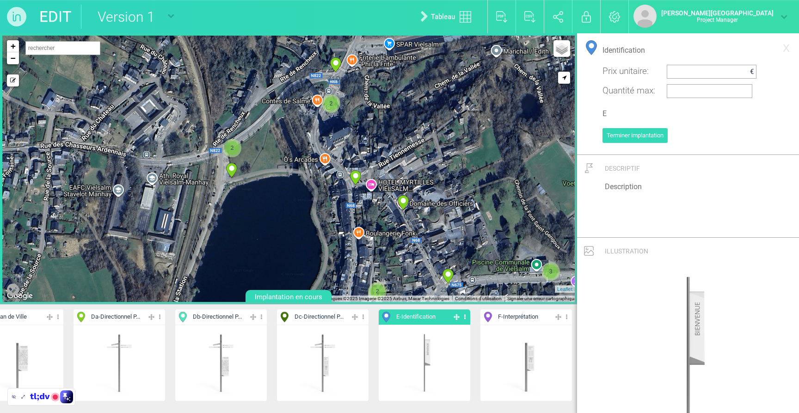
click at [220, 154] on div "2 19-Da 20-Da 22-Da 23-Da 27-Da 31-Da 2 2 34-E 3 2" at bounding box center [288, 169] width 572 height 266
click at [222, 154] on span "3" at bounding box center [228, 150] width 14 height 14
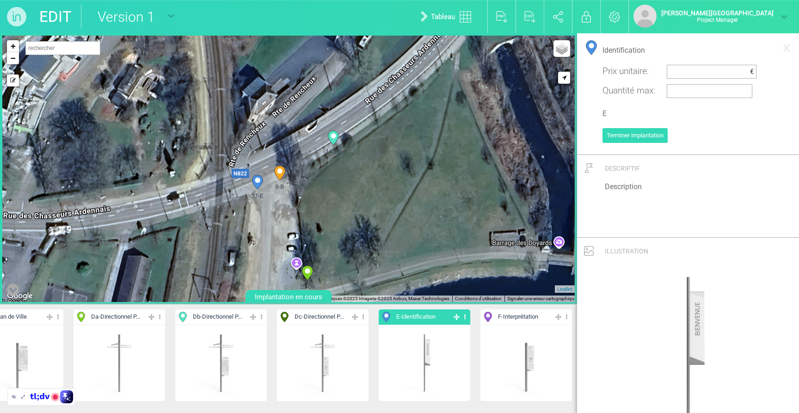
click at [254, 188] on icon at bounding box center [257, 182] width 15 height 15
select select "19451"
type input "[STREET_ADDRESS]"
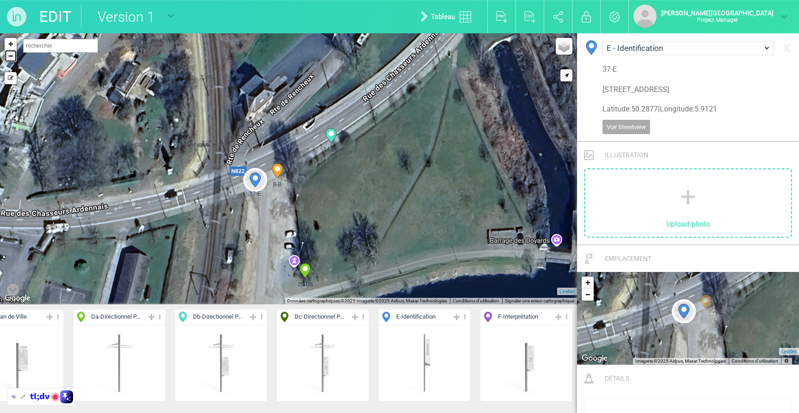
click at [8, 59] on link "−" at bounding box center [11, 56] width 12 height 12
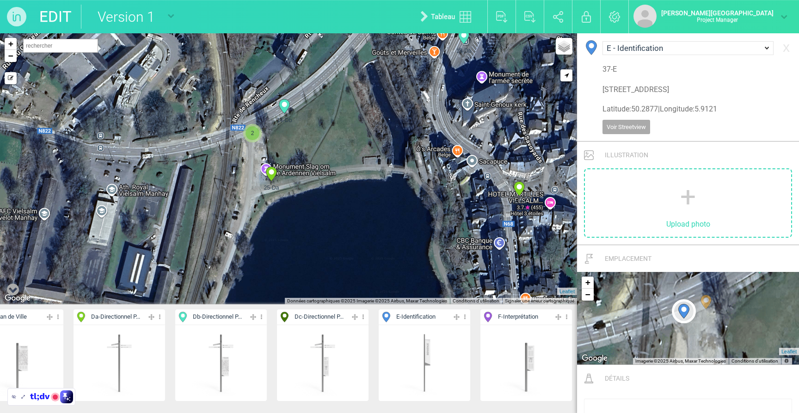
drag, startPoint x: 332, startPoint y: 176, endPoint x: 307, endPoint y: 134, distance: 49.3
click at [307, 134] on div "7-B 13-Db 14-Db 24-Da 2" at bounding box center [288, 168] width 577 height 271
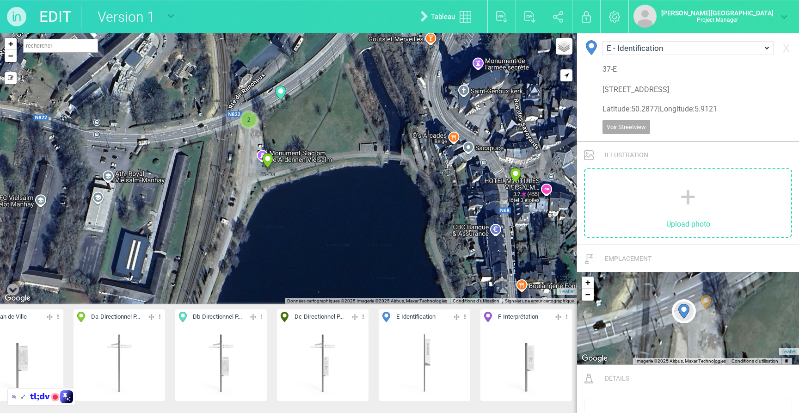
drag, startPoint x: 306, startPoint y: 215, endPoint x: 296, endPoint y: 172, distance: 43.5
click at [296, 172] on div "7-B 13-Db 14-Db 24-Da 2" at bounding box center [288, 168] width 577 height 271
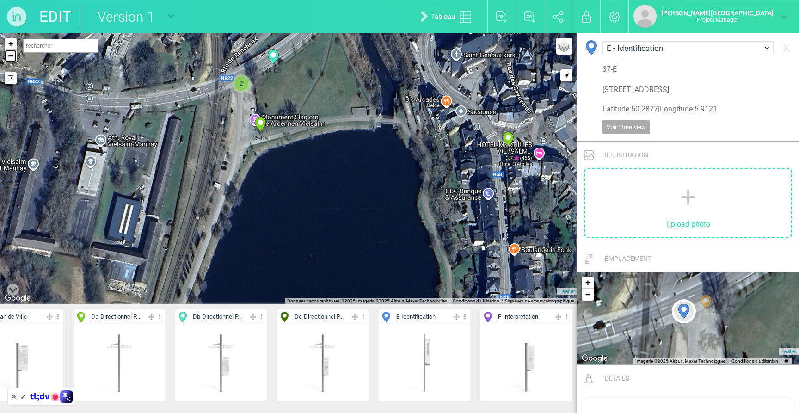
click at [11, 59] on link "−" at bounding box center [11, 56] width 12 height 12
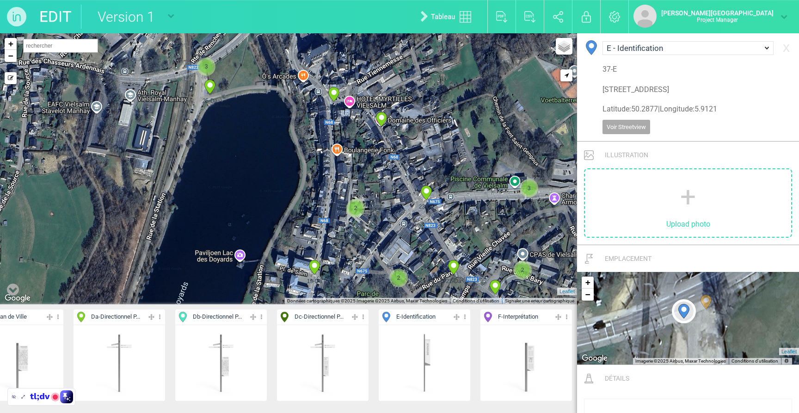
drag, startPoint x: 389, startPoint y: 124, endPoint x: 326, endPoint y: 68, distance: 84.5
click at [326, 68] on div "24-Da 25-Da 26-Da 27-Da" at bounding box center [288, 168] width 577 height 271
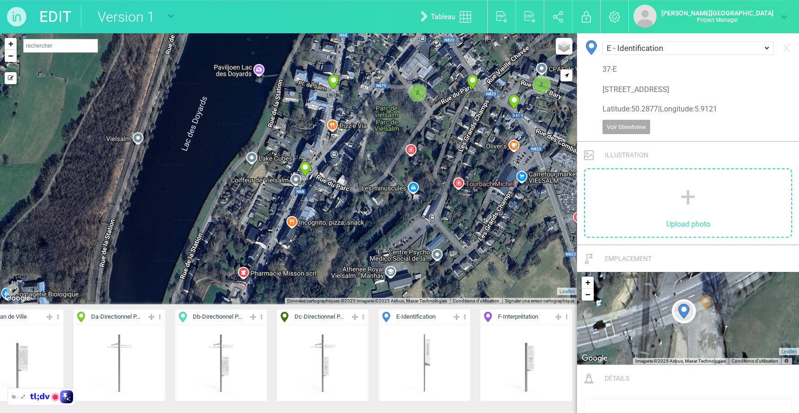
drag, startPoint x: 307, startPoint y: 91, endPoint x: 316, endPoint y: 31, distance: 61.3
click at [316, 31] on div "EDIT Version 1 Version 1 Nouveau plan vierge Tableau Exporter au format PDF Exp…" at bounding box center [399, 206] width 799 height 413
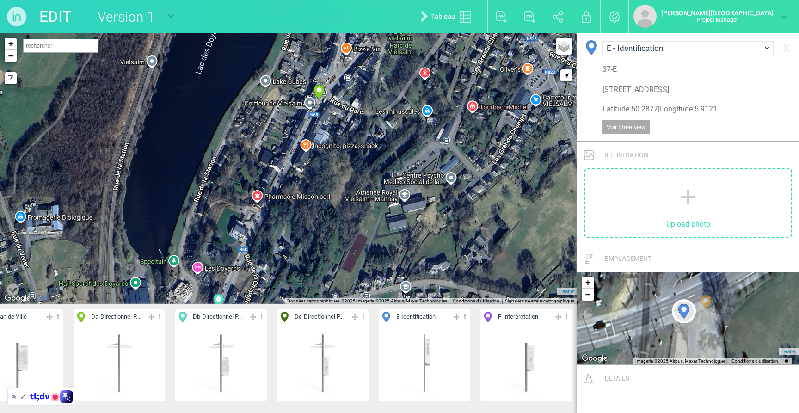
drag, startPoint x: 287, startPoint y: 149, endPoint x: 301, endPoint y: 71, distance: 79.4
click at [301, 71] on div "24-Da 25-Da 26-Da 27-Da" at bounding box center [288, 168] width 577 height 271
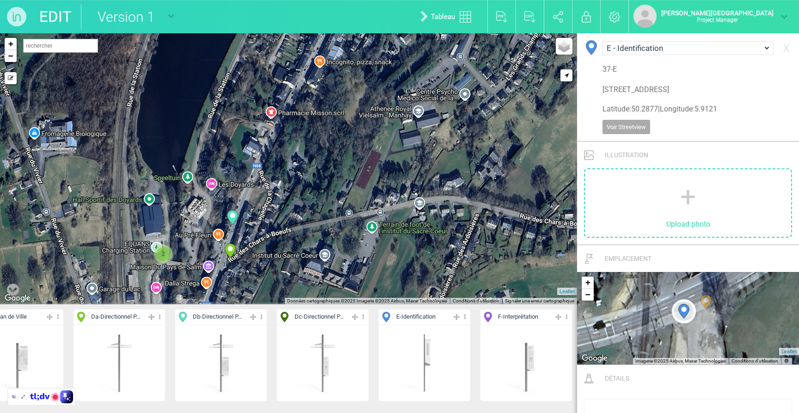
drag, startPoint x: 279, startPoint y: 157, endPoint x: 293, endPoint y: 71, distance: 87.1
click at [293, 71] on div "25-Da 26-Da 27-Da 23-Da" at bounding box center [288, 168] width 577 height 271
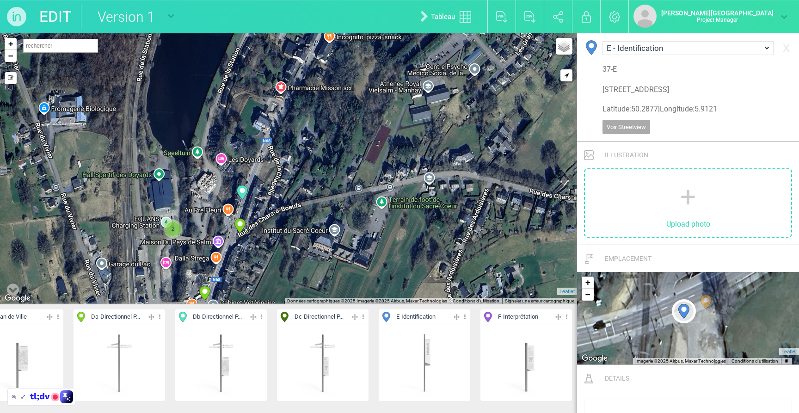
drag, startPoint x: 280, startPoint y: 128, endPoint x: 290, endPoint y: 102, distance: 27.8
click at [290, 102] on div "27-Da 23-Da 19-Da 22-Da" at bounding box center [288, 168] width 577 height 271
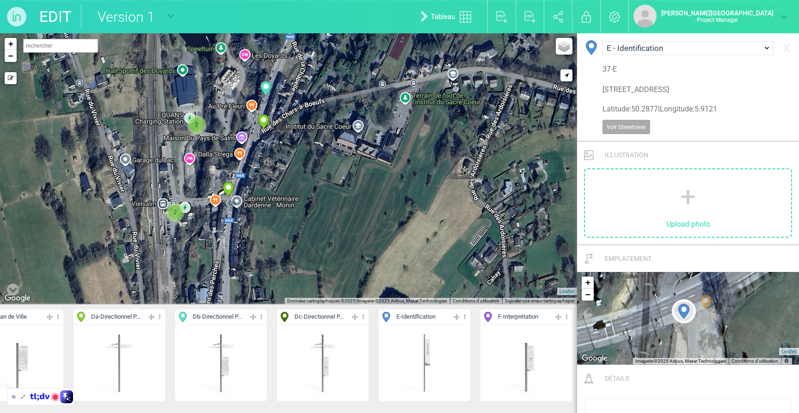
drag, startPoint x: 287, startPoint y: 181, endPoint x: 310, endPoint y: 75, distance: 108.5
click at [310, 75] on div "23-Da 19-Da 22-Da 34-E 3" at bounding box center [288, 168] width 577 height 271
click at [14, 47] on link "+" at bounding box center [11, 44] width 12 height 12
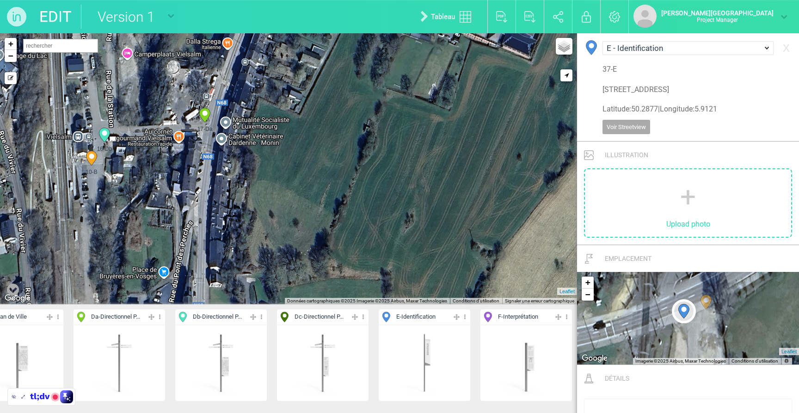
drag, startPoint x: 250, startPoint y: 216, endPoint x: 287, endPoint y: 112, distance: 110.0
click at [287, 112] on div "36-Db 18-Da 17-Da 15-Db" at bounding box center [288, 168] width 577 height 271
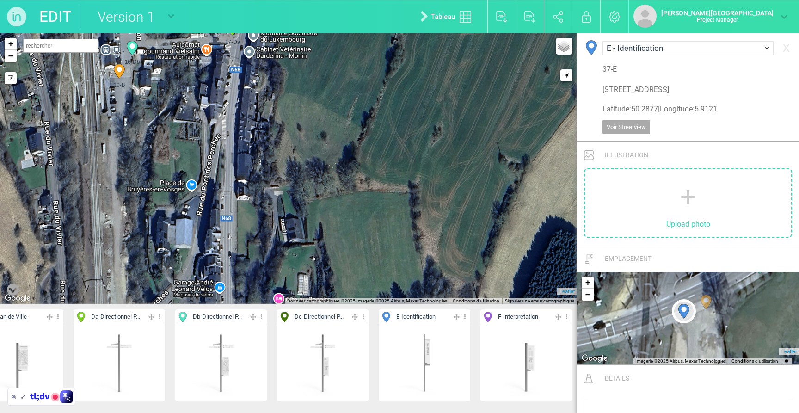
drag, startPoint x: 255, startPoint y: 171, endPoint x: 283, endPoint y: 83, distance: 92.6
click at [283, 83] on div "36-Db 18-Da 17-Da 15-Db" at bounding box center [288, 168] width 577 height 271
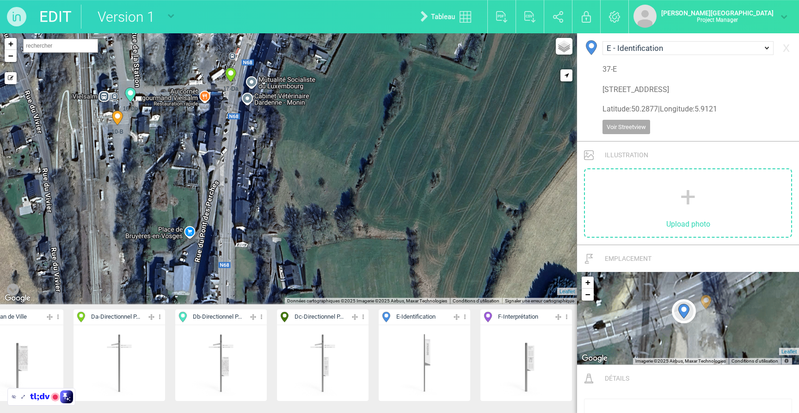
drag, startPoint x: 280, startPoint y: 194, endPoint x: 278, endPoint y: 240, distance: 45.4
click at [278, 240] on div "36-Db 18-Da 17-Da 15-Db" at bounding box center [288, 168] width 577 height 271
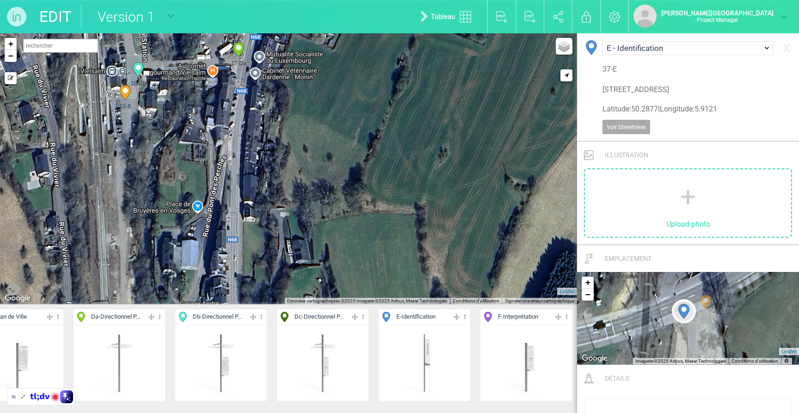
drag, startPoint x: 270, startPoint y: 185, endPoint x: 280, endPoint y: 148, distance: 38.0
click at [280, 148] on div "36-Db 18-Da 17-Da 15-Db" at bounding box center [288, 168] width 577 height 271
drag, startPoint x: 417, startPoint y: 318, endPoint x: 407, endPoint y: 301, distance: 20.1
click at [417, 318] on span "E - Identification" at bounding box center [415, 317] width 39 height 9
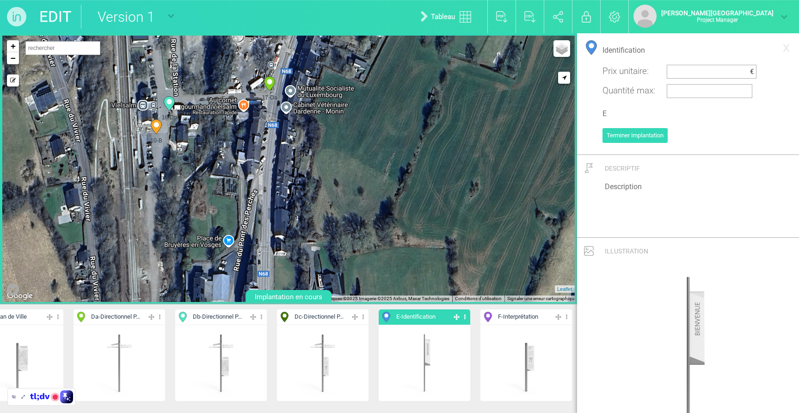
drag, startPoint x: 277, startPoint y: 177, endPoint x: 306, endPoint y: 207, distance: 41.9
click at [306, 207] on div "9-B 10-B 15-Db 16-Db" at bounding box center [288, 169] width 572 height 266
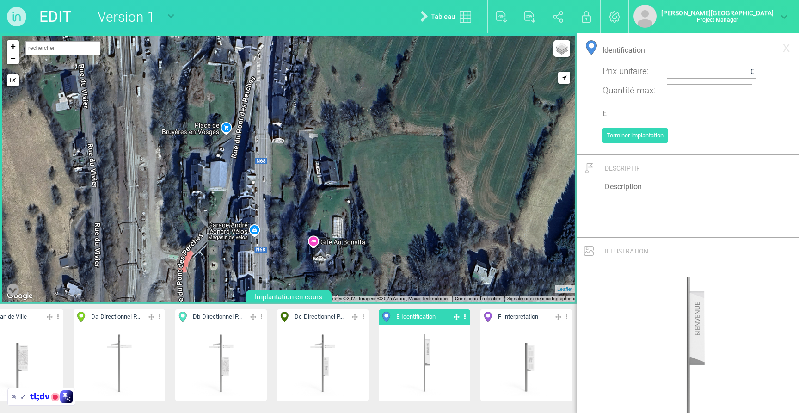
drag, startPoint x: 264, startPoint y: 154, endPoint x: 262, endPoint y: 64, distance: 90.2
click at [262, 64] on div "9-B 10-B 15-Db 16-Db" at bounding box center [288, 169] width 572 height 266
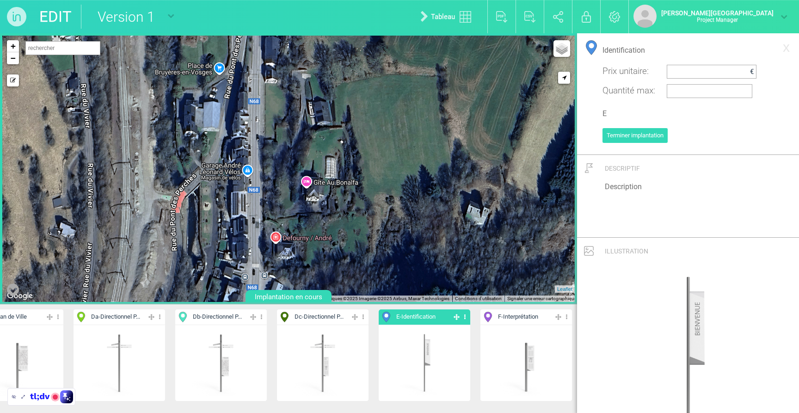
drag, startPoint x: 260, startPoint y: 117, endPoint x: 261, endPoint y: 178, distance: 62.0
click at [261, 178] on div "9-B 10-B 15-Db 16-Db" at bounding box center [288, 169] width 572 height 266
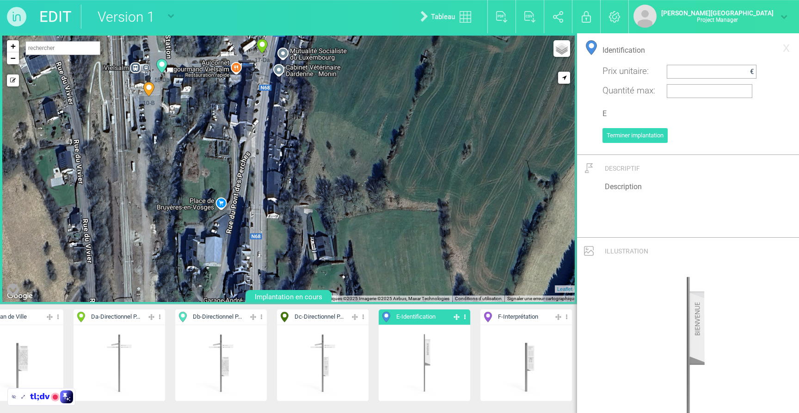
drag, startPoint x: 251, startPoint y: 119, endPoint x: 254, endPoint y: 276, distance: 157.3
click at [254, 276] on div "9-B 10-B 15-Db 16-Db" at bounding box center [288, 169] width 572 height 266
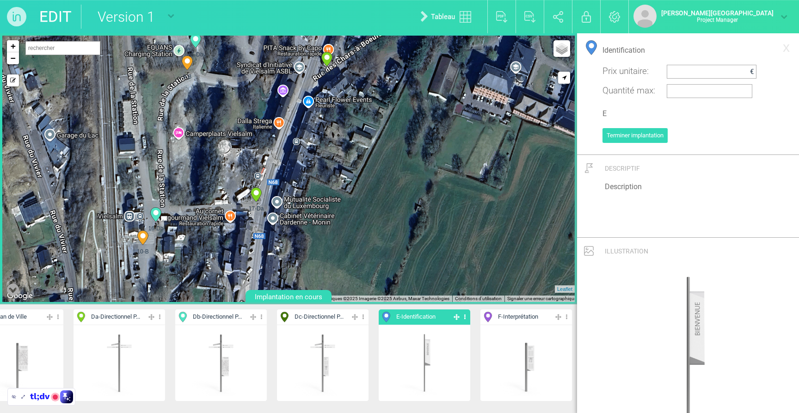
drag, startPoint x: 258, startPoint y: 150, endPoint x: 248, endPoint y: 293, distance: 143.2
click at [248, 294] on div "9-B 10-B 15-Db 16-Db" at bounding box center [288, 168] width 577 height 271
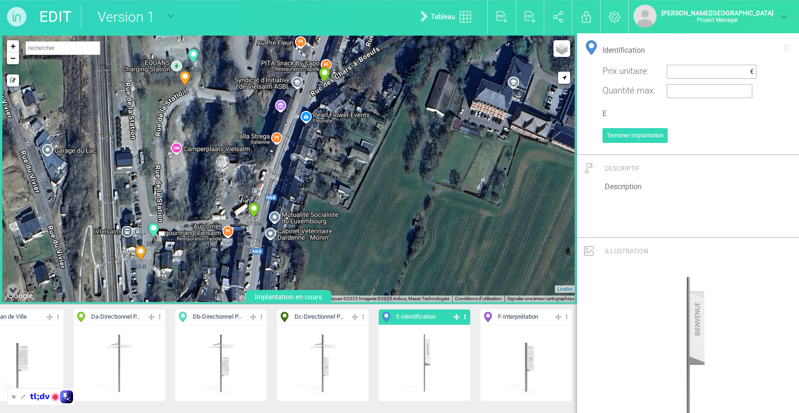
click at [283, 129] on div "9-B 10-B 15-Db 16-Db" at bounding box center [288, 169] width 572 height 266
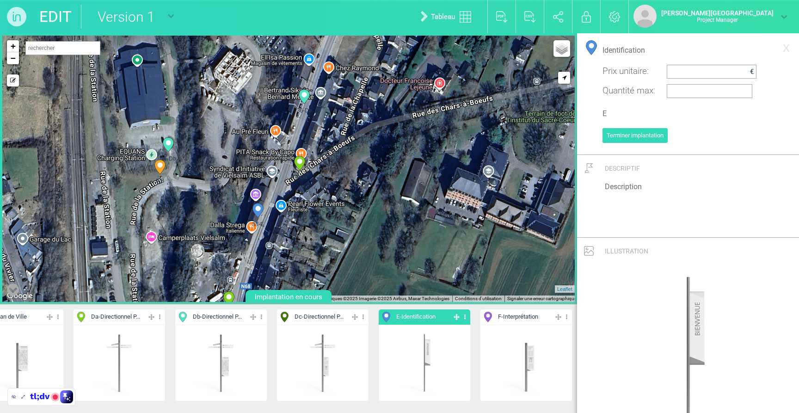
drag, startPoint x: 281, startPoint y: 183, endPoint x: 265, endPoint y: 225, distance: 44.9
click at [265, 225] on div "38-E" at bounding box center [258, 213] width 24 height 24
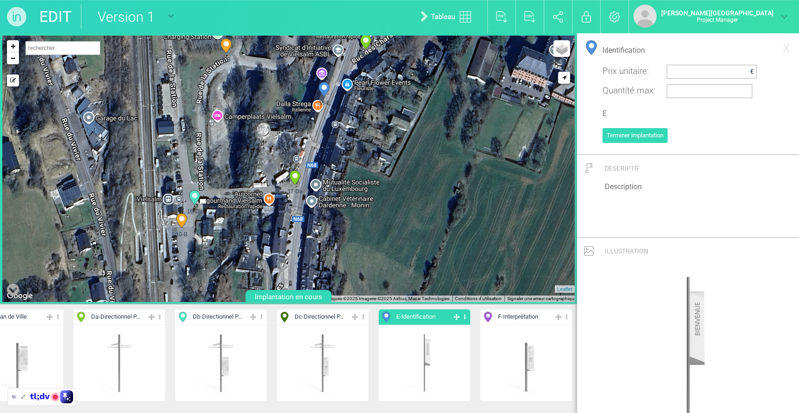
drag, startPoint x: 36, startPoint y: 158, endPoint x: 111, endPoint y: 74, distance: 113.0
click at [105, 31] on div "EDIT Version 1 Version 1 Nouveau plan vierge Tableau Exporter au format PDF Exp…" at bounding box center [399, 206] width 799 height 413
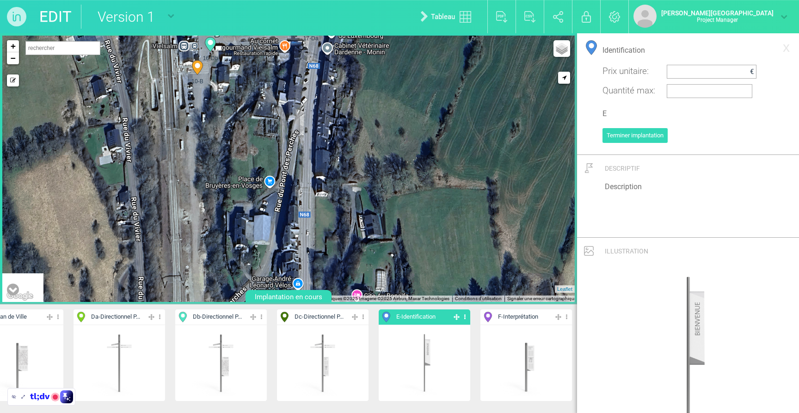
drag, startPoint x: 173, startPoint y: 216, endPoint x: 189, endPoint y: 53, distance: 164.0
click at [189, 58] on div "10-B" at bounding box center [197, 70] width 24 height 24
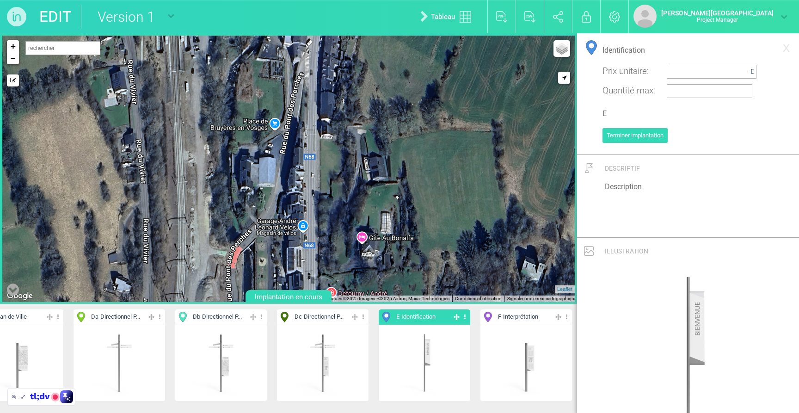
drag, startPoint x: 184, startPoint y: 139, endPoint x: 190, endPoint y: 112, distance: 27.6
click at [190, 112] on div "9-B 10-B 15-Db 16-Db" at bounding box center [288, 169] width 572 height 266
click at [15, 57] on link "−" at bounding box center [13, 58] width 12 height 12
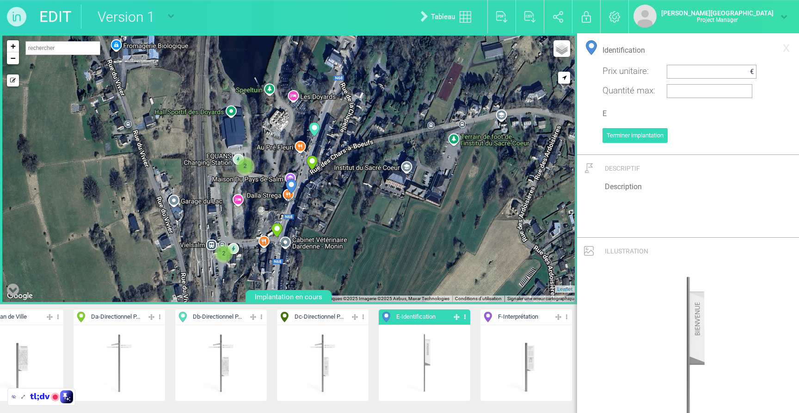
drag, startPoint x: 173, startPoint y: 118, endPoint x: 168, endPoint y: 240, distance: 122.2
click at [165, 242] on div "17-Da 18-Da 36-Db 38-E 2 2 + − Mode dessin Google Maps Roads Google Maps Terrai…" at bounding box center [288, 169] width 572 height 266
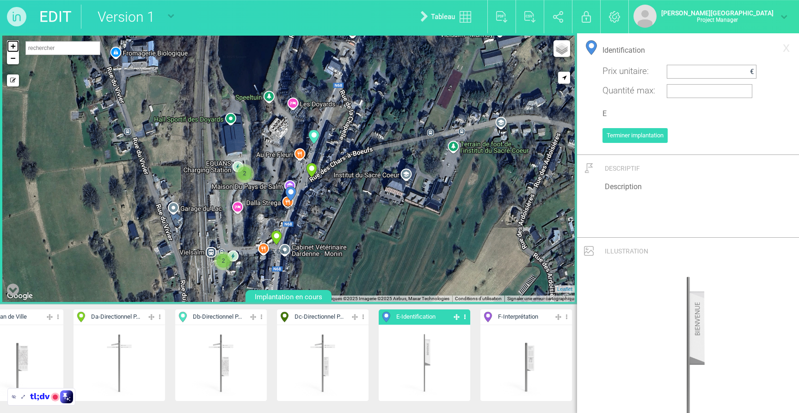
click at [15, 44] on link "+" at bounding box center [13, 46] width 12 height 12
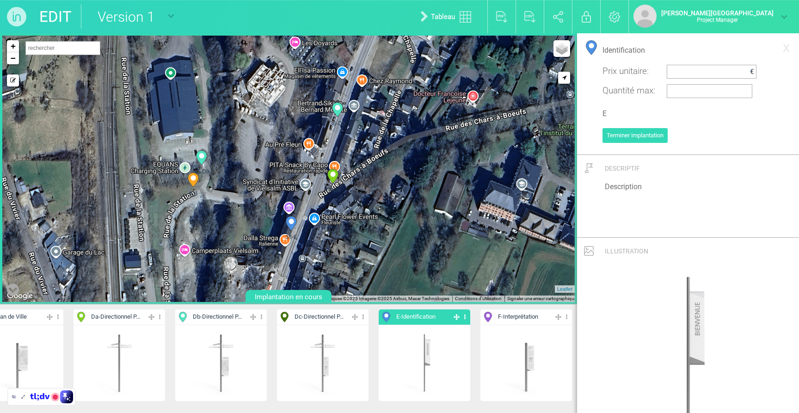
click at [210, 189] on div "17-Da 18-Da 36-Db 38-E +" at bounding box center [288, 169] width 572 height 266
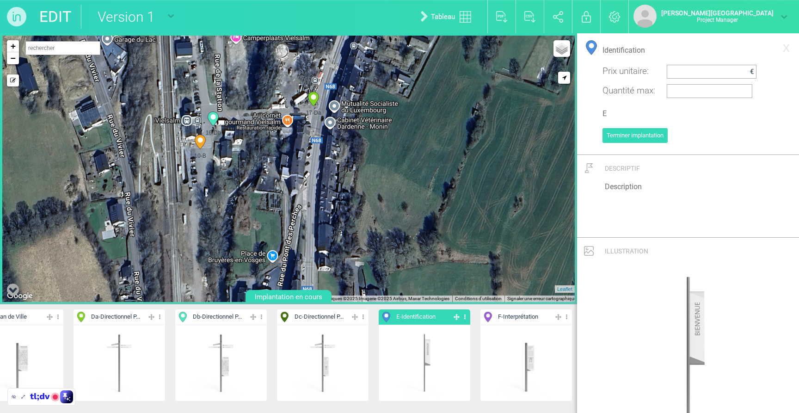
drag, startPoint x: 198, startPoint y: 232, endPoint x: 252, endPoint y: 4, distance: 234.3
click at [252, 3] on div "EDIT Version 1 Version 1 Nouveau plan vierge Tableau Exporter au format PDF Exp…" at bounding box center [399, 206] width 799 height 413
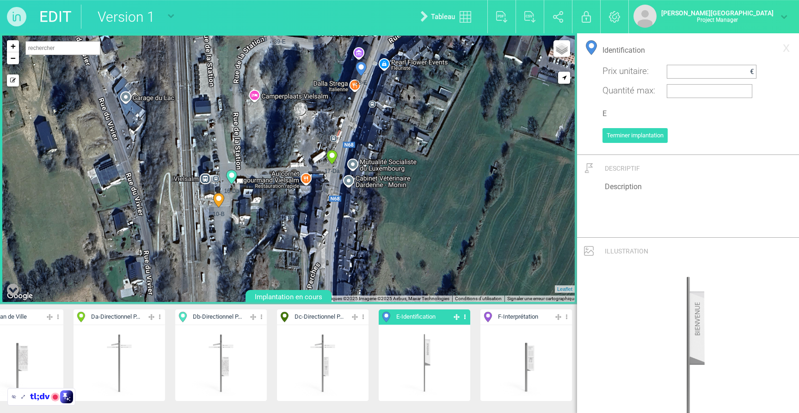
drag, startPoint x: 240, startPoint y: 131, endPoint x: 250, endPoint y: 182, distance: 51.5
click at [250, 182] on div "9-B 10-B 15-Db 16-Db" at bounding box center [288, 169] width 572 height 266
click at [214, 168] on div "9-B 10-B 15-Db 16-Db" at bounding box center [288, 169] width 572 height 266
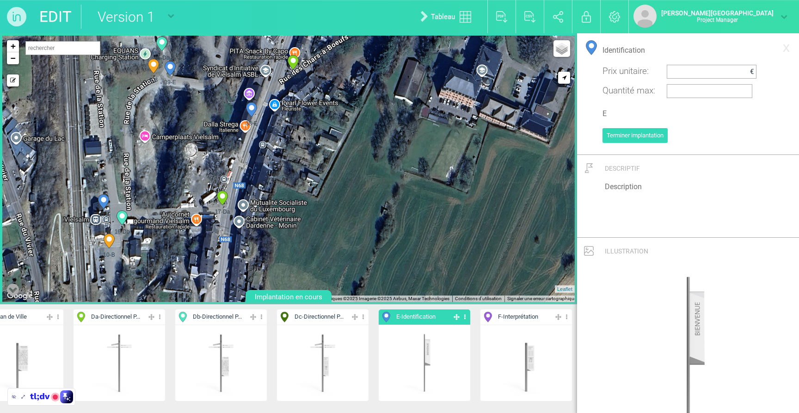
drag, startPoint x: 310, startPoint y: 137, endPoint x: 276, endPoint y: 164, distance: 43.2
click at [197, 178] on div "9-B 10-B 15-Db 16-Db" at bounding box center [288, 169] width 572 height 266
click at [15, 58] on link "−" at bounding box center [13, 58] width 12 height 12
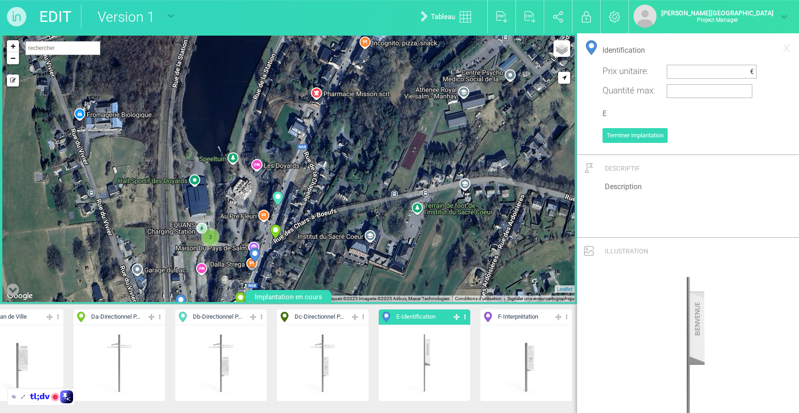
drag, startPoint x: 427, startPoint y: 104, endPoint x: 411, endPoint y: 229, distance: 126.4
click at [411, 229] on div "17-Da 18-Da 36-Db 38-E 3" at bounding box center [288, 169] width 572 height 266
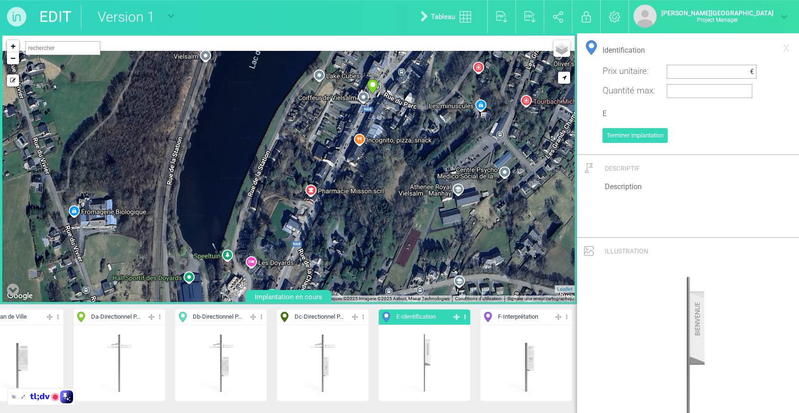
drag, startPoint x: 415, startPoint y: 115, endPoint x: 404, endPoint y: 239, distance: 124.4
click at [404, 239] on div "17-Da 18-Da 36-Db 38-E 3" at bounding box center [288, 169] width 572 height 266
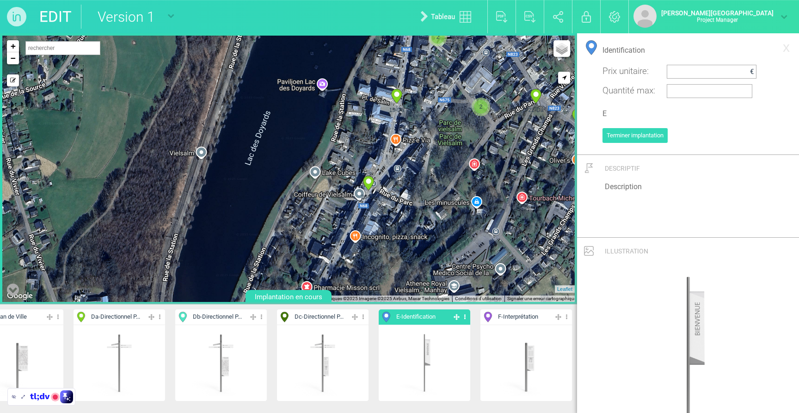
drag, startPoint x: 404, startPoint y: 122, endPoint x: 405, endPoint y: 191, distance: 68.4
click at [405, 191] on div "17-Da 18-Da 36-Db 38-E 3" at bounding box center [288, 169] width 572 height 266
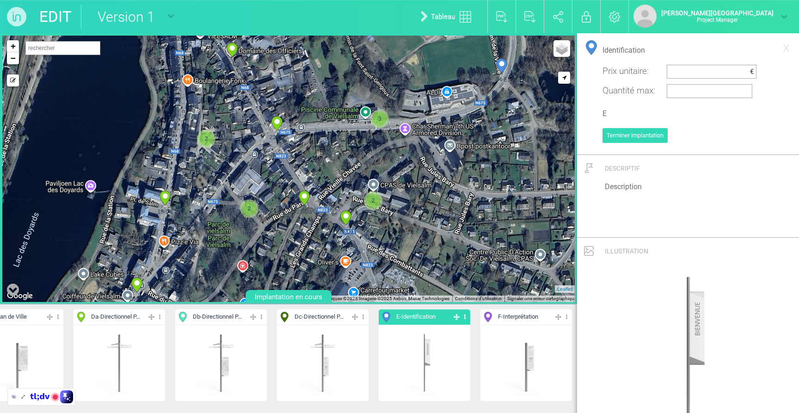
drag, startPoint x: 423, startPoint y: 76, endPoint x: 191, endPoint y: 181, distance: 254.3
click at [191, 181] on div "17-Da 18-Da 36-Db 38-E 3" at bounding box center [288, 169] width 572 height 266
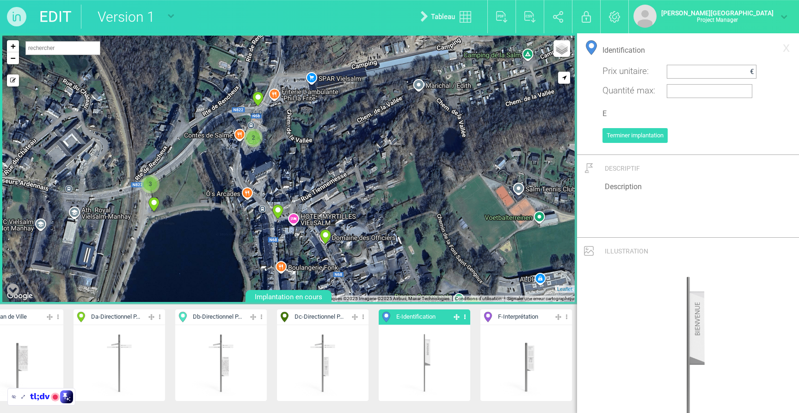
drag, startPoint x: 197, startPoint y: 80, endPoint x: 291, endPoint y: 262, distance: 205.0
click at [291, 267] on div "18-Da 36-Db 38-E 3 2 2 20-Da 31-Da 19-Da 22-Da 3 2" at bounding box center [288, 169] width 572 height 266
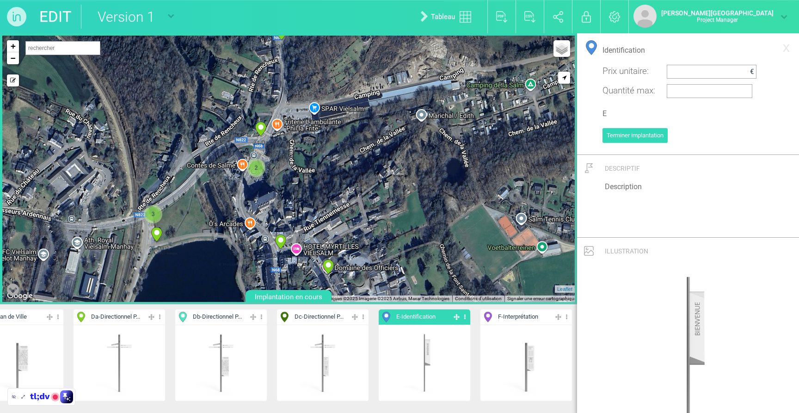
drag, startPoint x: 316, startPoint y: 116, endPoint x: 319, endPoint y: 148, distance: 31.6
click at [319, 148] on div "2 2 20-Da 31-Da 19-Da 22-Da 34-E 3 23-Da 2 27-Da 3" at bounding box center [288, 169] width 572 height 266
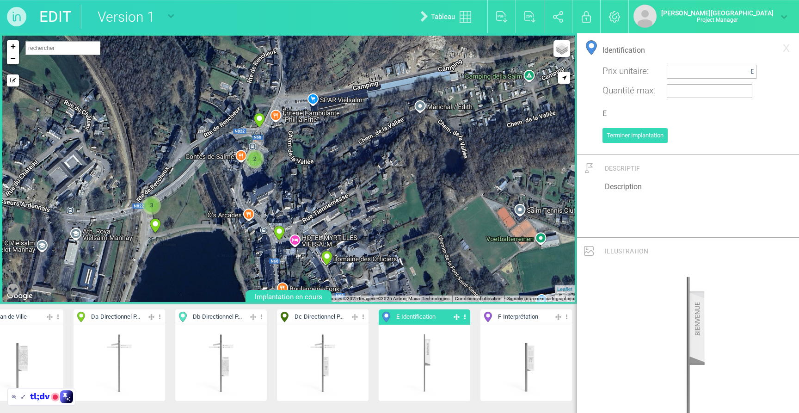
drag, startPoint x: 320, startPoint y: 143, endPoint x: 318, endPoint y: 133, distance: 10.3
click at [318, 133] on div "2 2 20-Da 31-Da 19-Da 22-Da 34-E 3 23-Da 2 27-Da 3" at bounding box center [288, 169] width 572 height 266
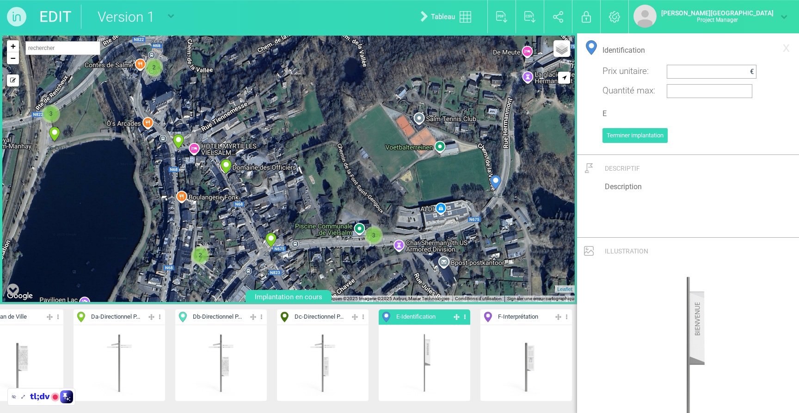
drag, startPoint x: 332, startPoint y: 174, endPoint x: 234, endPoint y: 90, distance: 128.8
click at [234, 90] on div "2 2 20-Da 31-Da 19-Da 22-Da 34-E 3 23-Da 2 27-Da 3" at bounding box center [288, 169] width 572 height 266
click at [12, 59] on link "−" at bounding box center [13, 58] width 12 height 12
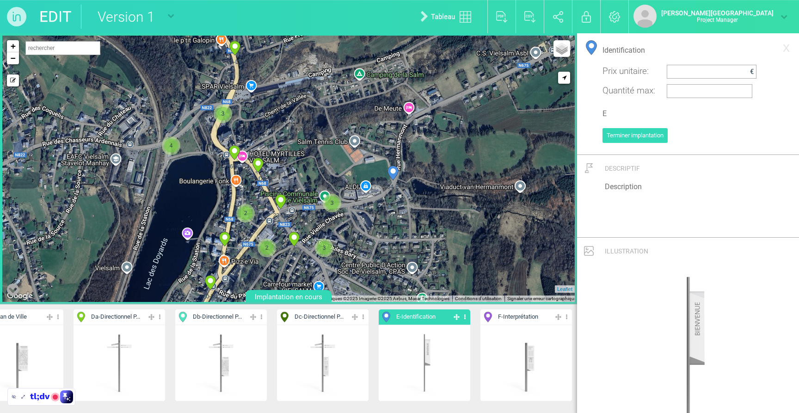
click at [512, 320] on span "F - Interprétation" at bounding box center [518, 317] width 40 height 9
type input "Interprétation"
type input "F"
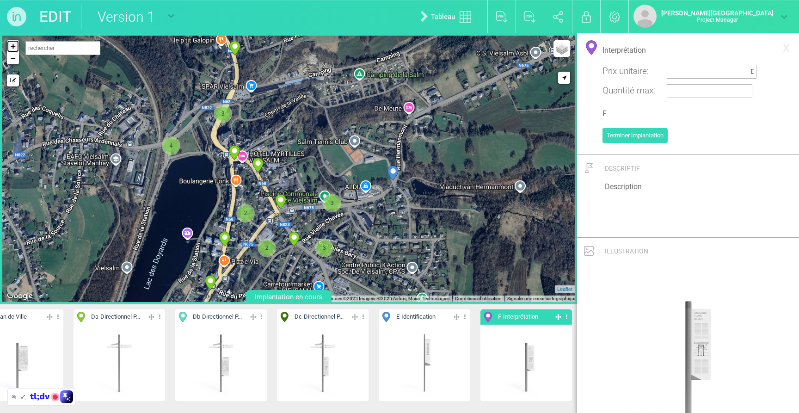
click at [9, 49] on link "+" at bounding box center [13, 46] width 12 height 12
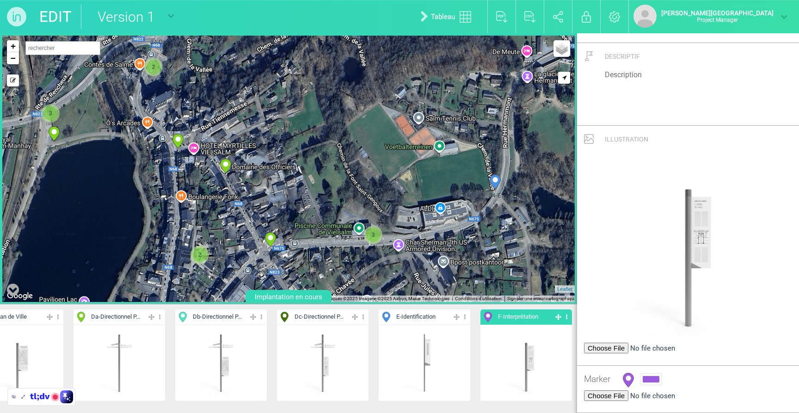
scroll to position [120, 0]
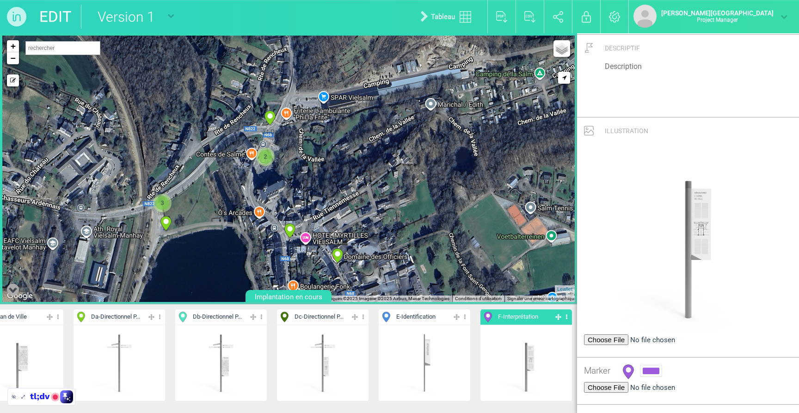
drag, startPoint x: 78, startPoint y: 175, endPoint x: 78, endPoint y: 105, distance: 69.8
click at [191, 265] on div "19-Da 20-Da 22-Da 23-Da" at bounding box center [288, 169] width 572 height 266
click at [14, 43] on link "+" at bounding box center [13, 46] width 12 height 12
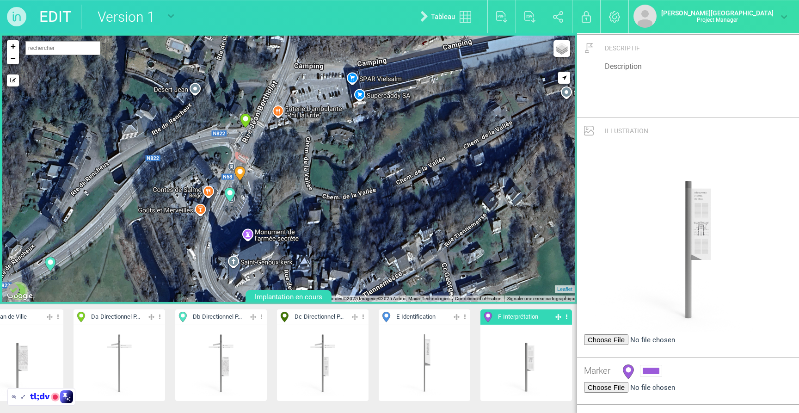
drag, startPoint x: 224, startPoint y: 166, endPoint x: 216, endPoint y: 195, distance: 30.2
click at [220, 216] on div "23-Da 26-Da 27-Da 29-Da" at bounding box center [288, 169] width 572 height 266
drag, startPoint x: 214, startPoint y: 146, endPoint x: 219, endPoint y: 152, distance: 7.9
click at [216, 152] on div "23-Da 26-Da 27-Da 29-Da" at bounding box center [288, 169] width 572 height 266
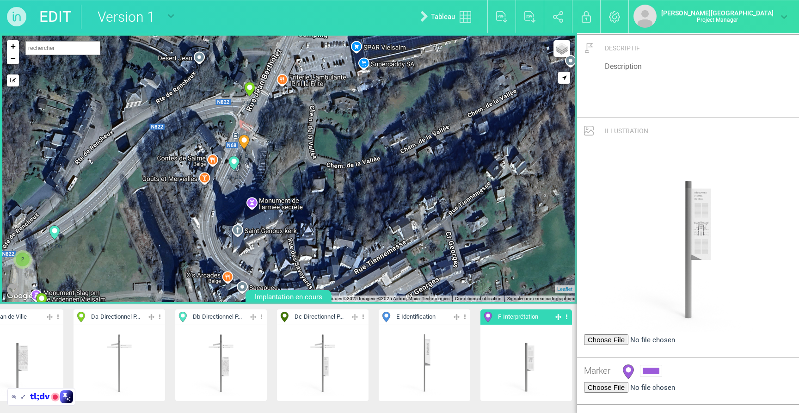
drag, startPoint x: 234, startPoint y: 156, endPoint x: 235, endPoint y: 117, distance: 38.9
click at [235, 117] on div "23-Da 26-Da 27-Da 29-Da" at bounding box center [288, 169] width 572 height 266
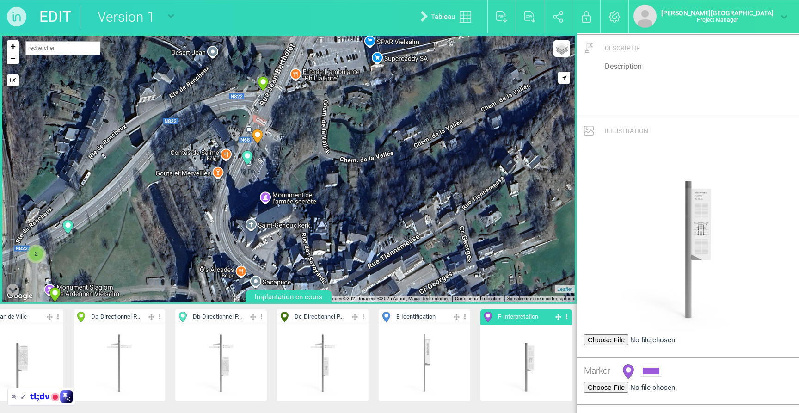
drag, startPoint x: 228, startPoint y: 125, endPoint x: 243, endPoint y: 120, distance: 15.8
click at [243, 120] on div "23-Da 26-Da 27-Da 29-Da" at bounding box center [288, 169] width 572 height 266
click at [244, 116] on div "23-Da 26-Da 27-Da 29-Da" at bounding box center [288, 169] width 572 height 266
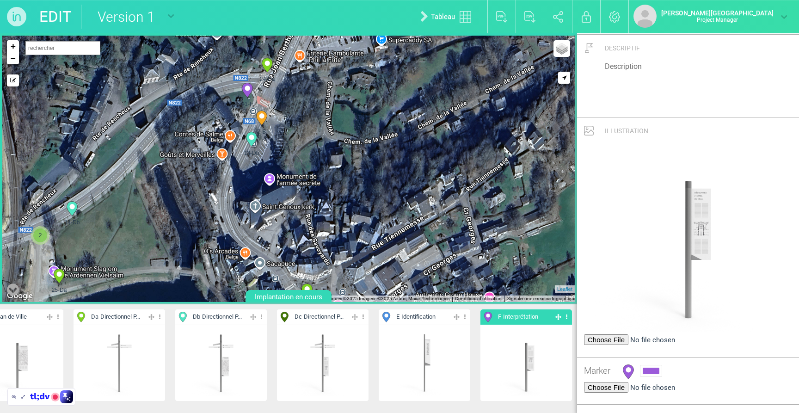
drag, startPoint x: 248, startPoint y: 132, endPoint x: 252, endPoint y: 112, distance: 20.3
click at [252, 112] on div "7-B" at bounding box center [262, 120] width 24 height 24
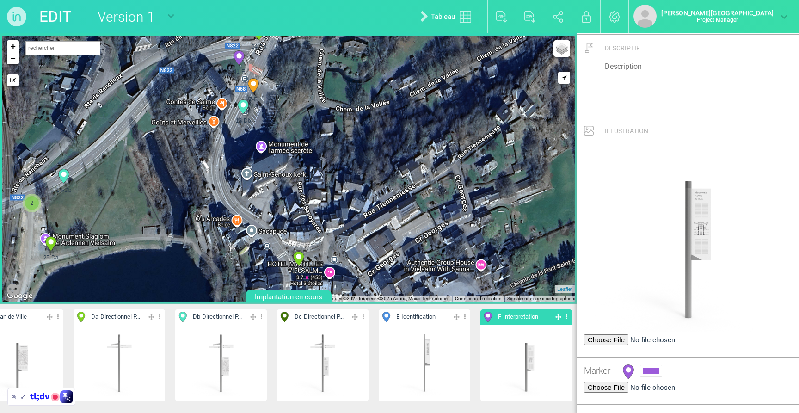
drag, startPoint x: 275, startPoint y: 136, endPoint x: 266, endPoint y: 105, distance: 32.6
click at [266, 105] on div "7-B 2 12-Db 13-Db 14-Db" at bounding box center [288, 169] width 572 height 266
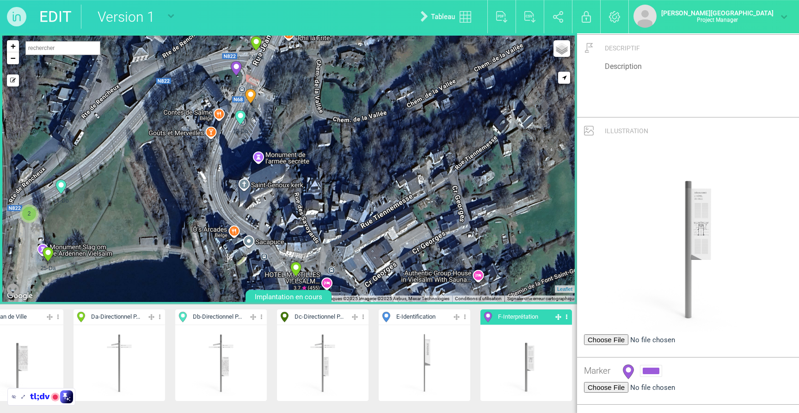
drag, startPoint x: 246, startPoint y: 193, endPoint x: 243, endPoint y: 205, distance: 12.3
click at [243, 205] on div "7-B 2 12-Db 13-Db 14-Db" at bounding box center [288, 169] width 572 height 266
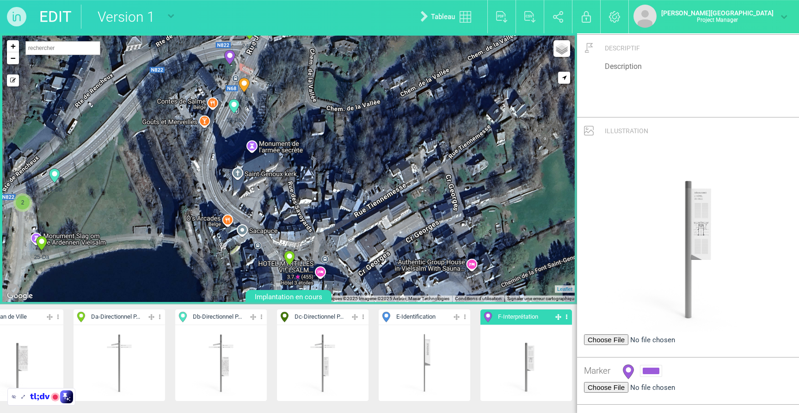
drag, startPoint x: 250, startPoint y: 210, endPoint x: 243, endPoint y: 198, distance: 14.1
click at [243, 199] on div "7-B 2 12-Db 13-Db 14-Db" at bounding box center [288, 169] width 572 height 266
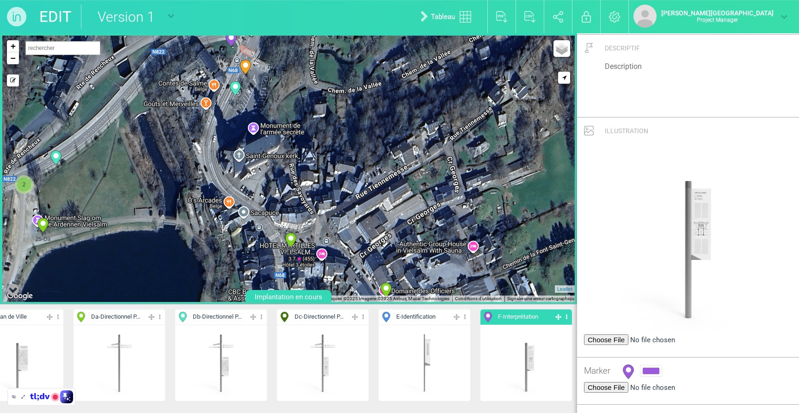
drag, startPoint x: 257, startPoint y: 167, endPoint x: 258, endPoint y: 159, distance: 8.0
click at [258, 159] on div "7-B 2 12-Db 13-Db 14-Db" at bounding box center [288, 169] width 572 height 266
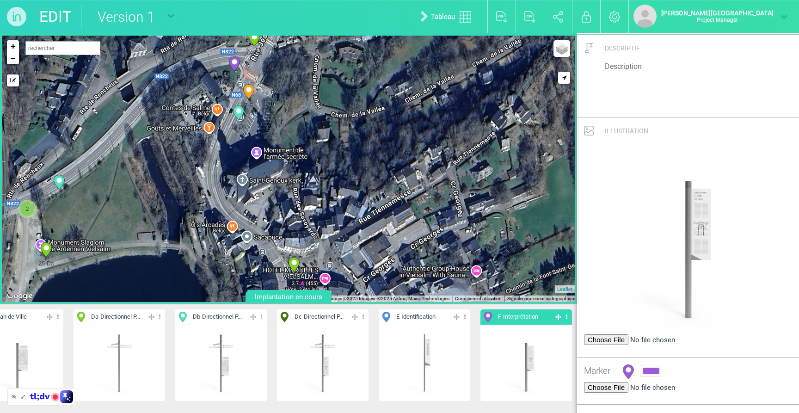
drag, startPoint x: 257, startPoint y: 180, endPoint x: 260, endPoint y: 206, distance: 26.1
click at [260, 206] on div "7-B 2 12-Db 13-Db 14-Db" at bounding box center [288, 169] width 572 height 266
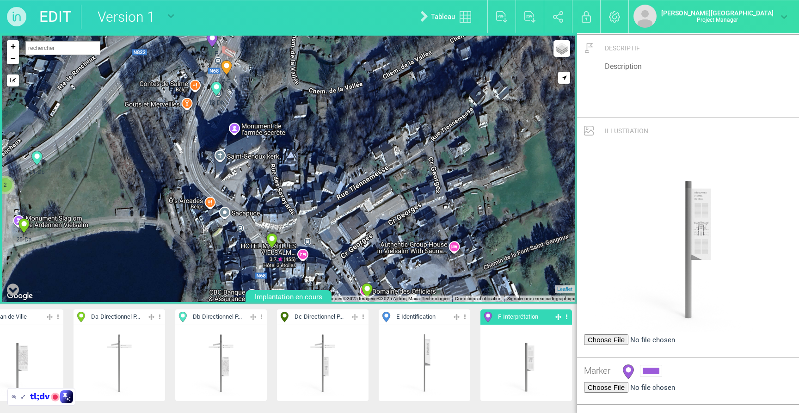
drag, startPoint x: 367, startPoint y: 166, endPoint x: 344, endPoint y: 141, distance: 34.3
click at [344, 141] on div "7-B 2 12-Db 13-Db 14-Db" at bounding box center [288, 169] width 572 height 266
click at [15, 56] on link "−" at bounding box center [13, 58] width 12 height 12
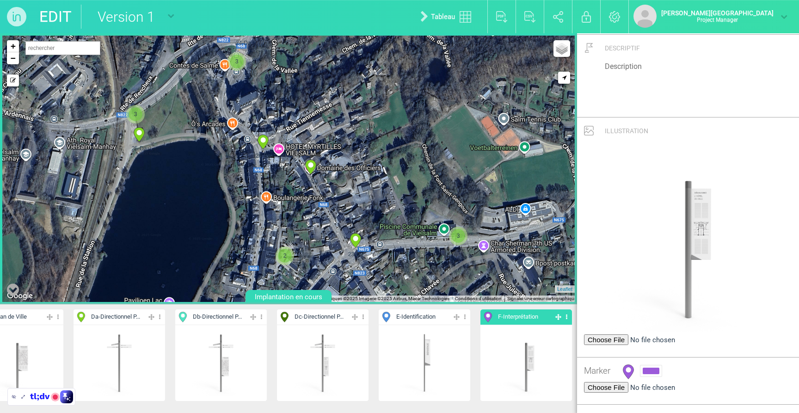
drag, startPoint x: 306, startPoint y: 171, endPoint x: 289, endPoint y: 129, distance: 44.4
click at [289, 129] on div "23-Da 24-Da 25-Da 26-Da" at bounding box center [288, 169] width 572 height 266
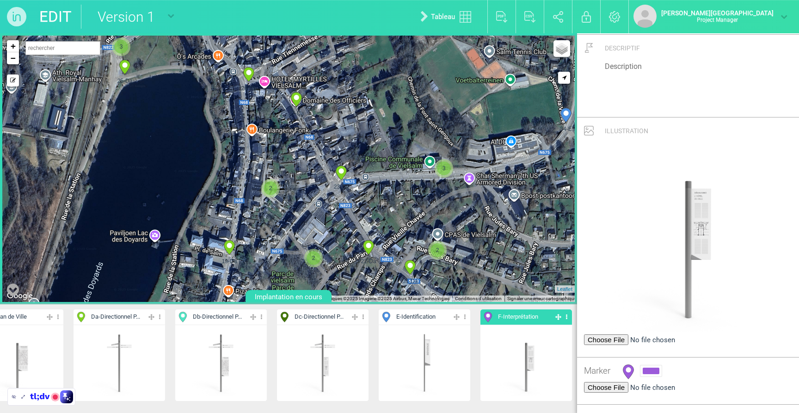
drag, startPoint x: 338, startPoint y: 222, endPoint x: 323, endPoint y: 154, distance: 70.4
click at [323, 154] on div "23-Da 24-Da 25-Da 26-Da" at bounding box center [288, 169] width 572 height 266
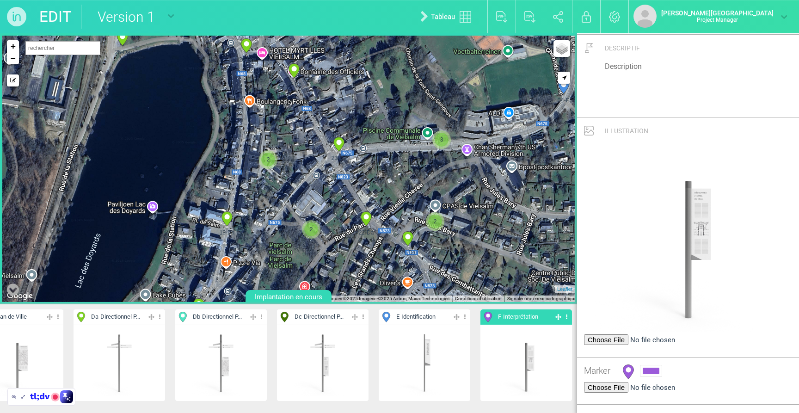
click at [320, 149] on div "23-Da 24-Da 25-Da 26-Da" at bounding box center [288, 169] width 572 height 266
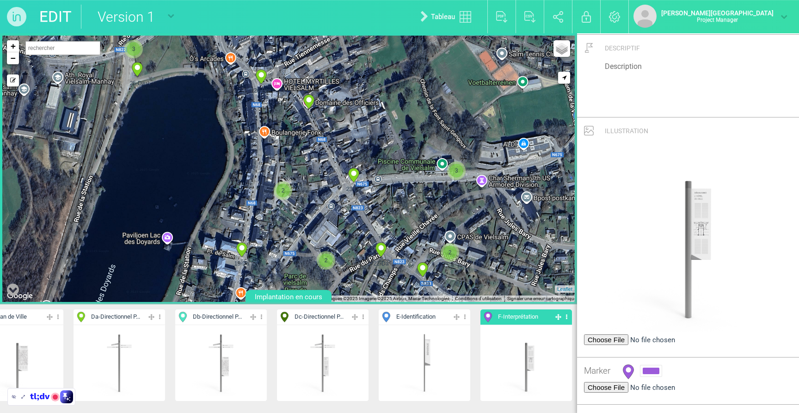
drag, startPoint x: 320, startPoint y: 150, endPoint x: 333, endPoint y: 177, distance: 29.8
click at [333, 177] on div "23-Da 24-Da 25-Da 26-Da" at bounding box center [288, 169] width 572 height 266
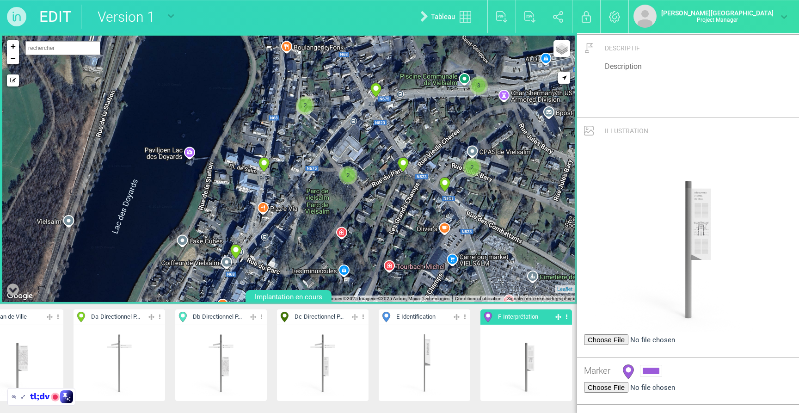
drag, startPoint x: 333, startPoint y: 198, endPoint x: 359, endPoint y: 103, distance: 98.6
click at [359, 103] on div "23-Da 24-Da 25-Da 26-Da" at bounding box center [288, 169] width 572 height 266
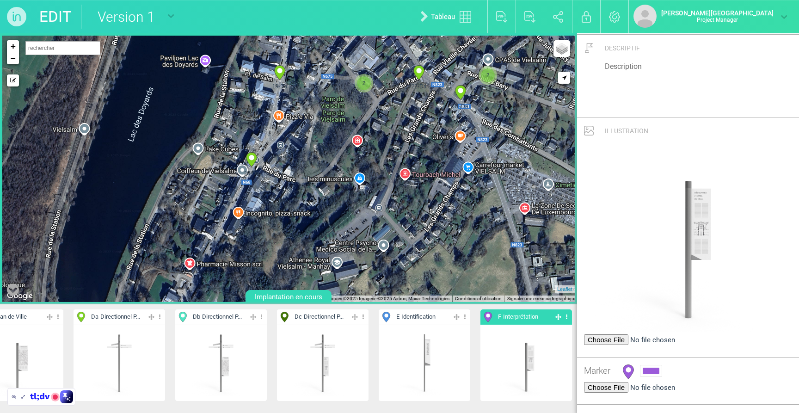
drag, startPoint x: 338, startPoint y: 199, endPoint x: 345, endPoint y: 148, distance: 52.3
click at [345, 148] on div "23-Da 24-Da 25-Da 26-Da" at bounding box center [288, 169] width 572 height 266
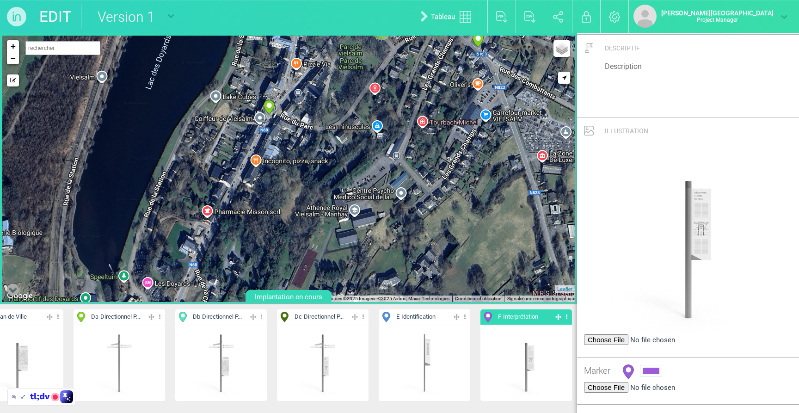
drag, startPoint x: 288, startPoint y: 200, endPoint x: 303, endPoint y: 162, distance: 40.3
click at [303, 162] on div "23-Da 24-Da 25-Da 26-Da" at bounding box center [288, 169] width 572 height 266
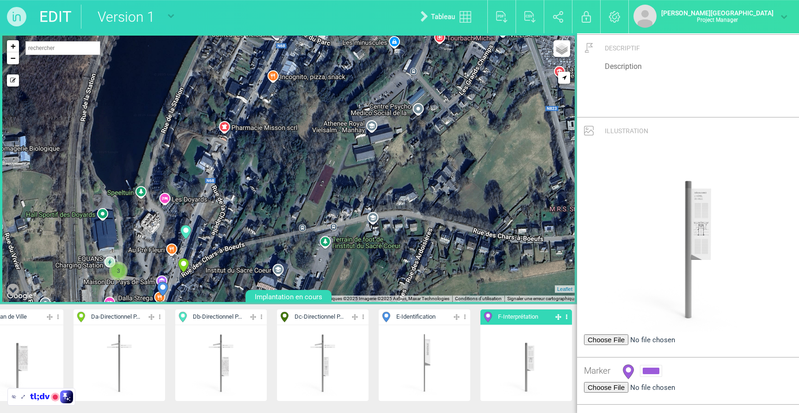
drag, startPoint x: 301, startPoint y: 162, endPoint x: 321, endPoint y: 68, distance: 96.0
click at [321, 68] on div "23-Da 25-Da 26-Da 27-Da" at bounding box center [288, 169] width 572 height 266
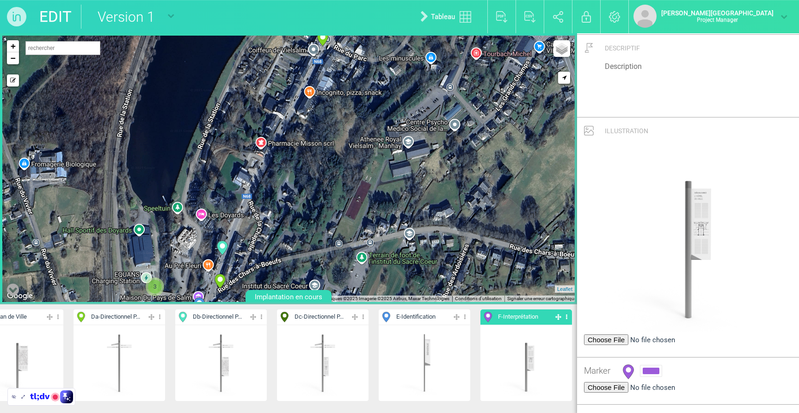
drag, startPoint x: 291, startPoint y: 142, endPoint x: 328, endPoint y: 160, distance: 40.8
click at [328, 160] on div "23-Da 26-Da 27-Da 34-E 3 2 2 2 20-Da 31-Da 19-Da 3" at bounding box center [288, 169] width 572 height 266
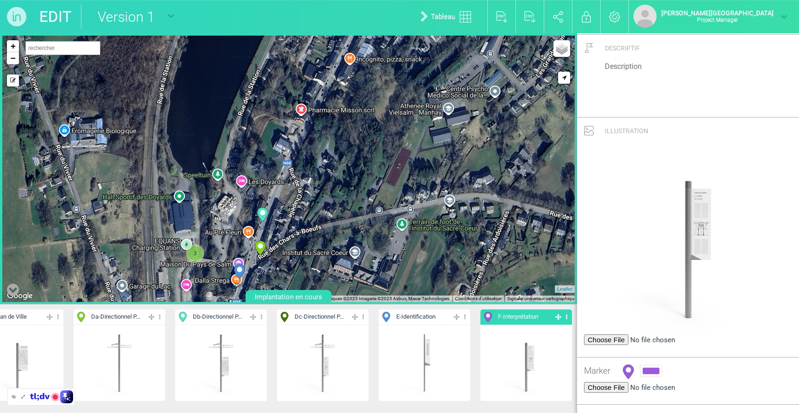
drag, startPoint x: 300, startPoint y: 202, endPoint x: 341, endPoint y: 168, distance: 53.2
click at [341, 168] on div "23-Da 26-Da 27-Da 34-E 3 2 2 2 20-Da 31-Da 19-Da 3" at bounding box center [288, 169] width 572 height 266
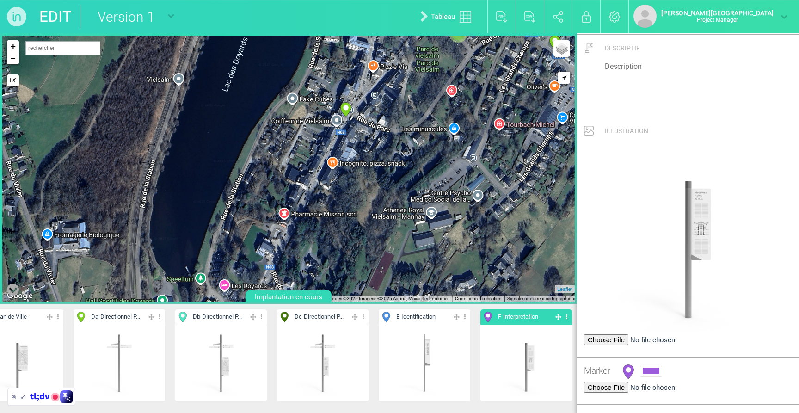
drag, startPoint x: 326, startPoint y: 155, endPoint x: 304, endPoint y: 293, distance: 139.0
click at [305, 293] on div "23-Da 27-Da 34-E 3 2 2 2 20-Da 31-Da 19-Da 22-Da 3" at bounding box center [288, 168] width 577 height 271
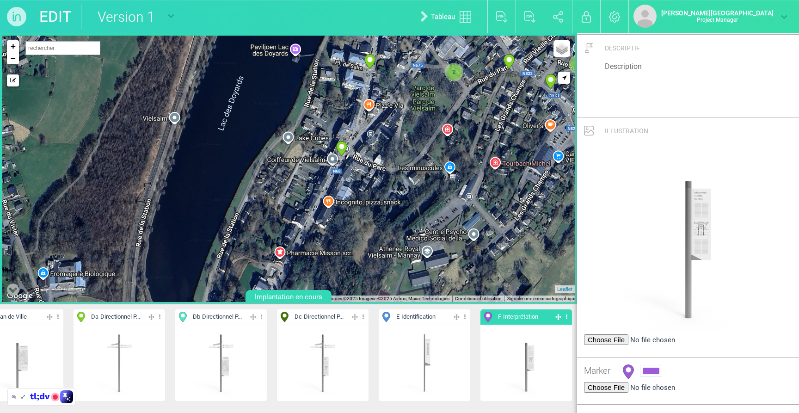
drag, startPoint x: 312, startPoint y: 115, endPoint x: 292, endPoint y: 255, distance: 141.6
click at [292, 256] on div "23-Da 27-Da 34-E 3 2 2 2 20-Da 31-Da 19-Da 22-Da 3" at bounding box center [288, 169] width 572 height 266
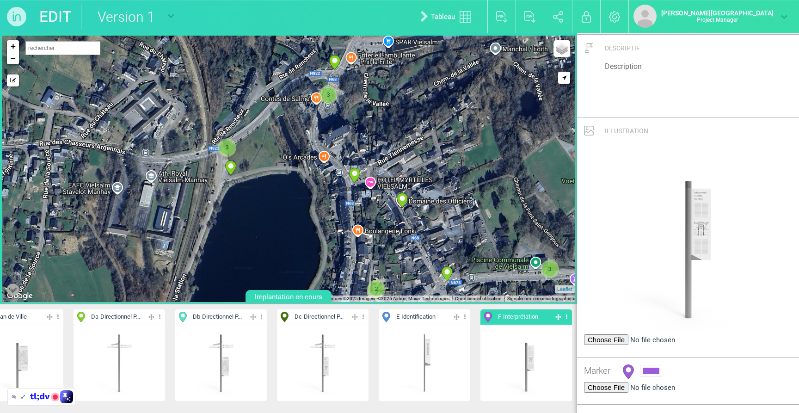
drag, startPoint x: 324, startPoint y: 110, endPoint x: 309, endPoint y: 252, distance: 143.1
click at [309, 252] on div "23-Da 27-Da 34-E 3 2 2 2 20-Da 31-Da 19-Da 22-Da 3" at bounding box center [288, 169] width 572 height 266
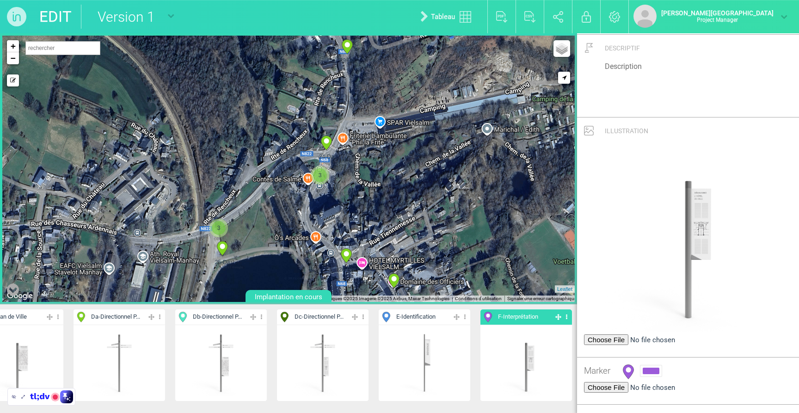
drag, startPoint x: 326, startPoint y: 198, endPoint x: 325, endPoint y: 207, distance: 8.8
click at [325, 207] on div "23-Da 27-Da 34-E 3 2 2 2 20-Da 31-Da 19-Da 22-Da 3" at bounding box center [288, 169] width 572 height 266
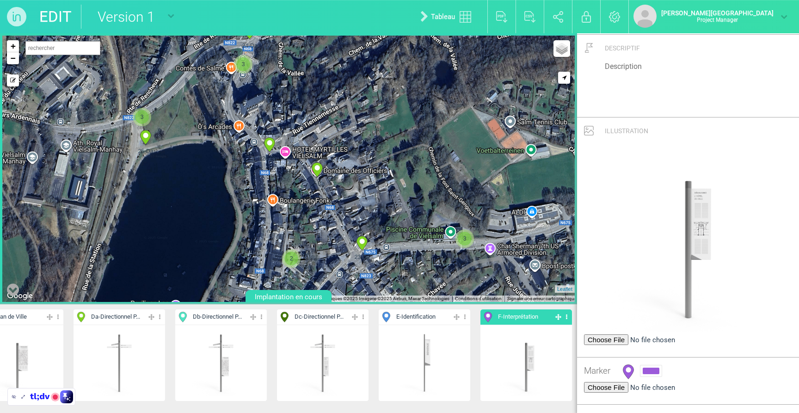
drag, startPoint x: 338, startPoint y: 222, endPoint x: 261, endPoint y: 109, distance: 137.2
click at [261, 109] on div "23-Da 27-Da 34-E 3 2 2 2 20-Da 31-Da 19-Da 22-Da 3" at bounding box center [288, 169] width 572 height 266
click at [12, 49] on link "+" at bounding box center [13, 46] width 12 height 12
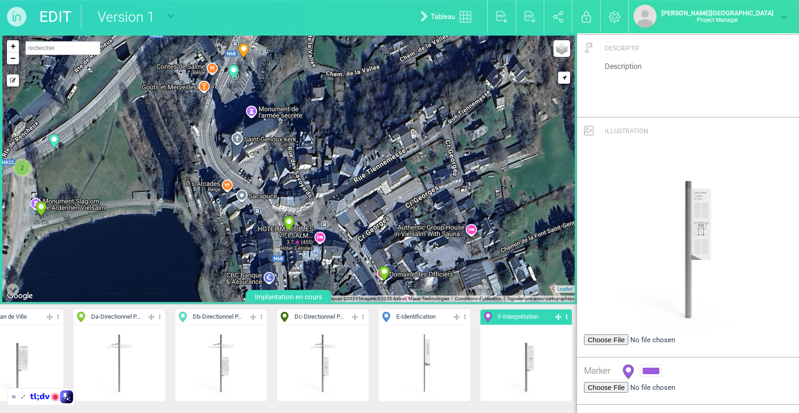
drag, startPoint x: 221, startPoint y: 126, endPoint x: 242, endPoint y: 163, distance: 41.8
click at [262, 226] on div "23-Da 27-Da 34-E 31-Da 2" at bounding box center [288, 169] width 572 height 266
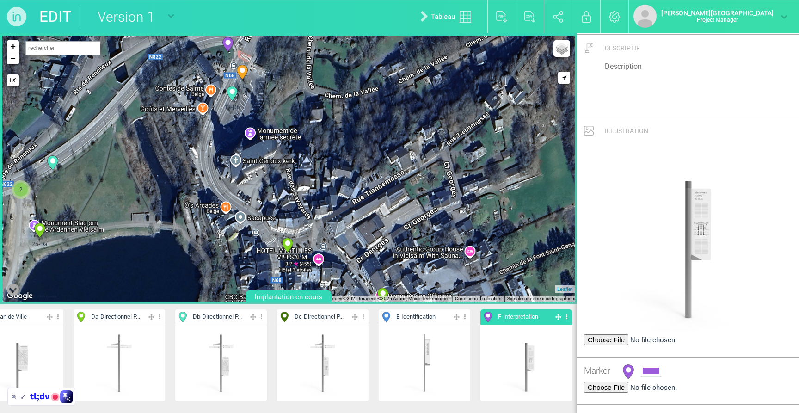
drag, startPoint x: 217, startPoint y: 115, endPoint x: 215, endPoint y: 122, distance: 7.3
click at [215, 122] on div "23-Da 27-Da 34-E 19-Da 2" at bounding box center [288, 169] width 572 height 266
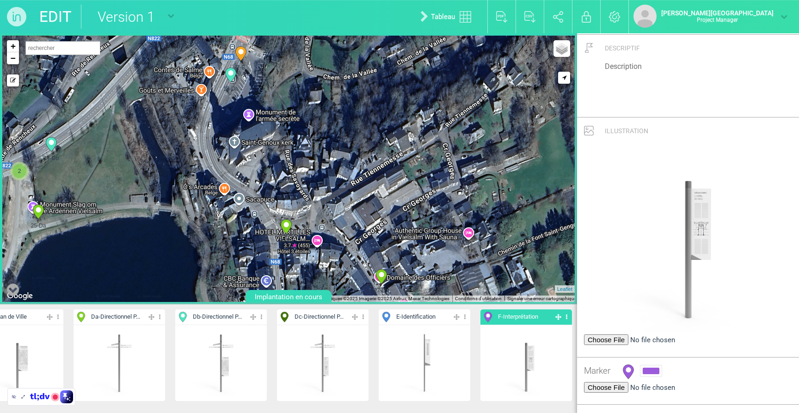
drag, startPoint x: 191, startPoint y: 227, endPoint x: 182, endPoint y: 15, distance: 212.0
click at [182, 15] on div "EDIT Version 1 Version 1 Nouveau plan vierge Tableau Exporter au format PDF Exp…" at bounding box center [399, 206] width 799 height 413
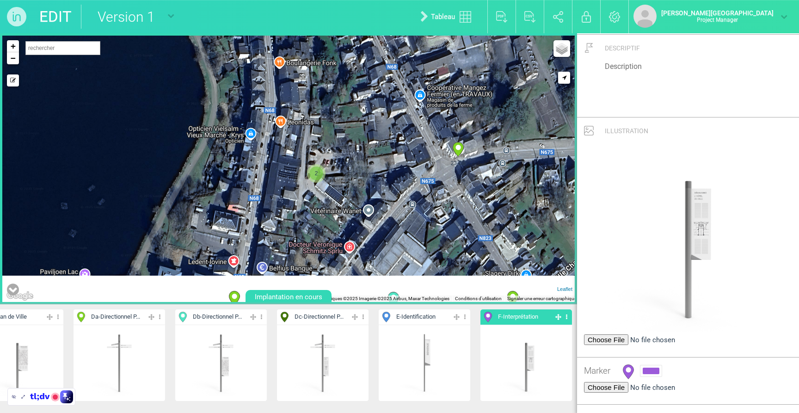
drag, startPoint x: 177, startPoint y: 178, endPoint x: 137, endPoint y: 176, distance: 39.8
click at [178, 0] on html "EDIT Version 1 Version 1 Nouveau plan vierge Tableau Exporter au format PDF Exp…" at bounding box center [399, 206] width 799 height 413
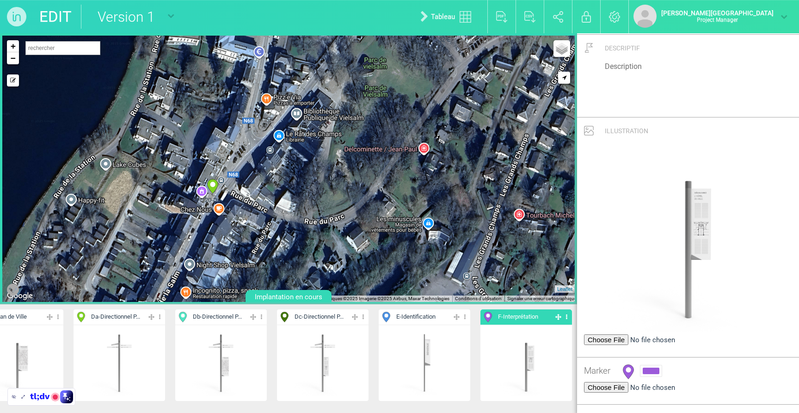
drag, startPoint x: 134, startPoint y: 162, endPoint x: 145, endPoint y: 140, distance: 24.6
click at [168, 8] on div "EDIT Version 1 Version 1 Nouveau plan vierge Tableau Exporter au format PDF Exp…" at bounding box center [399, 206] width 799 height 413
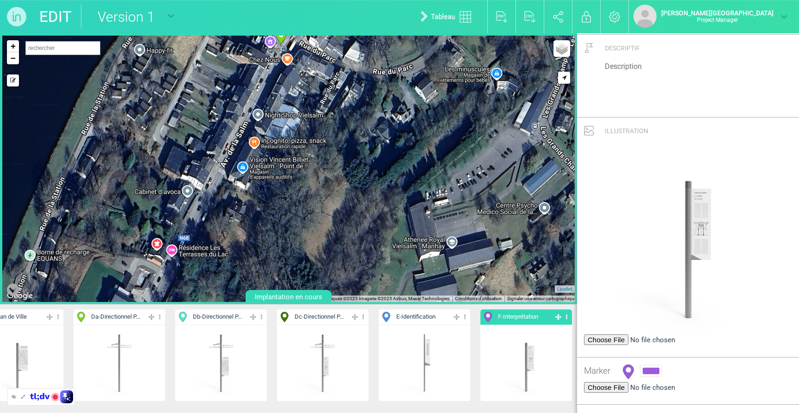
drag, startPoint x: 137, startPoint y: 199, endPoint x: 202, endPoint y: 64, distance: 149.7
click at [202, 64] on div "23-Da 12-Db 2 33-E 2 20-Da 31-Da 30-Db 19-Da 22-Da" at bounding box center [288, 169] width 572 height 266
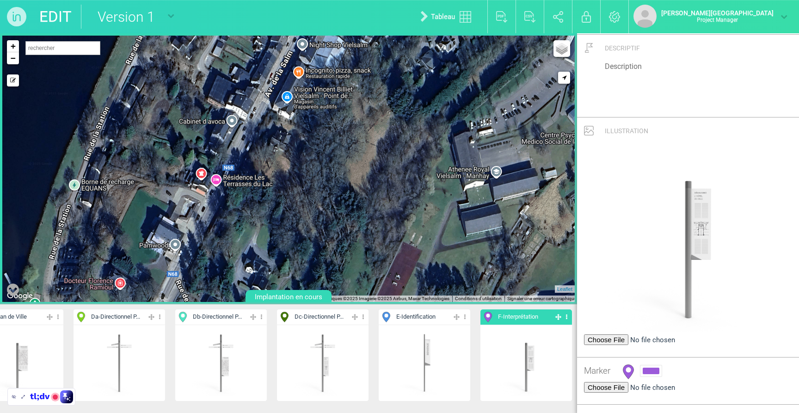
drag, startPoint x: 198, startPoint y: 141, endPoint x: 246, endPoint y: 62, distance: 92.2
click at [246, 62] on div "33-E 20-Da 31-Da 30-Db +" at bounding box center [288, 169] width 572 height 266
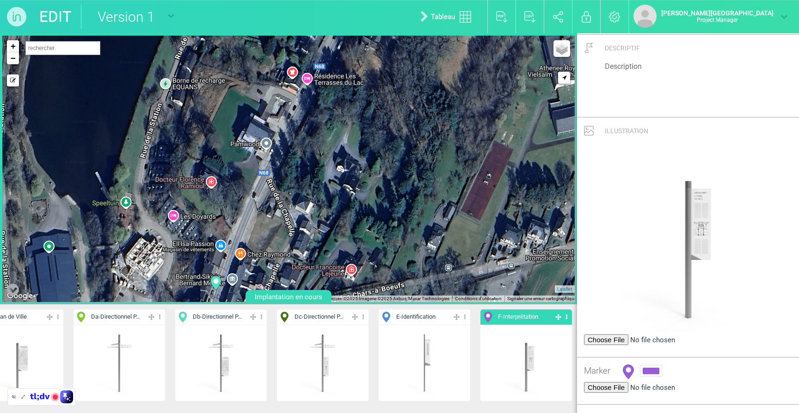
drag, startPoint x: 229, startPoint y: 211, endPoint x: 317, endPoint y: 115, distance: 130.6
click at [317, 115] on div "33-E 20-Da 31-Da 30-Db +" at bounding box center [288, 169] width 572 height 266
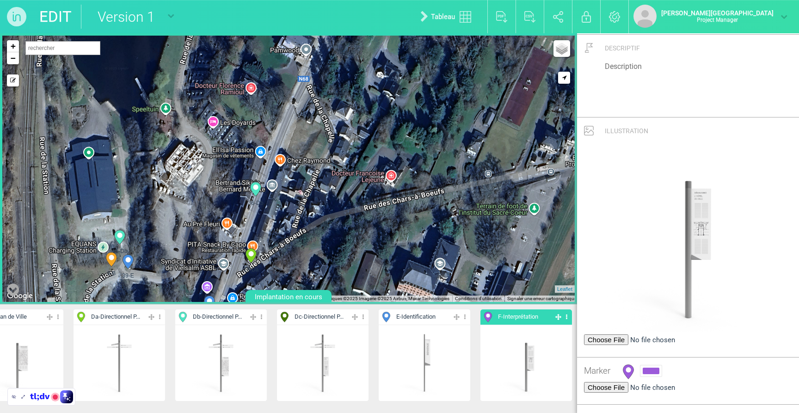
drag, startPoint x: 268, startPoint y: 192, endPoint x: 308, endPoint y: 93, distance: 107.0
click at [308, 93] on div "20-Da 39-E 15-Db 9-B" at bounding box center [288, 169] width 572 height 266
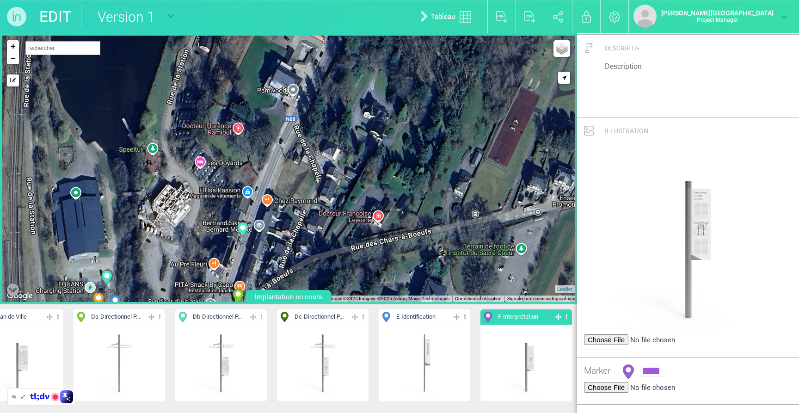
drag, startPoint x: 290, startPoint y: 178, endPoint x: 277, endPoint y: 215, distance: 39.6
click at [277, 215] on div "20-Da 39-E 15-Db 9-B" at bounding box center [288, 169] width 572 height 266
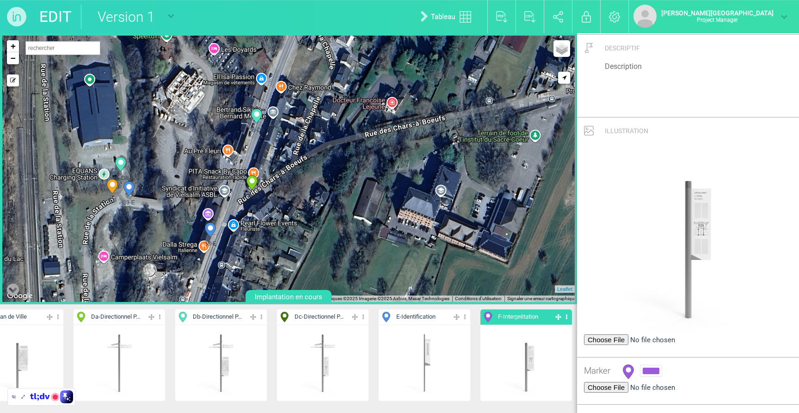
drag, startPoint x: 277, startPoint y: 215, endPoint x: 291, endPoint y: 99, distance: 116.9
click at [291, 99] on div "20-Da 39-E 15-Db 9-B" at bounding box center [288, 169] width 572 height 266
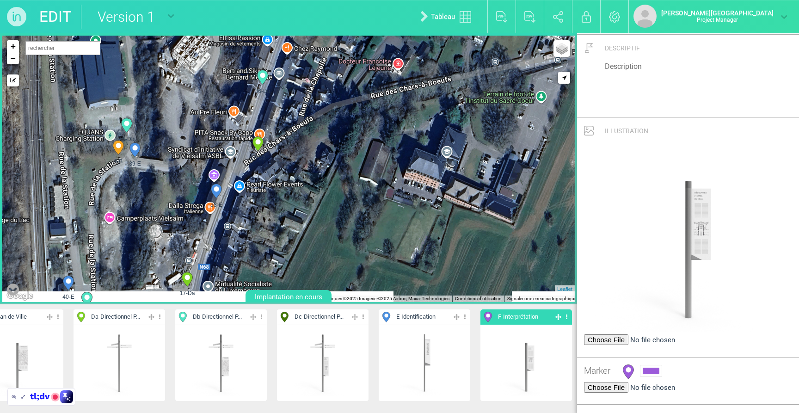
drag, startPoint x: 247, startPoint y: 117, endPoint x: 264, endPoint y: 7, distance: 110.5
click at [264, 8] on div "EDIT Version 1 Version 1 Nouveau plan vierge Tableau Exporter au format PDF Exp…" at bounding box center [399, 206] width 799 height 413
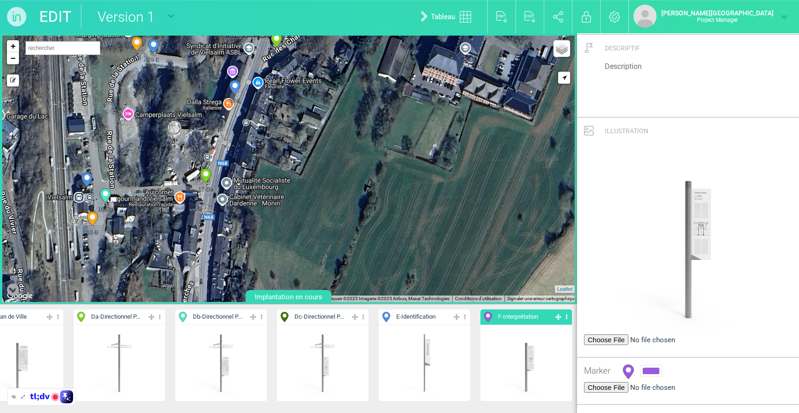
drag, startPoint x: 239, startPoint y: 182, endPoint x: 241, endPoint y: 175, distance: 7.3
click at [241, 175] on div "39-E 15-Db 9-B 36-Db" at bounding box center [288, 169] width 572 height 266
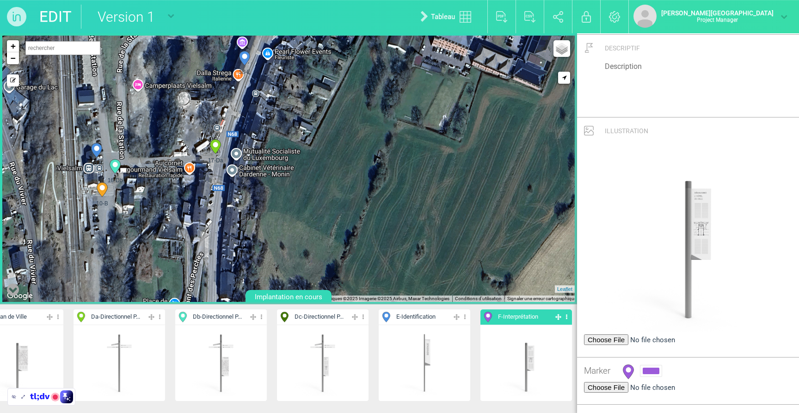
drag, startPoint x: 201, startPoint y: 204, endPoint x: 211, endPoint y: 175, distance: 31.1
click at [211, 175] on div "39-E 15-Db 9-B 36-Db" at bounding box center [288, 169] width 572 height 266
click at [220, 121] on div "39-E 15-Db 9-B 36-Db" at bounding box center [288, 169] width 572 height 266
click at [8, 61] on link "−" at bounding box center [13, 58] width 12 height 12
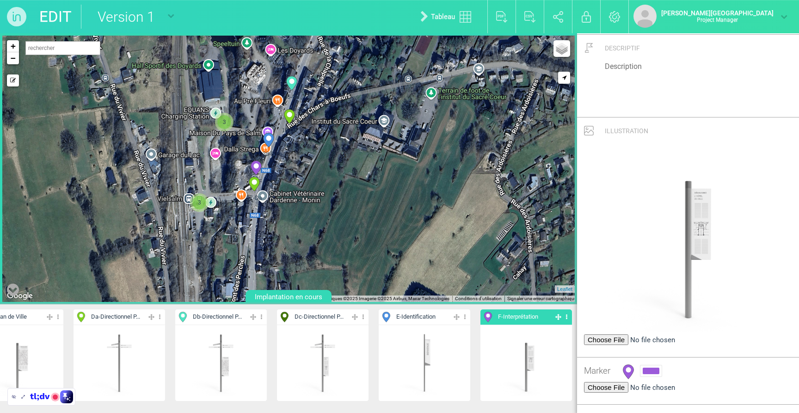
drag, startPoint x: 313, startPoint y: 186, endPoint x: 314, endPoint y: 217, distance: 31.0
click at [314, 217] on div "17-Da 18-Da 36-Db 38-E 3" at bounding box center [288, 169] width 572 height 266
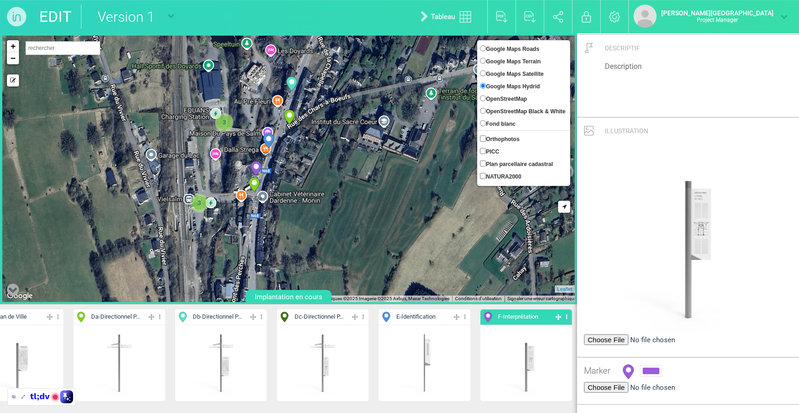
click at [508, 74] on span "Google Maps Satellite" at bounding box center [515, 74] width 58 height 6
click at [486, 74] on input "Google Maps Satellite" at bounding box center [483, 73] width 6 height 6
radio input "true"
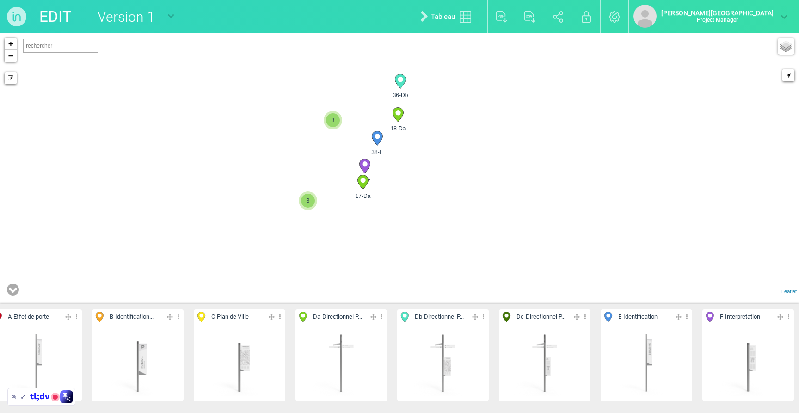
scroll to position [0, 117]
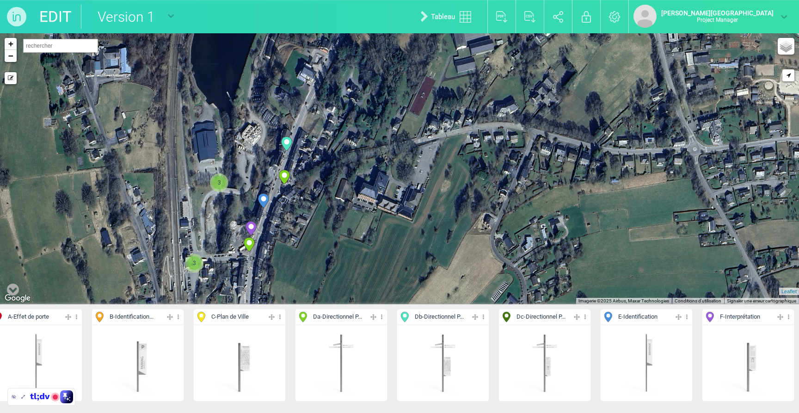
drag, startPoint x: 390, startPoint y: 191, endPoint x: 294, endPoint y: 239, distance: 107.9
click at [294, 239] on div "17-Da 18-Da 19-Da 20-Da" at bounding box center [399, 168] width 799 height 271
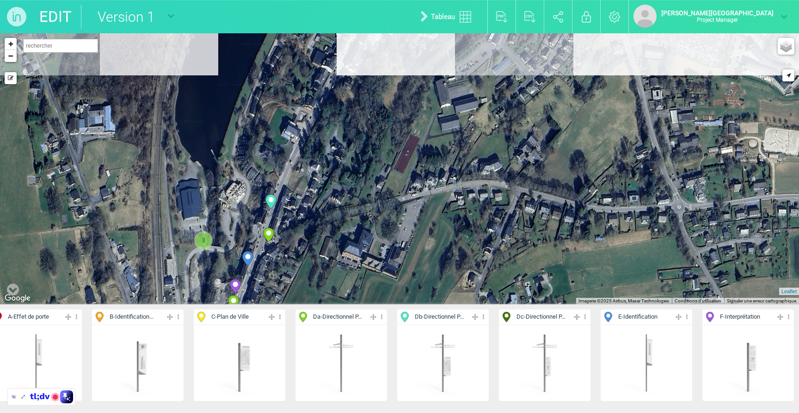
drag, startPoint x: 333, startPoint y: 153, endPoint x: 316, endPoint y: 212, distance: 61.6
click at [316, 216] on div "17-Da 18-Da 19-Da 20-Da" at bounding box center [399, 168] width 799 height 271
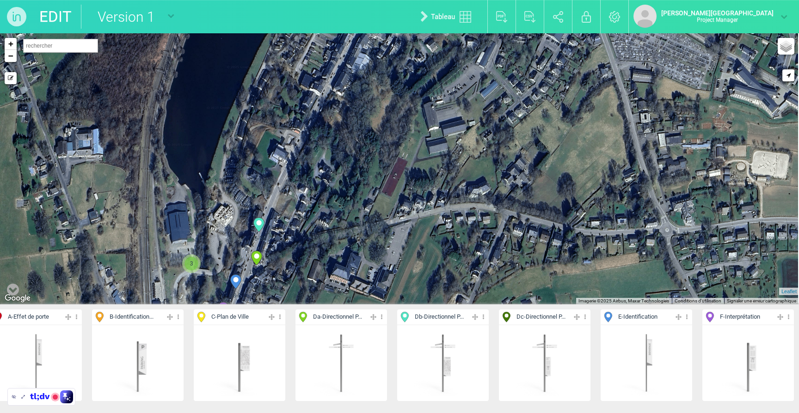
drag, startPoint x: 333, startPoint y: 149, endPoint x: 322, endPoint y: 170, distance: 23.0
click at [322, 170] on div "17-Da 18-Da 19-Da 20-Da" at bounding box center [399, 168] width 799 height 271
click at [750, 320] on span "F - Interprétation" at bounding box center [740, 317] width 40 height 9
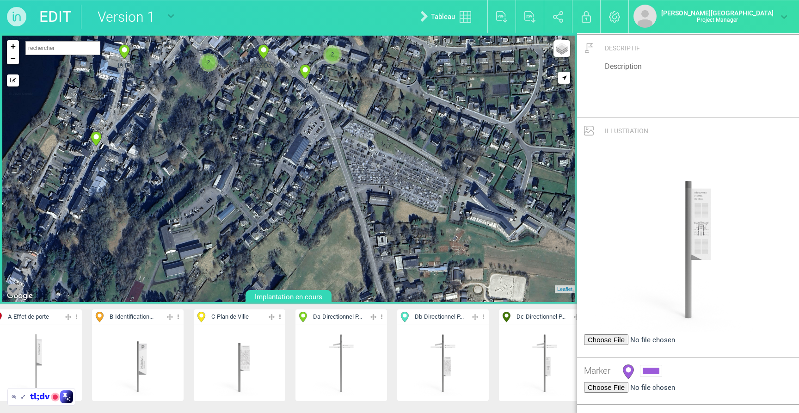
drag, startPoint x: 349, startPoint y: 106, endPoint x: 129, endPoint y: 269, distance: 273.5
click at [117, 280] on div "2 17-Da 18-Da 19-Da 20-Da 22-Da 23-Da 26-Da 27-Da" at bounding box center [288, 169] width 572 height 266
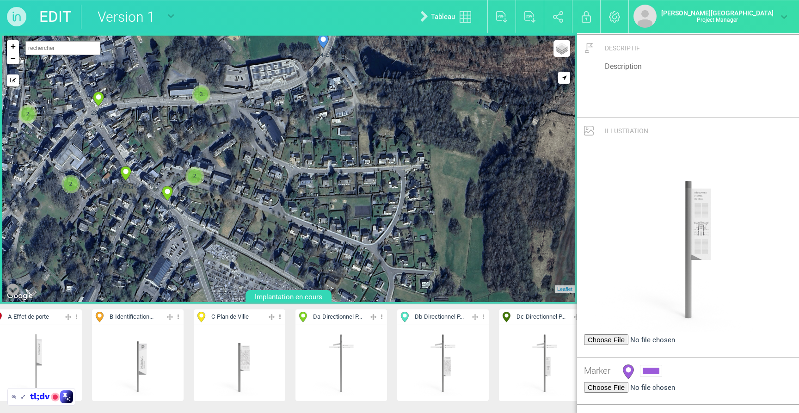
drag, startPoint x: 320, startPoint y: 146, endPoint x: 226, endPoint y: 301, distance: 182.0
click at [226, 301] on div "2 17-Da 18-Da 19-Da 20-Da 22-Da 23-Da 26-Da 27-Da" at bounding box center [288, 169] width 572 height 266
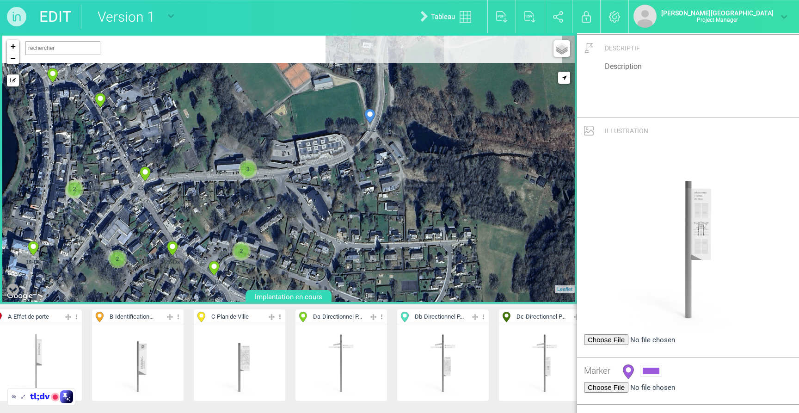
drag, startPoint x: 356, startPoint y: 127, endPoint x: 369, endPoint y: 161, distance: 36.0
click at [369, 161] on div "2 18-Da 19-Da 20-Da 22-Da 23-Da 26-Da 27-Da 31-Da" at bounding box center [288, 169] width 572 height 266
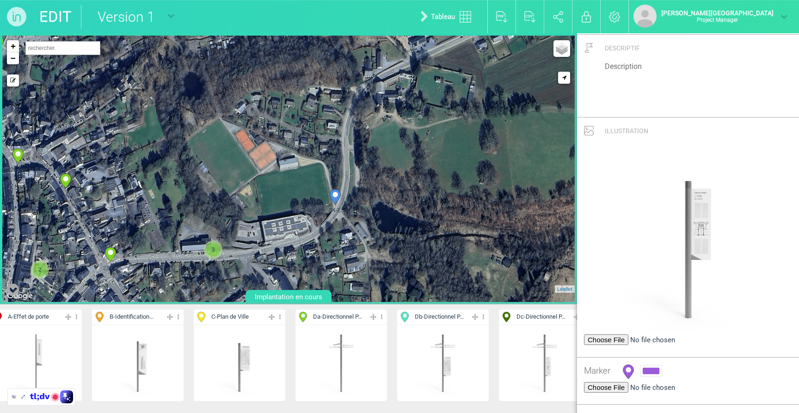
drag, startPoint x: 406, startPoint y: 109, endPoint x: 371, endPoint y: 189, distance: 87.6
click at [371, 189] on div "2 19-Da 20-Da 22-Da 23-Da 26-Da 27-Da 31-Da 2 2 3" at bounding box center [288, 169] width 572 height 266
click at [372, 79] on div "2 19-Da 20-Da 22-Da 23-Da 26-Da 27-Da 31-Da 2 2 3" at bounding box center [288, 169] width 572 height 266
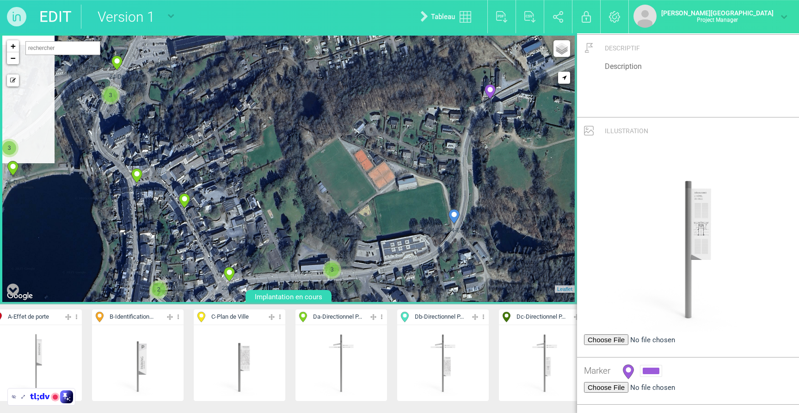
drag, startPoint x: 421, startPoint y: 97, endPoint x: 541, endPoint y: 117, distance: 121.5
click at [541, 117] on div "2 19-Da 20-Da 22-Da 23-Da 24-Da 25-Da 26-Da 27-Da" at bounding box center [288, 169] width 572 height 266
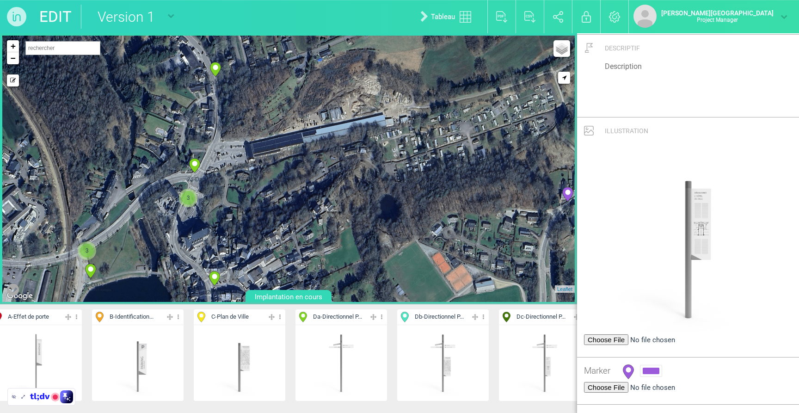
drag, startPoint x: 338, startPoint y: 126, endPoint x: 408, endPoint y: 207, distance: 107.2
click at [416, 229] on div "2 19-Da 20-Da 22-Da 23-Da 24-Da 25-Da 26-Da 27-Da" at bounding box center [288, 169] width 572 height 266
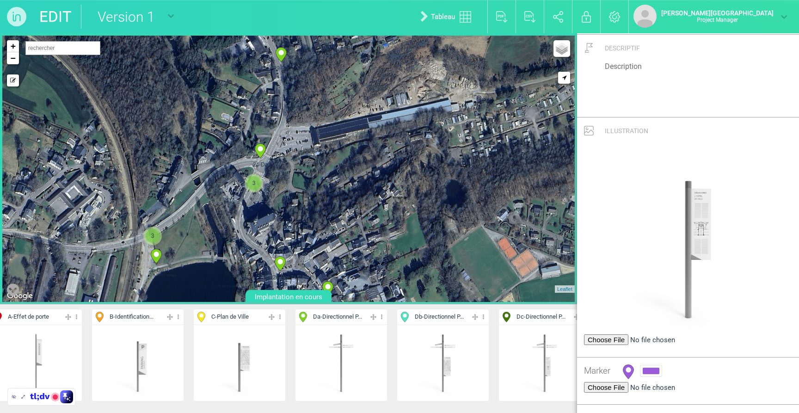
drag, startPoint x: 237, startPoint y: 83, endPoint x: 299, endPoint y: 56, distance: 67.1
click at [299, 56] on div "2 19-Da 20-Da 22-Da 23-Da 24-Da 25-Da 26-Da 27-Da" at bounding box center [288, 169] width 572 height 266
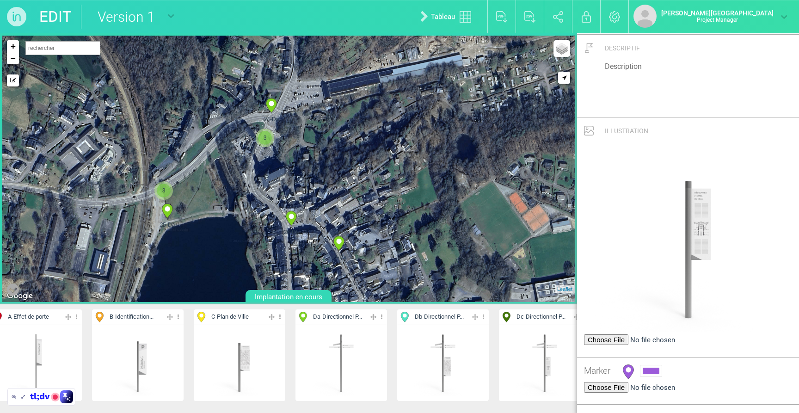
drag, startPoint x: 300, startPoint y: 125, endPoint x: 311, endPoint y: 78, distance: 48.6
click at [311, 78] on div "2 19-Da 20-Da 22-Da 23-Da 24-Da 25-Da 26-Da 27-Da" at bounding box center [288, 169] width 572 height 266
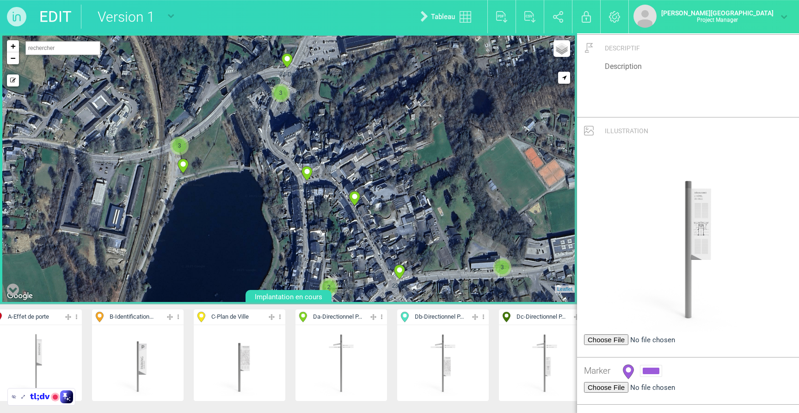
drag, startPoint x: 311, startPoint y: 147, endPoint x: 326, endPoint y: 103, distance: 46.1
click at [326, 103] on div "2 19-Da 20-Da 22-Da 23-Da 24-Da 25-Da 26-Da 27-Da" at bounding box center [288, 169] width 572 height 266
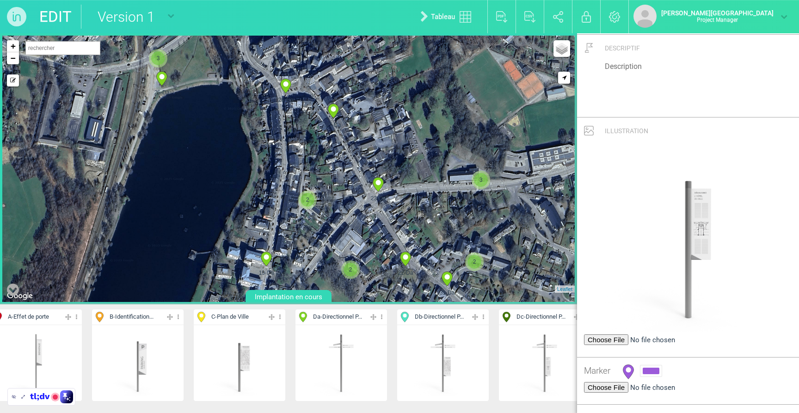
drag, startPoint x: 314, startPoint y: 135, endPoint x: 293, endPoint y: 46, distance: 92.2
click at [293, 46] on div "2 19-Da 20-Da 22-Da 23-Da 24-Da 25-Da 26-Da 27-Da" at bounding box center [288, 169] width 572 height 266
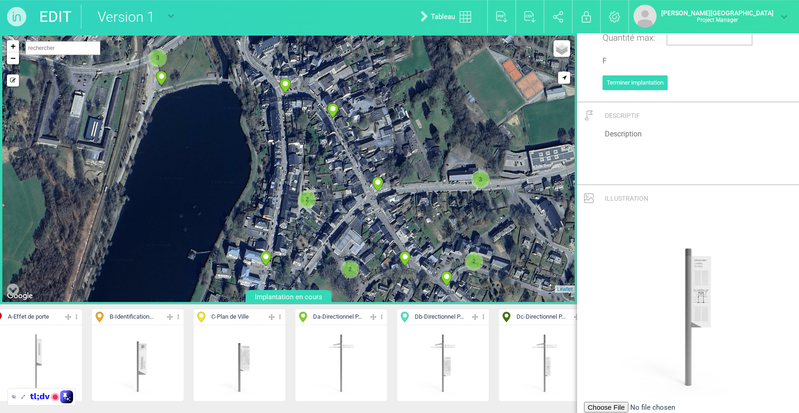
scroll to position [0, 0]
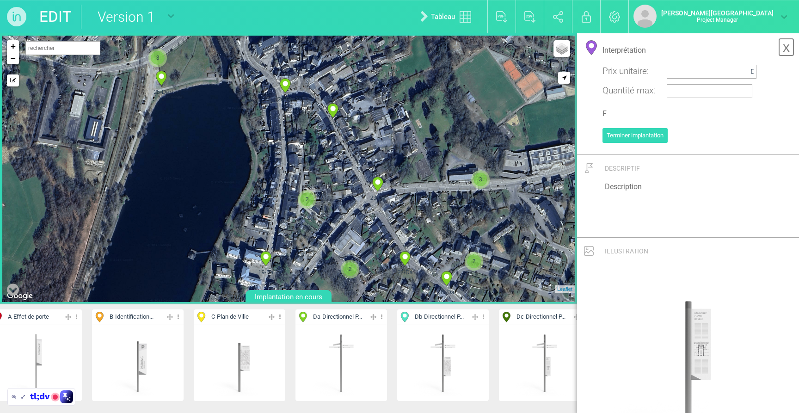
click at [780, 55] on link "x" at bounding box center [786, 47] width 16 height 18
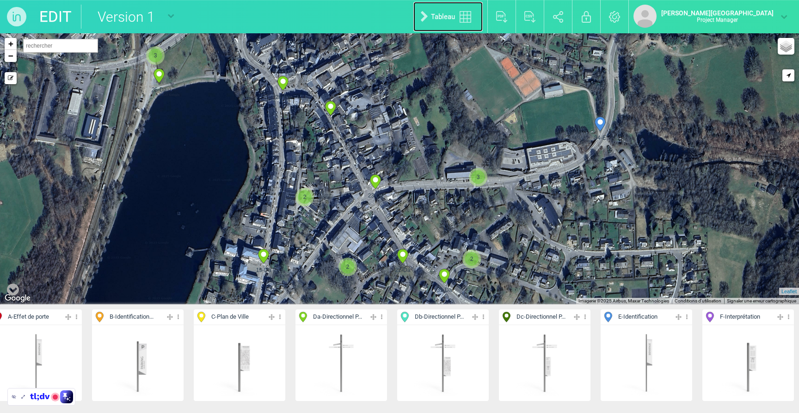
click at [471, 12] on img at bounding box center [466, 17] width 12 height 12
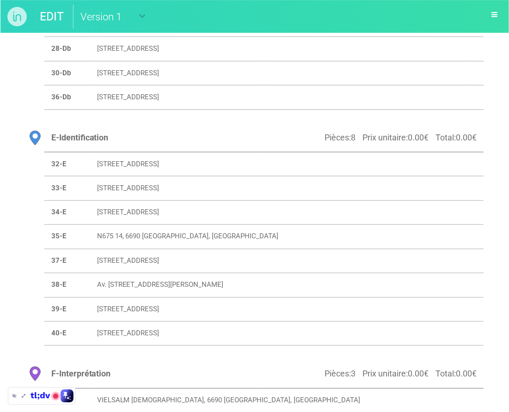
scroll to position [869, 0]
